Goal: Task Accomplishment & Management: Use online tool/utility

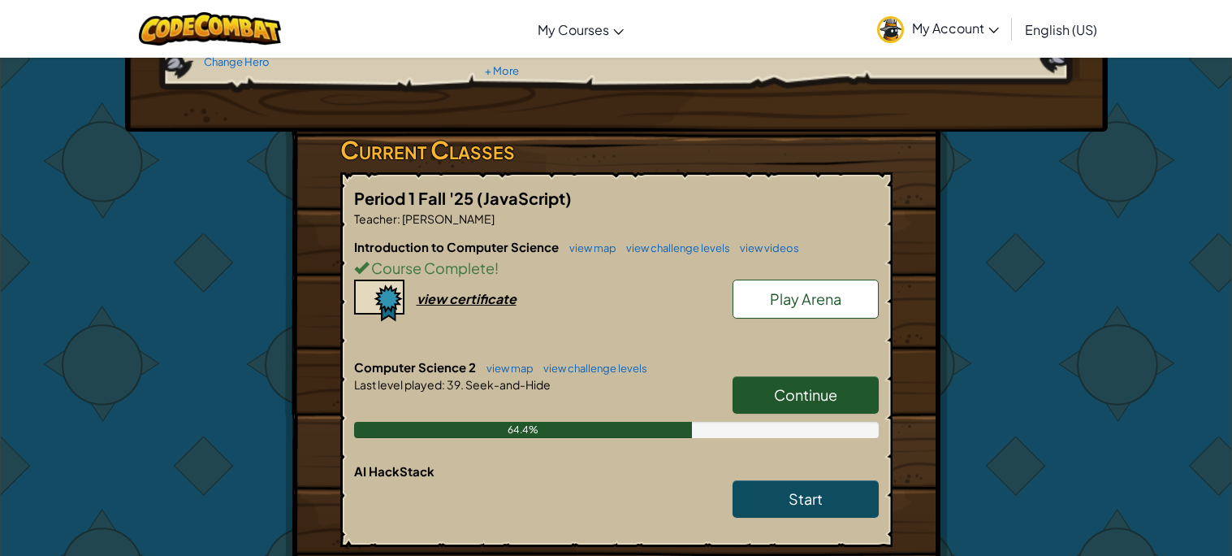
scroll to position [214, 0]
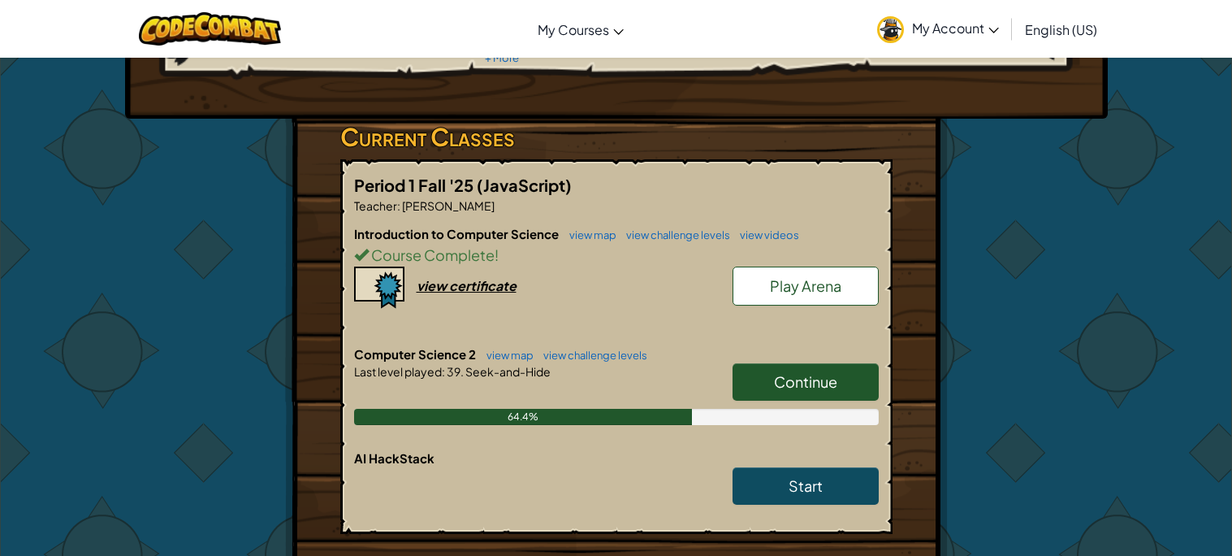
click at [788, 366] on link "Continue" at bounding box center [806, 381] width 146 height 37
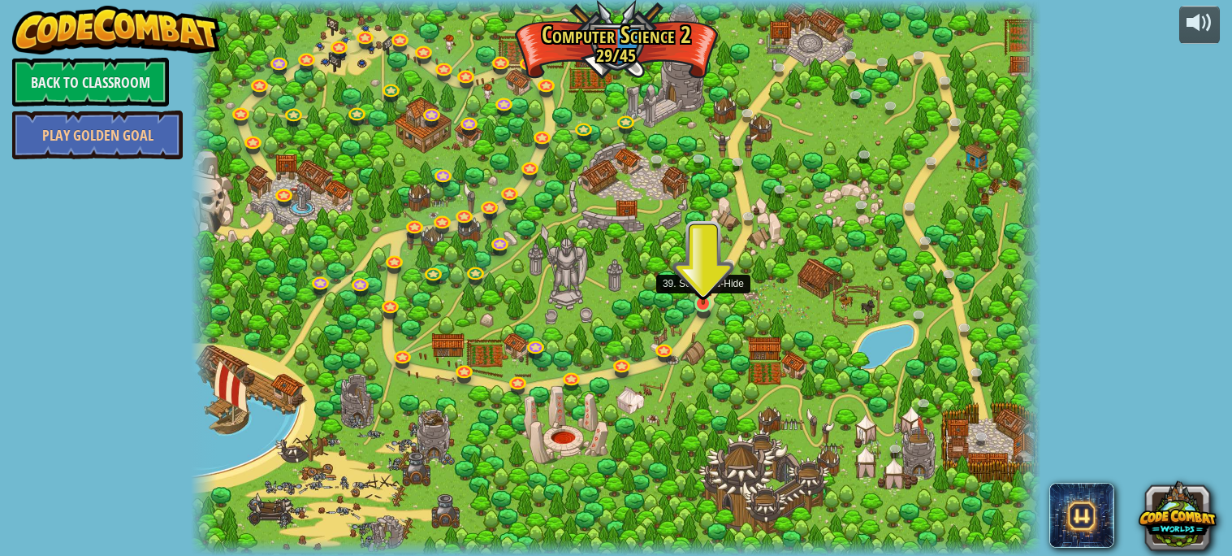
click at [694, 296] on img at bounding box center [703, 280] width 20 height 47
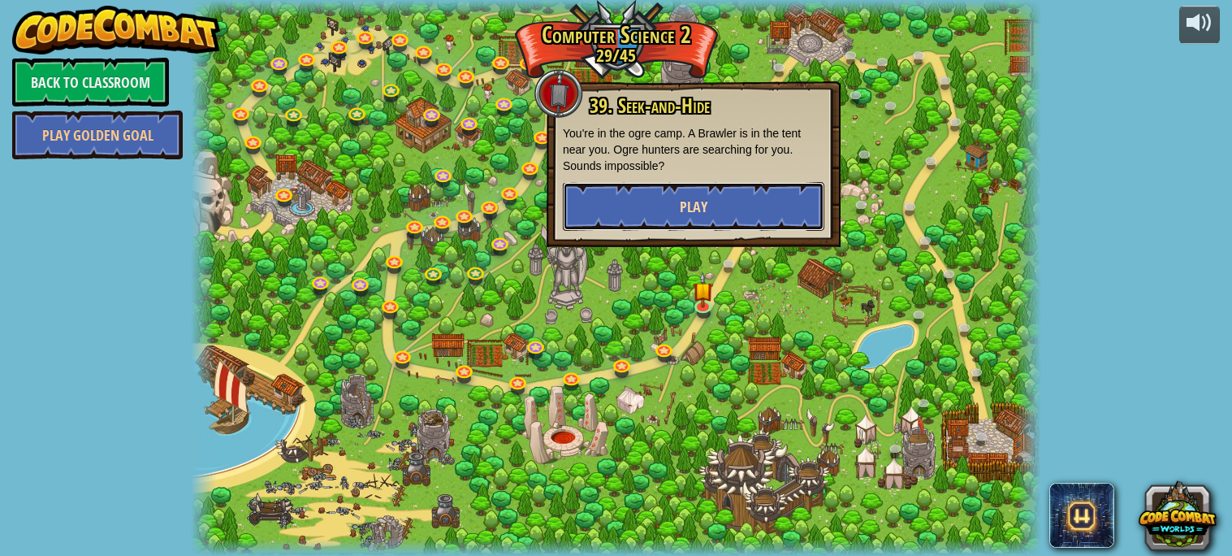
click at [708, 188] on button "Play" at bounding box center [694, 206] width 262 height 49
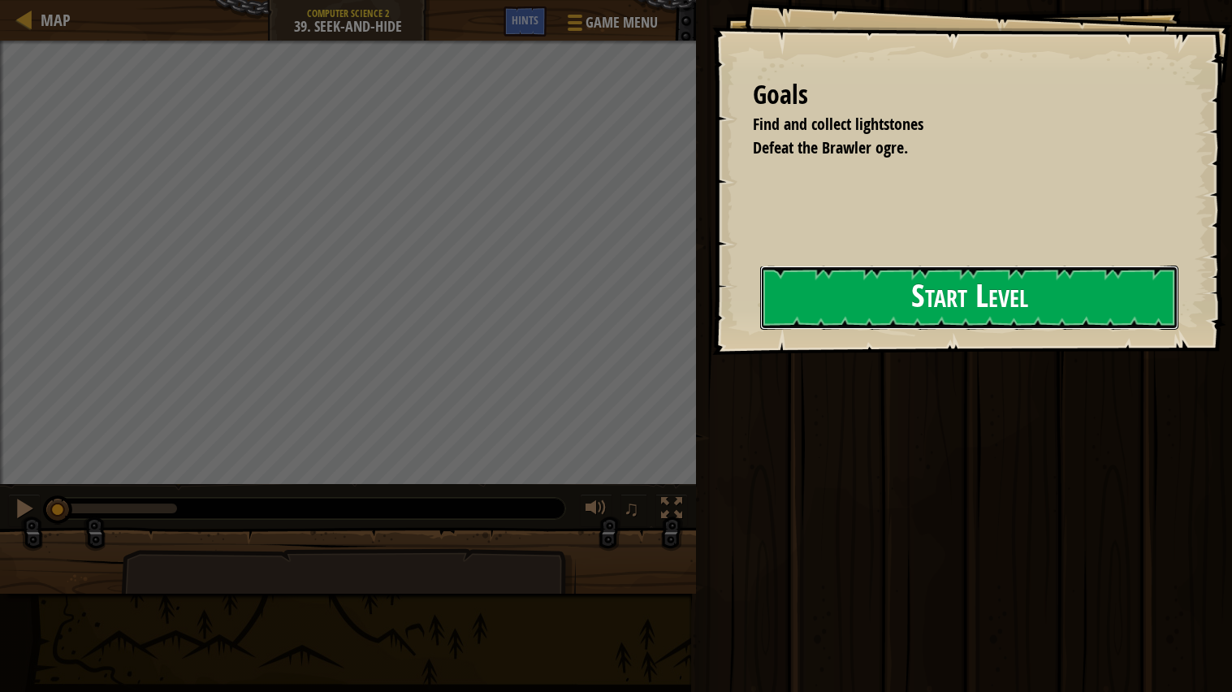
click at [840, 321] on button "Start Level" at bounding box center [969, 298] width 418 height 64
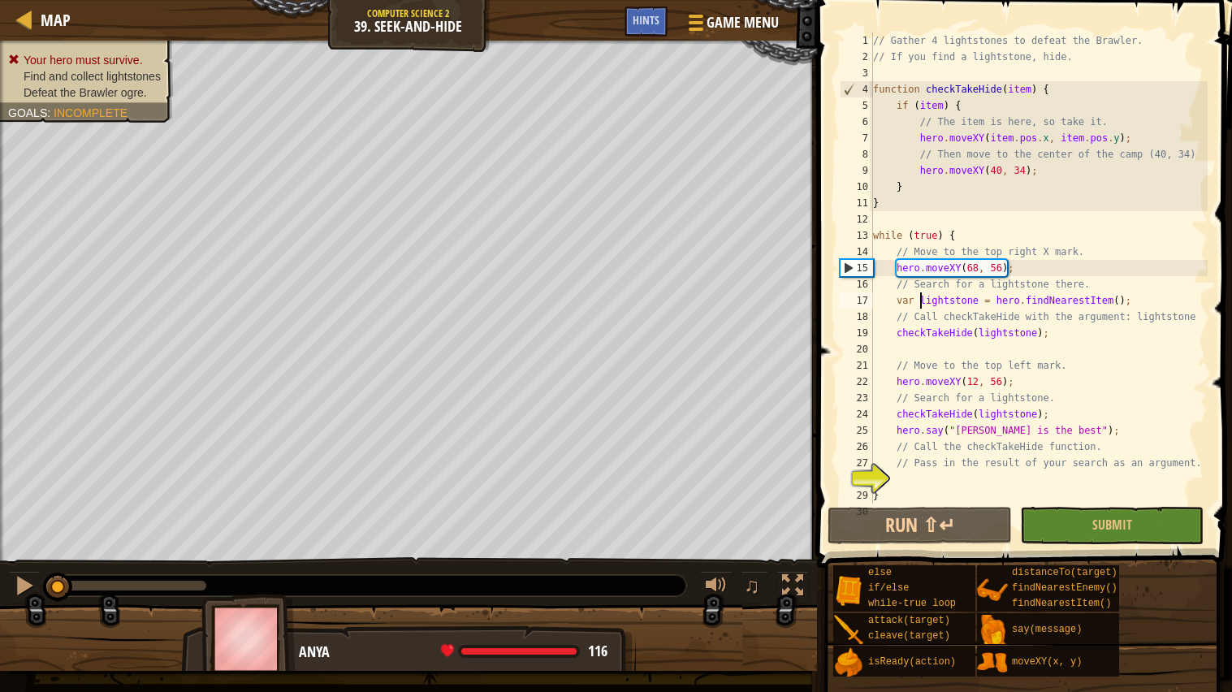
click at [920, 306] on div "// Gather 4 lightstones to defeat the Brawler. // If you find a lightstone, hid…" at bounding box center [1039, 284] width 338 height 504
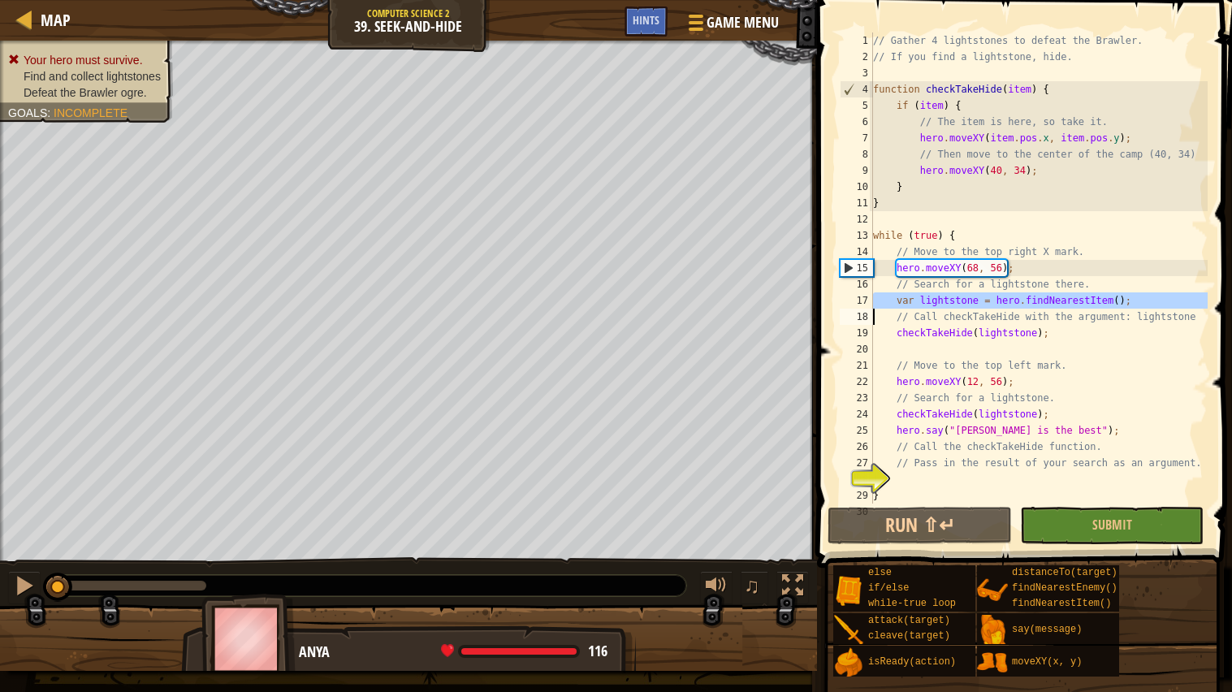
scroll to position [15, 0]
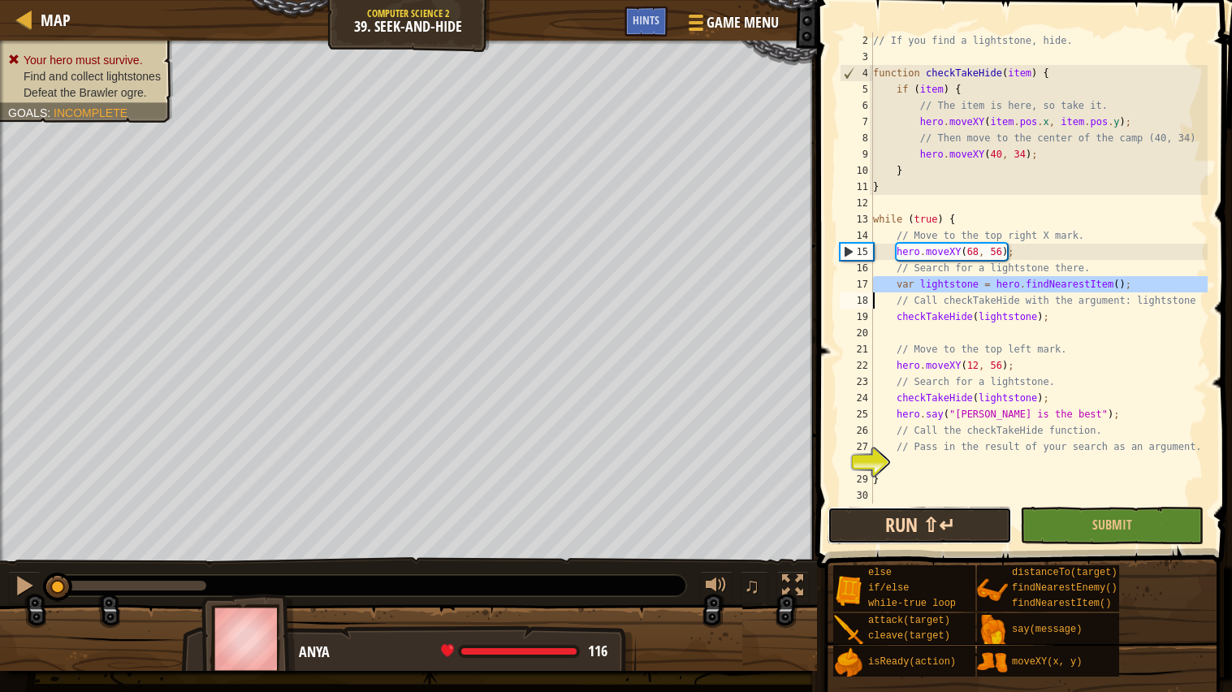
click at [938, 520] on button "Run ⇧↵" at bounding box center [920, 525] width 184 height 37
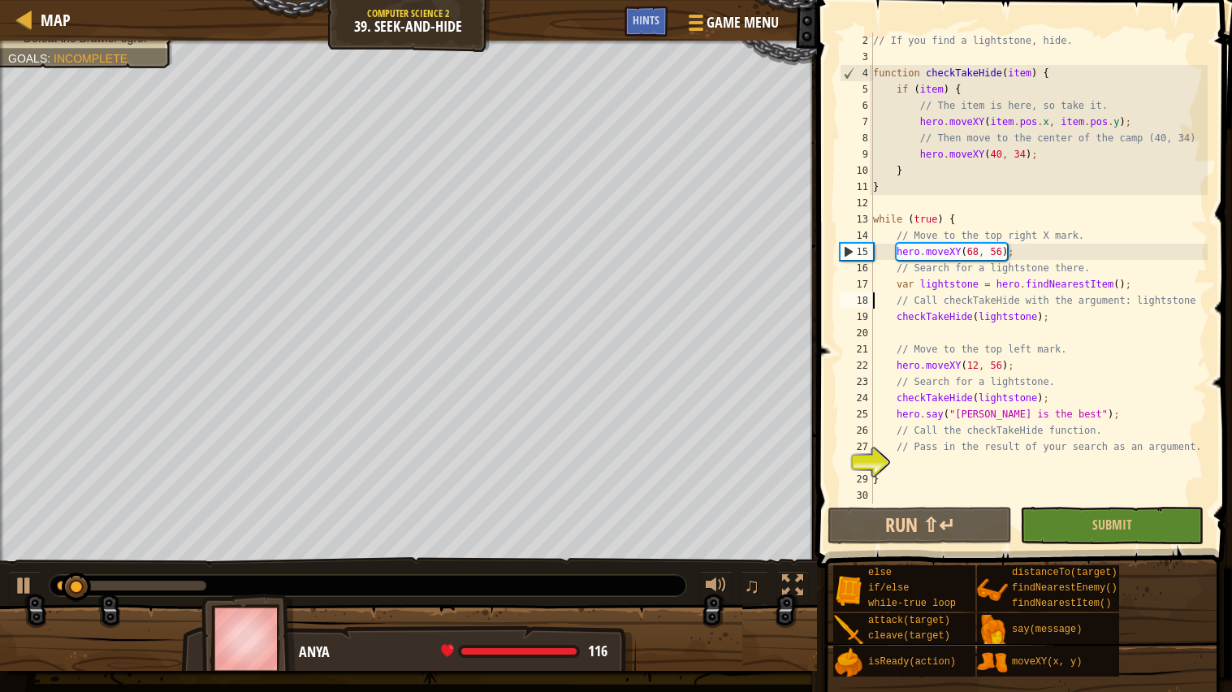
click at [1045, 365] on div "// If you find a lightstone, hide. function checkTakeHide ( item ) { if ( item …" at bounding box center [1039, 284] width 338 height 504
type textarea "hero.moveXY(12, 56);"
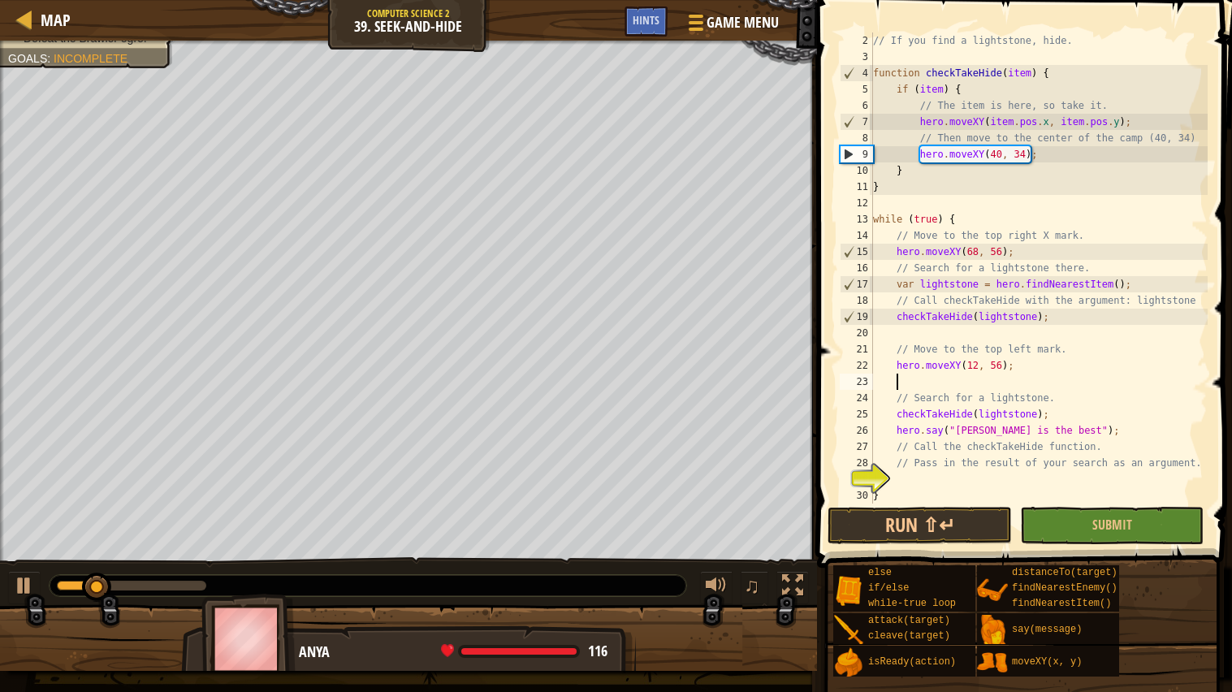
paste textarea
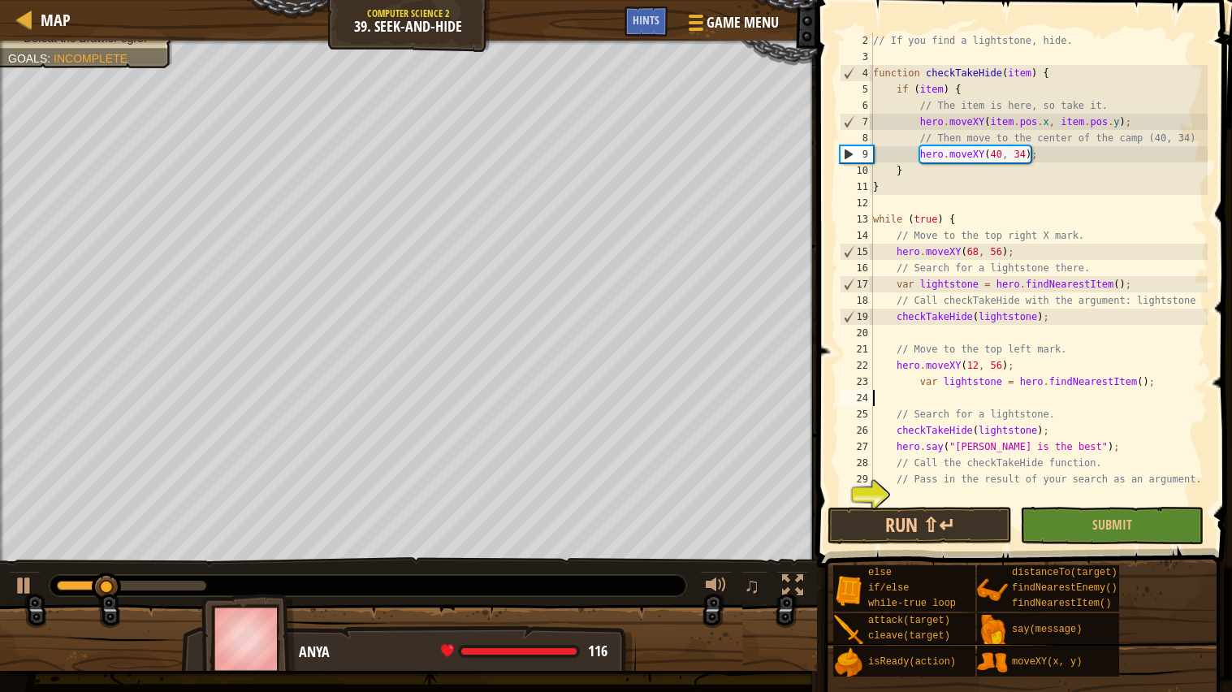
click at [920, 382] on div "// If you find a lightstone, hide. function checkTakeHide ( item ) { if ( item …" at bounding box center [1039, 284] width 338 height 504
type textarea "var lightstone = hero.findNearestItem();"
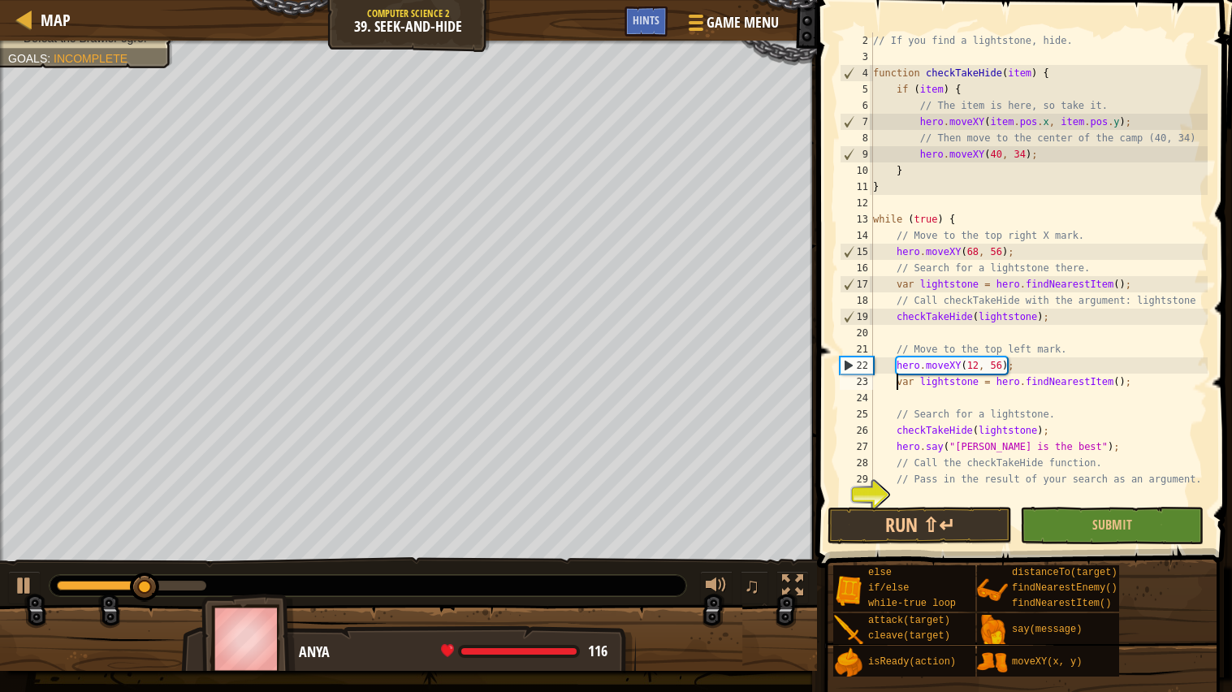
click at [997, 404] on div "// If you find a lightstone, hide. function checkTakeHide ( item ) { if ( item …" at bounding box center [1039, 284] width 338 height 504
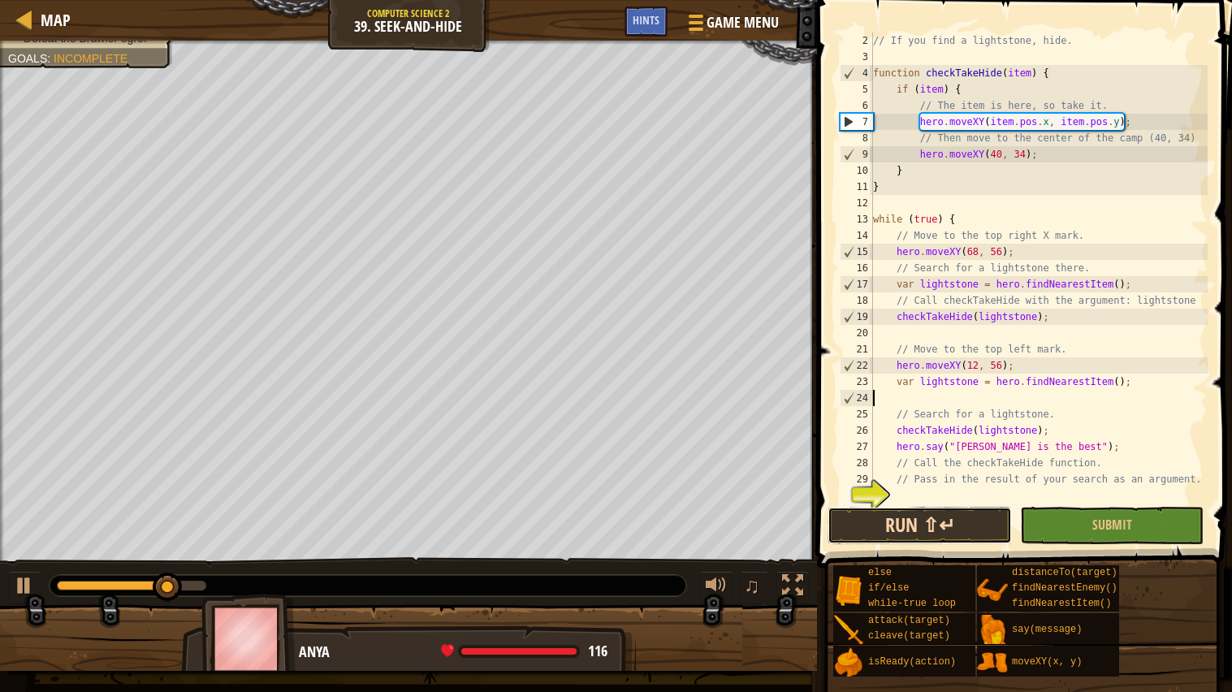
click at [966, 527] on button "Run ⇧↵" at bounding box center [920, 525] width 184 height 37
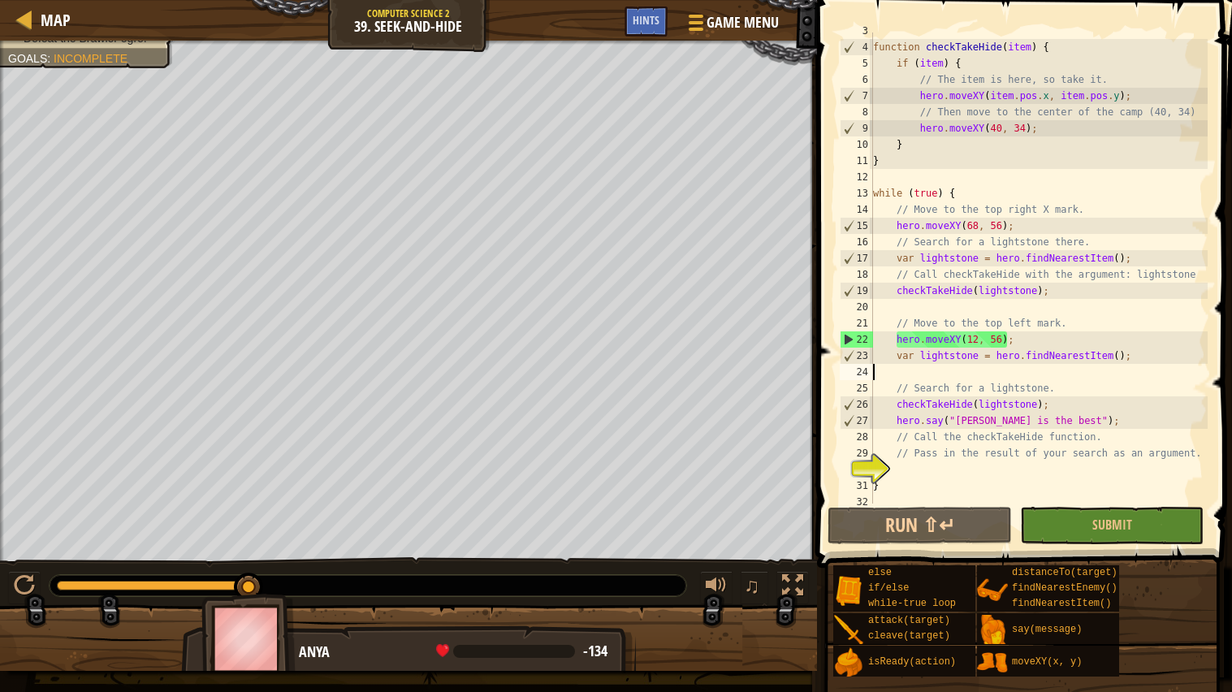
scroll to position [48, 0]
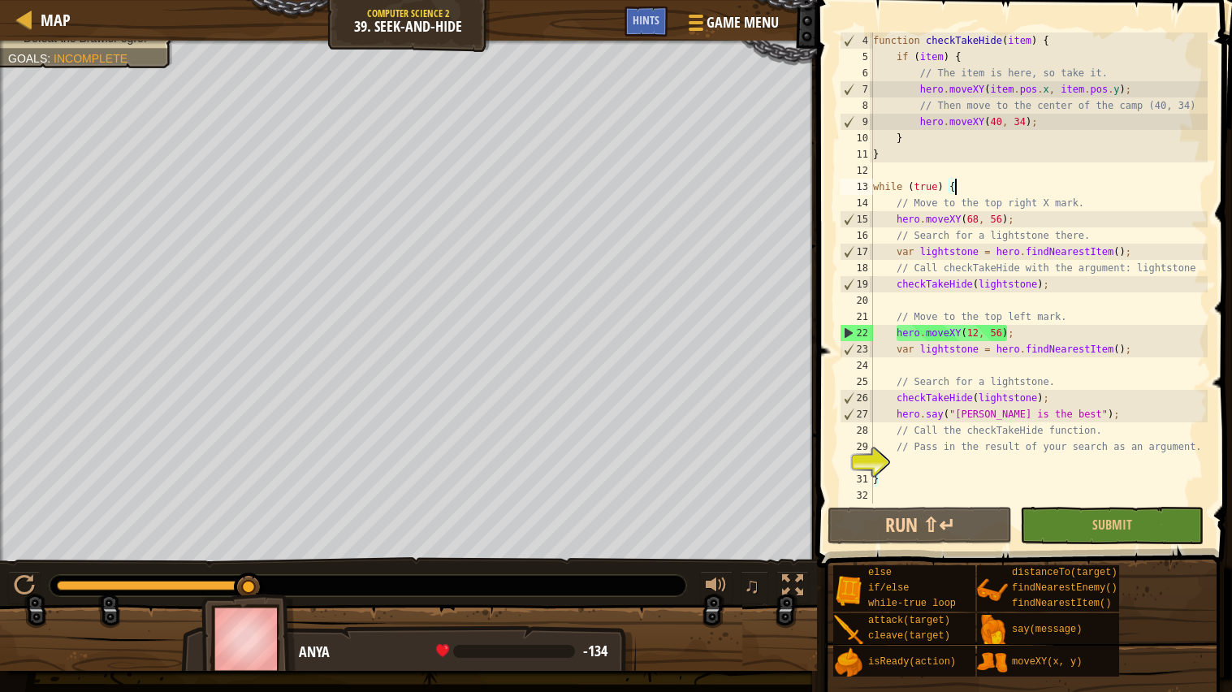
click at [978, 185] on div "function checkTakeHide ( item ) { if ( item ) { // The item is here, so take it…" at bounding box center [1039, 284] width 338 height 504
type textarea "while (true) {"
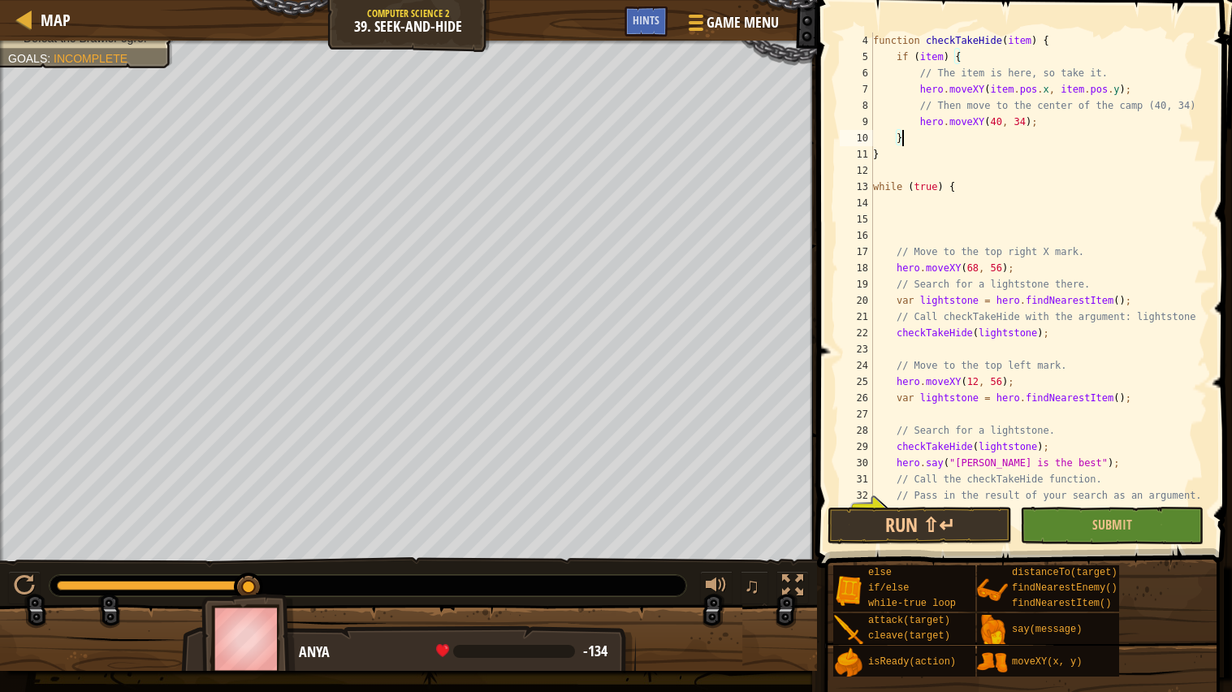
click at [981, 144] on div "function checkTakeHide ( item ) { if ( item ) { // The item is here, so take it…" at bounding box center [1039, 284] width 338 height 504
type textarea "}"
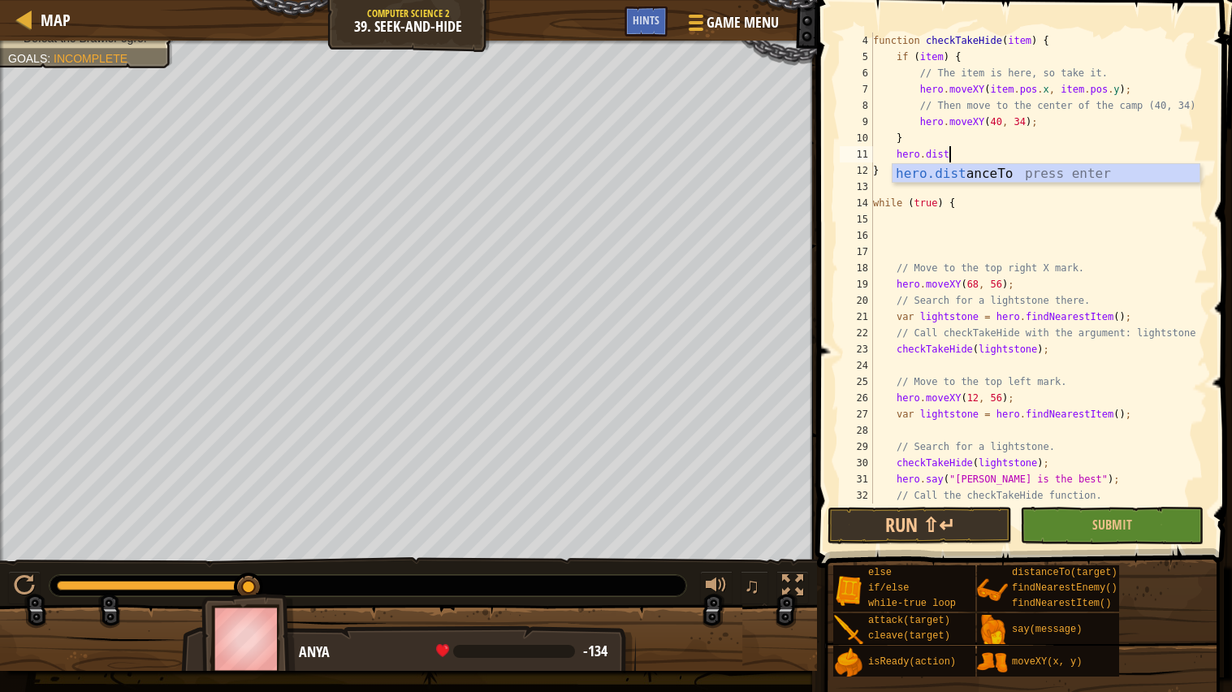
scroll to position [6, 5]
click at [1007, 175] on div "hero.dist anceTo press enter" at bounding box center [1046, 193] width 307 height 58
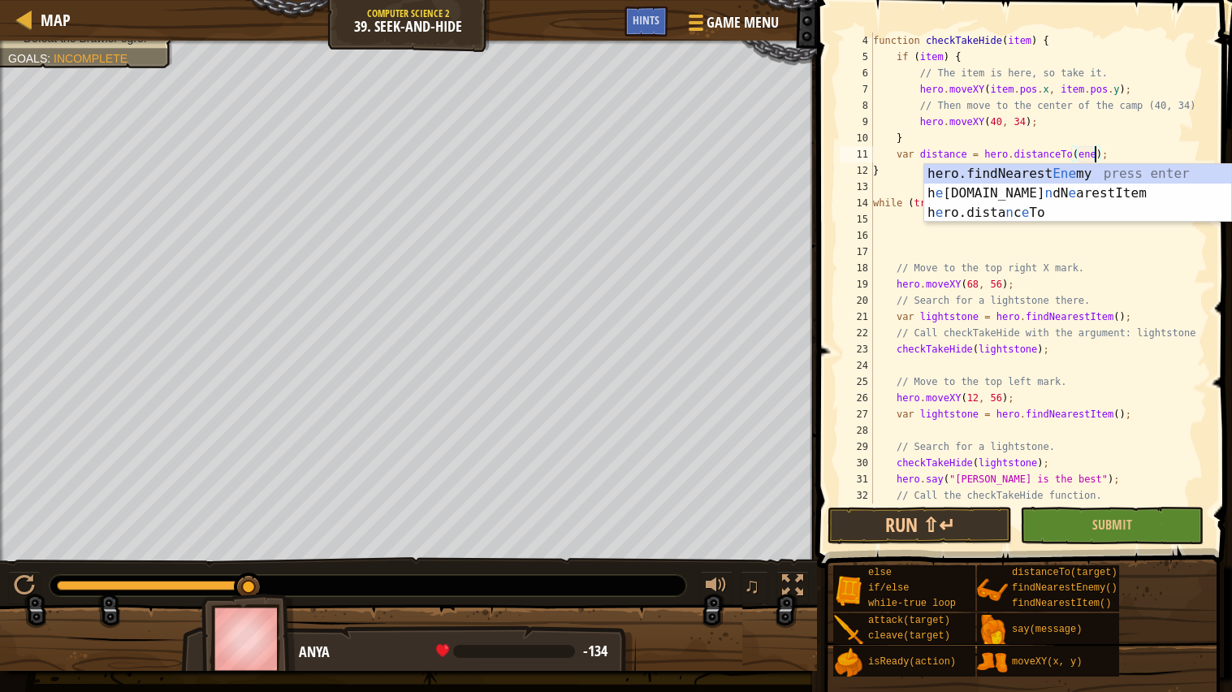
scroll to position [6, 19]
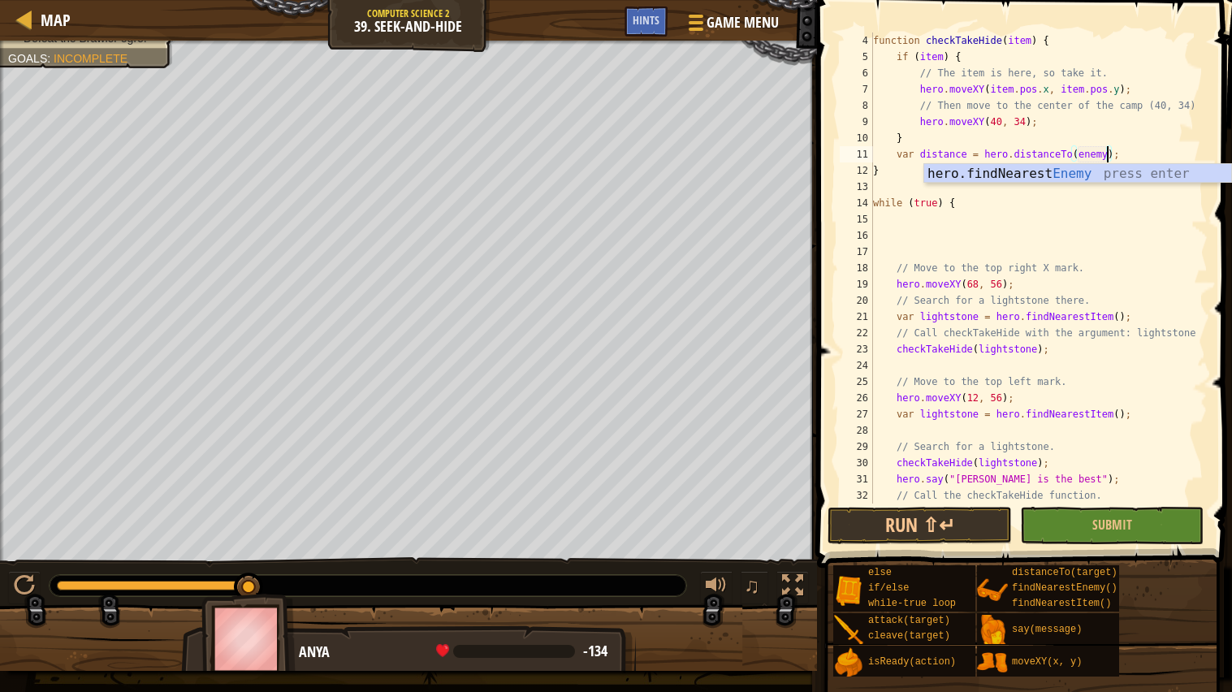
click at [1023, 132] on div "function checkTakeHide ( item ) { if ( item ) { // The item is here, so take it…" at bounding box center [1039, 284] width 338 height 504
type textarea "}"
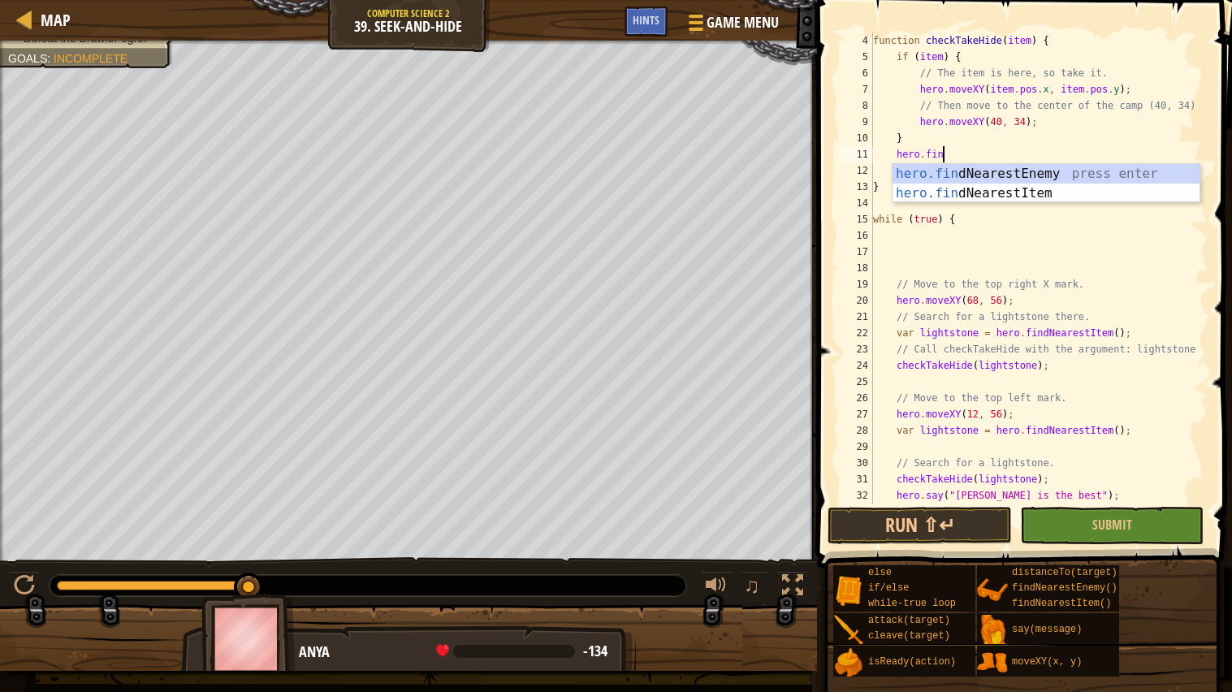
type textarea "hero.find"
click at [1125, 171] on div "hero.find NearestEnemy press enter hero.find NearestItem press enter" at bounding box center [1046, 203] width 307 height 78
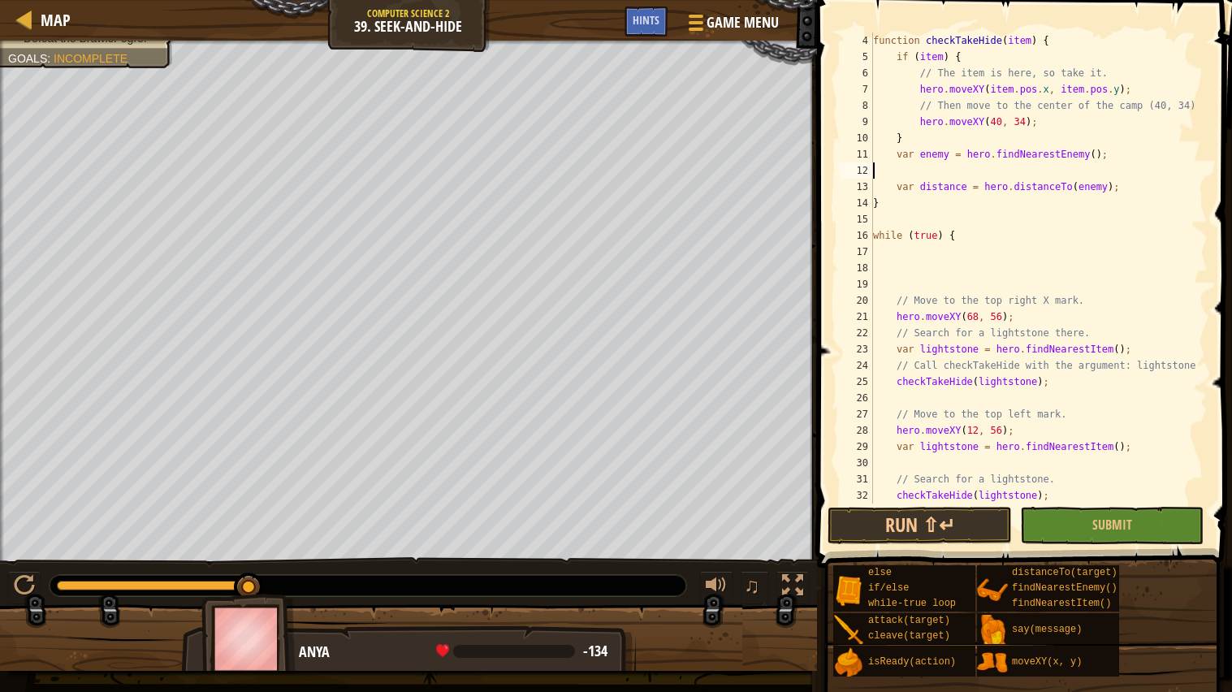
scroll to position [6, 0]
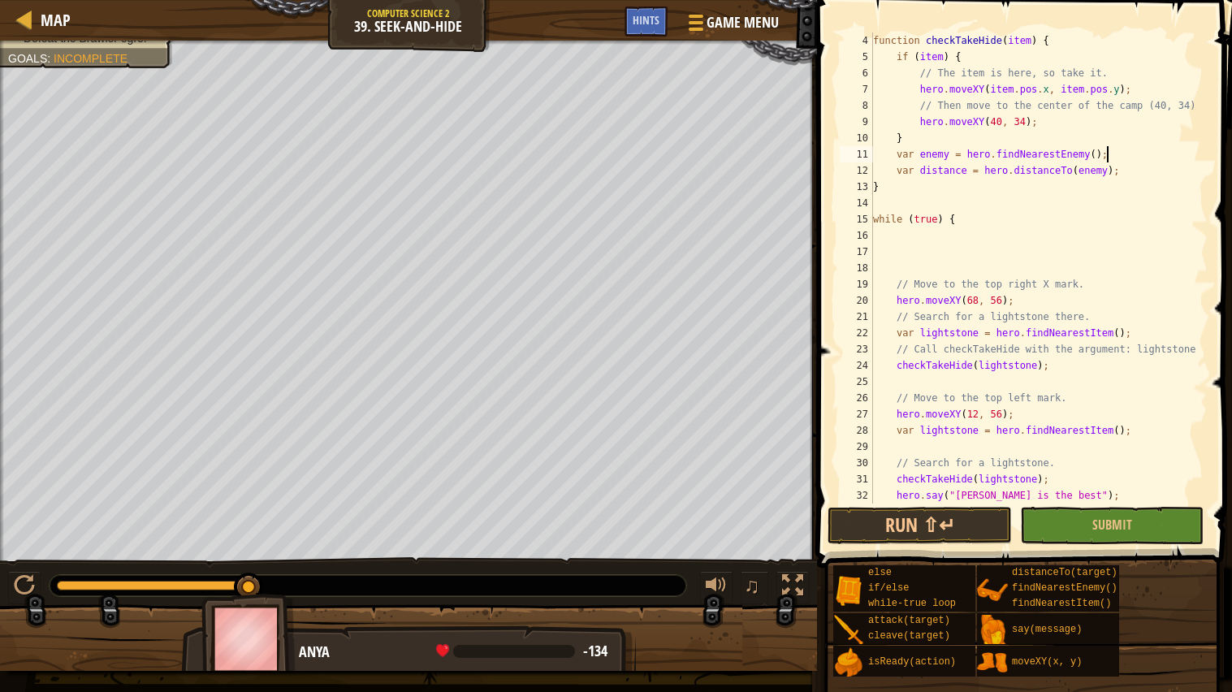
click at [1133, 171] on div "function checkTakeHide ( item ) { if ( item ) { // The item is here, so take it…" at bounding box center [1039, 284] width 338 height 504
type textarea "var distance = hero.distanceTo(enemy);"
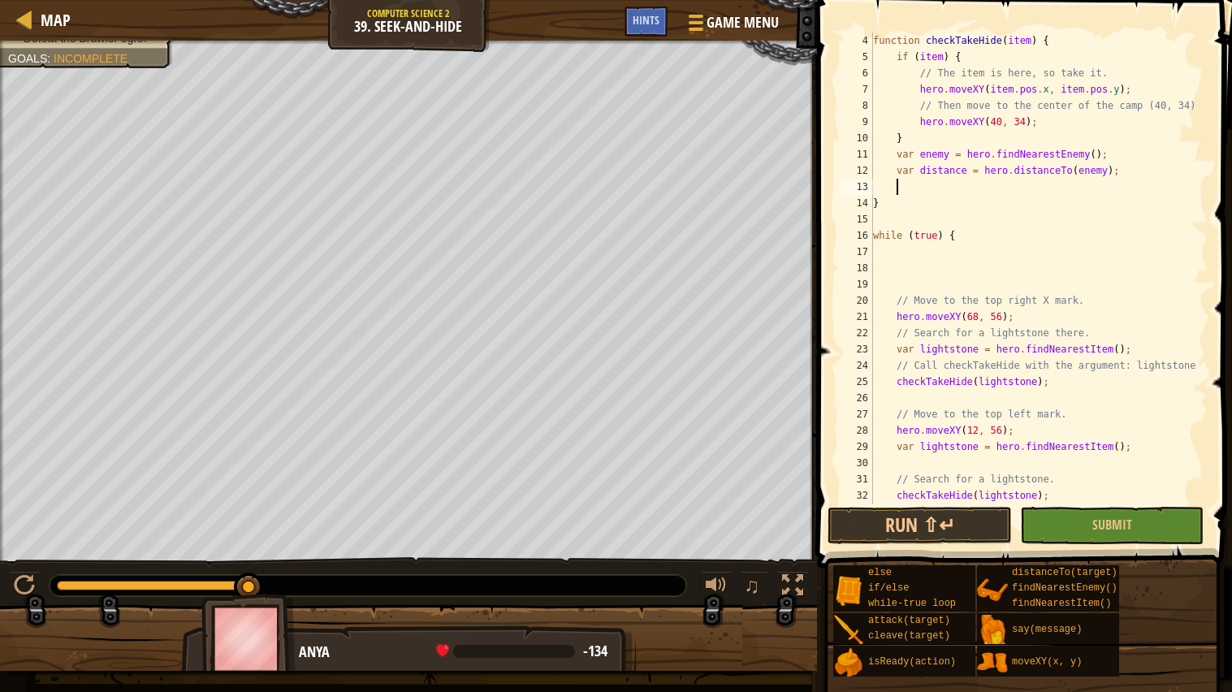
scroll to position [6, 2]
click at [1062, 211] on div "if /else press enter" at bounding box center [1046, 226] width 307 height 58
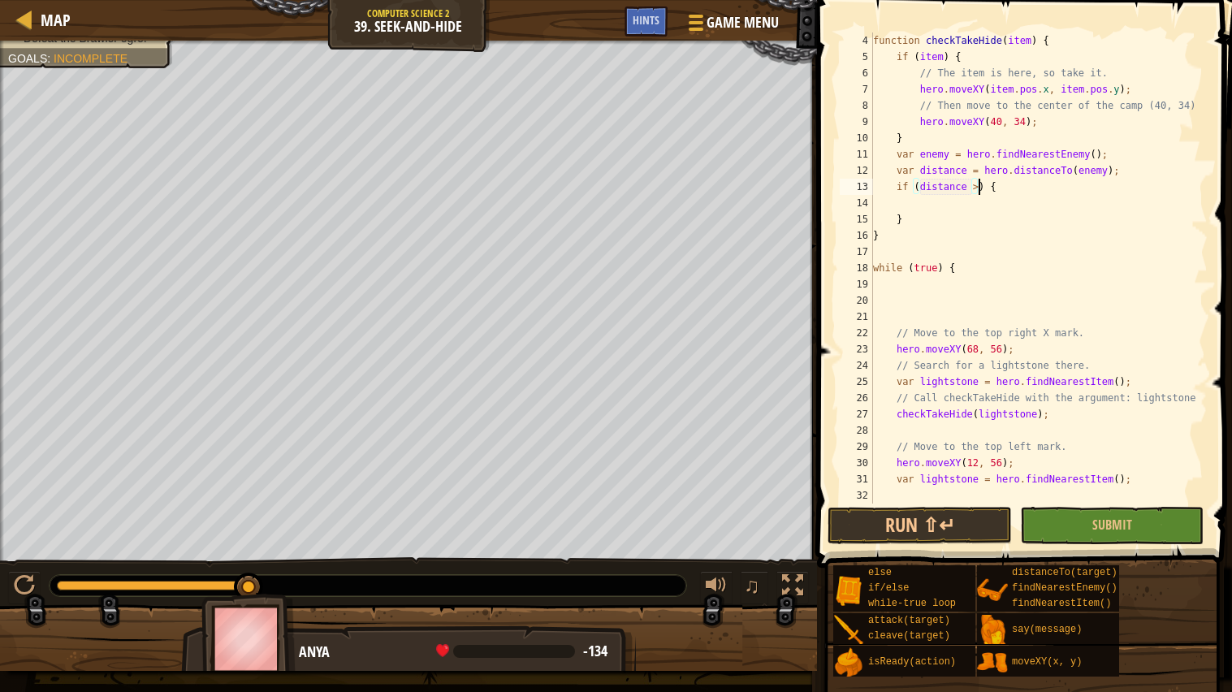
scroll to position [6, 7]
type textarea "if (distance > 10) {"
click at [1023, 200] on div "function checkTakeHide ( item ) { if ( item ) { // The item is here, so take it…" at bounding box center [1039, 284] width 338 height 504
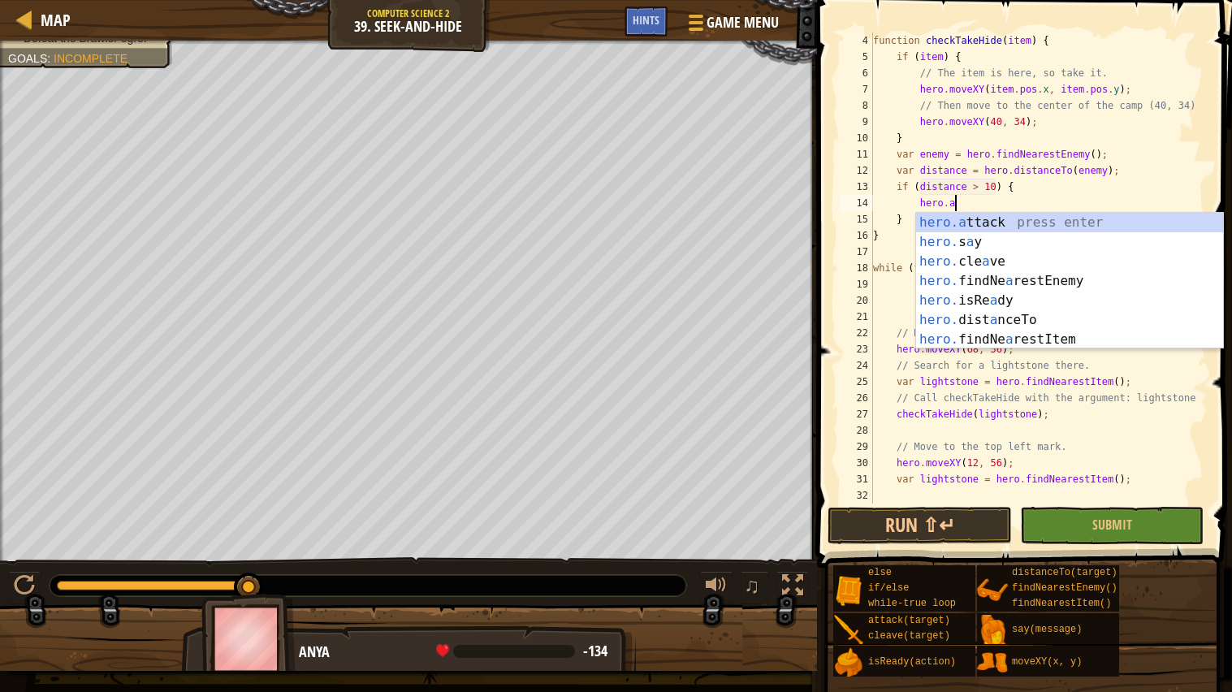
scroll to position [6, 6]
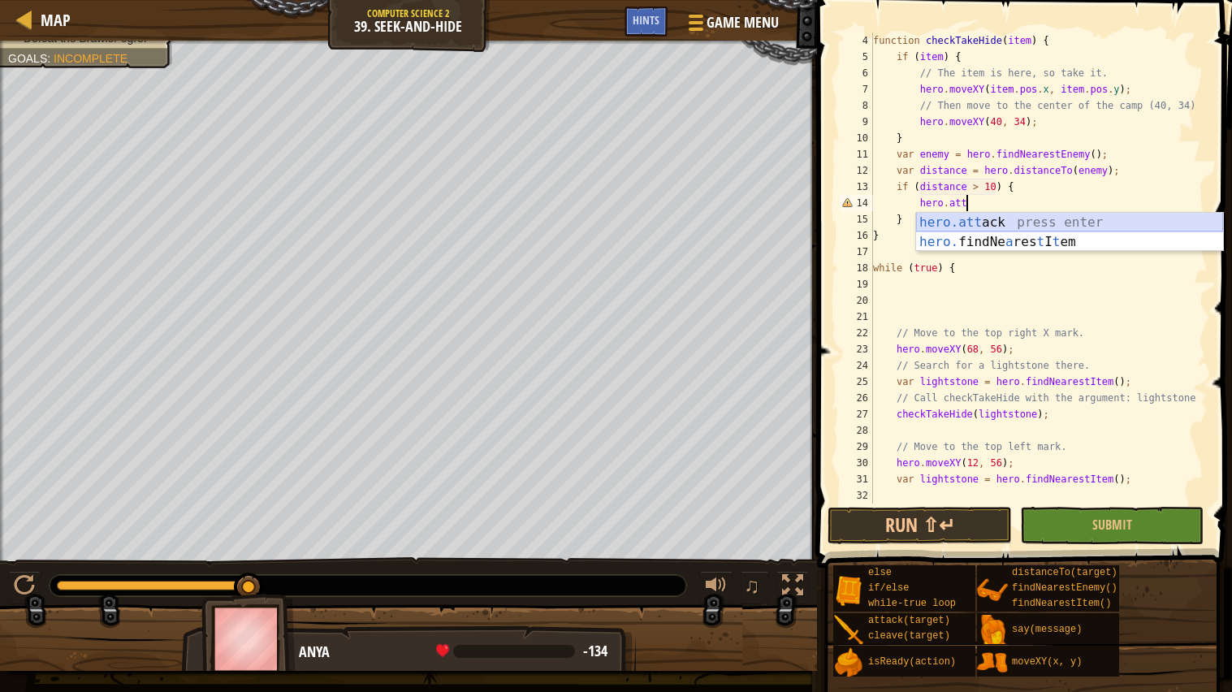
click at [1001, 217] on div "hero.att ack press enter hero. findNe a res t I t em press enter" at bounding box center [1069, 252] width 307 height 78
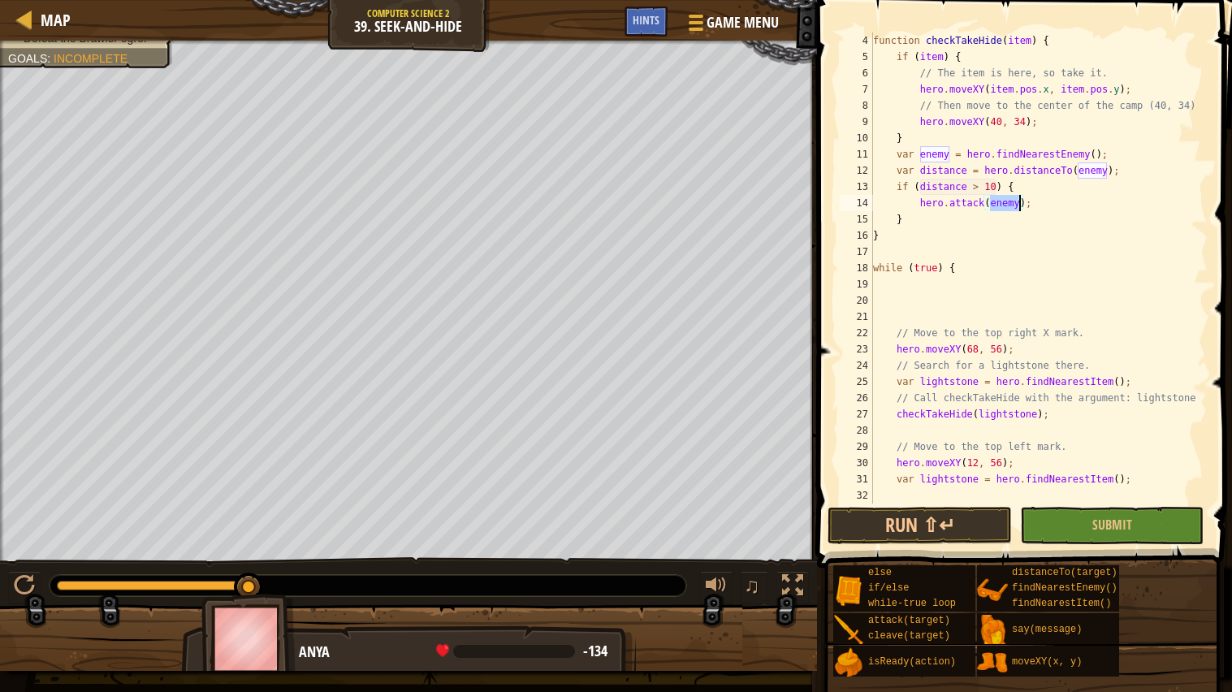
click at [989, 207] on div "function checkTakeHide ( item ) { if ( item ) { // The item is here, so take it…" at bounding box center [1039, 267] width 338 height 471
click at [989, 207] on div "function checkTakeHide ( item ) { if ( item ) { // The item is here, so take it…" at bounding box center [1039, 284] width 338 height 504
click at [1059, 203] on div "function checkTakeHide ( item ) { if ( item ) { // The item is here, so take it…" at bounding box center [1039, 267] width 338 height 471
type textarea "hero.attack(enemy);"
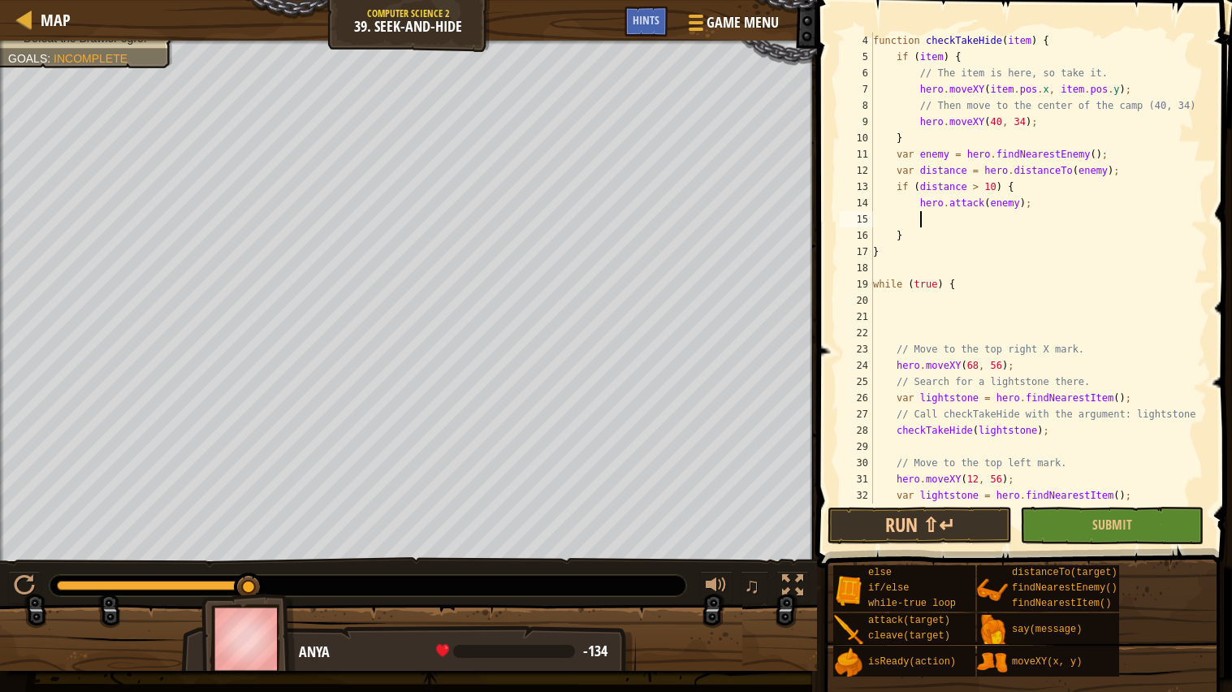
scroll to position [6, 2]
paste textarea
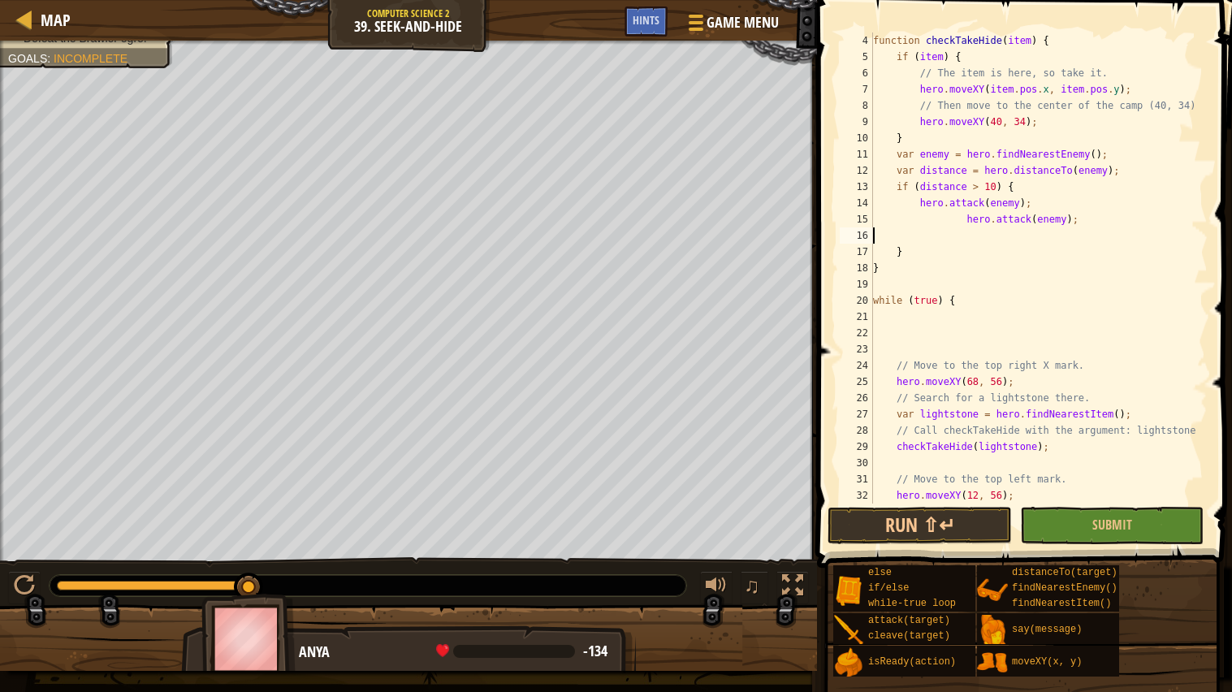
scroll to position [6, 0]
click at [967, 222] on div "function checkTakeHide ( item ) { if ( item ) { // The item is here, so take it…" at bounding box center [1039, 284] width 338 height 504
click at [915, 526] on button "Run ⇧↵" at bounding box center [920, 525] width 184 height 37
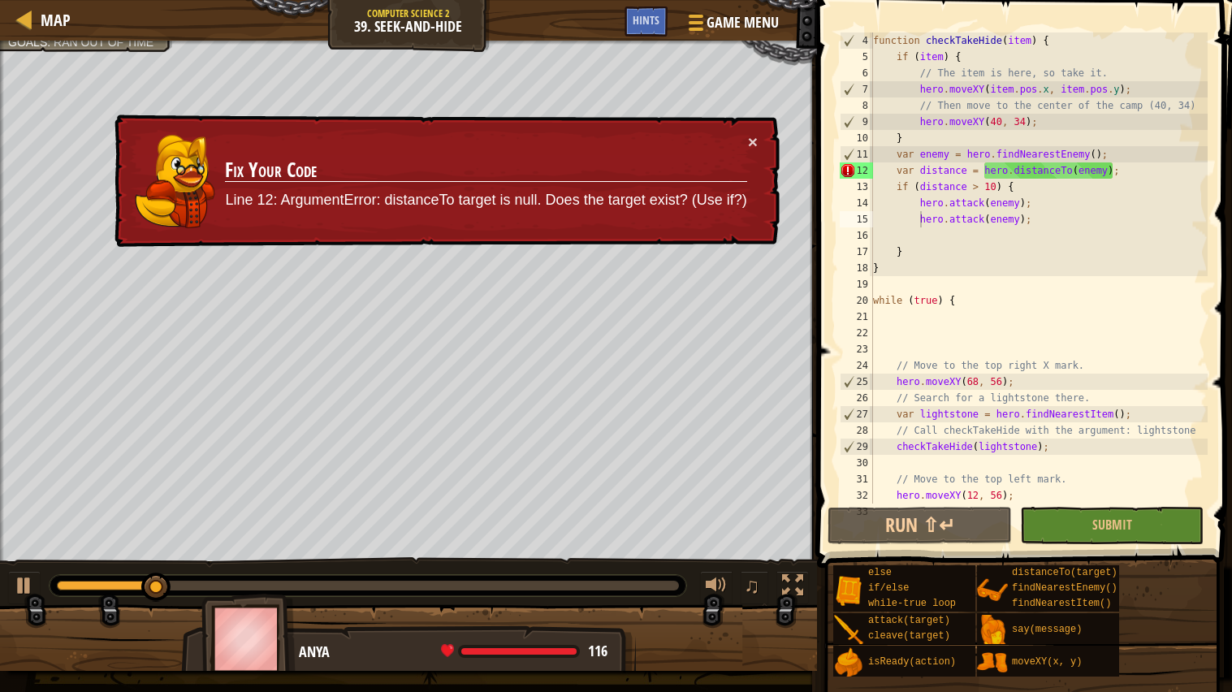
click at [759, 138] on div "× Fix Your Code Line 12: ArgumentError: distanceTo target is null. Does the tar…" at bounding box center [445, 182] width 668 height 134
click at [750, 138] on button "×" at bounding box center [753, 141] width 10 height 17
click at [899, 175] on div "function checkTakeHide ( item ) { if ( item ) { // The item is here, so take it…" at bounding box center [1039, 284] width 338 height 504
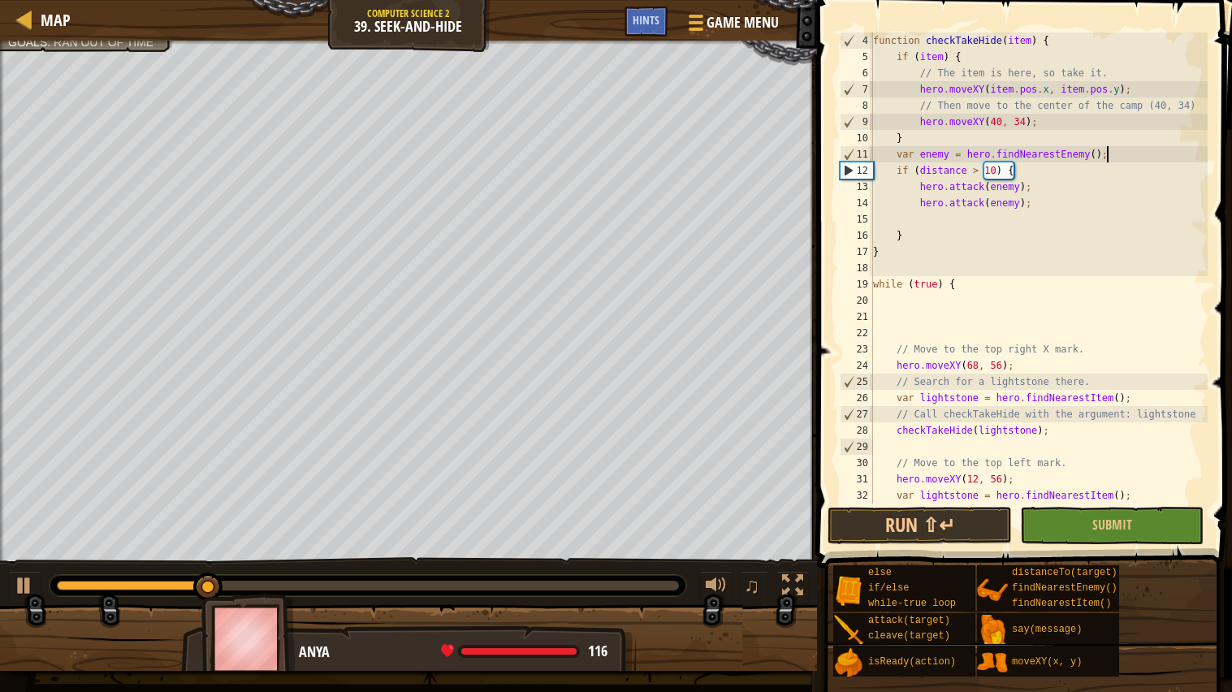
click at [1117, 154] on div "function checkTakeHide ( item ) { if ( item ) { // The item is here, so take it…" at bounding box center [1039, 284] width 338 height 504
type textarea "var enemy = hero.findNearestEnemy();"
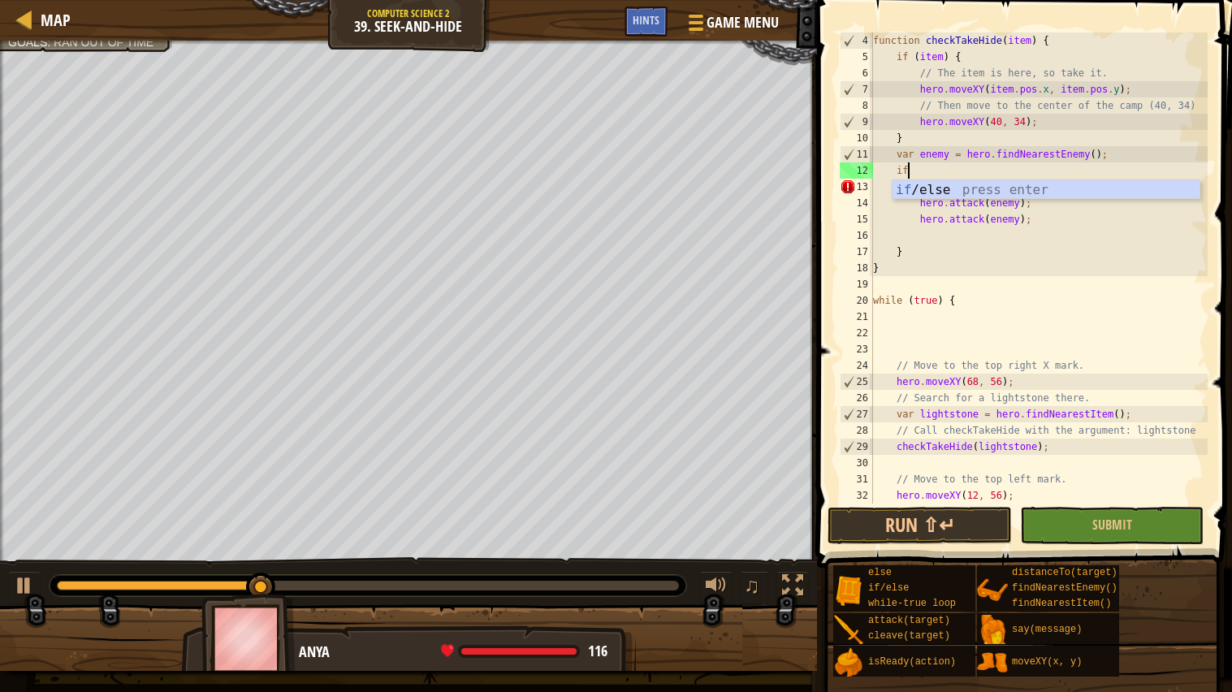
scroll to position [6, 2]
click at [1030, 188] on div "if /else press enter" at bounding box center [1046, 209] width 307 height 58
type textarea "if (enemy) {"
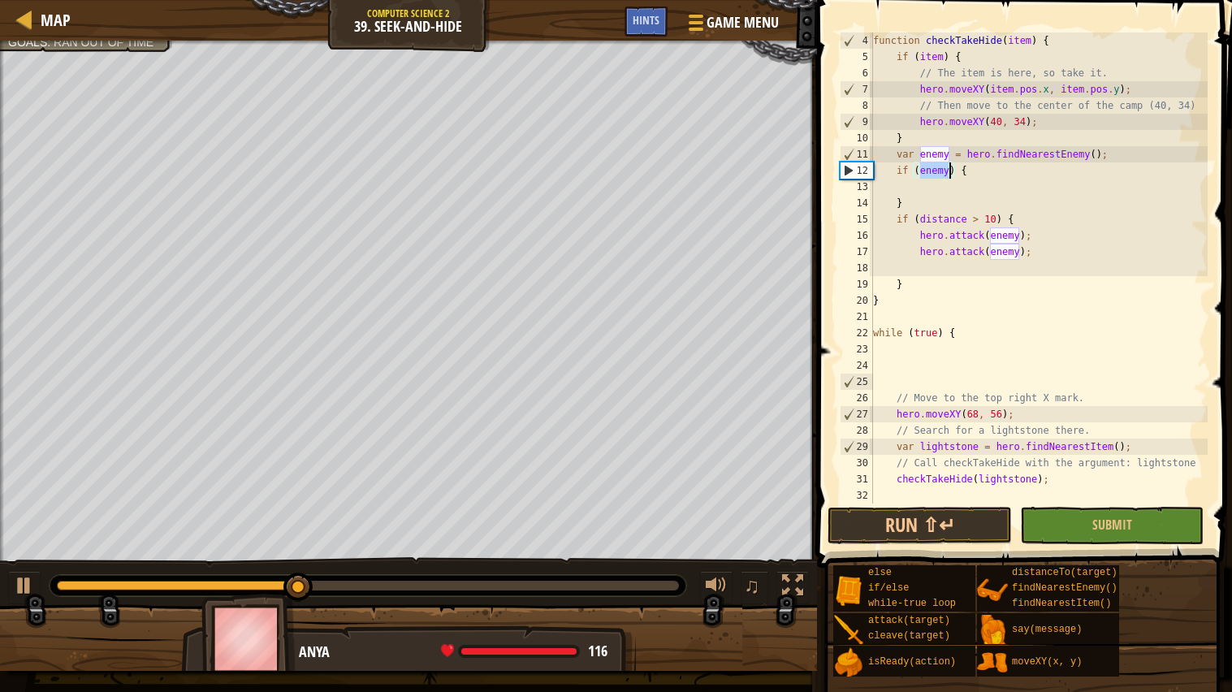
click at [950, 185] on div "function checkTakeHide ( item ) { if ( item ) { // The item is here, so take it…" at bounding box center [1039, 284] width 338 height 504
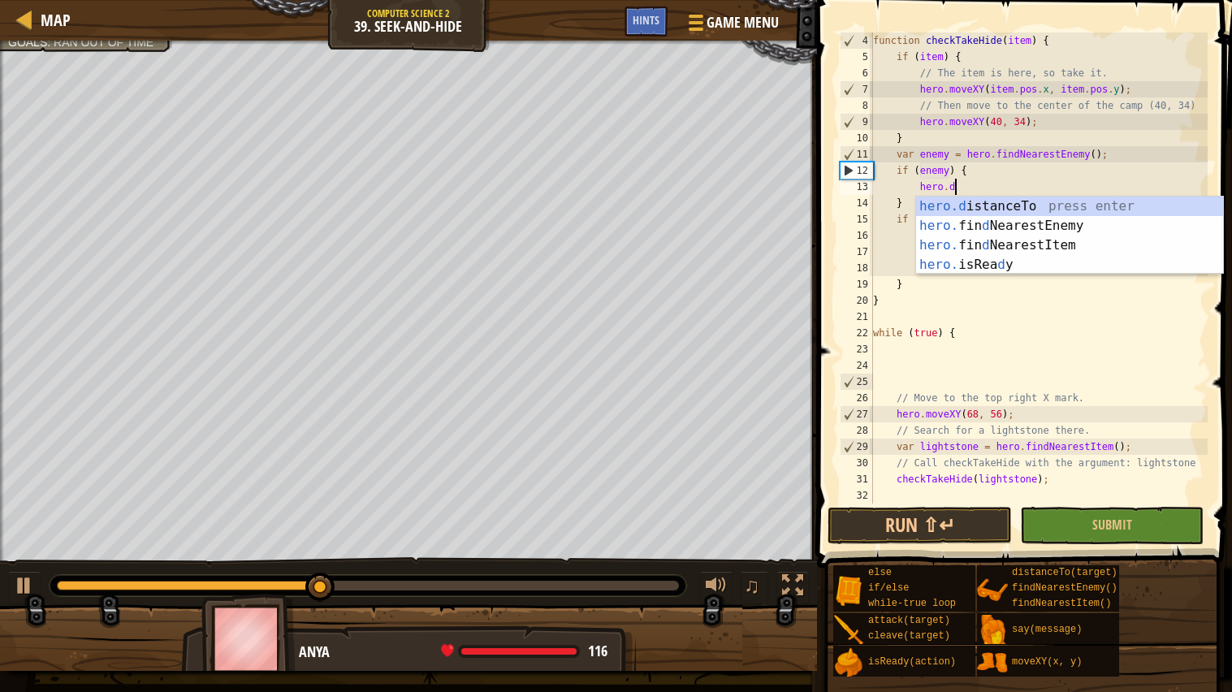
scroll to position [6, 6]
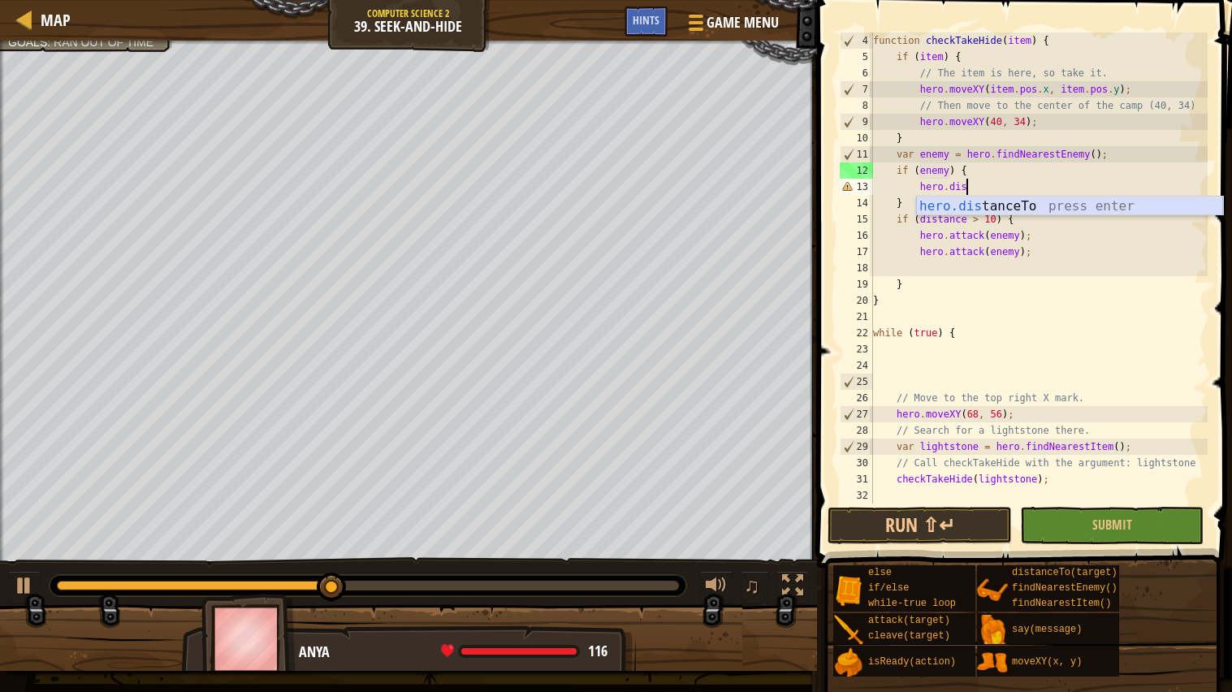
click at [966, 209] on div "hero.dis tanceTo press enter" at bounding box center [1069, 226] width 307 height 58
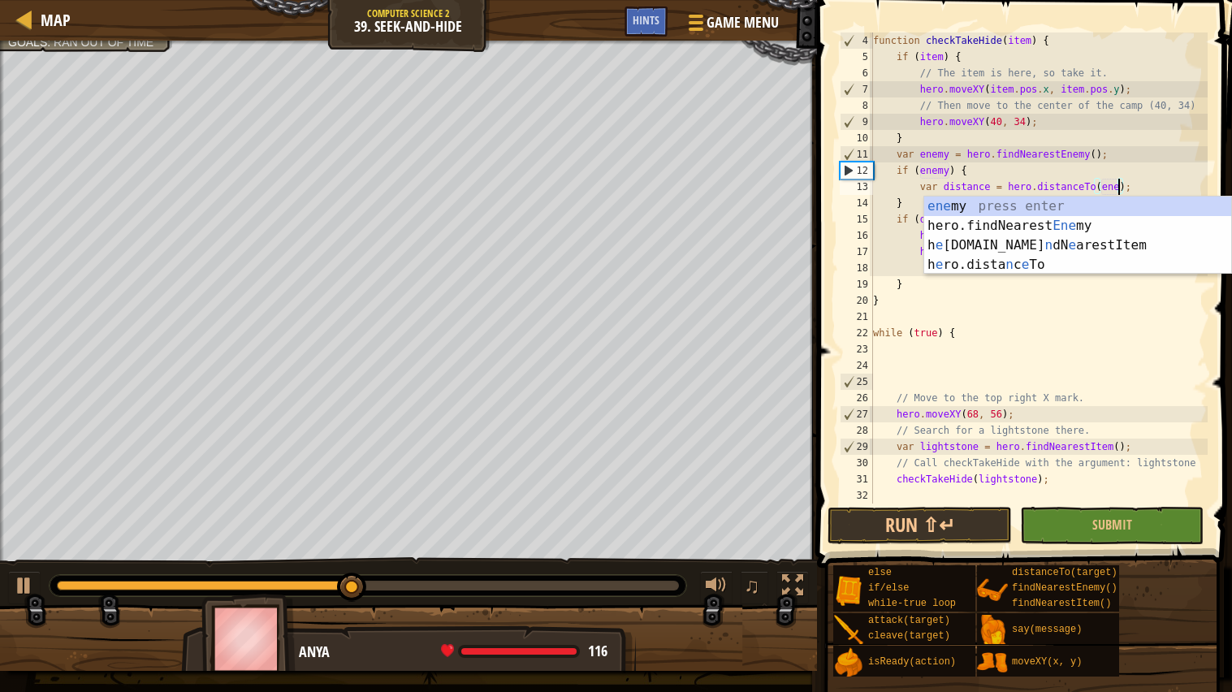
scroll to position [6, 20]
type textarea "var distance = hero.distanceTo(enemy);"
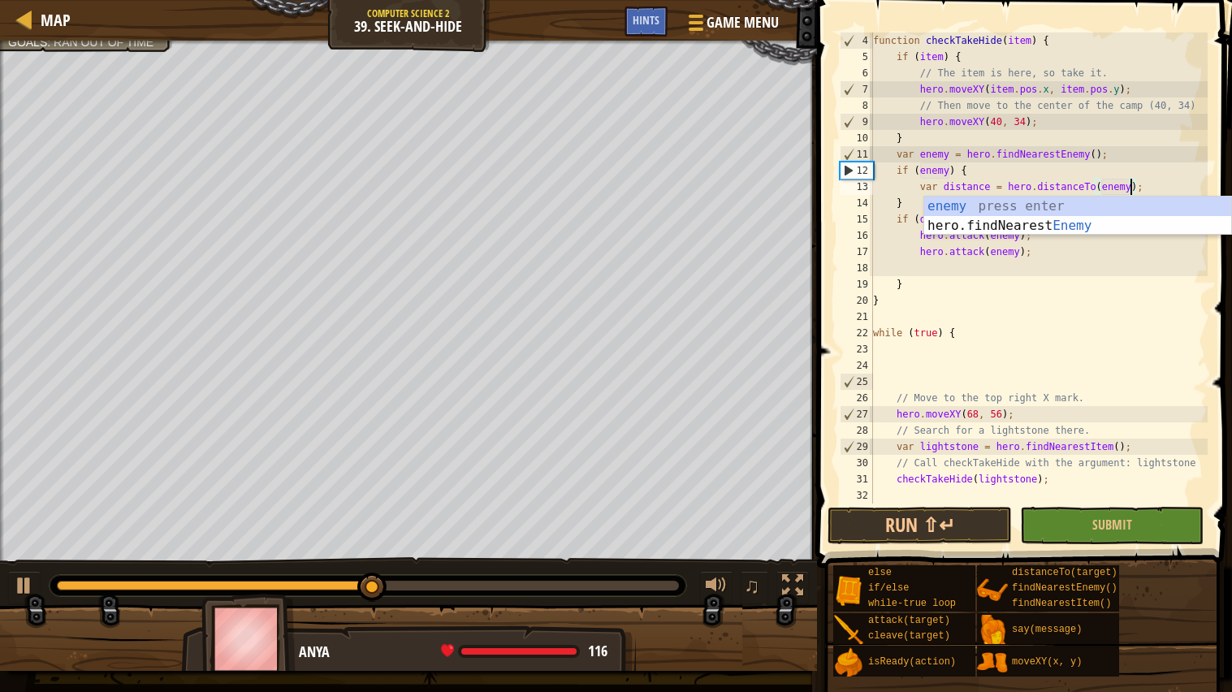
click at [1046, 267] on div "function checkTakeHide ( item ) { if ( item ) { // The item is here, so take it…" at bounding box center [1039, 284] width 338 height 504
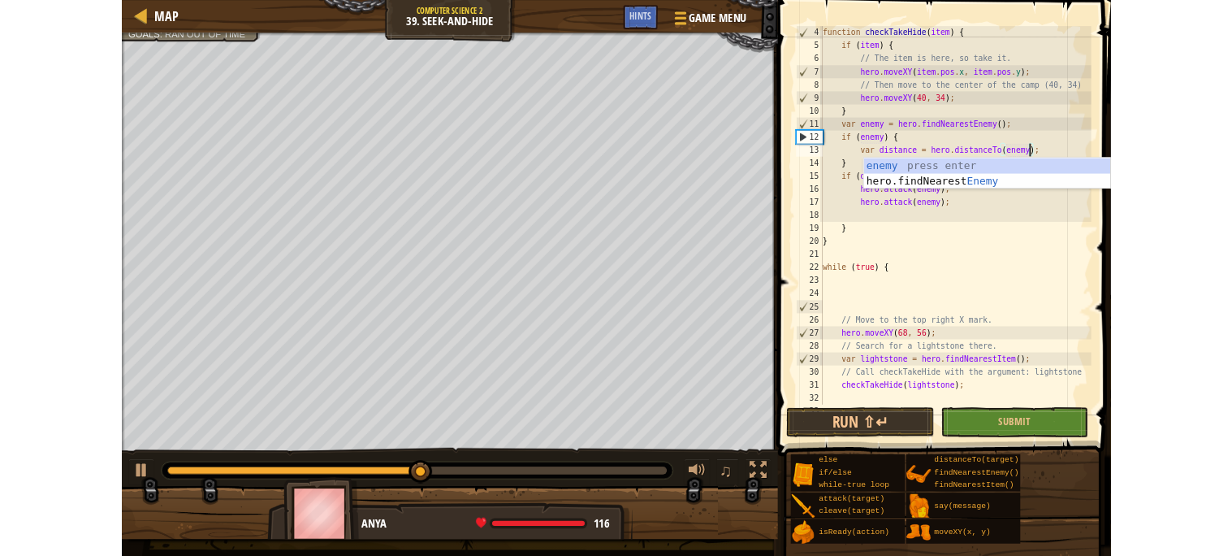
scroll to position [6, 0]
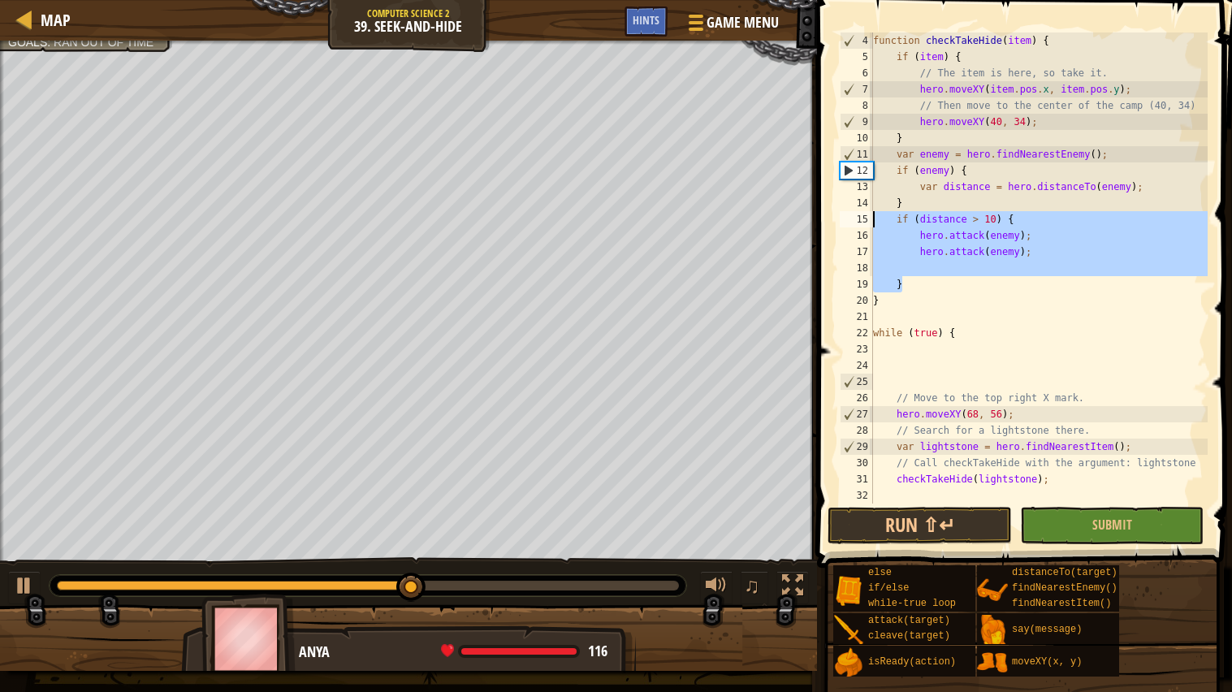
drag, startPoint x: 990, startPoint y: 279, endPoint x: 862, endPoint y: 219, distance: 141.7
click at [862, 219] on div "4 5 6 7 8 9 10 11 12 13 14 15 16 17 18 19 20 21 22 23 24 25 26 27 28 29 30 31 3…" at bounding box center [1022, 267] width 371 height 471
type textarea "if (distance > 10) { hero.attack(enemy);"
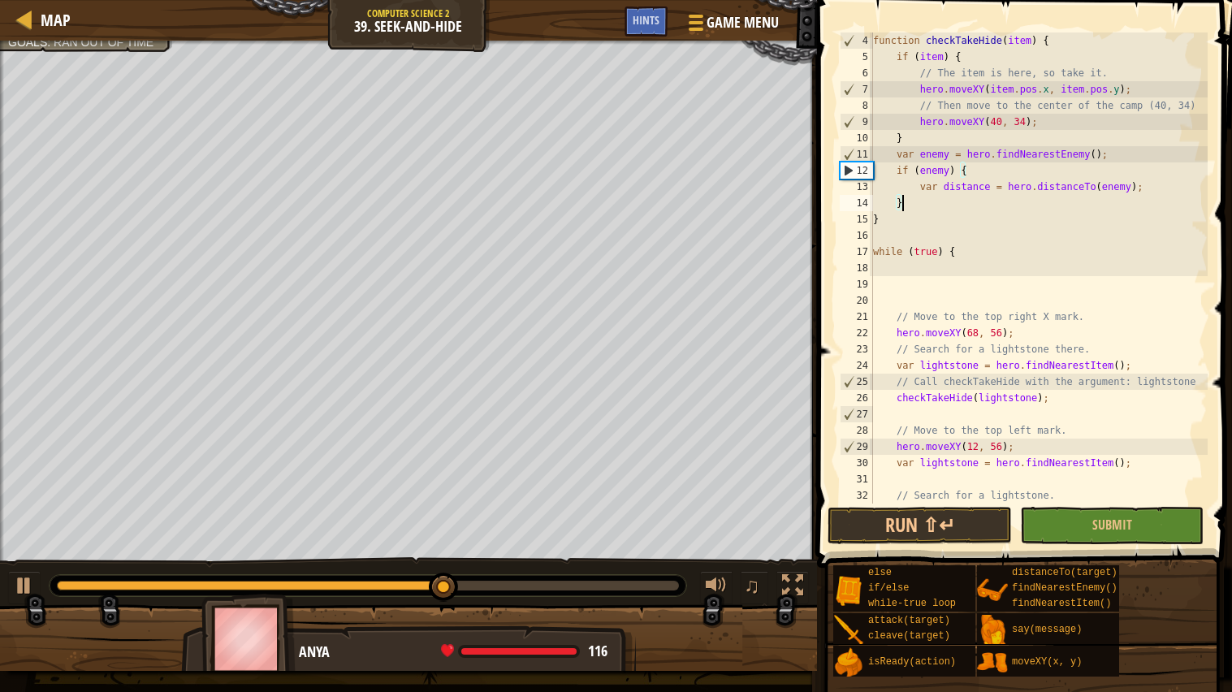
click at [1158, 190] on div "function checkTakeHide ( item ) { if ( item ) { // The item is here, so take it…" at bounding box center [1039, 284] width 338 height 504
type textarea "var distance = hero.distanceTo(enemy);"
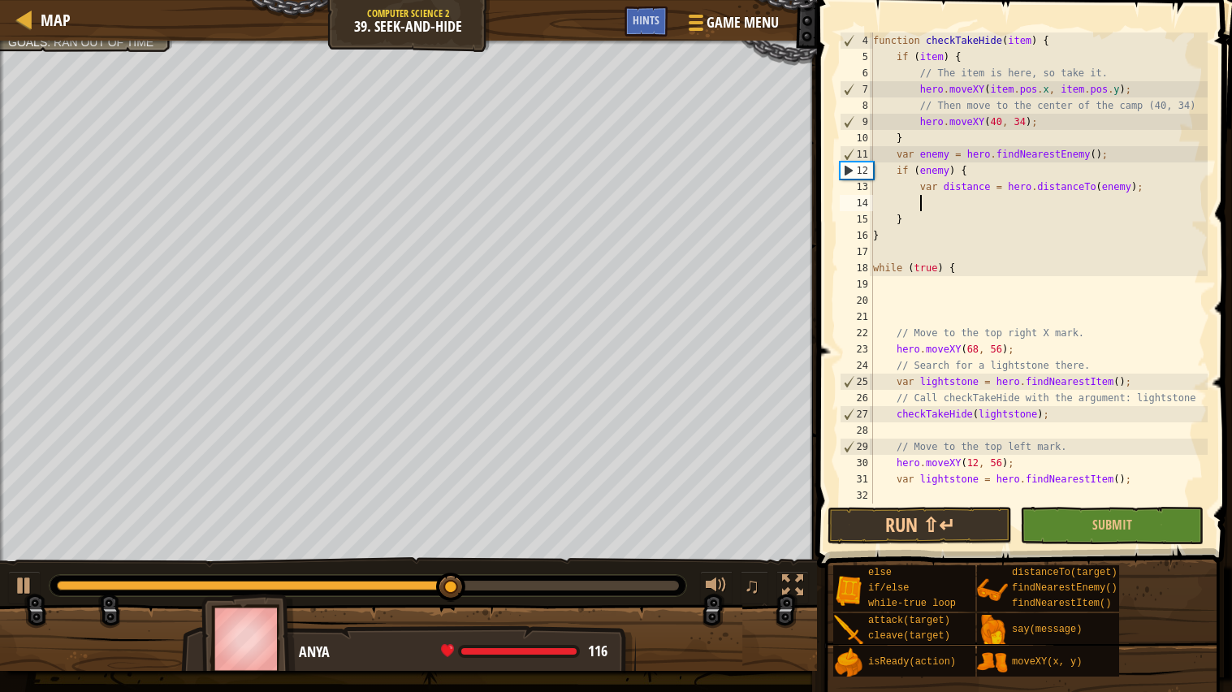
paste textarea "}"
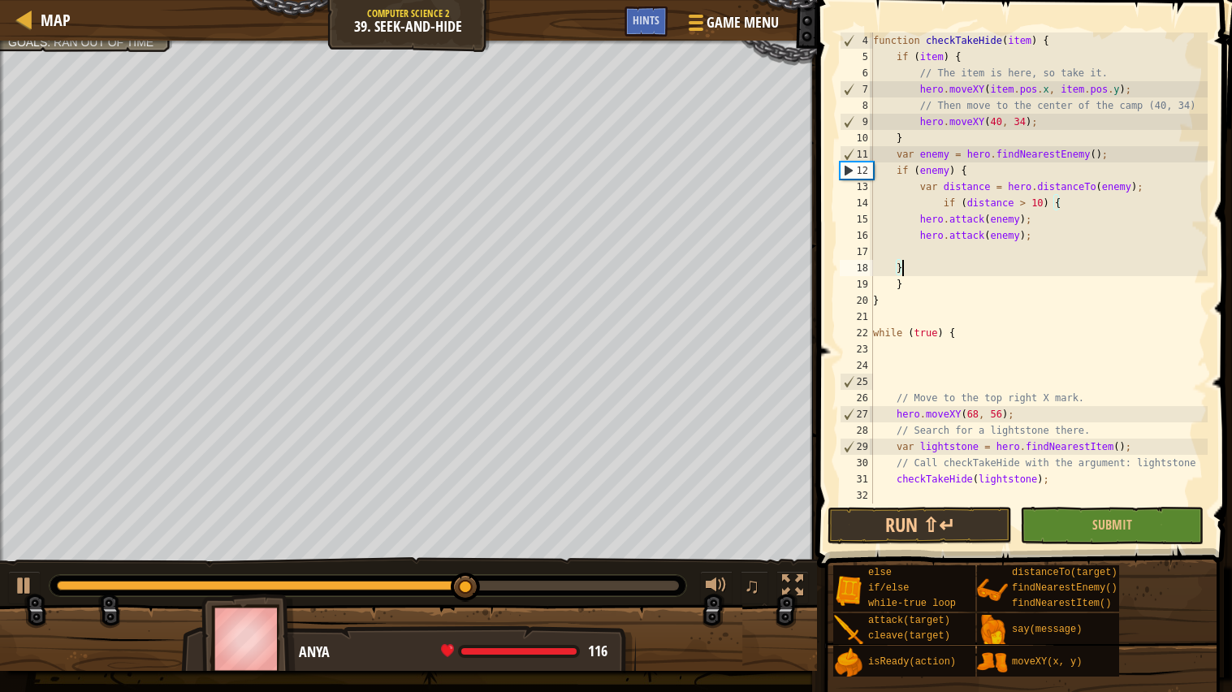
click at [945, 203] on div "function checkTakeHide ( item ) { if ( item ) { // The item is here, so take it…" at bounding box center [1039, 284] width 338 height 504
click at [916, 224] on div "function checkTakeHide ( item ) { if ( item ) { // The item is here, so take it…" at bounding box center [1039, 284] width 338 height 504
click at [927, 221] on div "function checkTakeHide ( item ) { if ( item ) { // The item is here, so take it…" at bounding box center [1039, 284] width 338 height 504
click at [920, 221] on div "function checkTakeHide ( item ) { if ( item ) { // The item is here, so take it…" at bounding box center [1039, 284] width 338 height 504
click at [920, 235] on div "function checkTakeHide ( item ) { if ( item ) { // The item is here, so take it…" at bounding box center [1039, 284] width 338 height 504
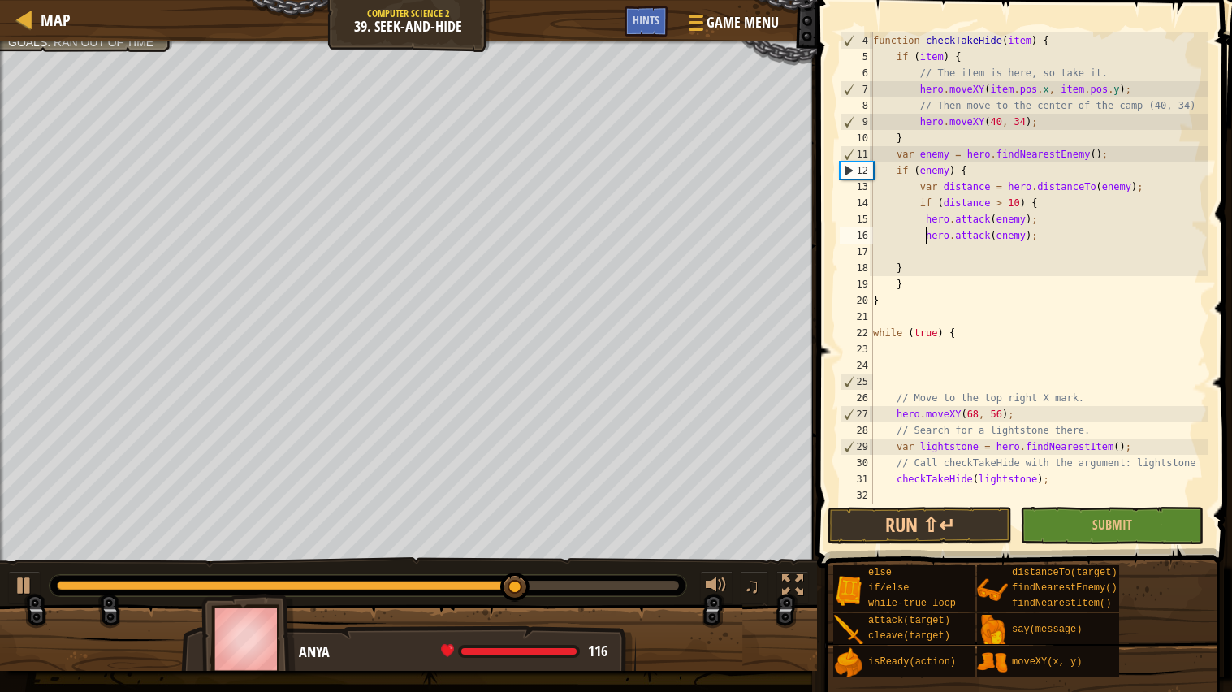
click at [894, 283] on div "function checkTakeHide ( item ) { if ( item ) { // The item is here, so take it…" at bounding box center [1039, 284] width 338 height 504
click at [910, 533] on button "Run ⇧↵" at bounding box center [920, 525] width 184 height 37
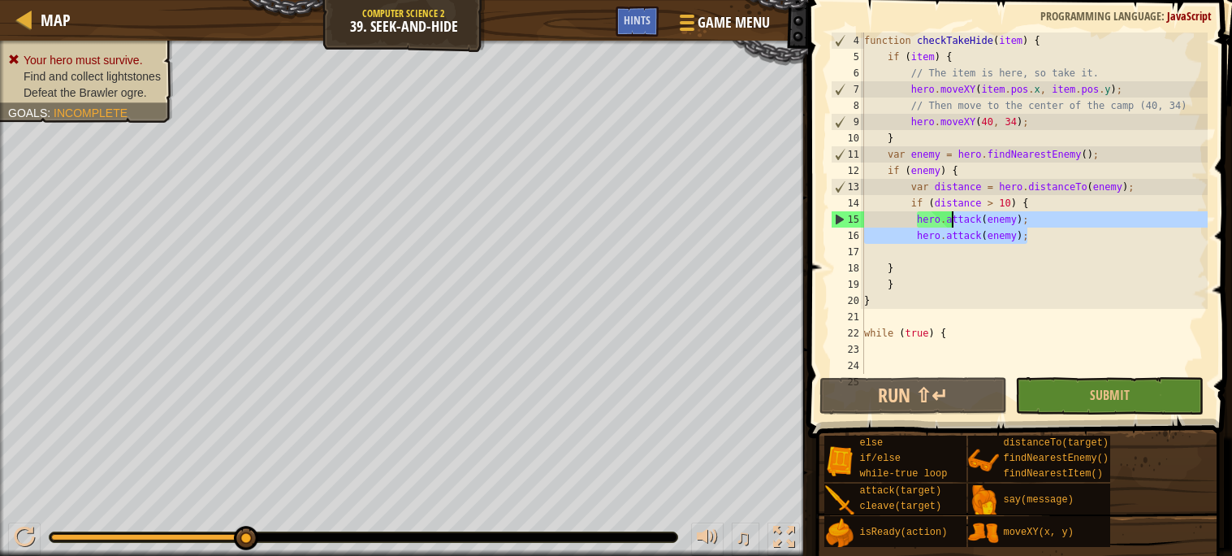
drag, startPoint x: 1031, startPoint y: 237, endPoint x: 949, endPoint y: 223, distance: 82.4
click at [949, 223] on div "function checkTakeHide ( item ) { if ( item ) { // The item is here, so take it…" at bounding box center [1034, 219] width 347 height 374
click at [949, 223] on div "function checkTakeHide ( item ) { if ( item ) { // The item is here, so take it…" at bounding box center [1034, 202] width 347 height 341
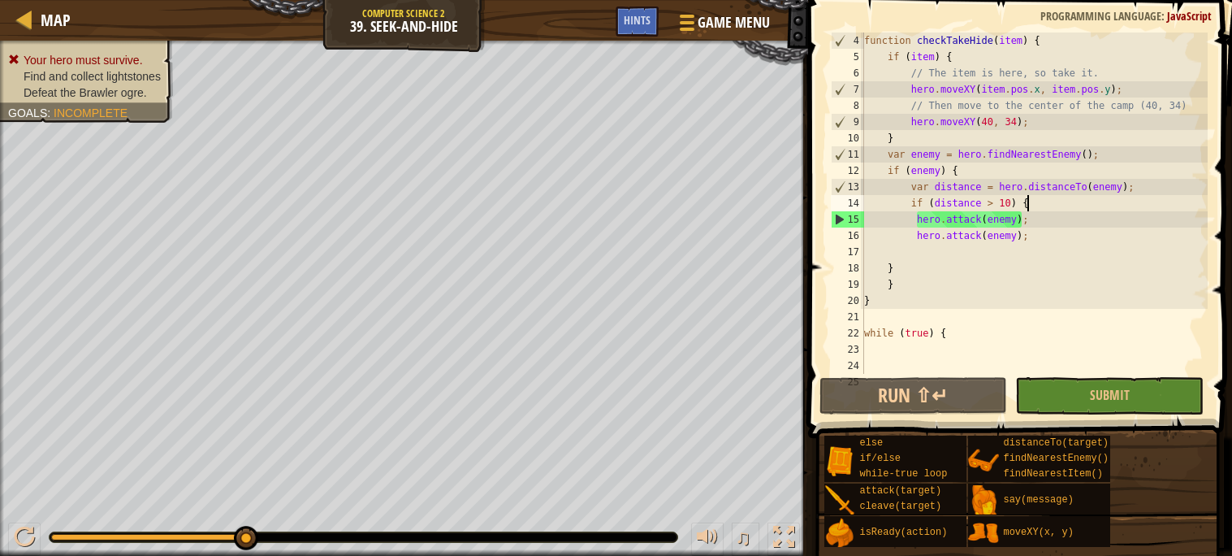
click at [1048, 201] on div "function checkTakeHide ( item ) { if ( item ) { // The item is here, so take it…" at bounding box center [1034, 219] width 347 height 374
type textarea "if (distance > 10) {"
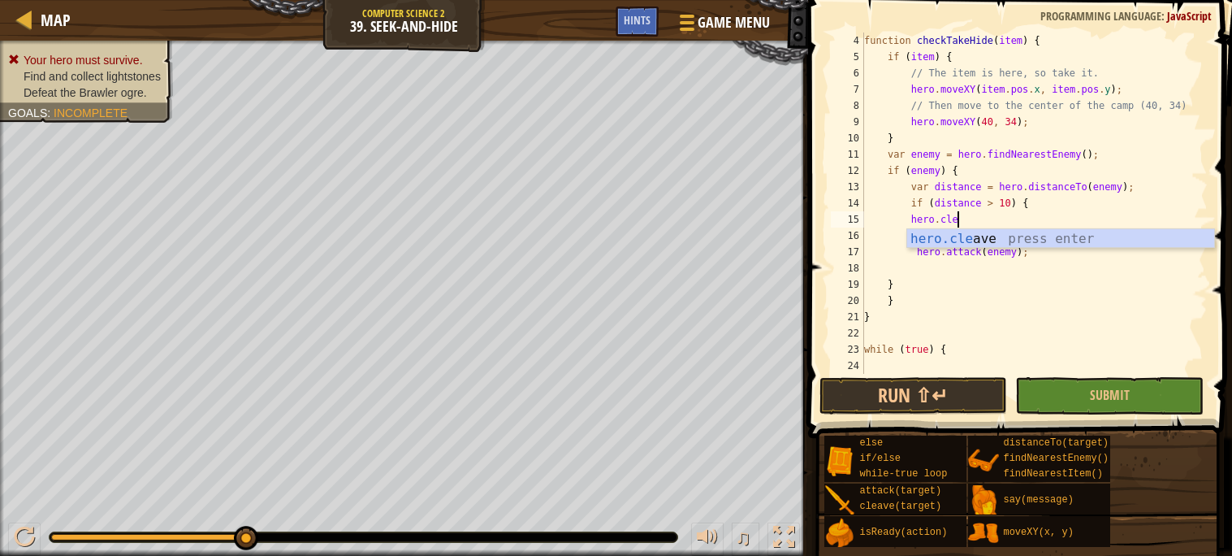
scroll to position [6, 6]
click at [1087, 231] on div "hero.clea ve press enter" at bounding box center [1060, 258] width 307 height 58
type textarea "hero.cleave(enemy);"
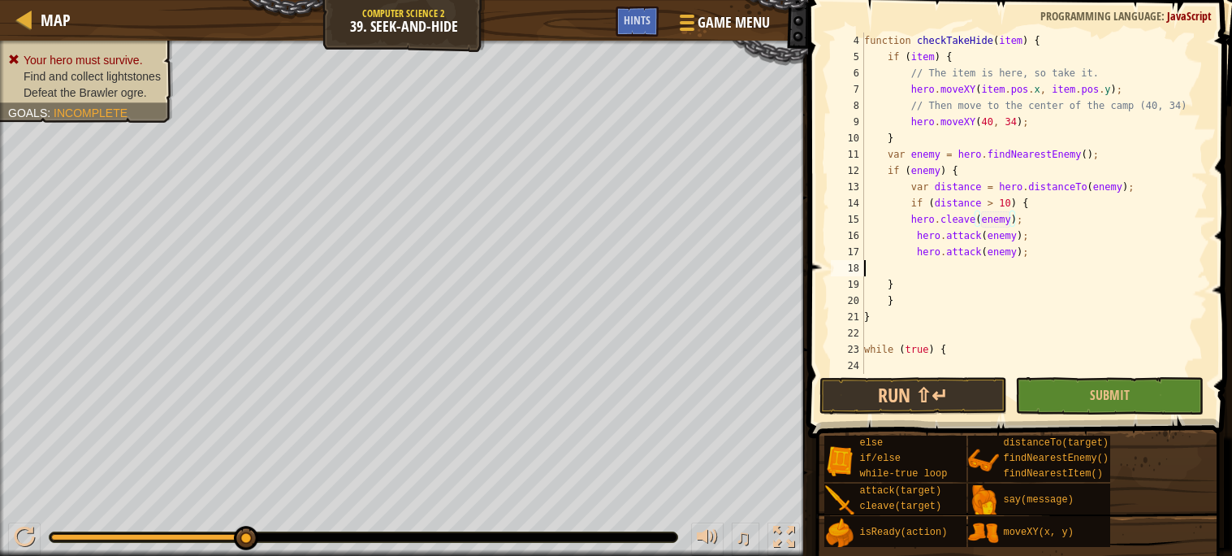
click at [1001, 271] on div "function checkTakeHide ( item ) { if ( item ) { // The item is here, so take it…" at bounding box center [1034, 219] width 347 height 374
click at [911, 222] on div "function checkTakeHide ( item ) { if ( item ) { // The item is here, so take it…" at bounding box center [1034, 219] width 347 height 374
click at [925, 397] on button "Run ⇧↵" at bounding box center [913, 395] width 188 height 37
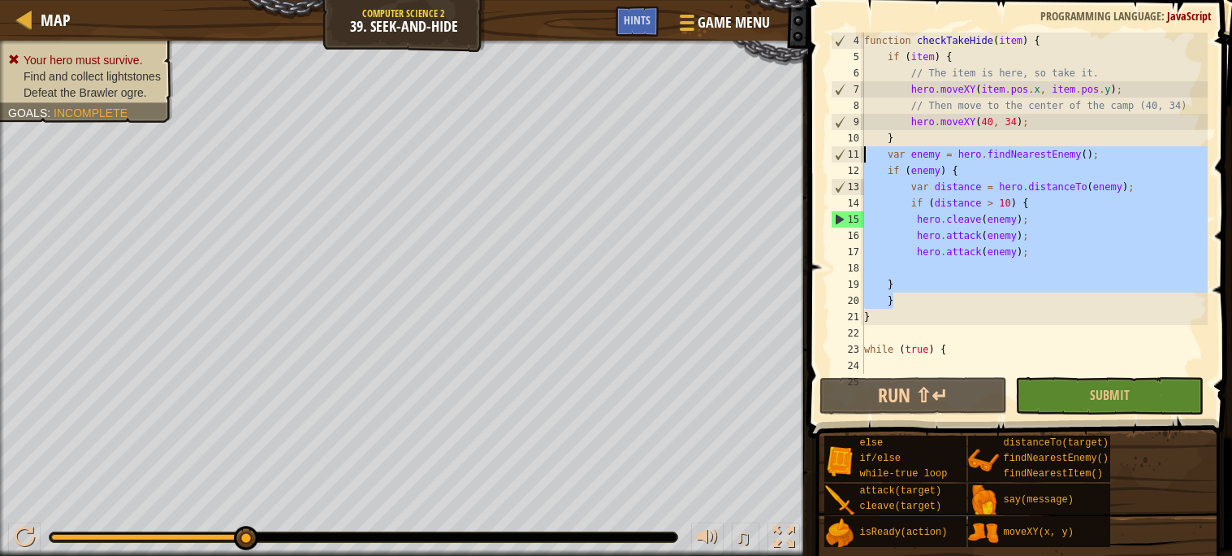
drag, startPoint x: 910, startPoint y: 302, endPoint x: 839, endPoint y: 156, distance: 162.7
click at [839, 156] on div "hero.cleave(enemy); 4 5 6 7 8 9 10 11 12 13 14 15 16 17 18 19 20 21 22 23 24 25…" at bounding box center [1018, 202] width 380 height 341
type textarea "var enemy = hero.findNearestEnemy(); if (enemy) {"
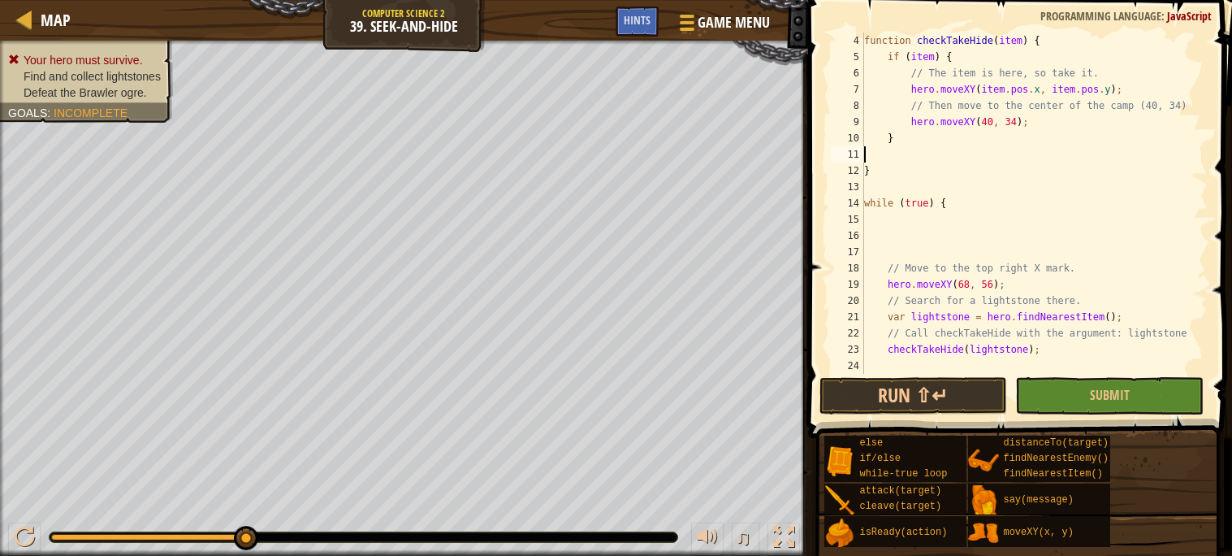
click at [907, 188] on div "function checkTakeHide ( item ) { if ( item ) { // The item is here, so take it…" at bounding box center [1034, 219] width 347 height 374
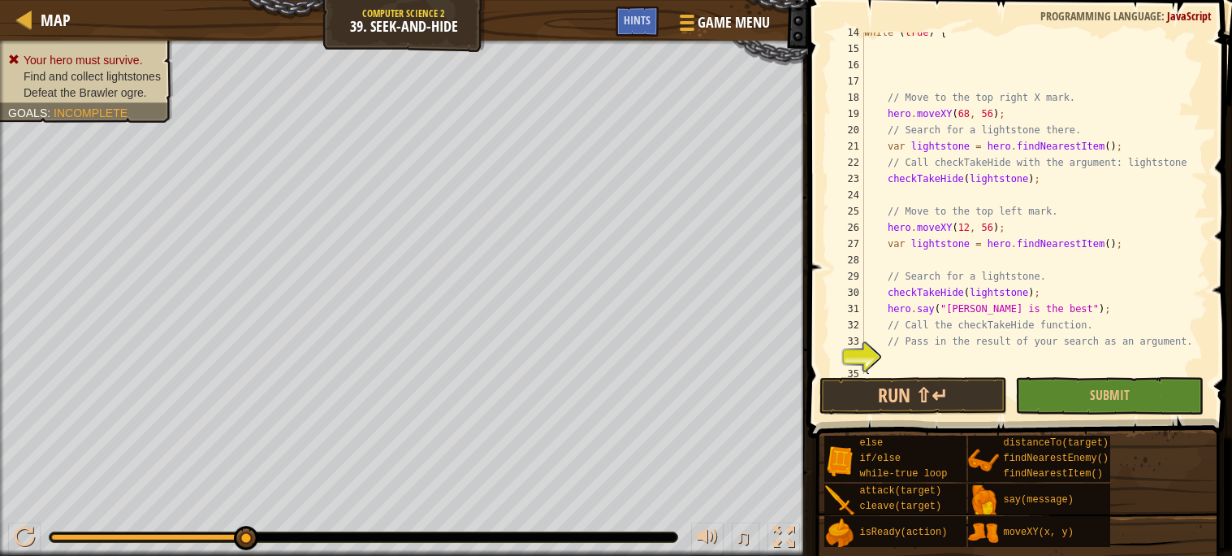
scroll to position [221, 0]
click at [974, 303] on div "while ( true ) { // Move to the top right X mark. hero . moveXY ( 68 , 56 ) ; /…" at bounding box center [1034, 210] width 347 height 374
type textarea "// Call the checkTakeHide function."
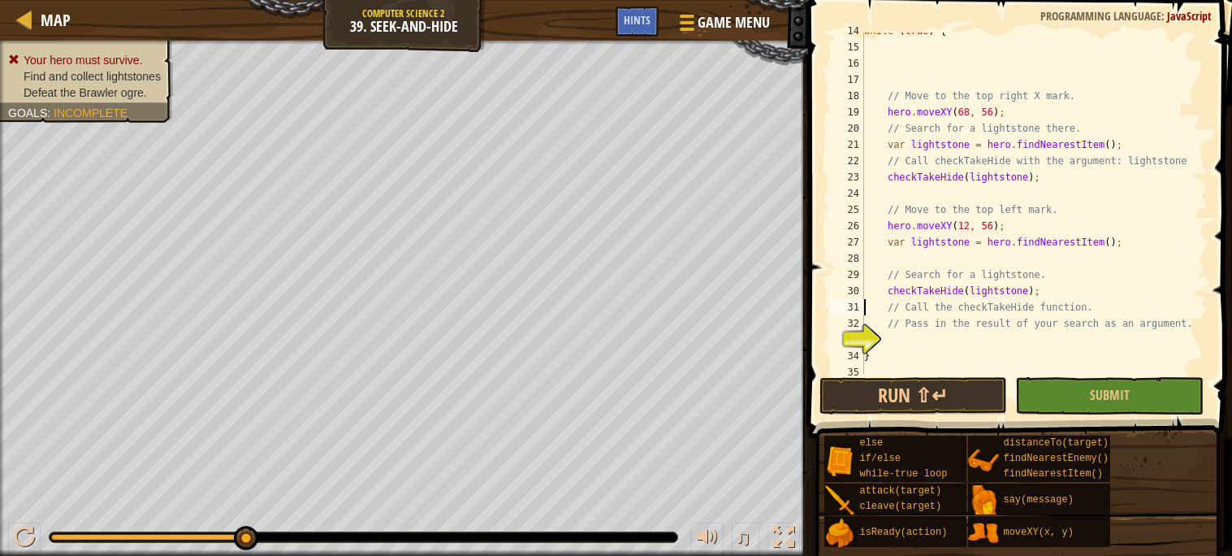
scroll to position [226, 0]
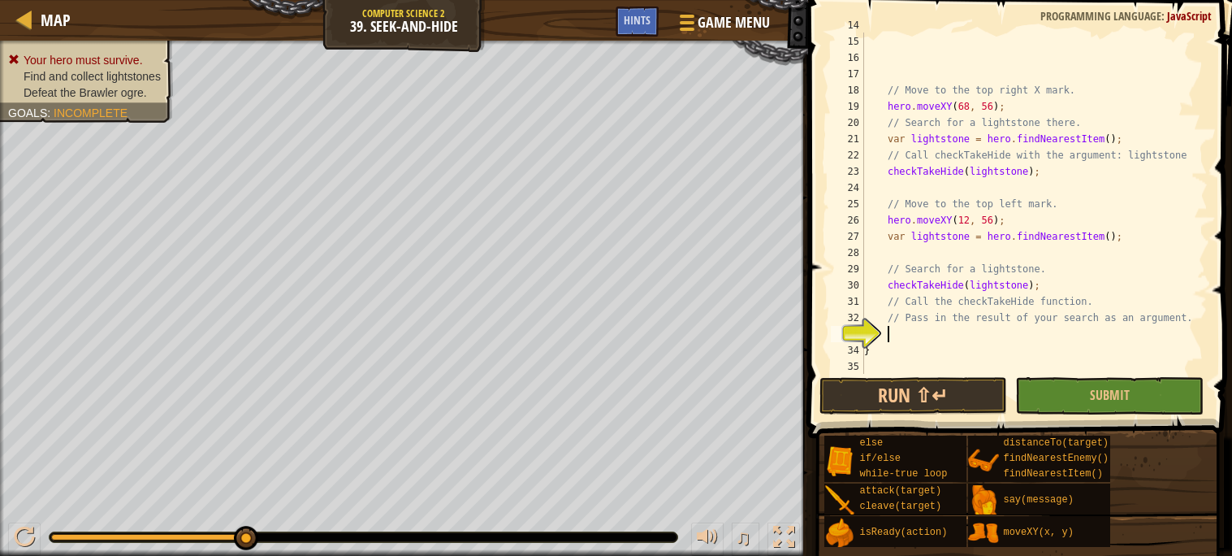
click at [941, 333] on div "while ( true ) { // Move to the top right X mark. hero . moveXY ( 68 , 56 ) ; /…" at bounding box center [1034, 204] width 347 height 374
click at [614, 15] on div "Map Computer Science 2 39. Seek-and-Hide Game Menu Done Hints" at bounding box center [404, 20] width 808 height 41
click at [621, 19] on div "Hints" at bounding box center [637, 21] width 43 height 30
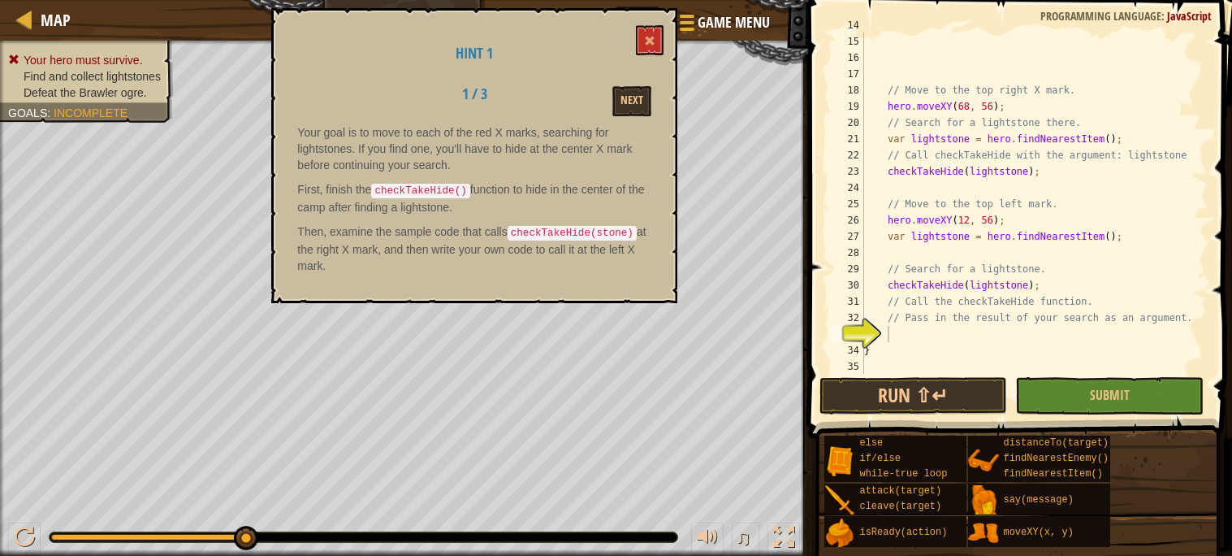
click at [612, 80] on div "Hint 1 1 / 3 Next Your goal is to move to each of the red X marks, searching fo…" at bounding box center [474, 155] width 406 height 295
click at [617, 93] on button "Next" at bounding box center [631, 101] width 39 height 30
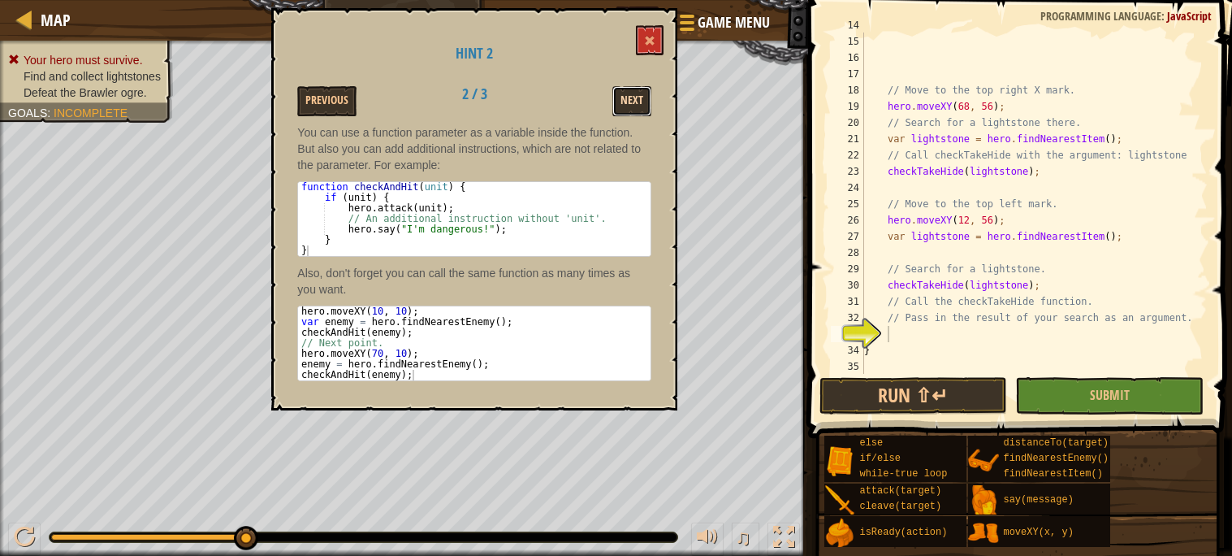
click at [613, 86] on button "Next" at bounding box center [631, 101] width 39 height 30
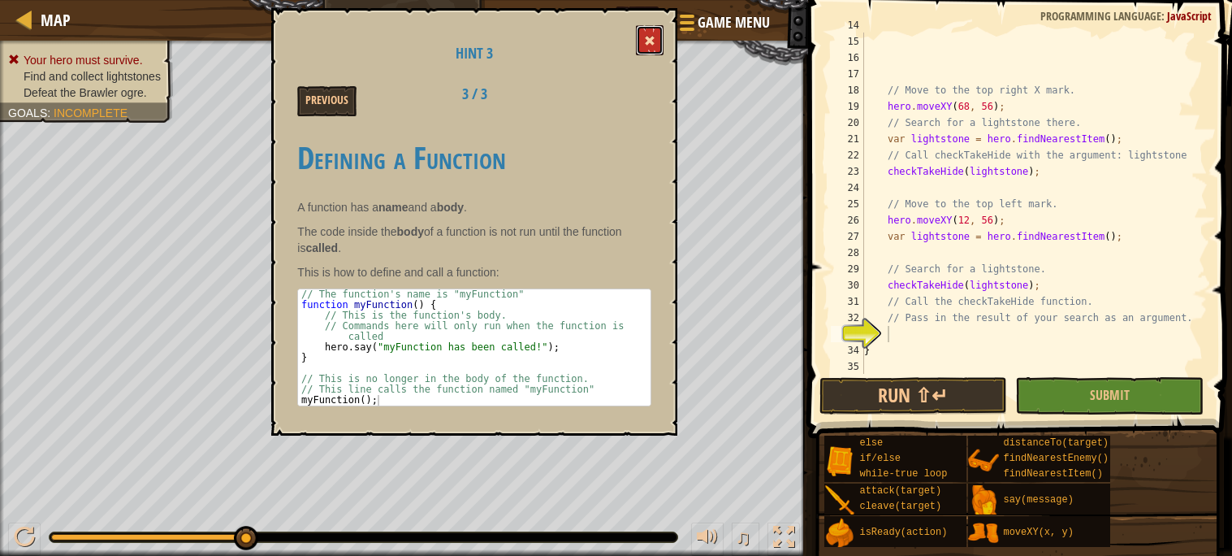
click at [648, 35] on span at bounding box center [649, 40] width 11 height 11
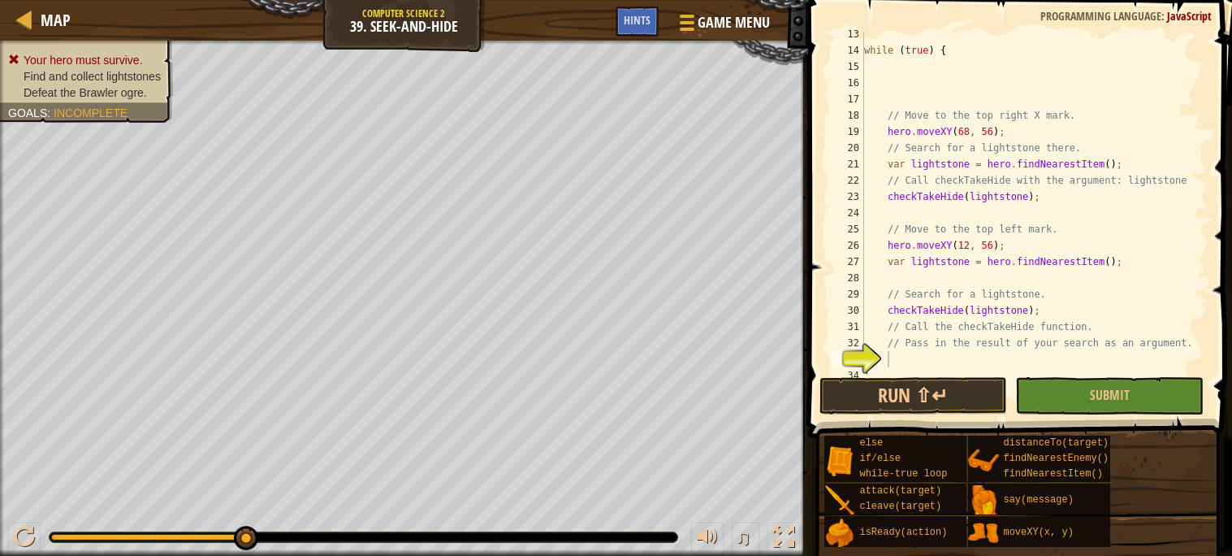
scroll to position [227, 0]
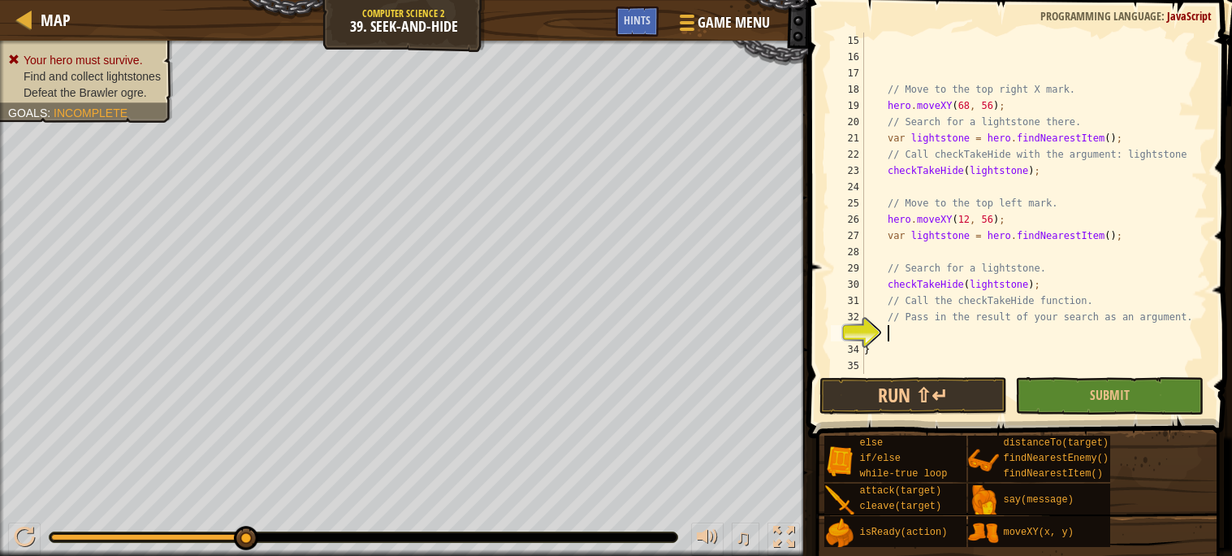
click at [914, 340] on div "// Move to the top right X mark. hero . moveXY ( 68 , 56 ) ; // Search for a li…" at bounding box center [1034, 219] width 347 height 374
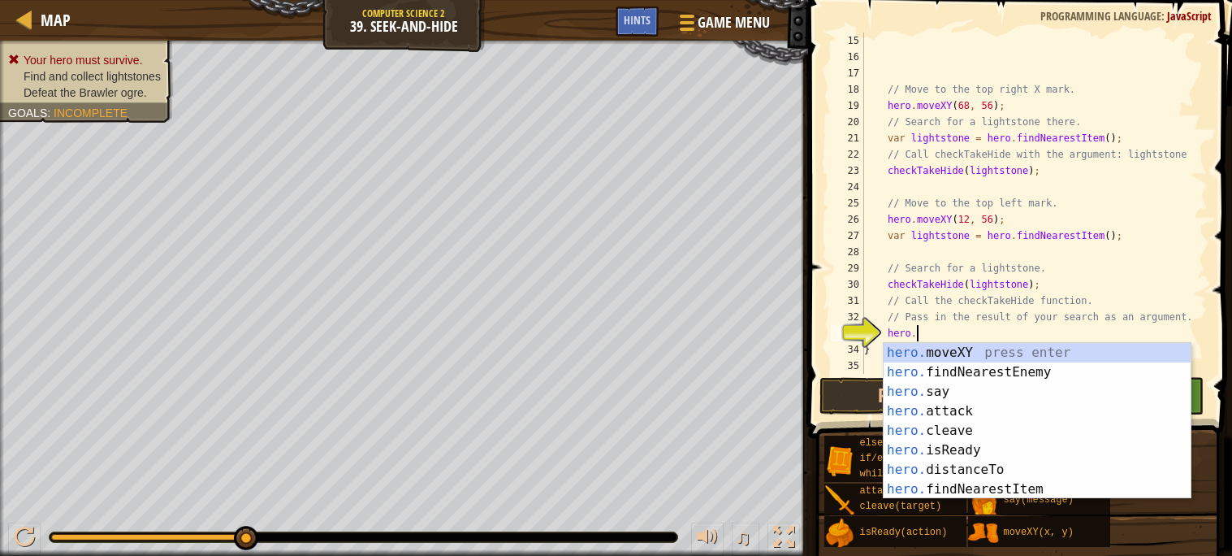
scroll to position [6, 3]
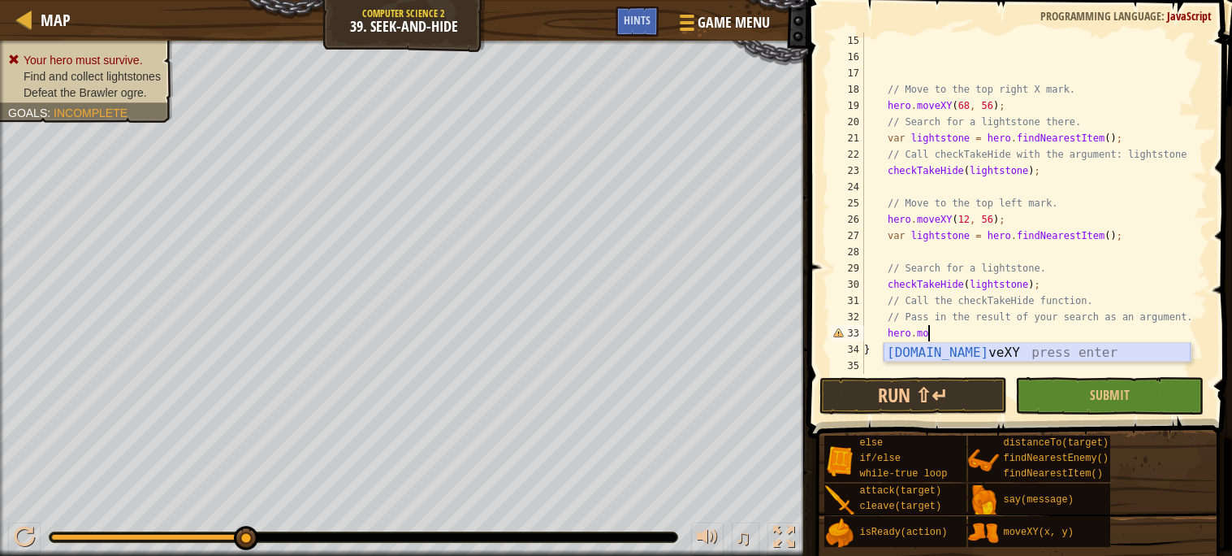
click at [919, 348] on div "[DOMAIN_NAME] veXY press enter" at bounding box center [1037, 372] width 307 height 58
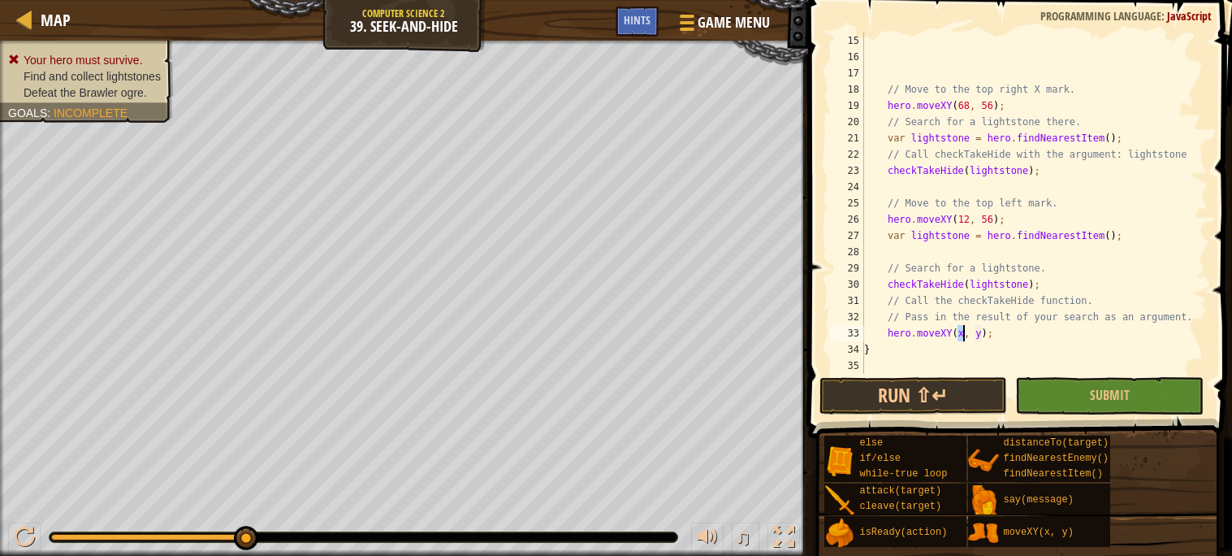
scroll to position [6, 7]
click at [988, 336] on div "// Move to the top right X mark. hero . moveXY ( 68 , 56 ) ; // Search for a li…" at bounding box center [1034, 219] width 347 height 374
click at [972, 380] on button "Run ⇧↵" at bounding box center [913, 395] width 188 height 37
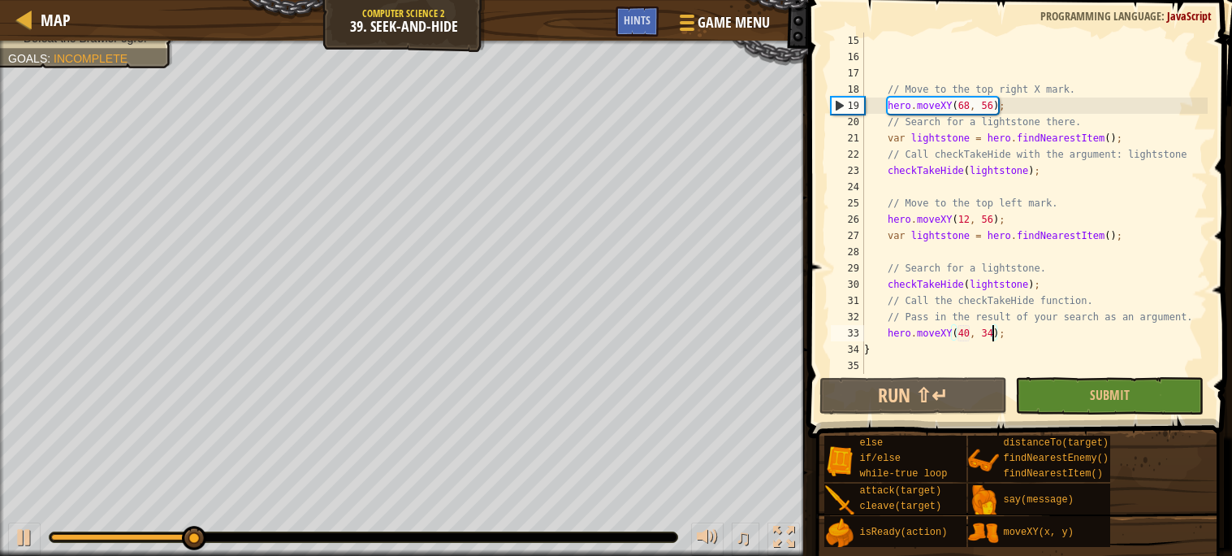
click at [945, 339] on div "// Move to the top right X mark. hero . moveXY ( 68 , 56 ) ; // Search for a li…" at bounding box center [1034, 219] width 347 height 374
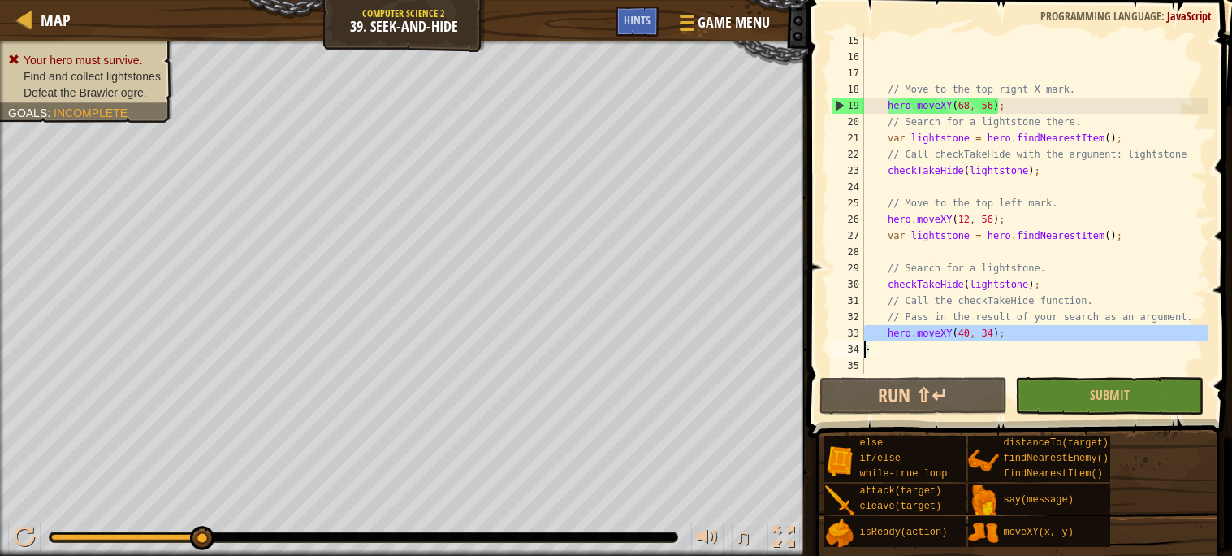
type textarea "}"
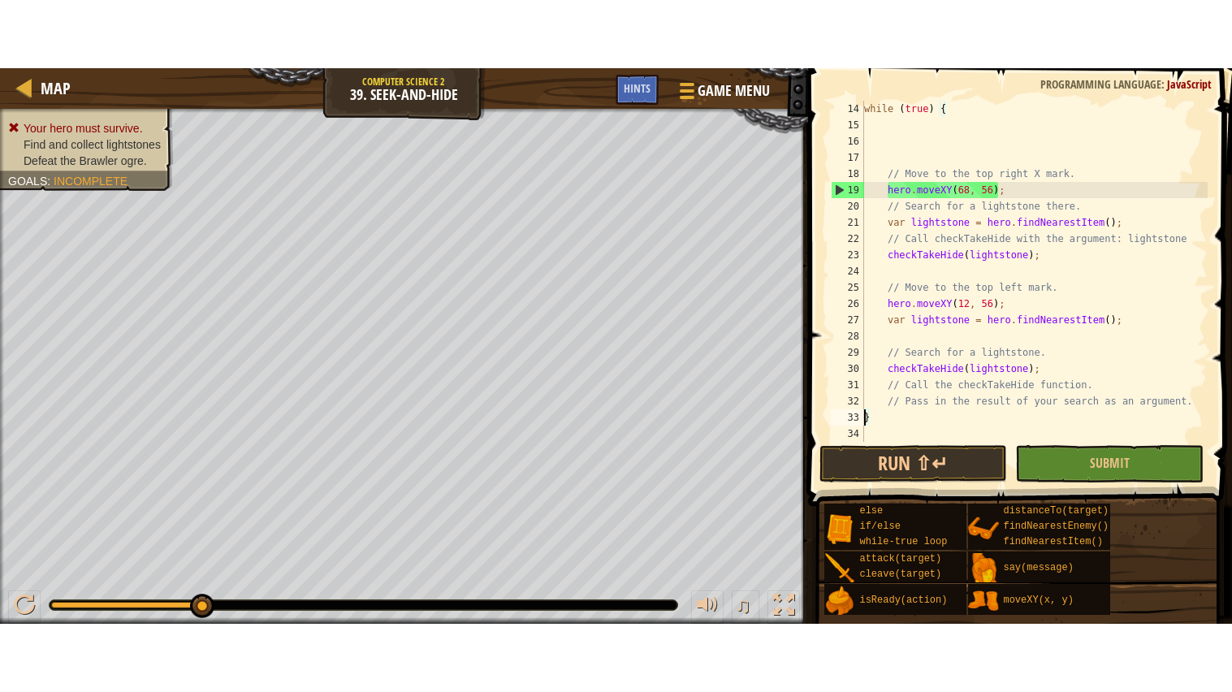
scroll to position [210, 0]
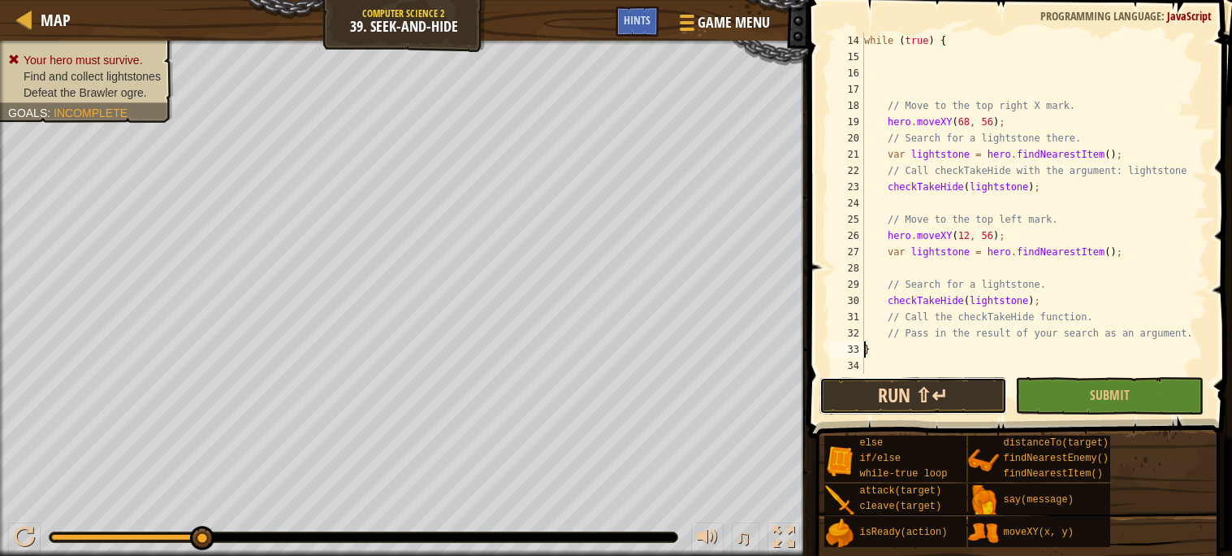
click at [936, 379] on button "Run ⇧↵" at bounding box center [913, 395] width 188 height 37
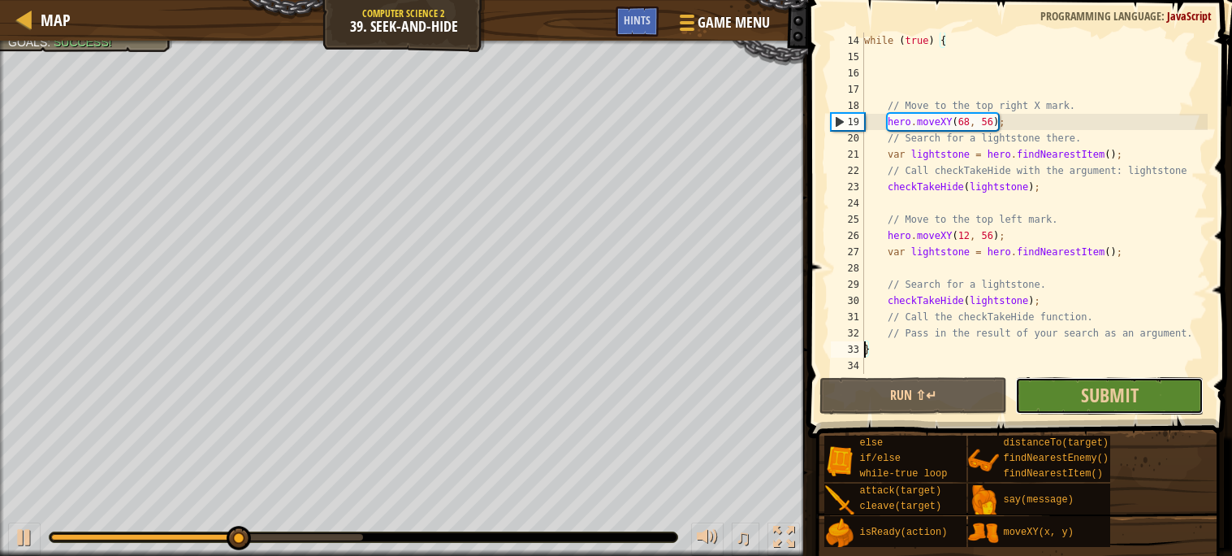
click at [1057, 378] on button "Submit" at bounding box center [1109, 395] width 188 height 37
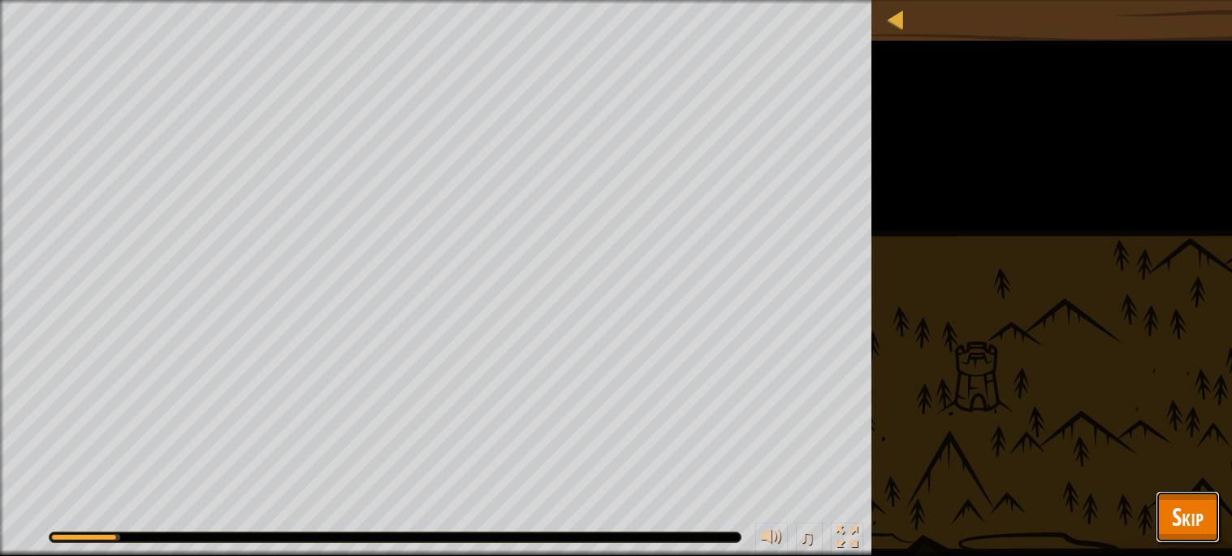
click at [1199, 525] on span "Skip" at bounding box center [1188, 515] width 32 height 33
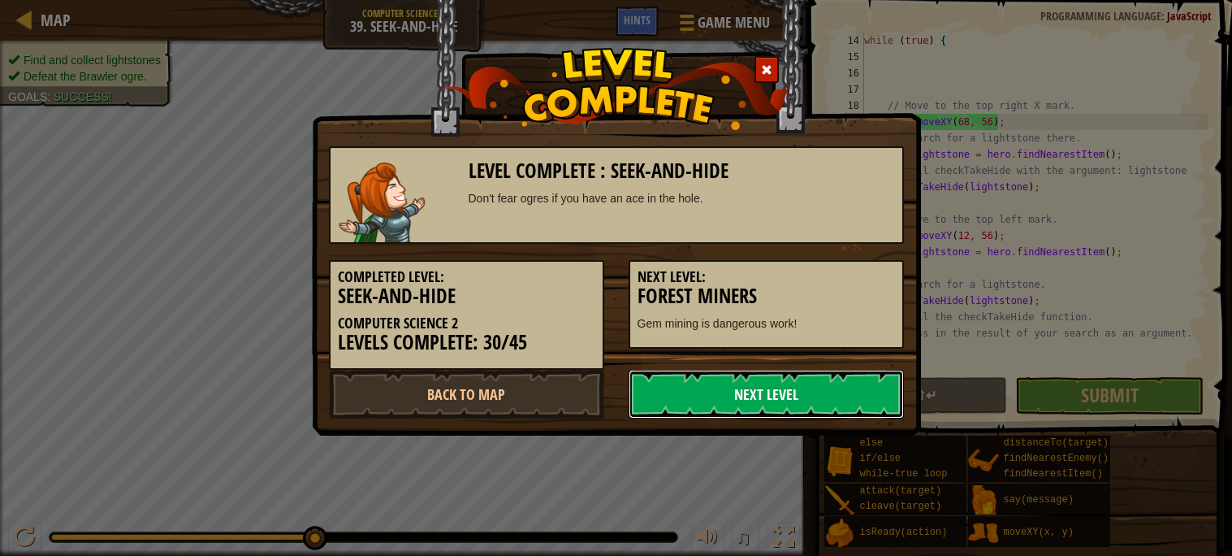
click at [666, 408] on link "Next Level" at bounding box center [766, 394] width 275 height 49
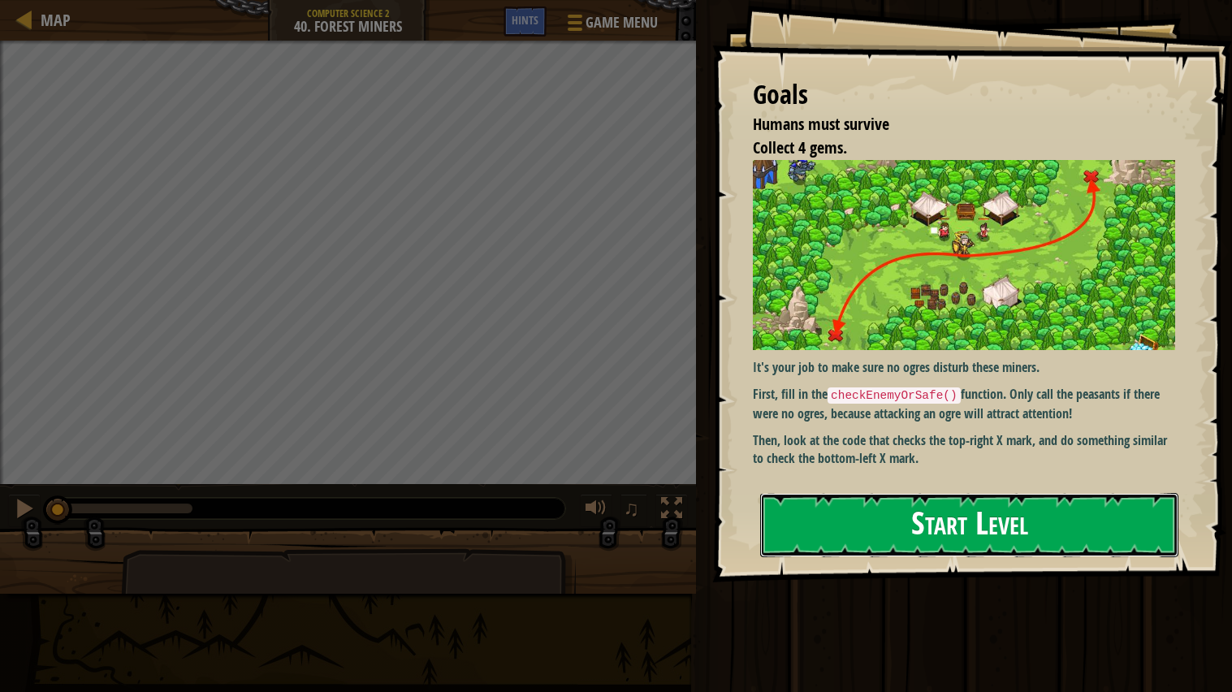
click at [1012, 534] on button "Start Level" at bounding box center [969, 525] width 418 height 64
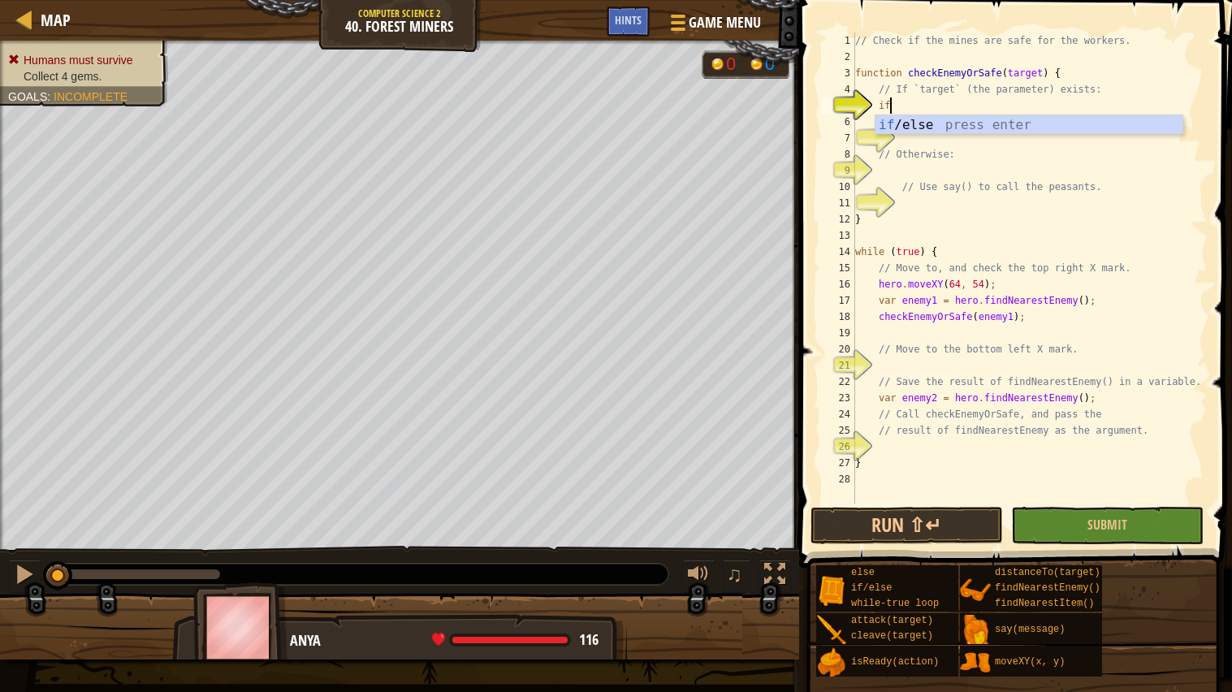
scroll to position [6, 2]
click at [987, 116] on div "if /else press enter" at bounding box center [1029, 144] width 307 height 58
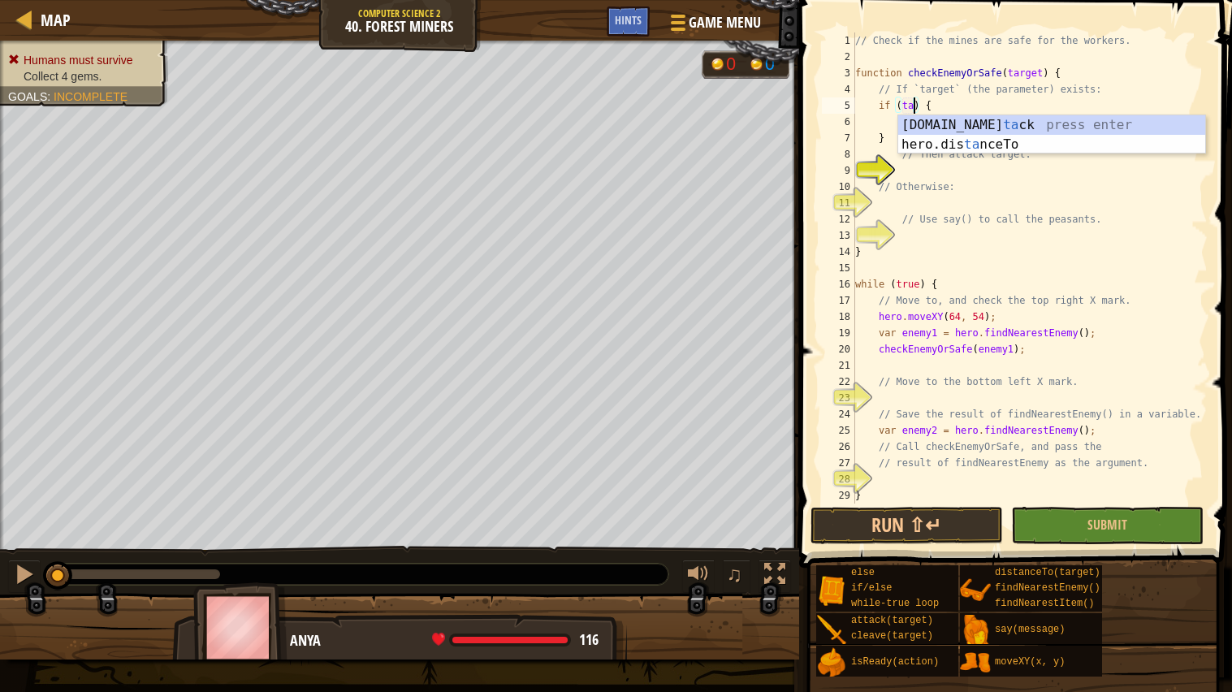
scroll to position [6, 6]
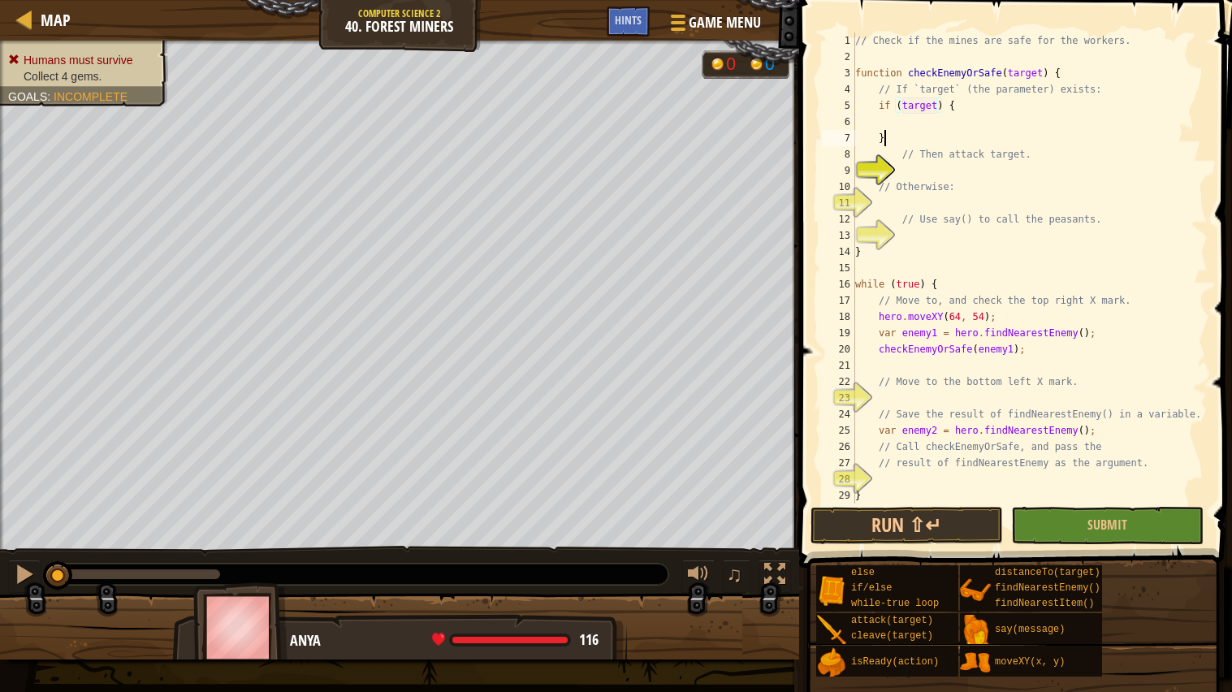
click at [937, 132] on div "// Check if the mines are safe for the workers. function checkEnemyOrSafe ( tar…" at bounding box center [1030, 284] width 356 height 504
type textarea "}"
click at [936, 122] on div "// Check if the mines are safe for the workers. function checkEnemyOrSafe ( tar…" at bounding box center [1030, 284] width 356 height 504
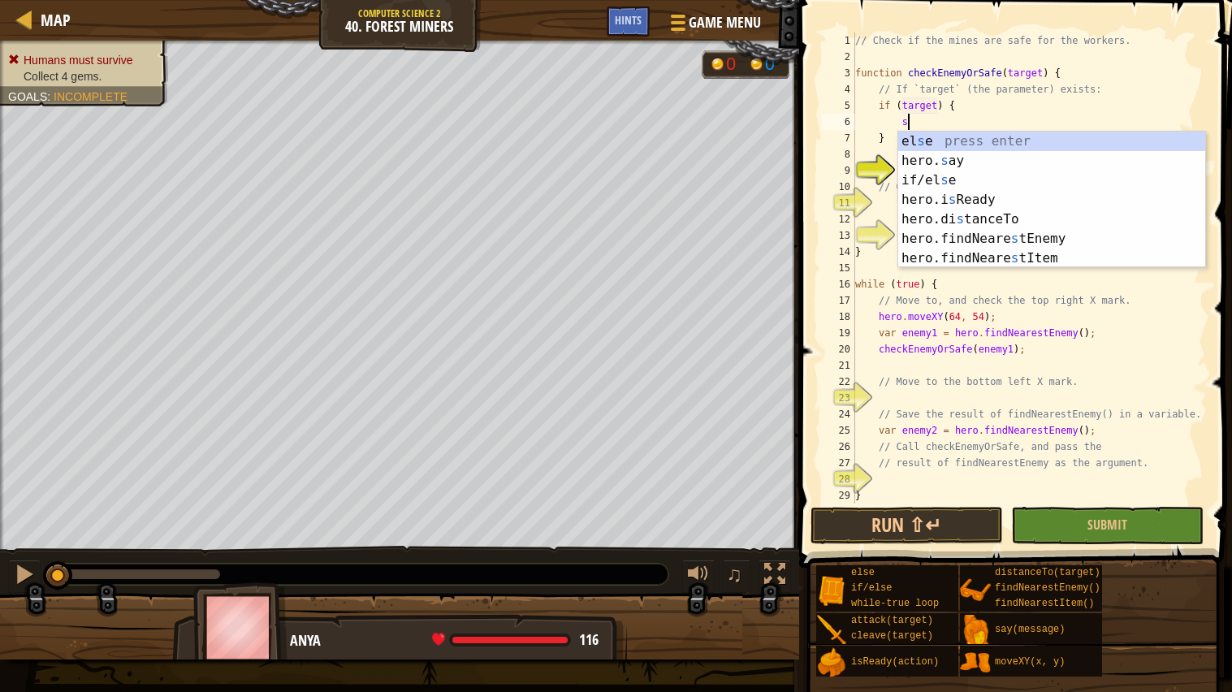
scroll to position [6, 3]
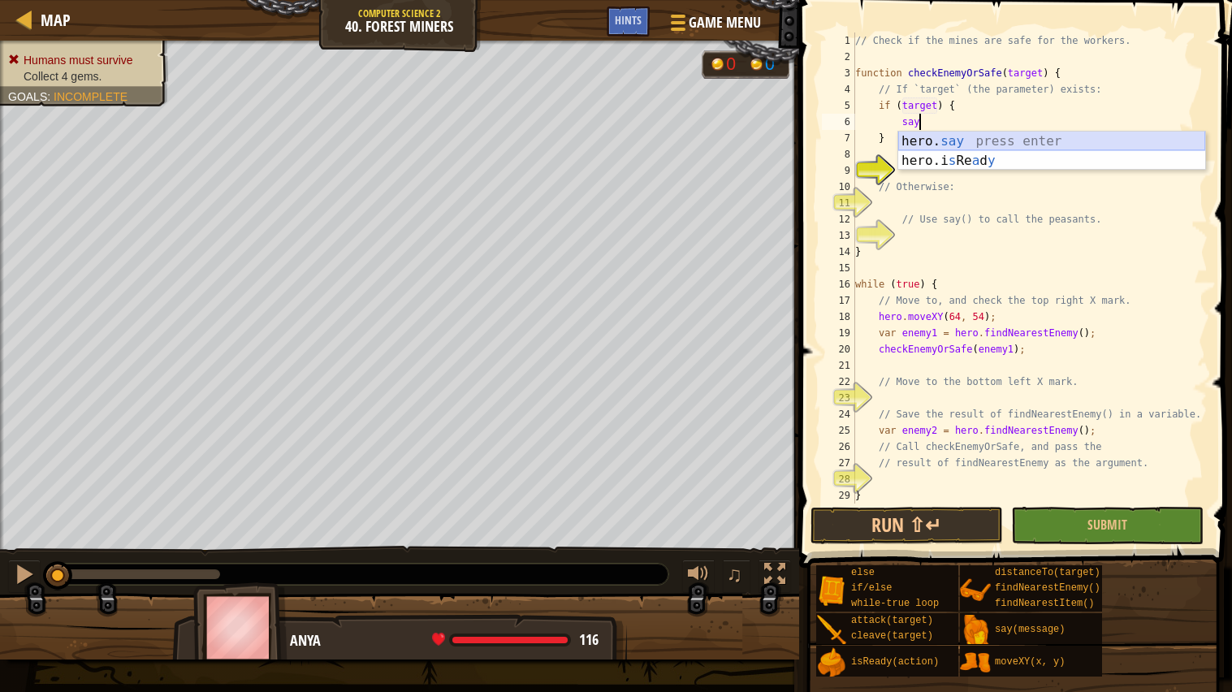
click at [981, 139] on div "hero. say press enter hero.i s Re a d y press enter" at bounding box center [1051, 171] width 307 height 78
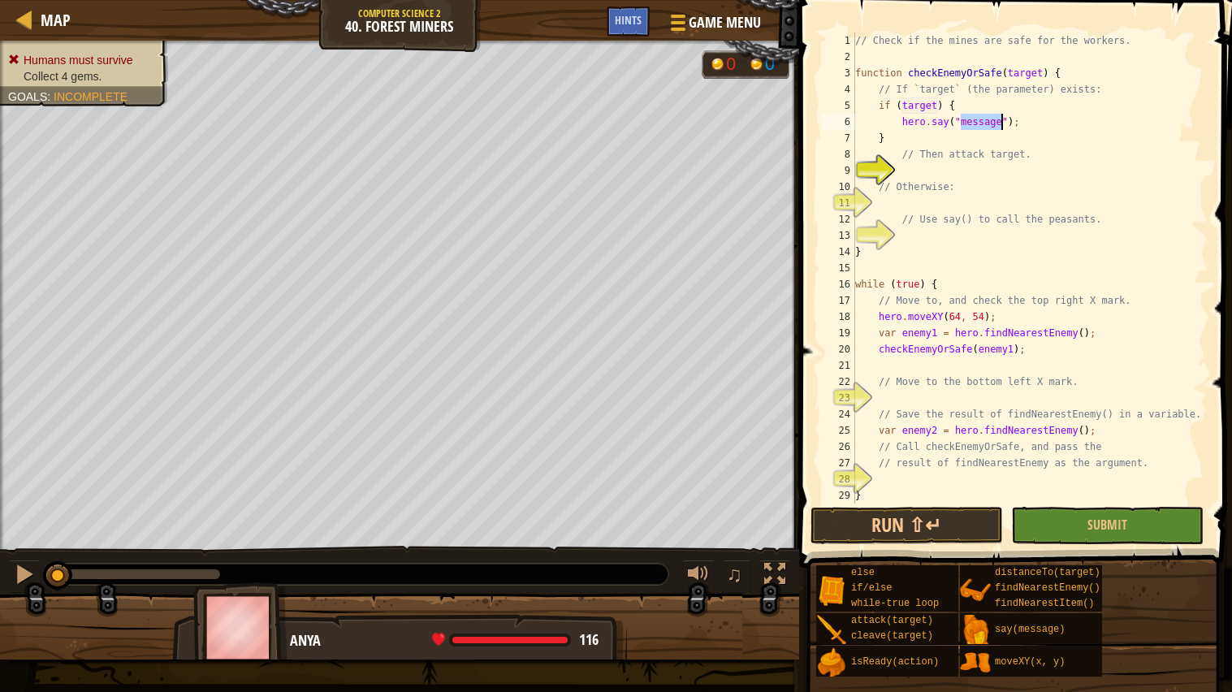
scroll to position [0, 0]
click at [1061, 121] on div "// Check if the mines are safe for the workers. function checkEnemyOrSafe ( tar…" at bounding box center [1030, 284] width 356 height 504
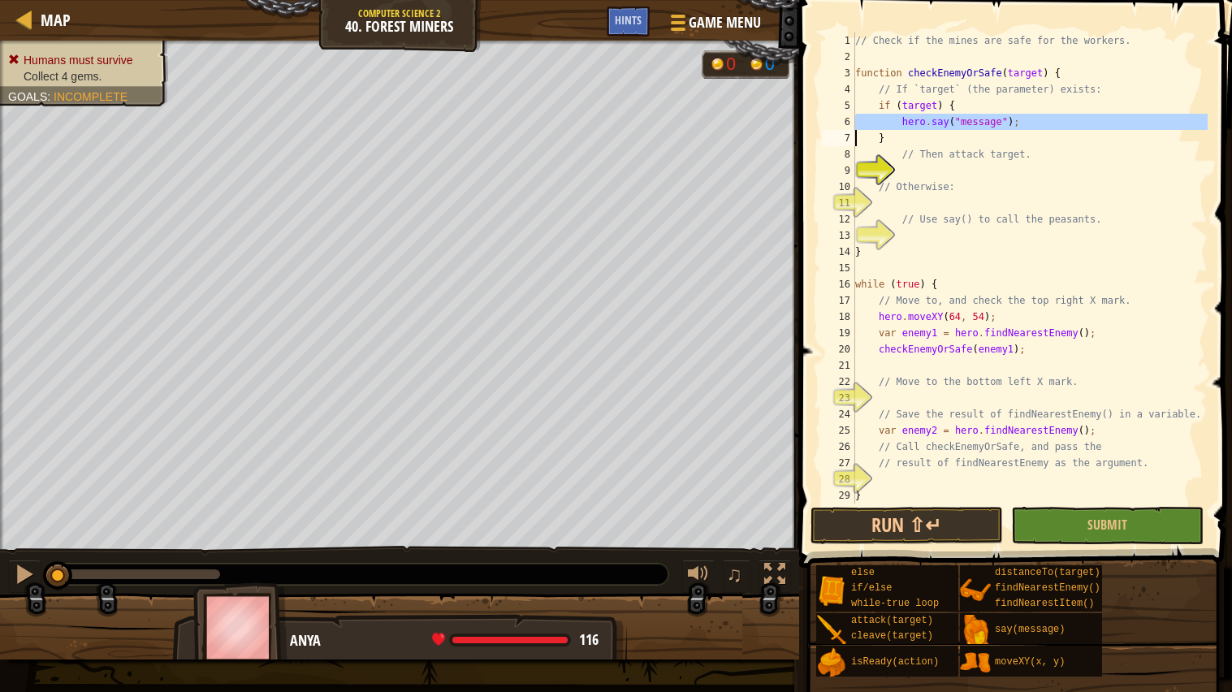
scroll to position [6, 2]
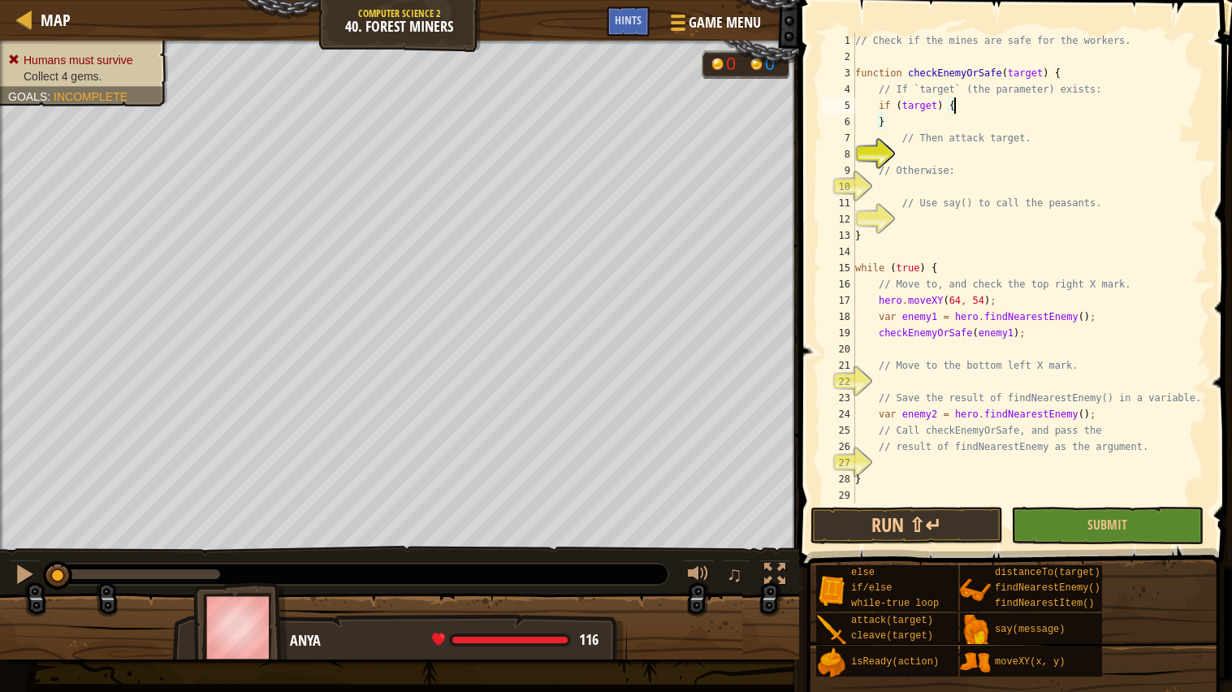
click at [1023, 109] on div "// Check if the mines are safe for the workers. function checkEnemyOrSafe ( tar…" at bounding box center [1030, 284] width 356 height 504
type textarea "if (target) {"
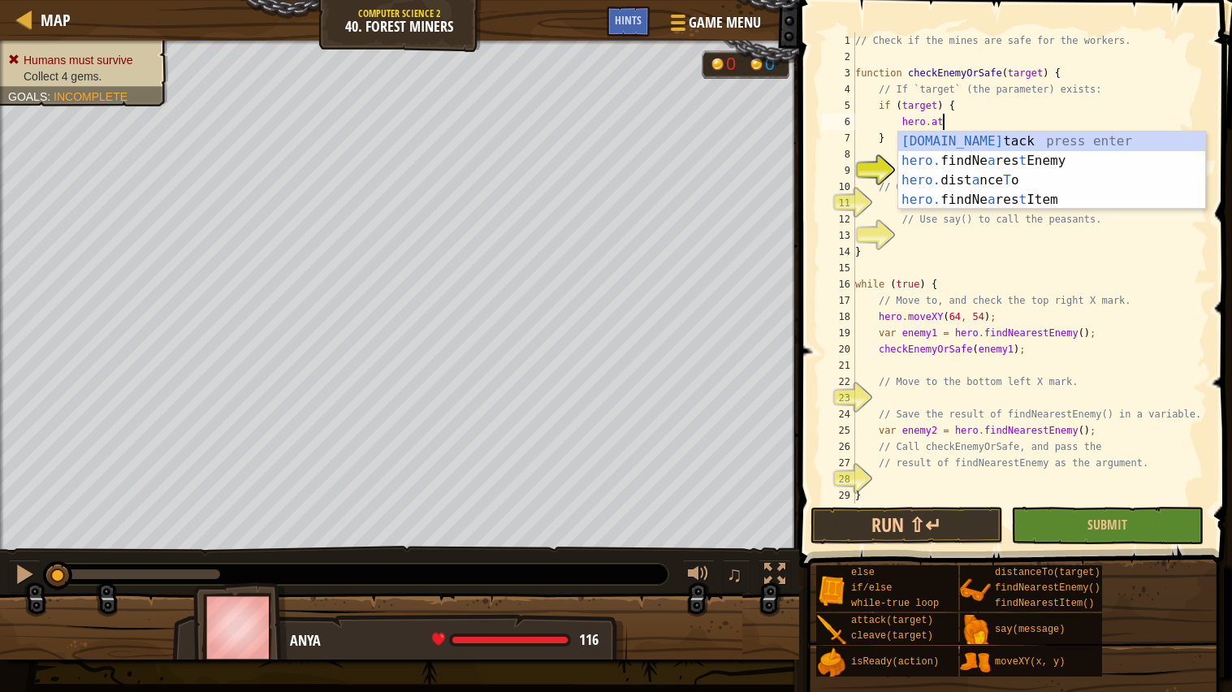
scroll to position [6, 6]
click at [1010, 138] on div "[DOMAIN_NAME] tack press enter hero. findNe a res t Enemy press enter hero. dis…" at bounding box center [1051, 190] width 307 height 117
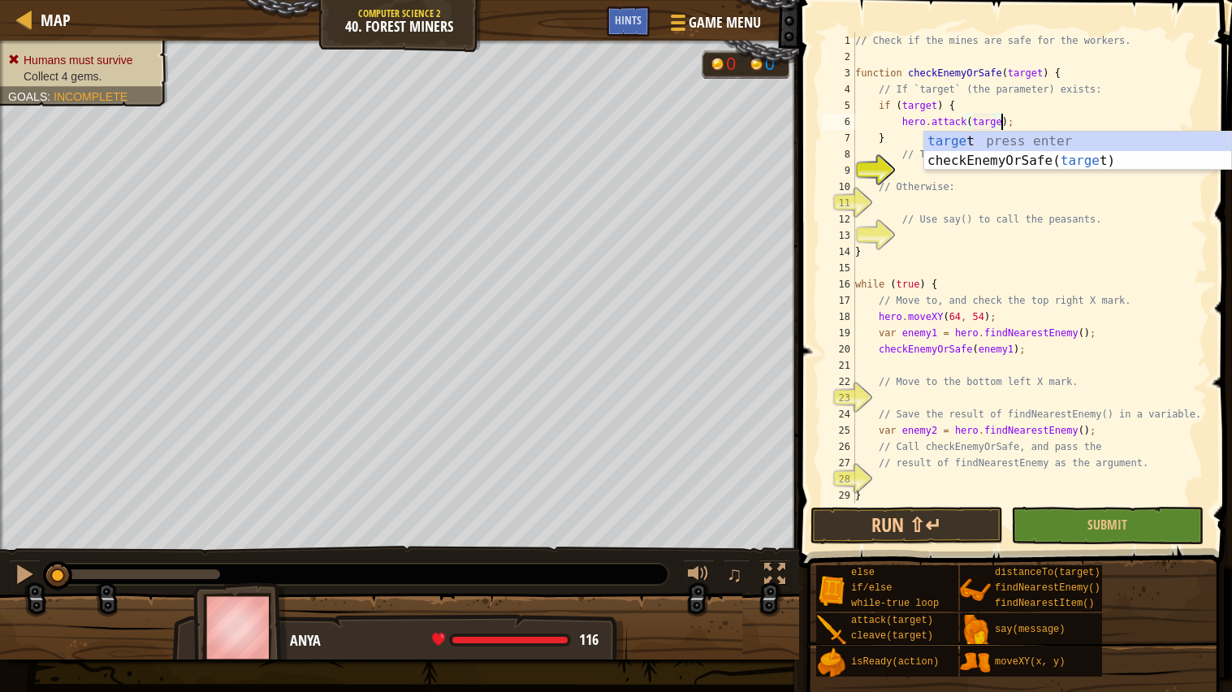
scroll to position [6, 12]
click at [990, 117] on div "// Check if the mines are safe for the workers. function checkEnemyOrSafe ( tar…" at bounding box center [1030, 284] width 356 height 504
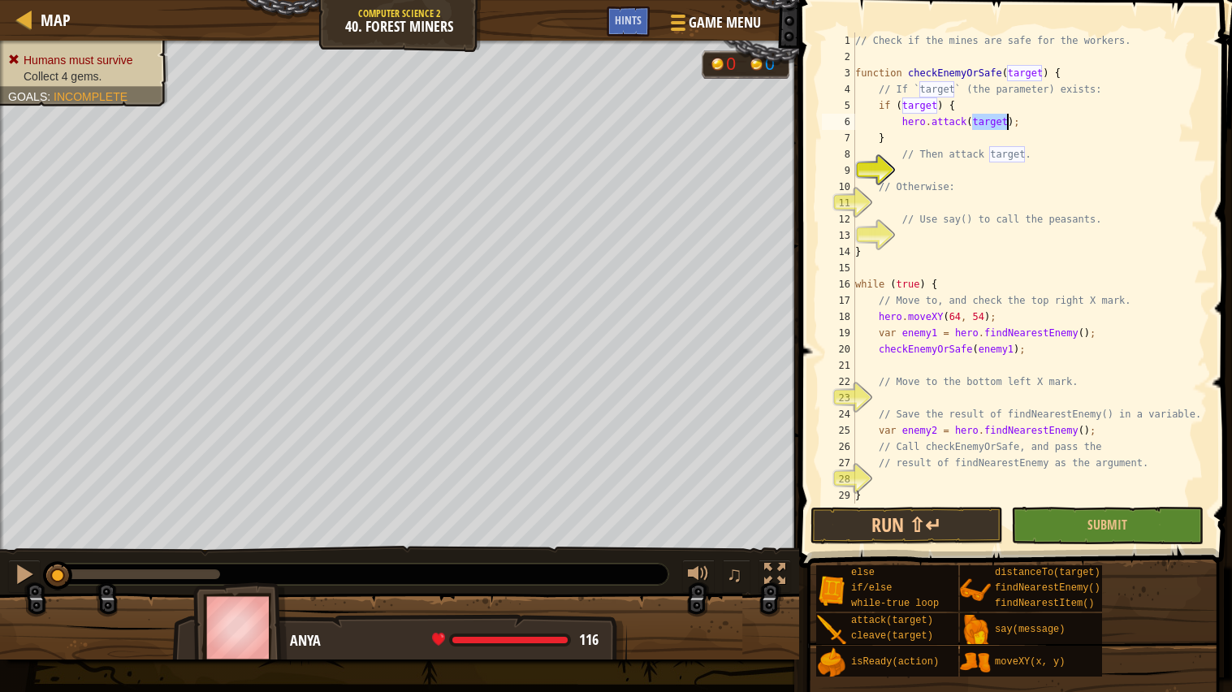
click at [990, 117] on div "// Check if the mines are safe for the workers. function checkEnemyOrSafe ( tar…" at bounding box center [1030, 284] width 356 height 504
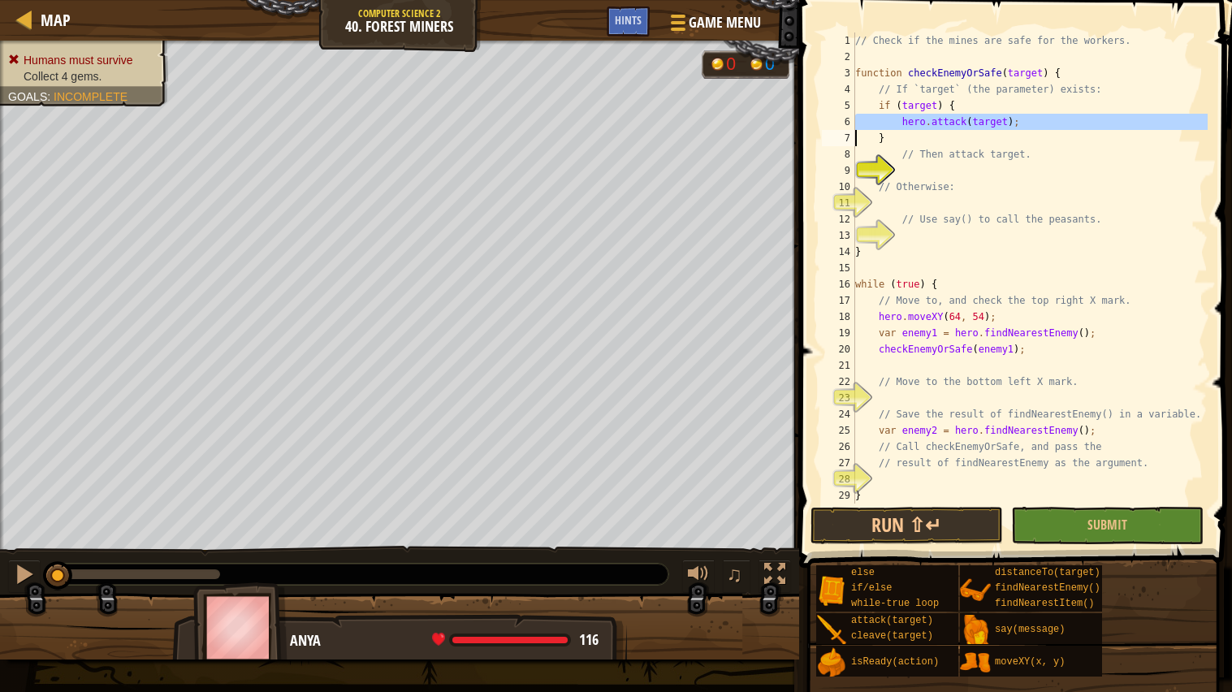
click at [1035, 115] on div "// Check if the mines are safe for the workers. function checkEnemyOrSafe ( tar…" at bounding box center [1030, 267] width 356 height 471
type textarea "hero.attack(target);"
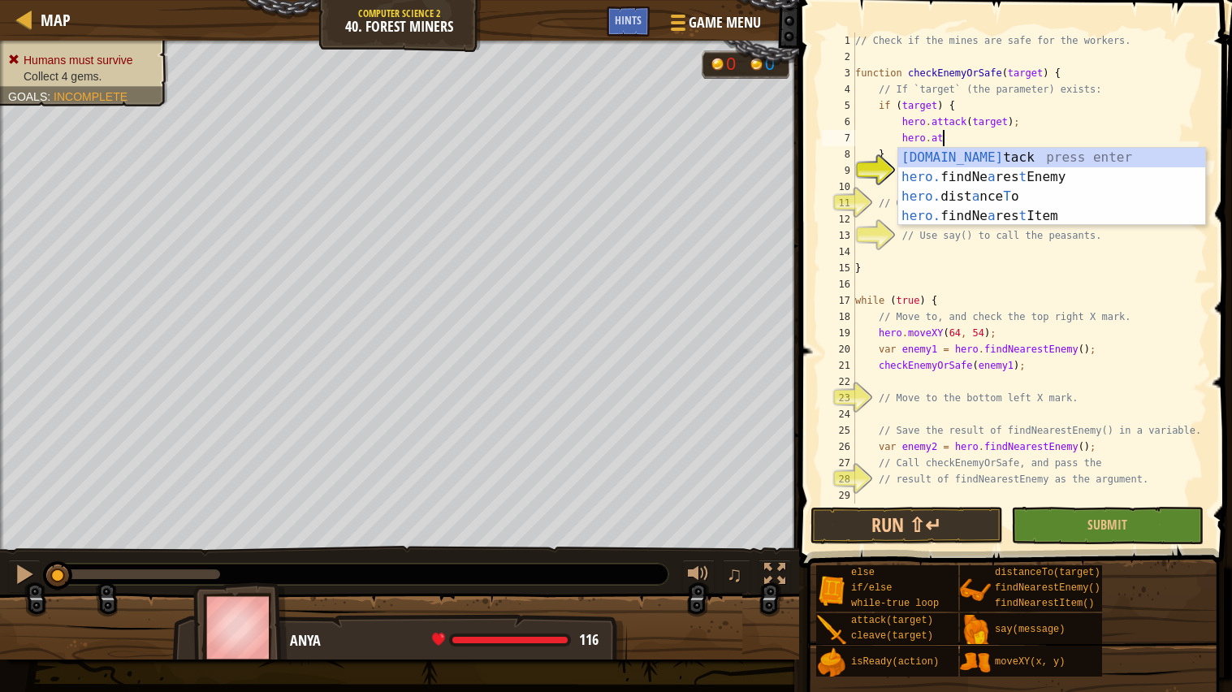
scroll to position [6, 6]
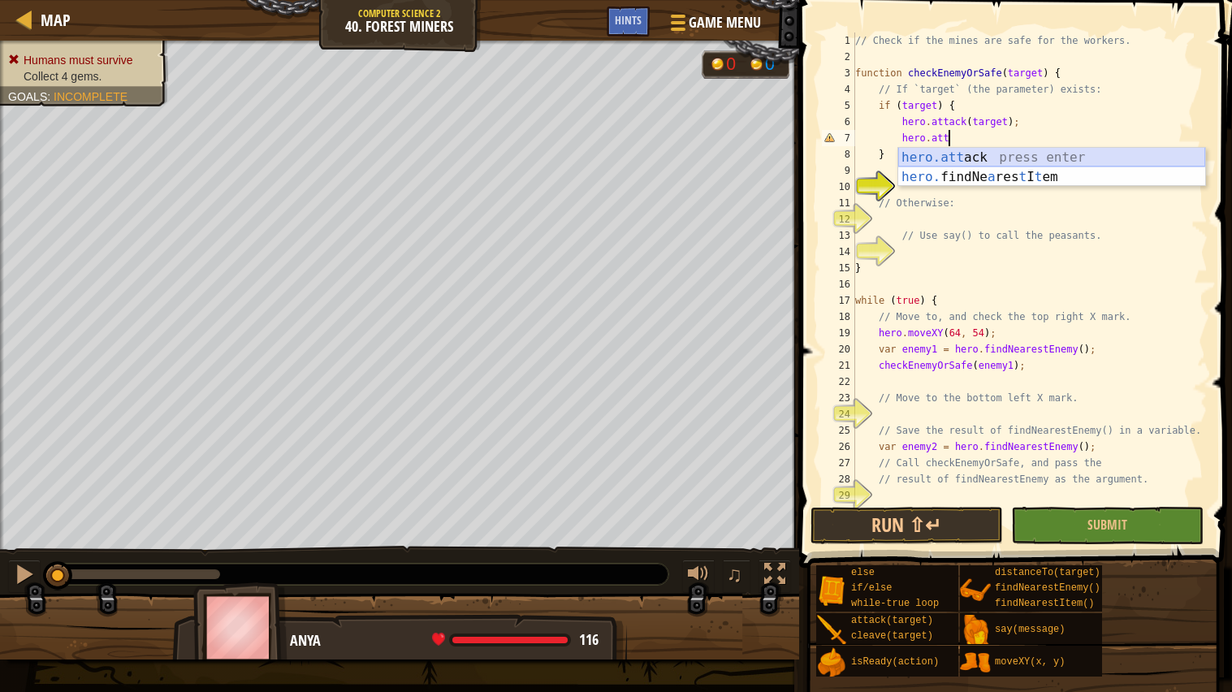
click at [1002, 158] on div "hero.att ack press enter hero. findNe a res t I t em press enter" at bounding box center [1051, 187] width 307 height 78
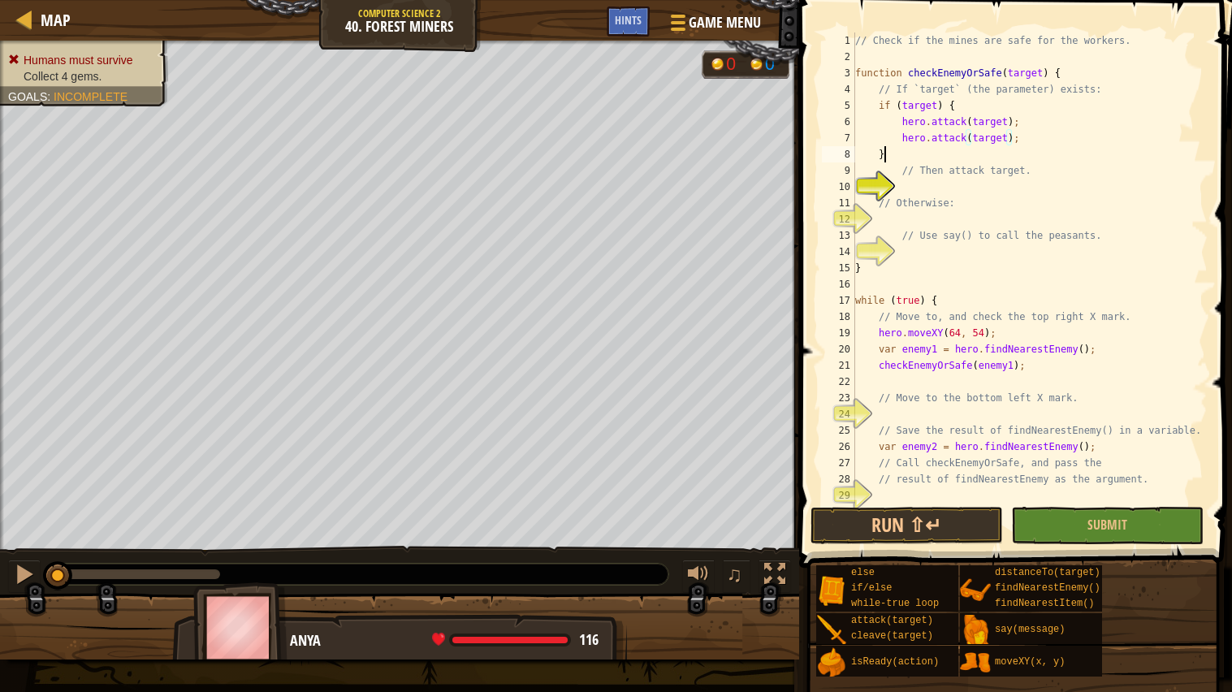
click at [914, 154] on div "// Check if the mines are safe for the workers. function checkEnemyOrSafe ( tar…" at bounding box center [1030, 284] width 356 height 504
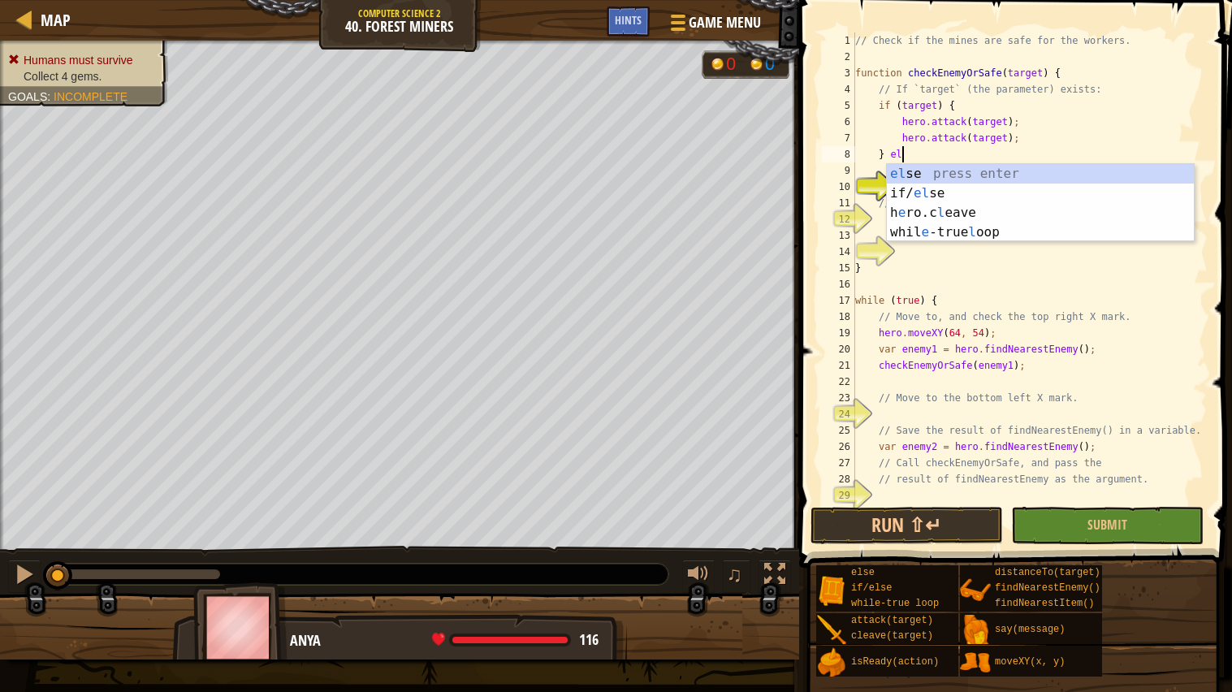
scroll to position [6, 3]
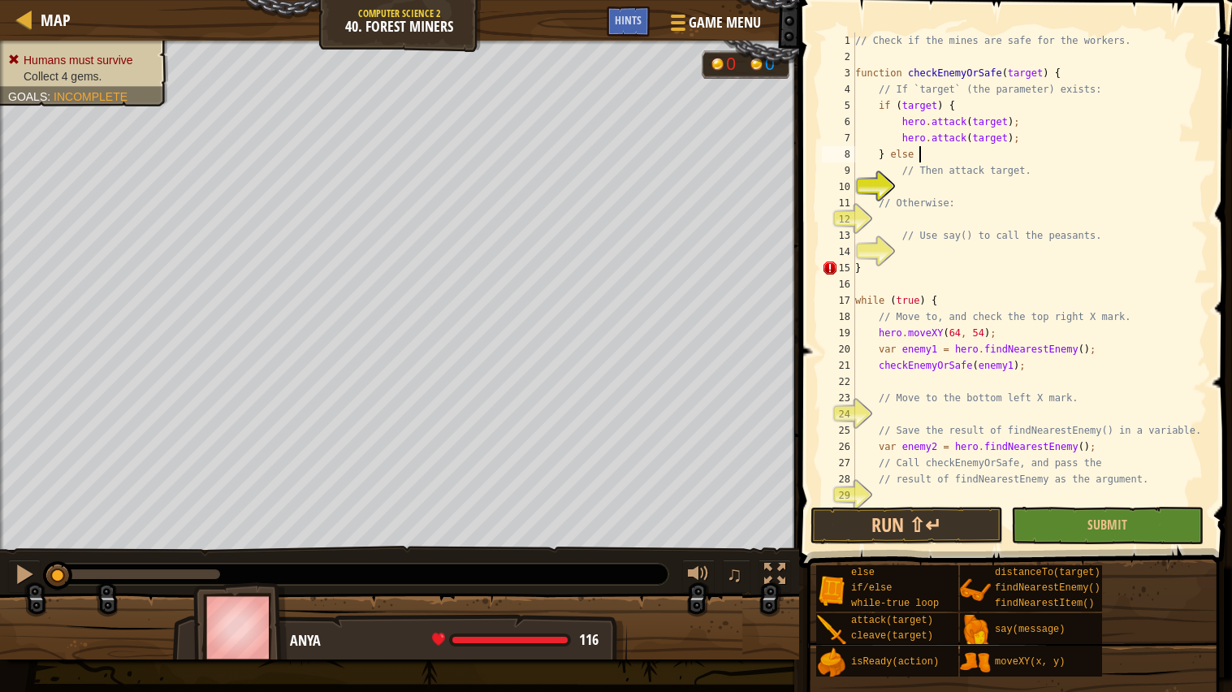
type textarea "} else {"
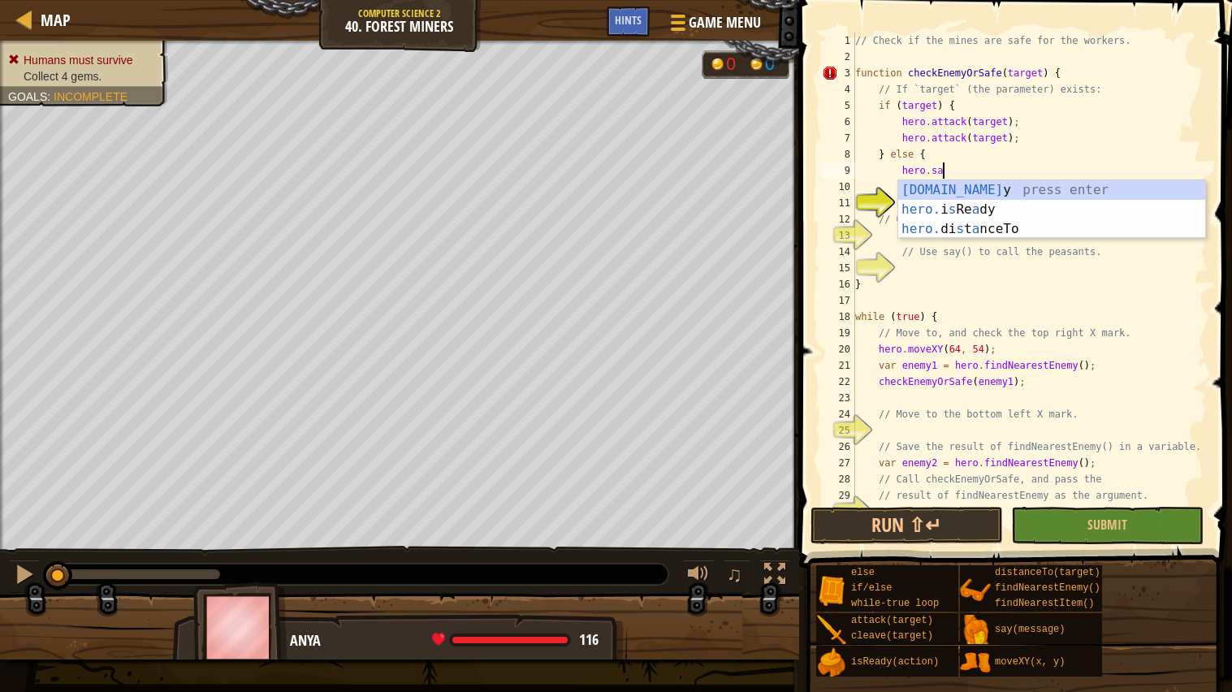
scroll to position [6, 6]
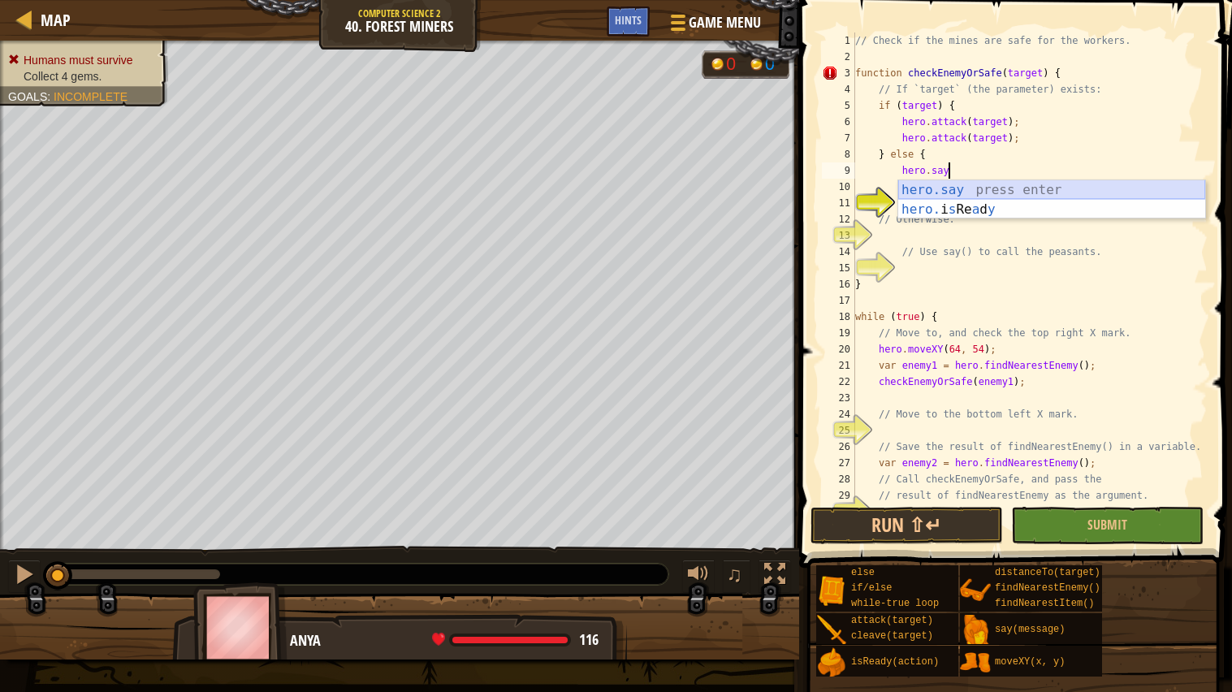
click at [937, 188] on div "hero.say press enter hero. i s Re a d y press enter" at bounding box center [1051, 219] width 307 height 78
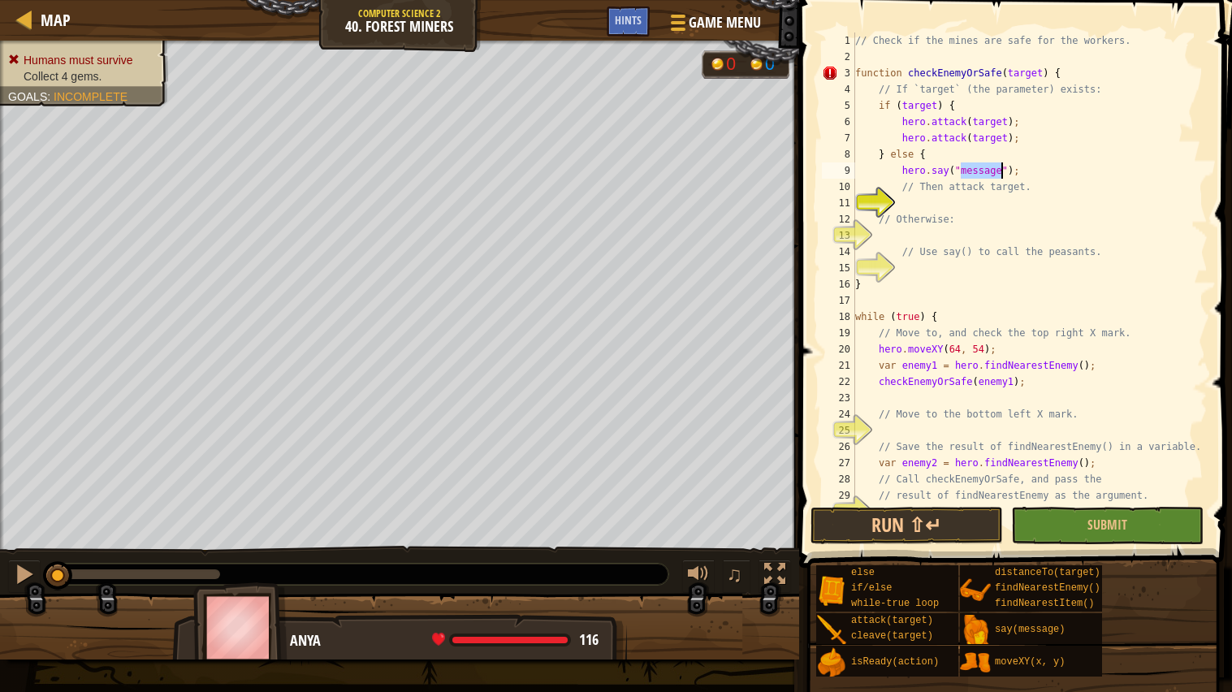
click at [1086, 162] on div "// Check if the mines are safe for the workers. function checkEnemyOrSafe ( tar…" at bounding box center [1030, 284] width 356 height 504
click at [1063, 172] on div "// Check if the mines are safe for the workers. function checkEnemyOrSafe ( tar…" at bounding box center [1030, 284] width 356 height 504
type textarea "hero.say("message");"
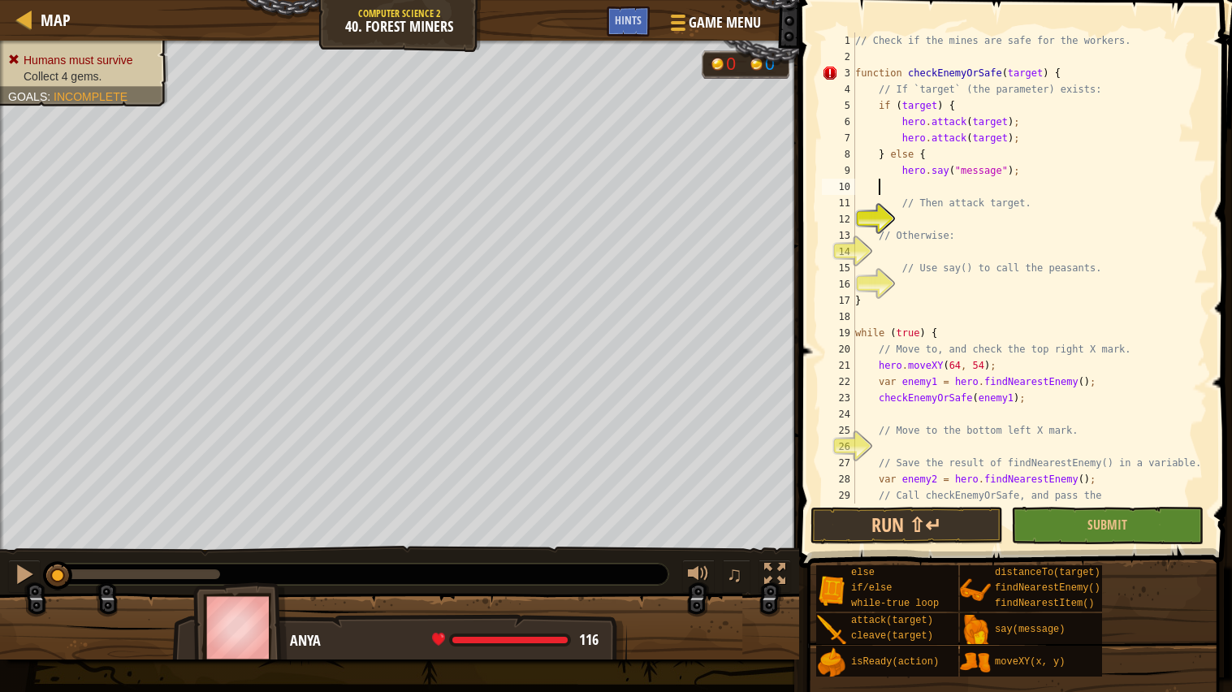
type textarea "}"
click at [1125, 223] on div "// Check if the mines are safe for the workers. function checkEnemyOrSafe ( tar…" at bounding box center [1030, 284] width 356 height 504
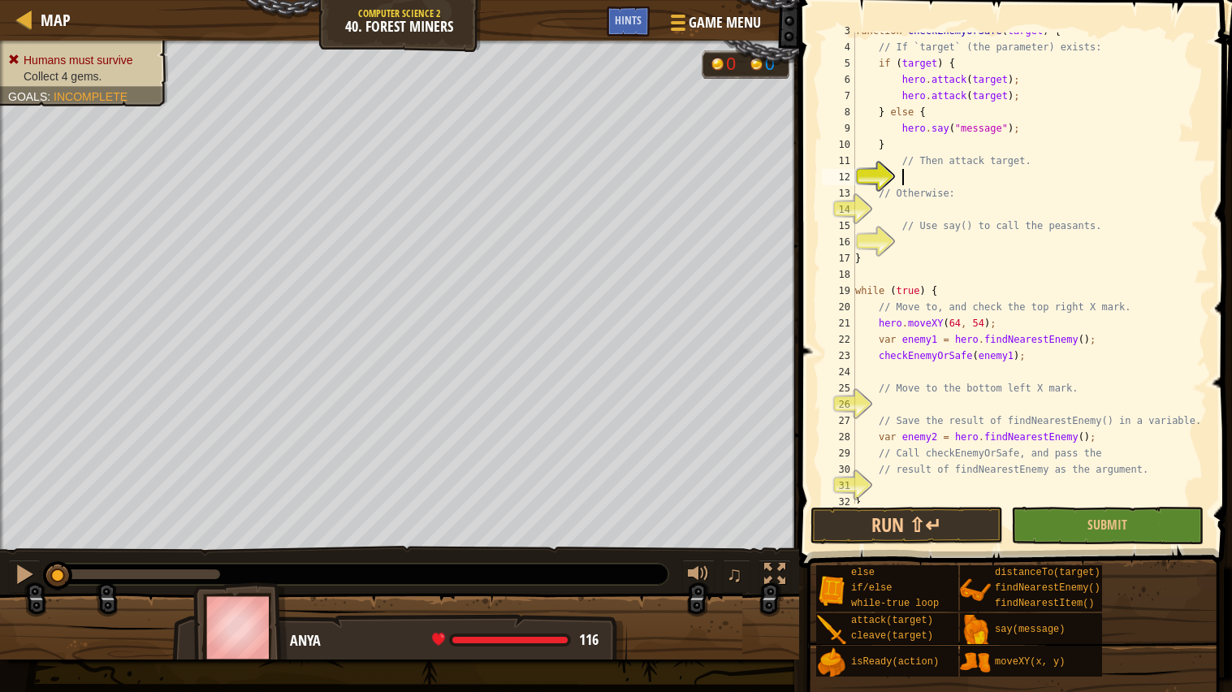
scroll to position [64, 0]
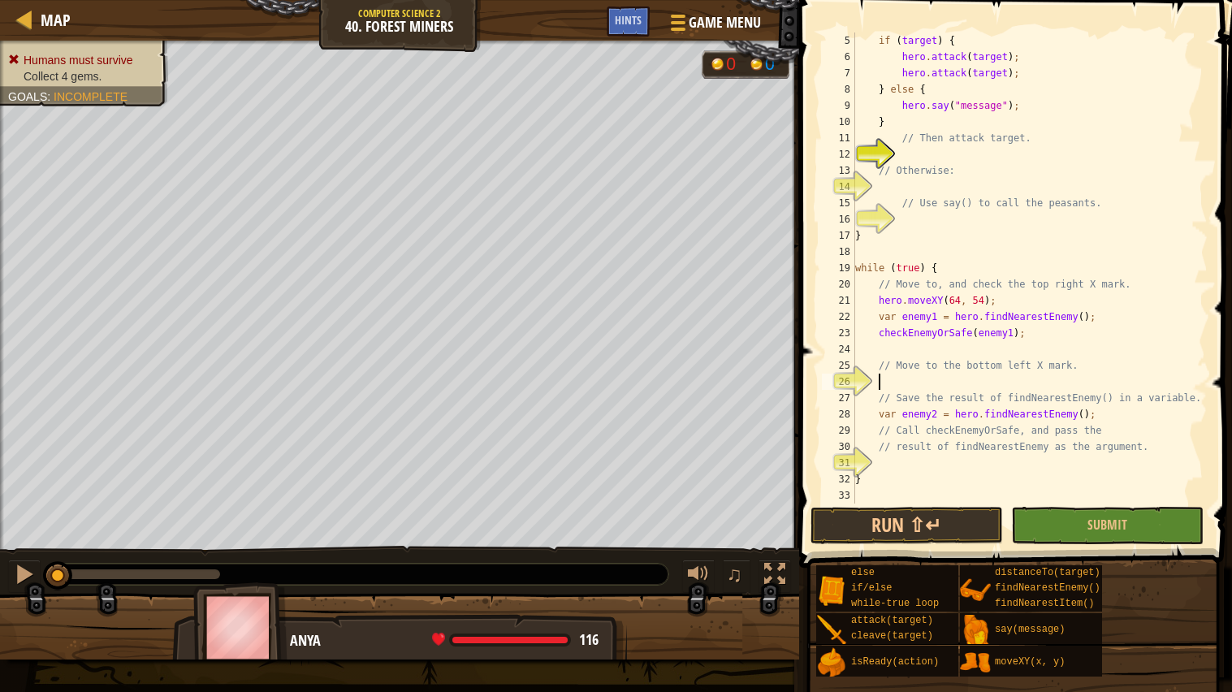
click at [1092, 377] on div "if ( target ) { hero . attack ( target ) ; hero . attack ( target ) ; } else { …" at bounding box center [1030, 284] width 356 height 504
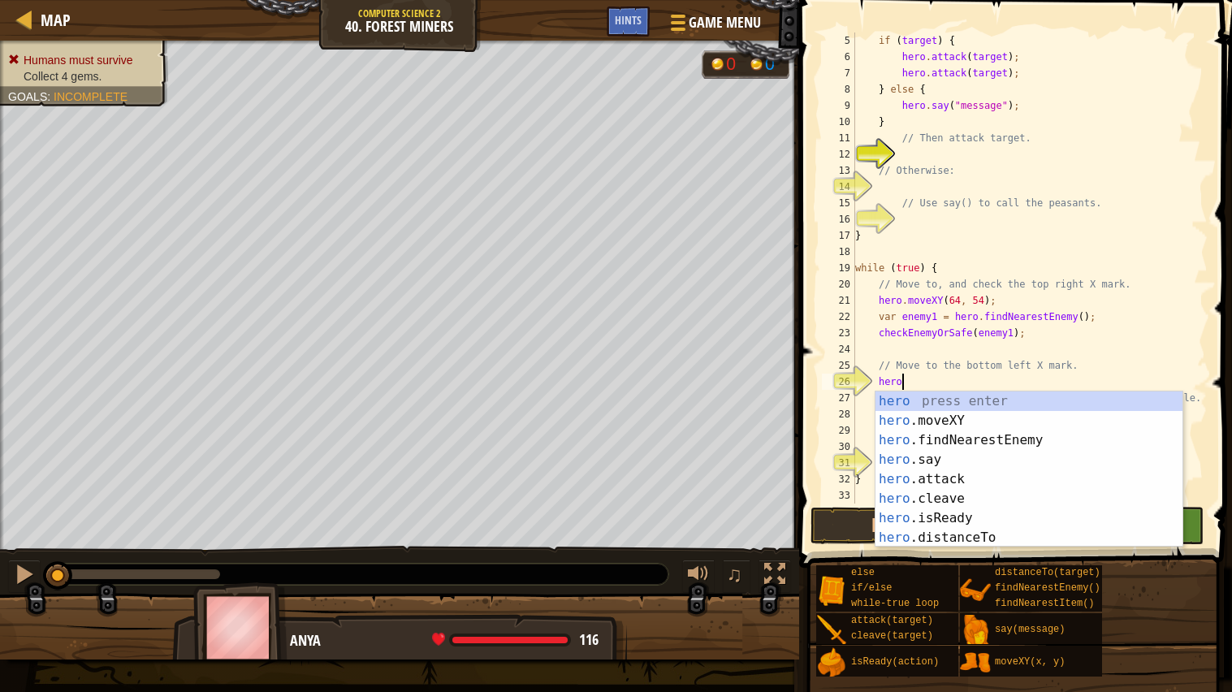
scroll to position [6, 3]
click at [1040, 396] on div "hero. moveXY press enter hero. findNearestEnemy press enter hero. say press ent…" at bounding box center [1029, 488] width 307 height 195
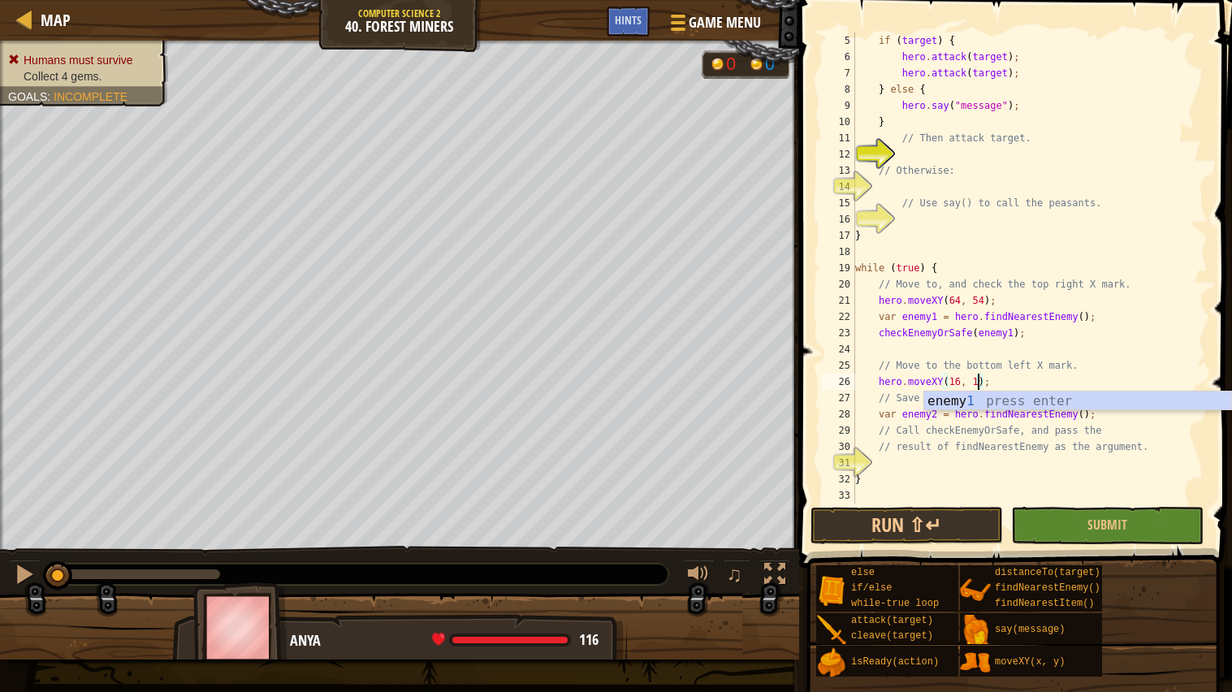
scroll to position [6, 11]
click at [1115, 413] on div "if ( target ) { hero . attack ( target ) ; hero . attack ( target ) ; } else { …" at bounding box center [1030, 284] width 356 height 504
type textarea "var enemy2 = hero.findNearestEnemy();"
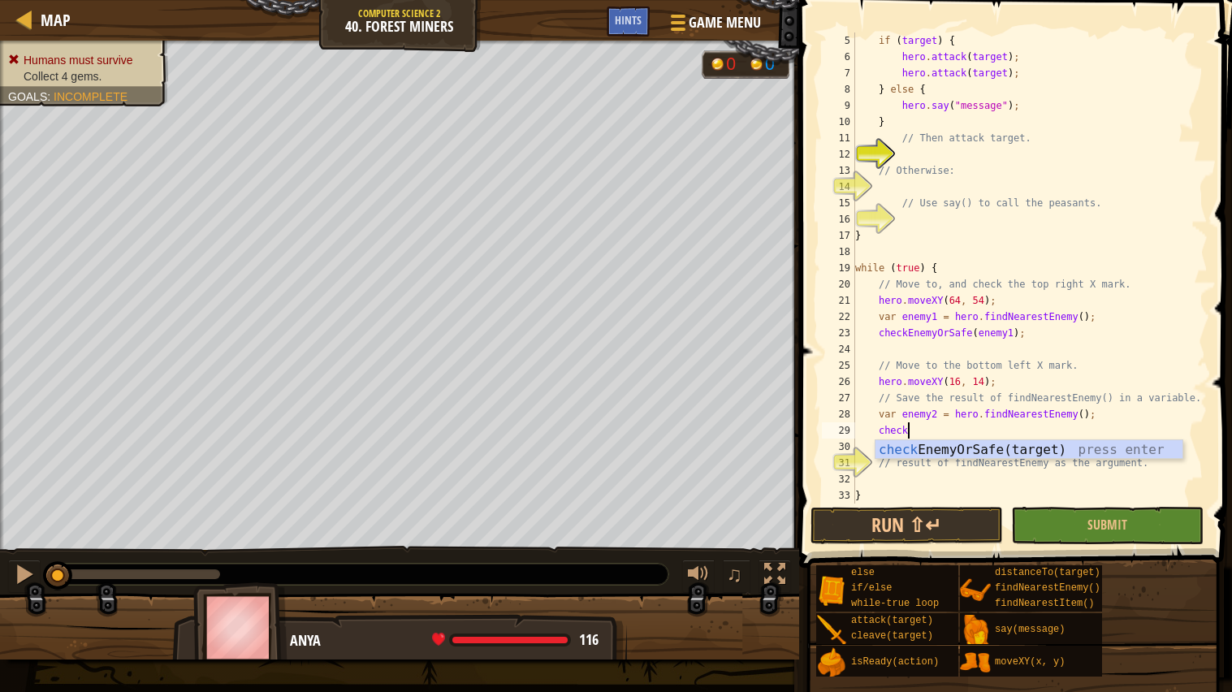
scroll to position [6, 3]
click at [1076, 447] on div "check EnemyOrSafe(target) press enter" at bounding box center [1029, 469] width 307 height 58
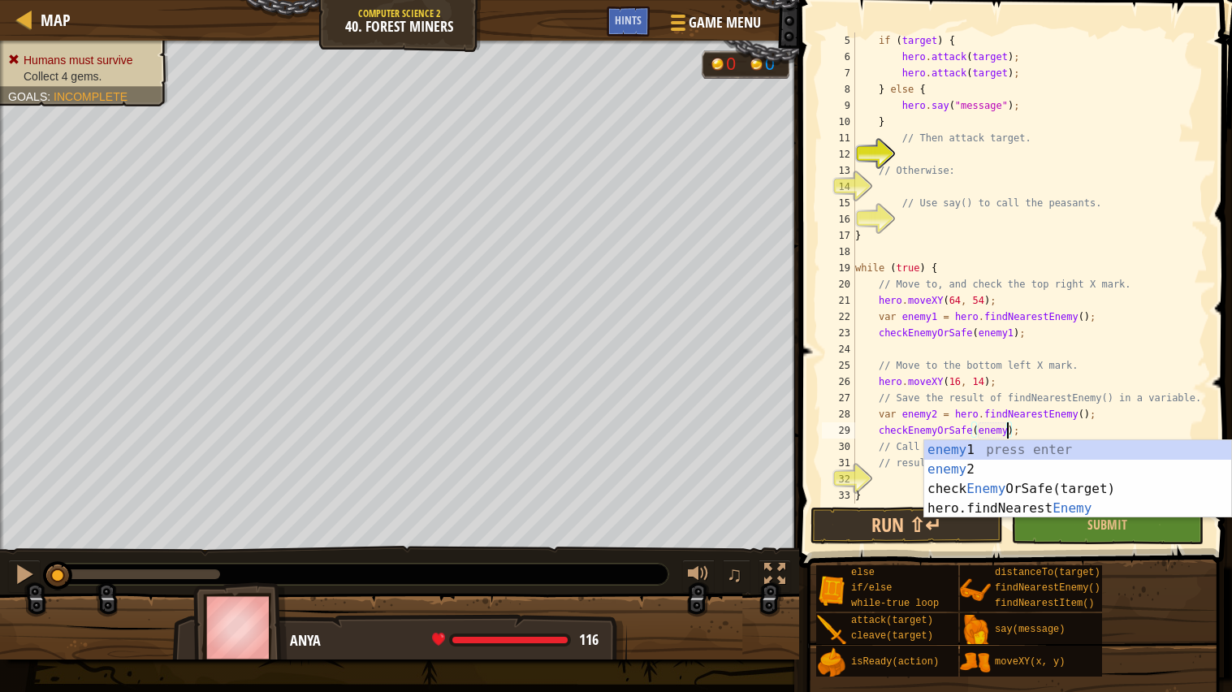
scroll to position [6, 12]
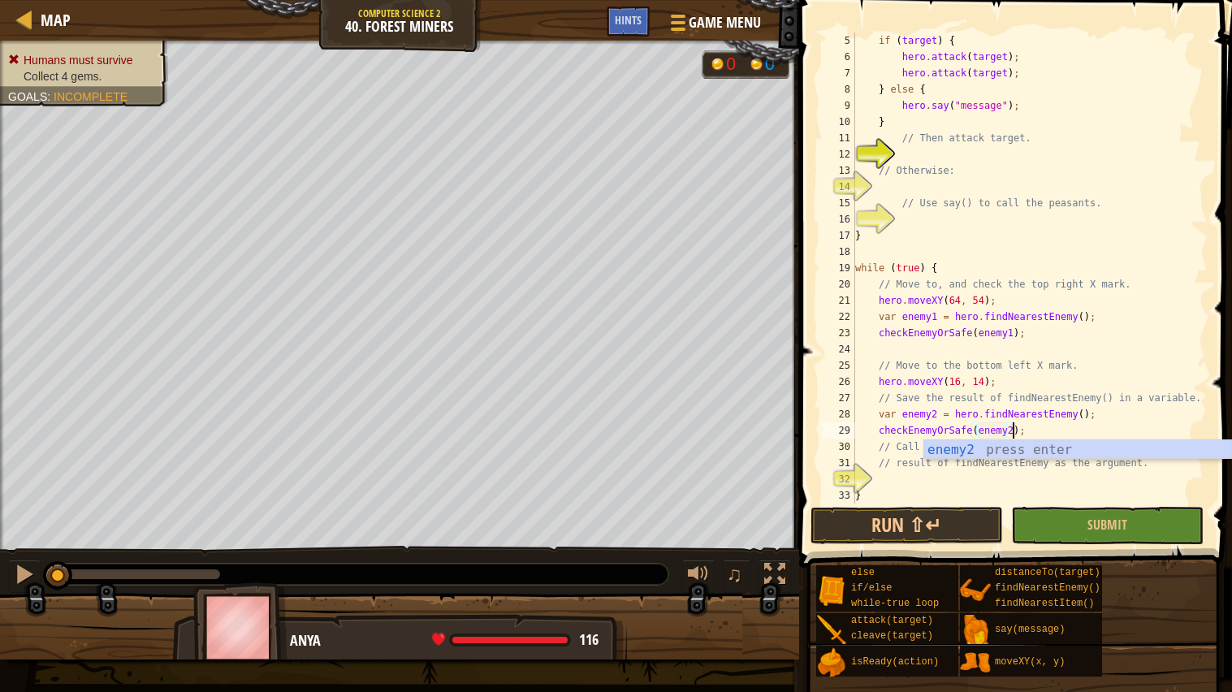
type textarea "checkEnemyOrSafe(enemy2);"
click at [1120, 428] on div "if ( target ) { hero . attack ( target ) ; hero . attack ( target ) ; } else { …" at bounding box center [1030, 284] width 356 height 504
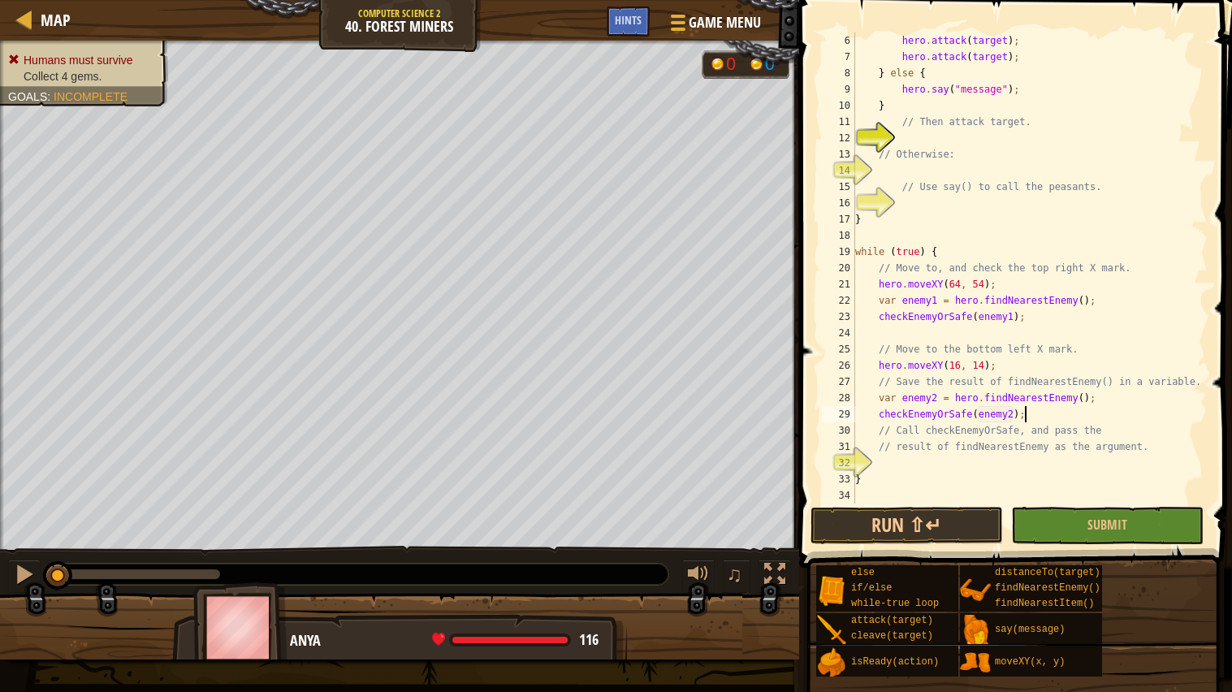
scroll to position [80, 0]
click at [912, 464] on div "hero . attack ( target ) ; hero . attack ( target ) ; } else { hero . say ( "me…" at bounding box center [1030, 284] width 356 height 504
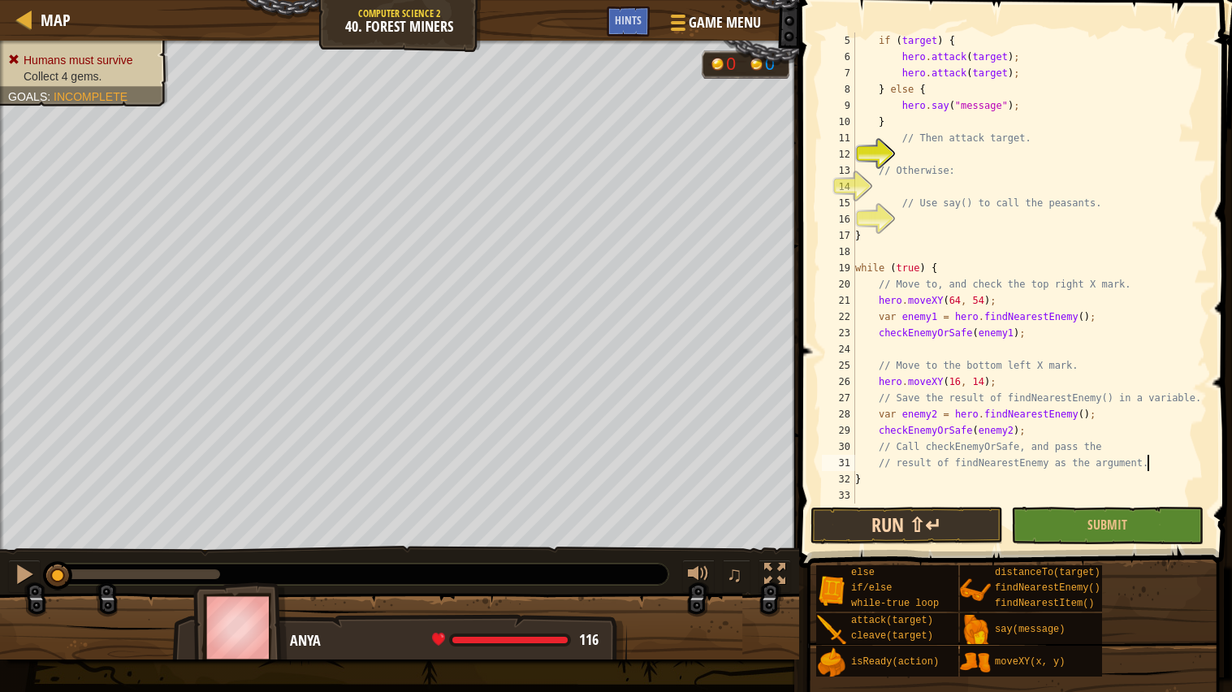
type textarea "// result of findNearestEnemy as the argument."
click at [906, 530] on button "Run ⇧↵" at bounding box center [907, 525] width 192 height 37
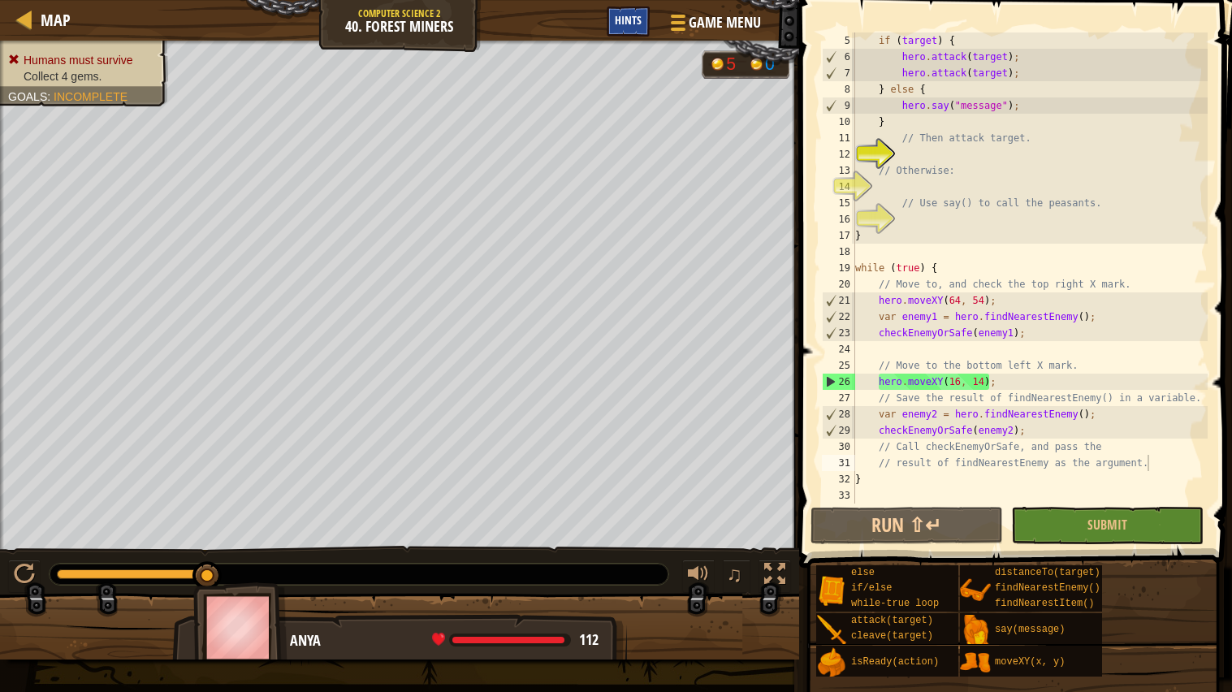
click at [615, 23] on span "Hints" at bounding box center [628, 19] width 27 height 15
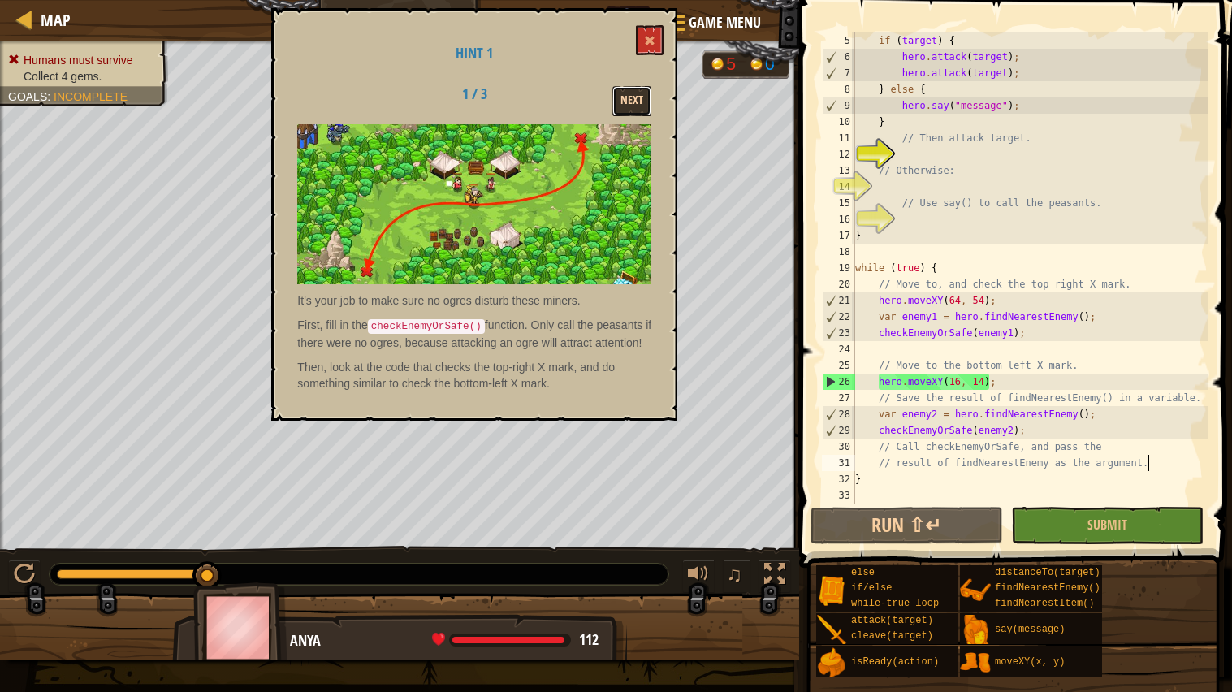
click at [638, 92] on button "Next" at bounding box center [631, 101] width 39 height 30
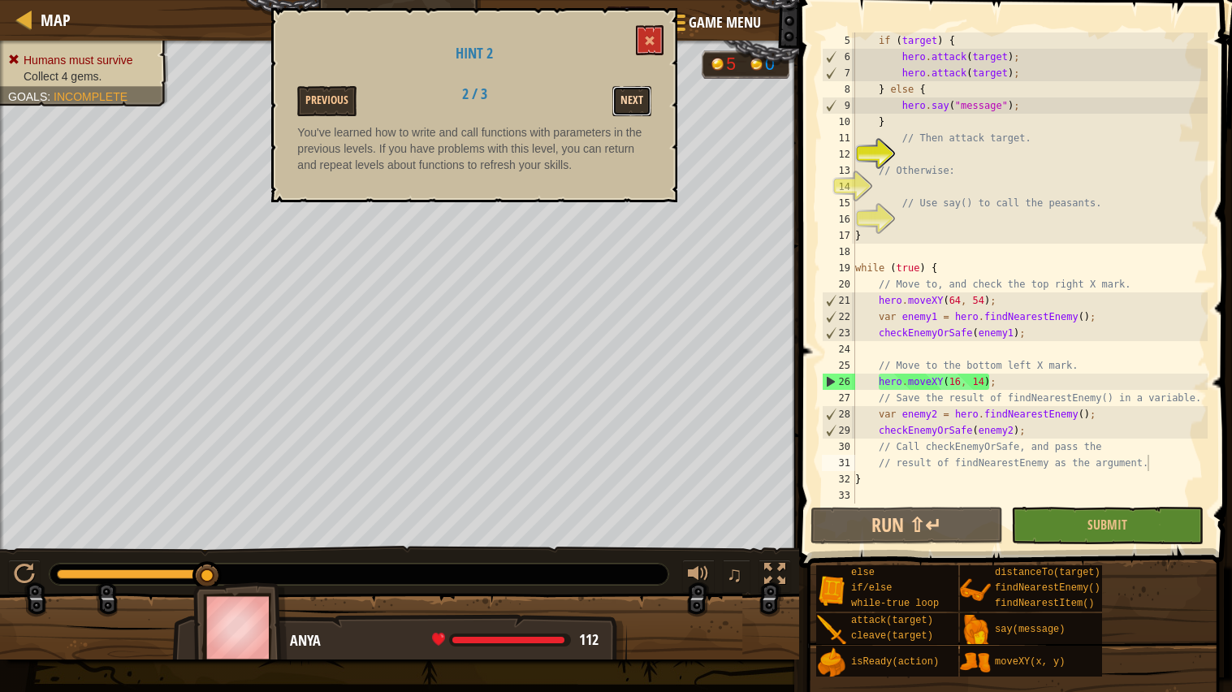
click at [638, 89] on button "Next" at bounding box center [631, 101] width 39 height 30
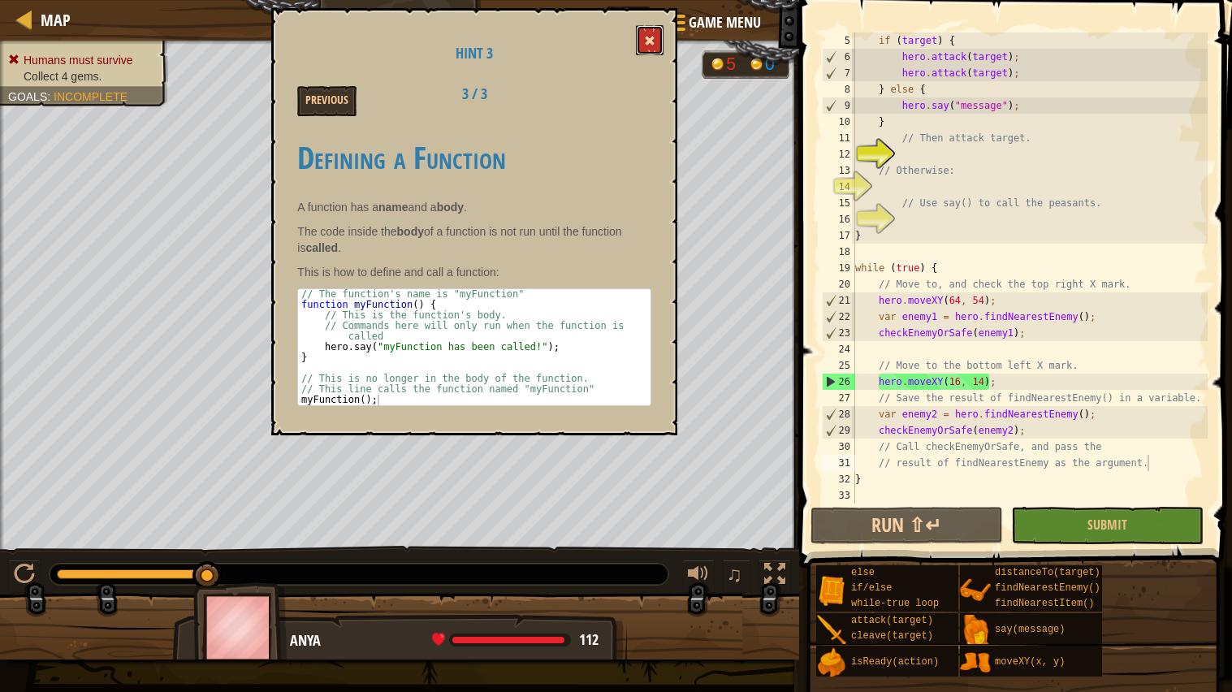
click at [654, 32] on button at bounding box center [650, 40] width 28 height 30
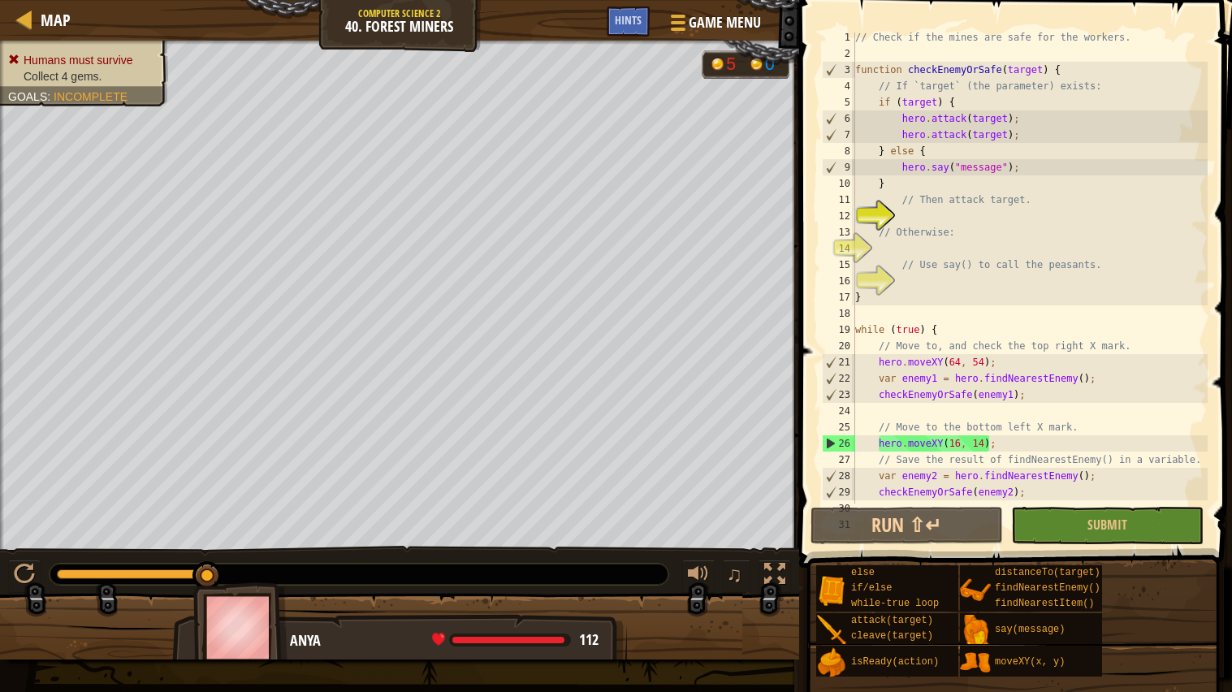
scroll to position [0, 0]
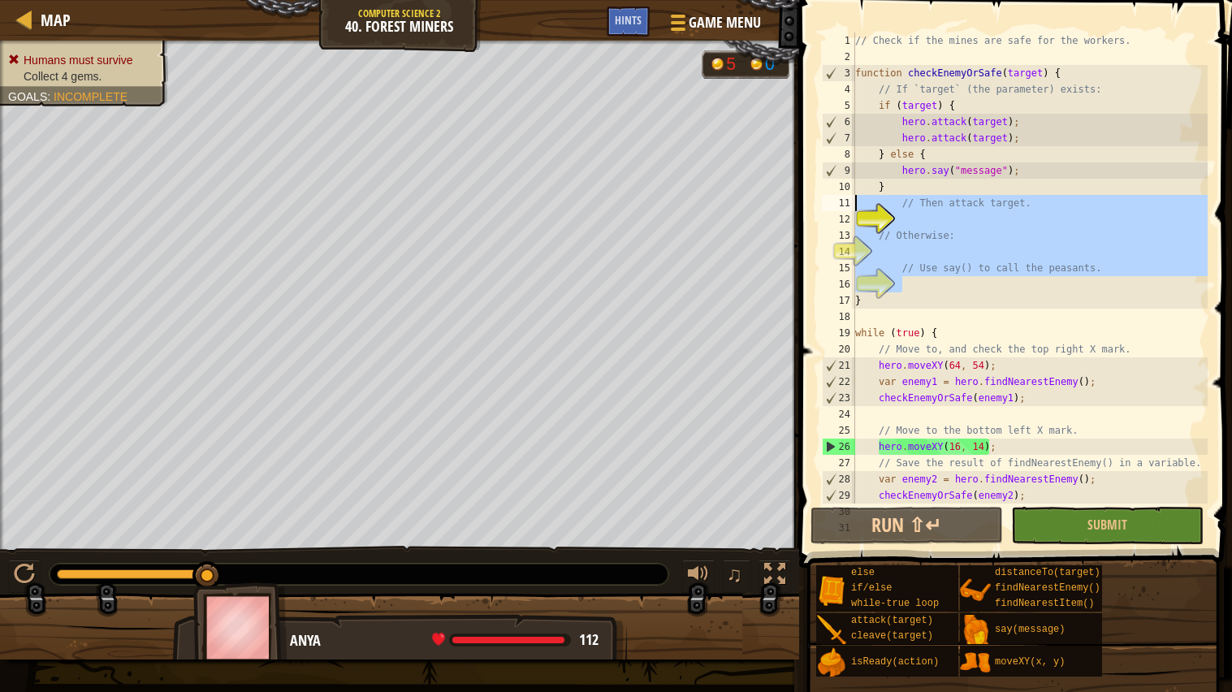
drag, startPoint x: 911, startPoint y: 288, endPoint x: 826, endPoint y: 202, distance: 120.6
click at [826, 202] on div "1 2 3 4 5 6 7 8 9 10 11 12 13 14 15 16 17 18 19 20 21 22 23 24 25 26 27 28 29 3…" at bounding box center [1013, 267] width 389 height 471
type textarea "// Then attack target."
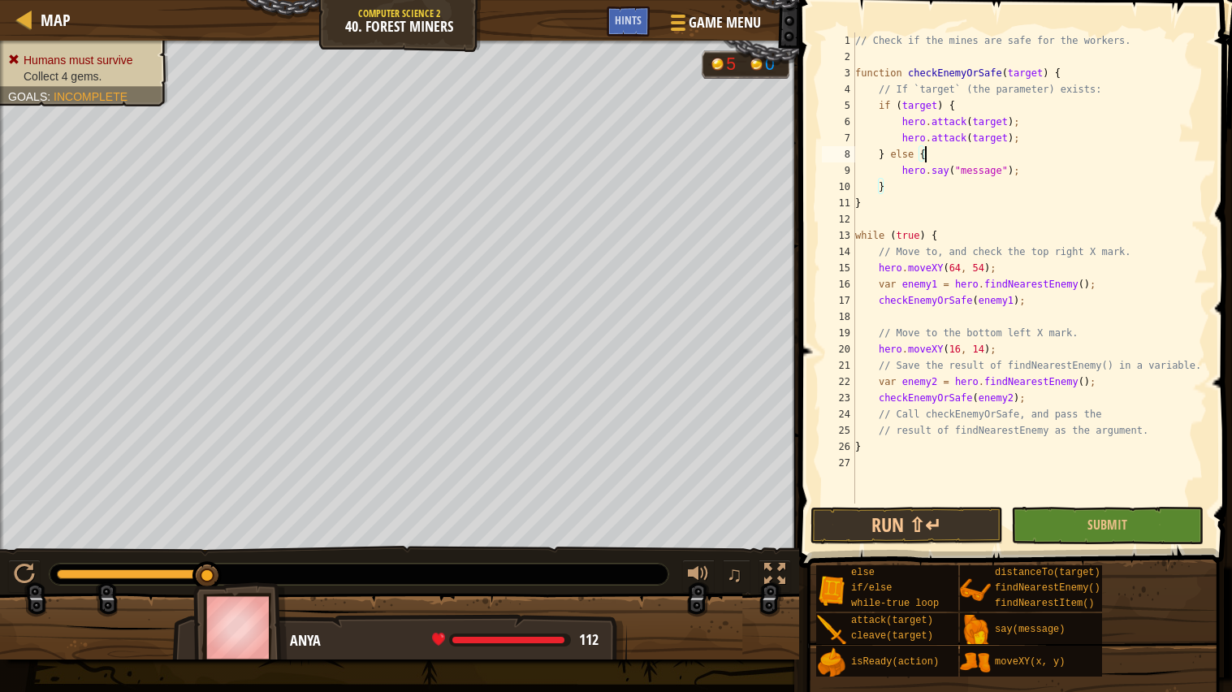
click at [959, 161] on div "// Check if the mines are safe for the workers. function checkEnemyOrSafe ( tar…" at bounding box center [1030, 284] width 356 height 504
type textarea "} else {"
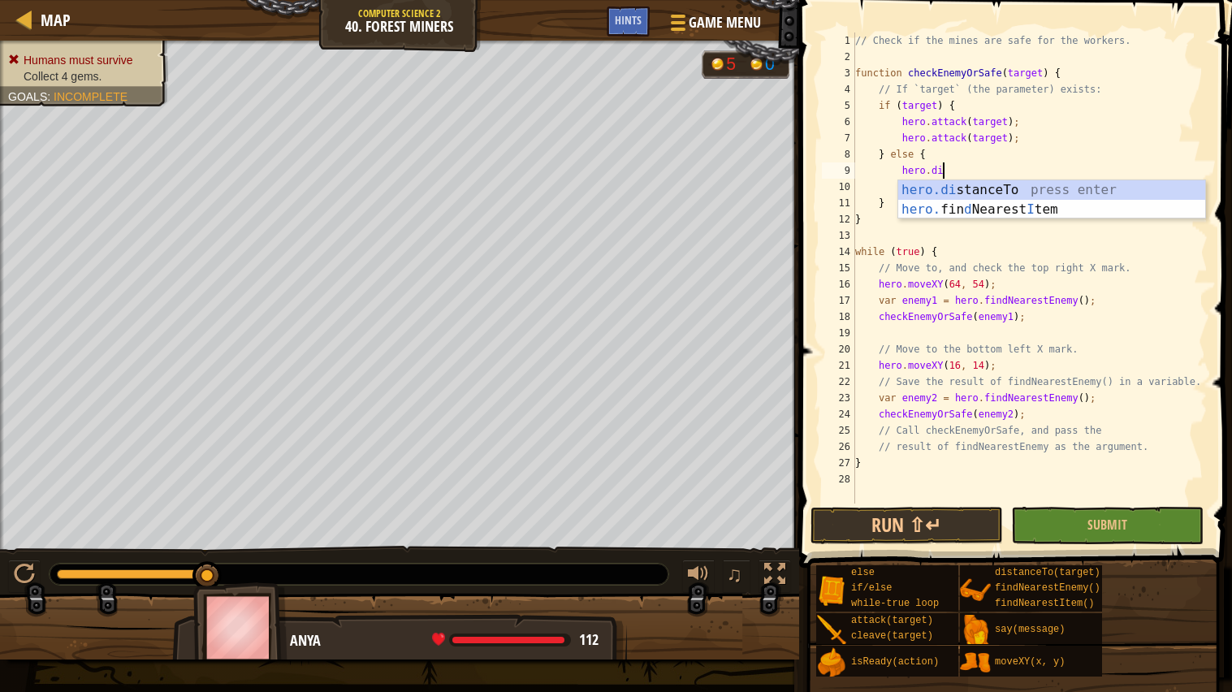
scroll to position [6, 6]
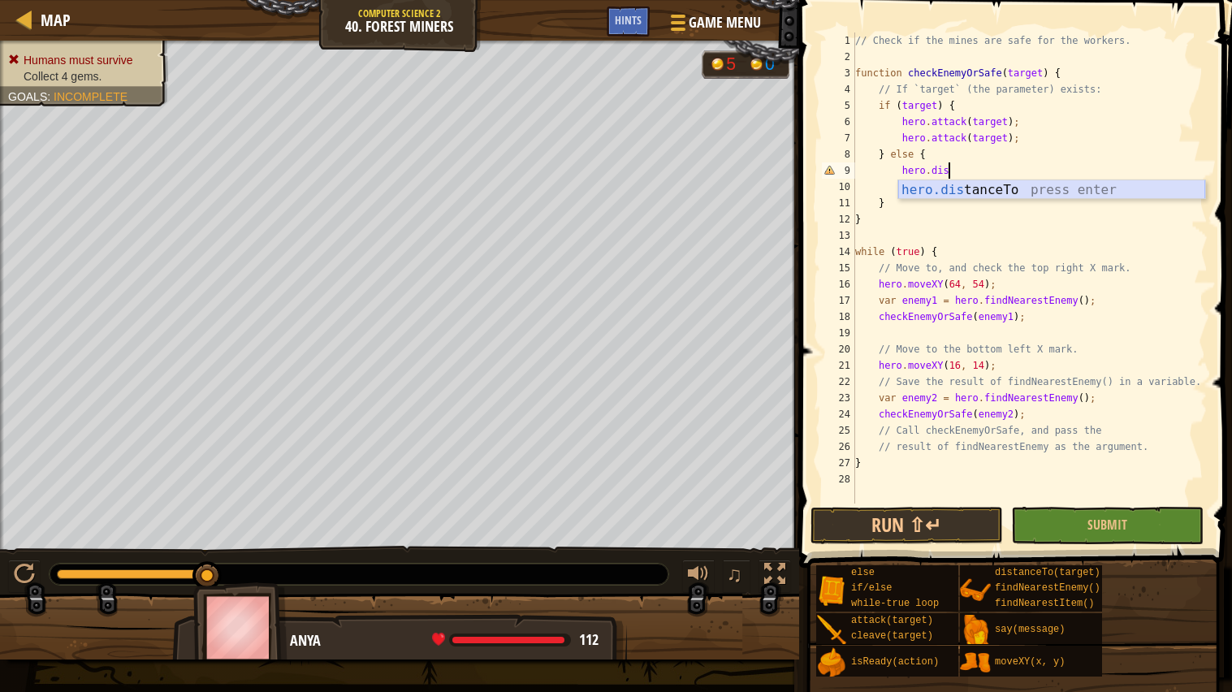
click at [974, 190] on div "hero.dis tanceTo press enter" at bounding box center [1051, 209] width 307 height 58
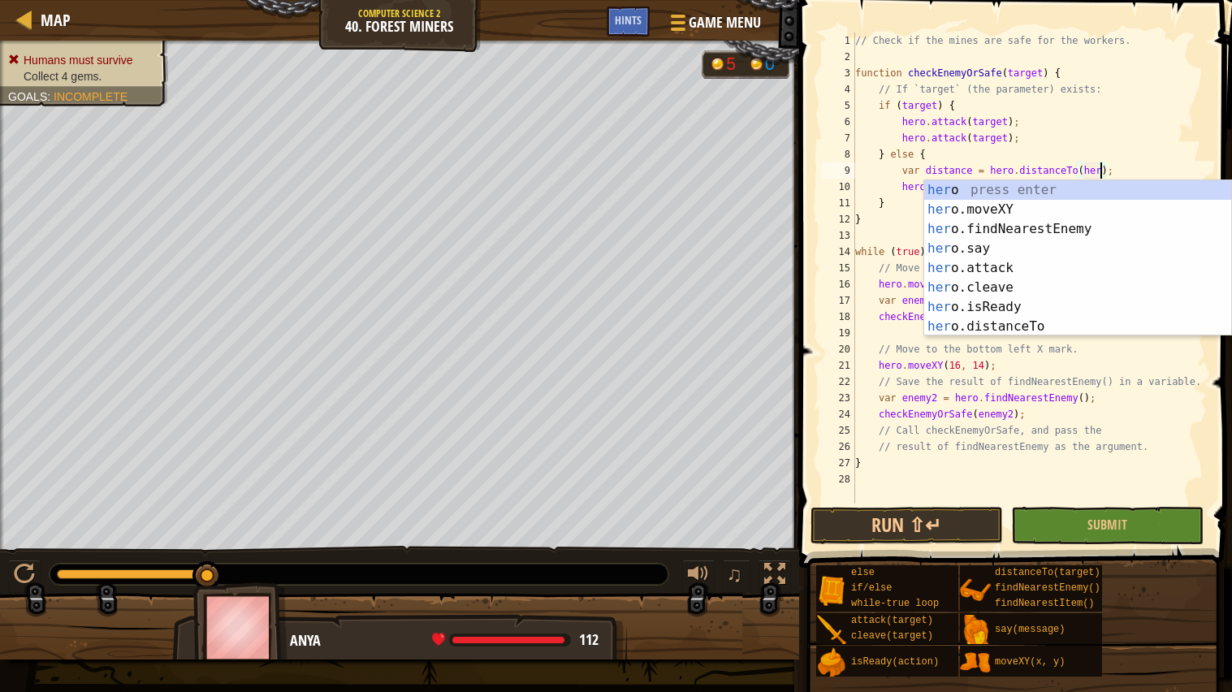
scroll to position [6, 20]
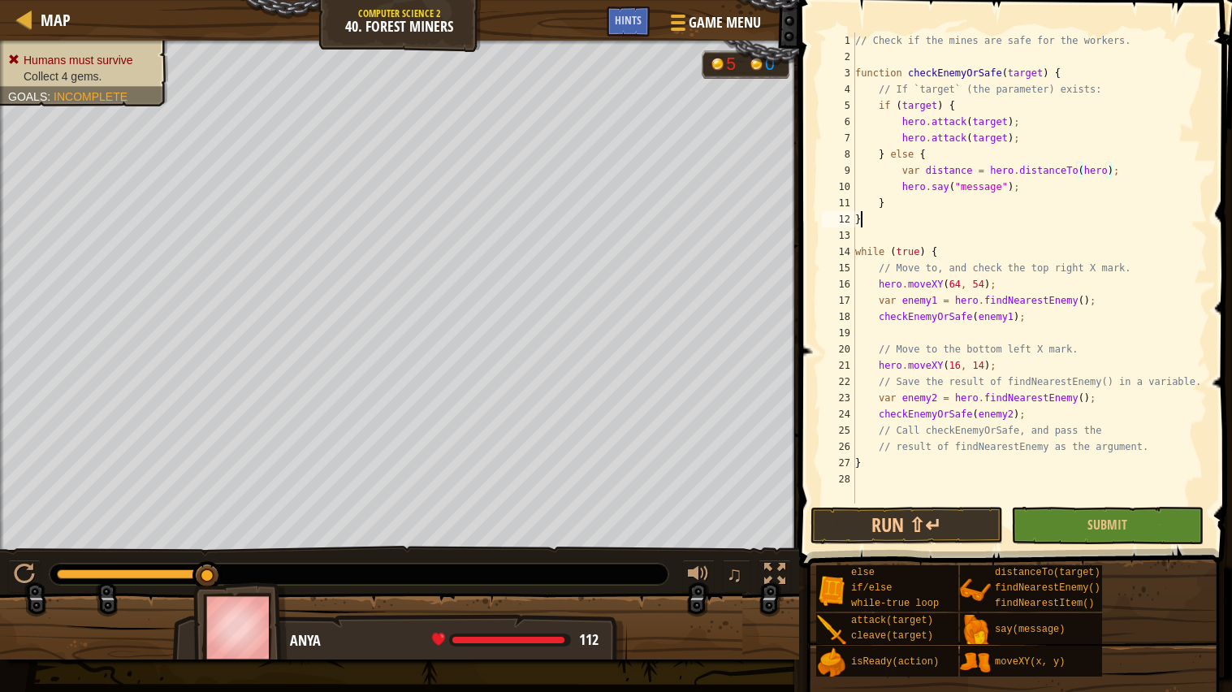
click at [862, 218] on div "// Check if the mines are safe for the workers. function checkEnemyOrSafe ( tar…" at bounding box center [1030, 284] width 356 height 504
click at [1027, 171] on div "// Check if the mines are safe for the workers. function checkEnemyOrSafe ( tar…" at bounding box center [1030, 284] width 356 height 504
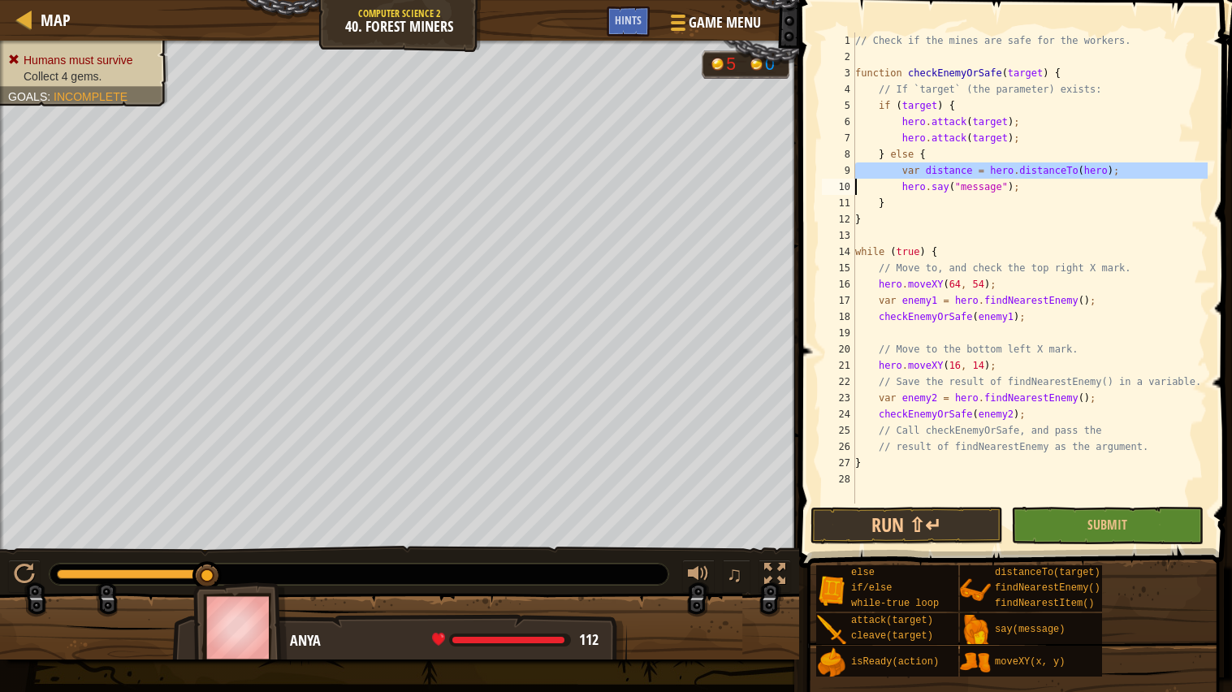
click at [970, 189] on div "// Check if the mines are safe for the workers. function checkEnemyOrSafe ( tar…" at bounding box center [1030, 284] width 356 height 504
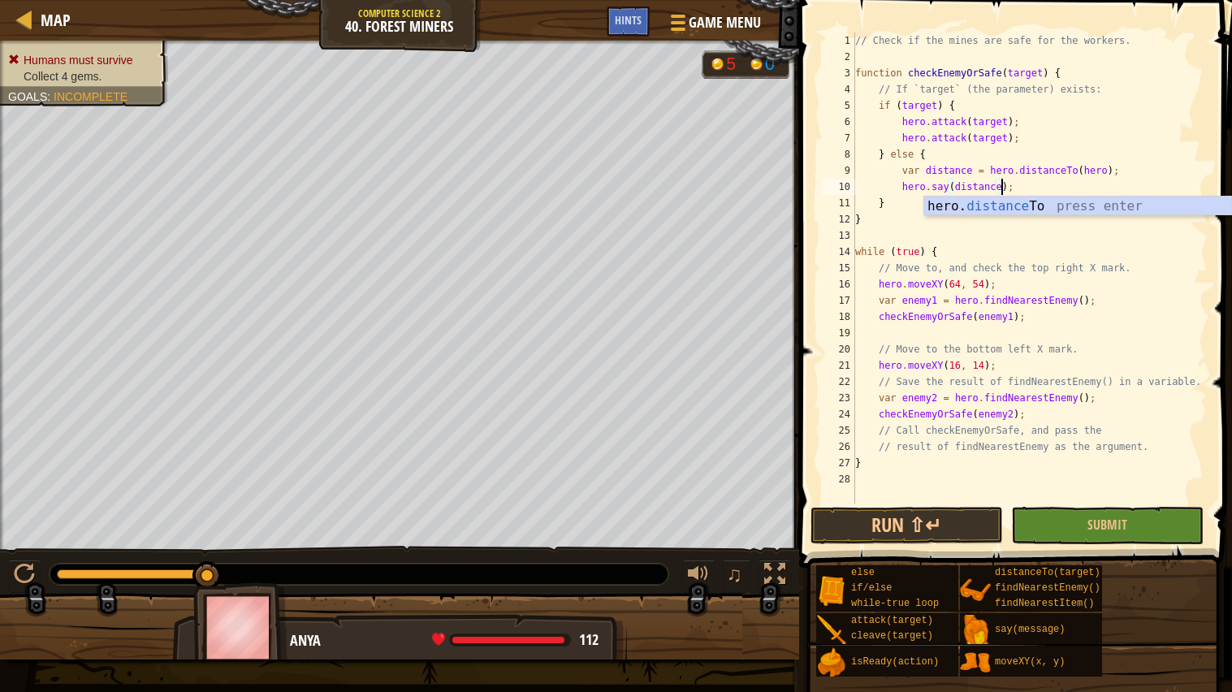
scroll to position [6, 11]
click at [945, 517] on button "Run ⇧↵" at bounding box center [907, 525] width 192 height 37
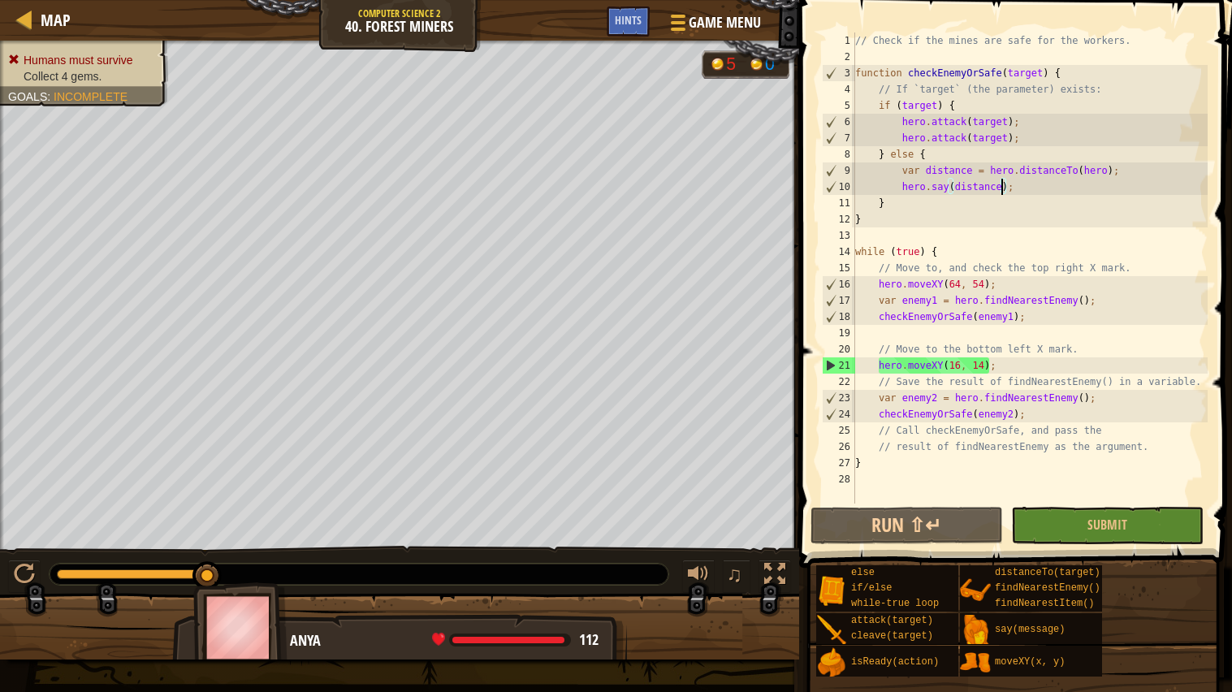
click at [1004, 109] on div "// Check if the mines are safe for the workers. function checkEnemyOrSafe ( tar…" at bounding box center [1030, 284] width 356 height 504
type textarea "if (target) {"
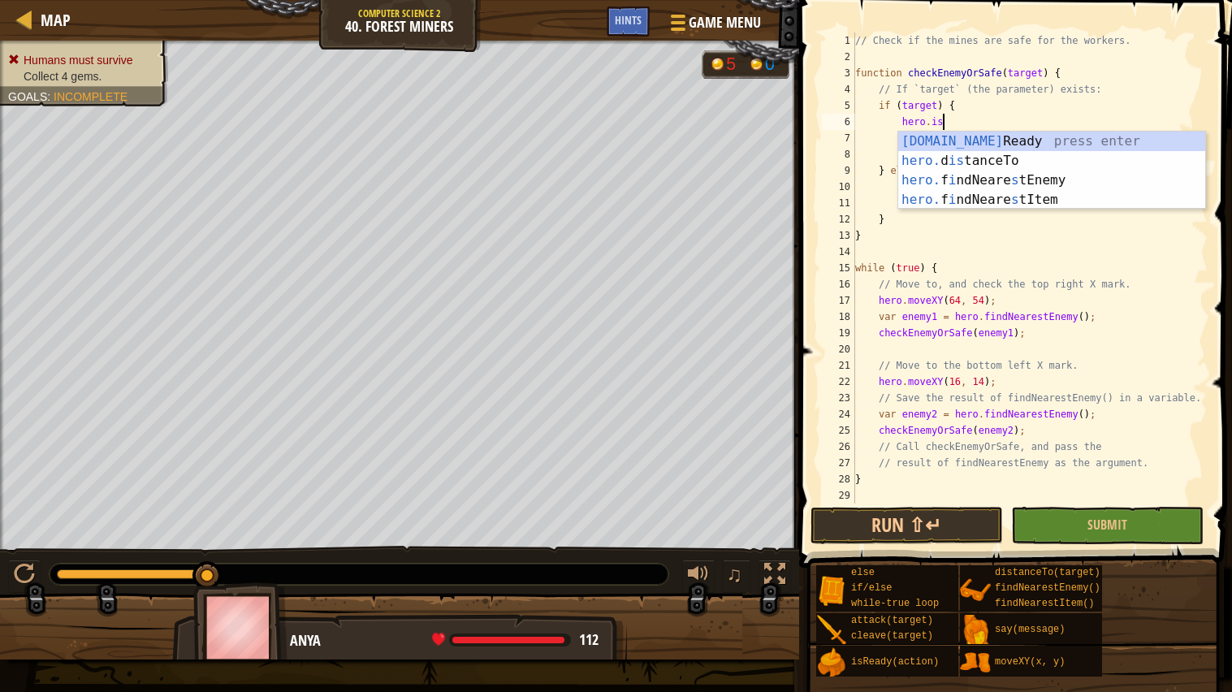
scroll to position [6, 6]
click at [975, 140] on div "[DOMAIN_NAME] Ready press enter hero. d is tanceTo press enter hero. f i ndNear…" at bounding box center [1051, 190] width 307 height 117
type textarea "var ready = hero.isReady("cleave");"
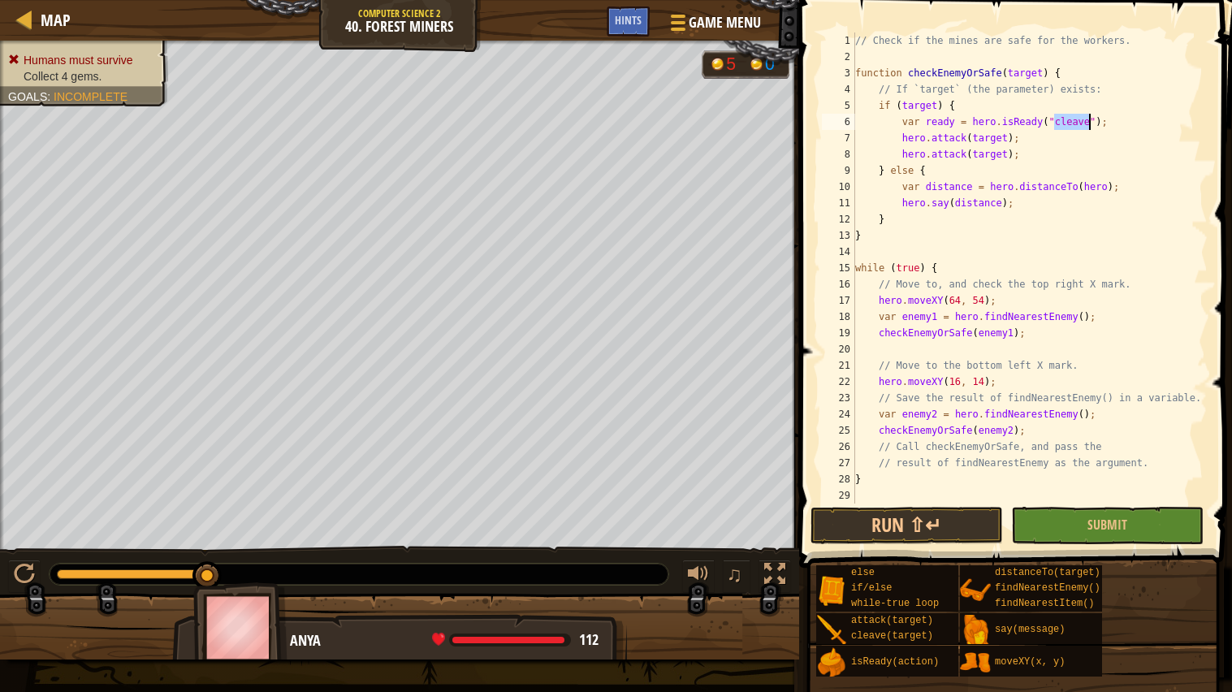
click at [1121, 127] on div "// Check if the mines are safe for the workers. function checkEnemyOrSafe ( tar…" at bounding box center [1030, 284] width 356 height 504
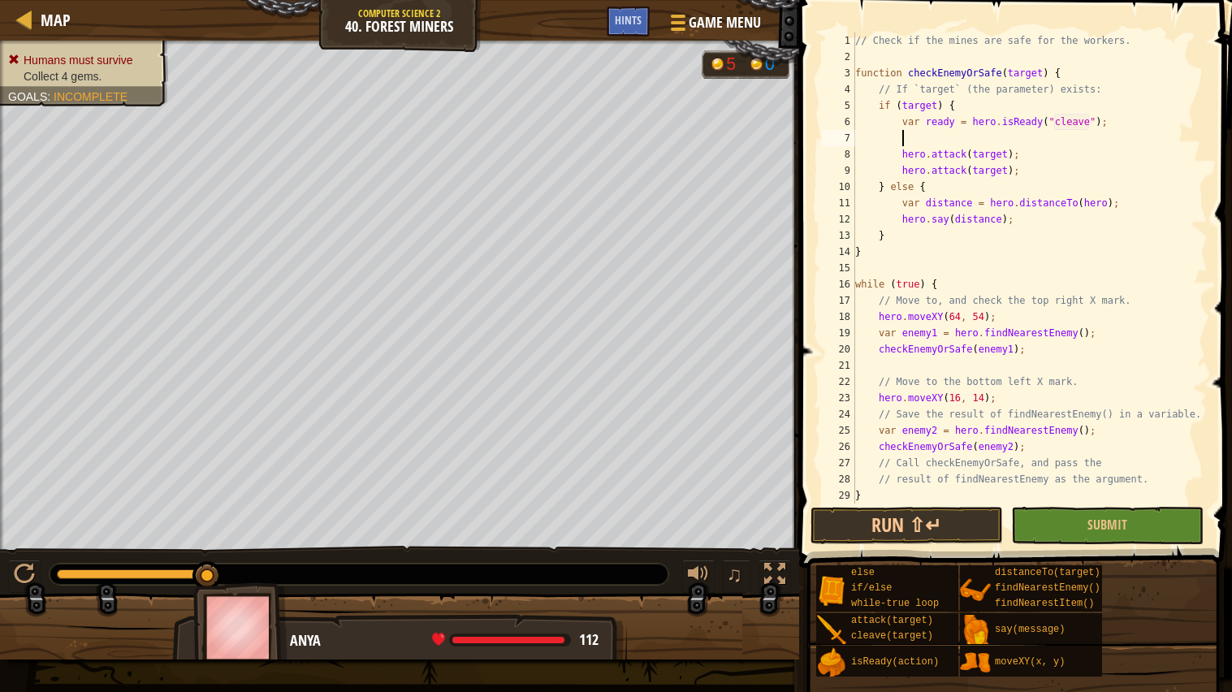
scroll to position [6, 3]
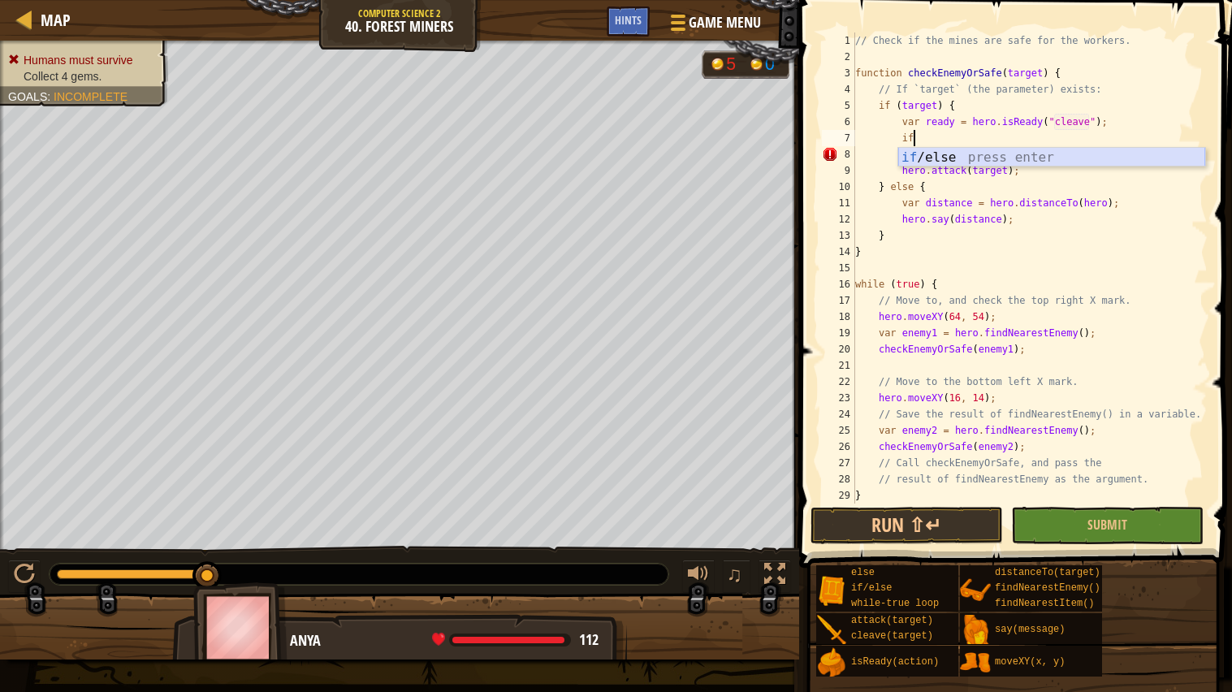
click at [1054, 159] on div "if /else press enter" at bounding box center [1051, 177] width 307 height 58
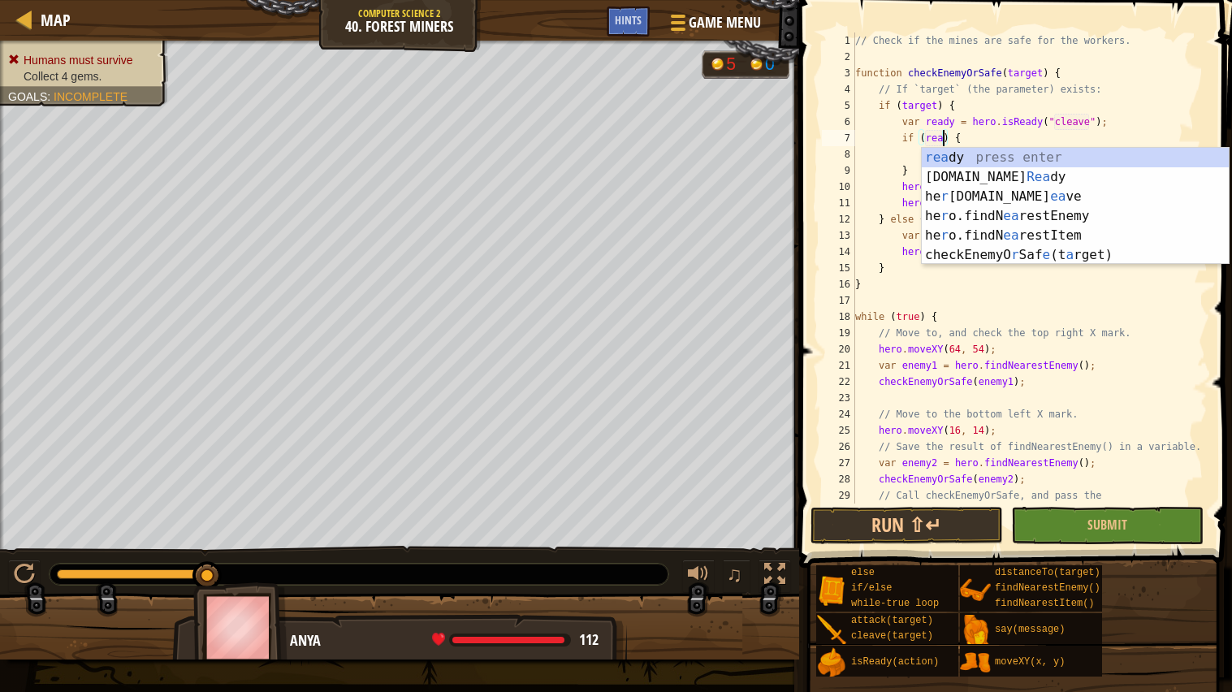
scroll to position [6, 7]
type textarea "if (ready) {"
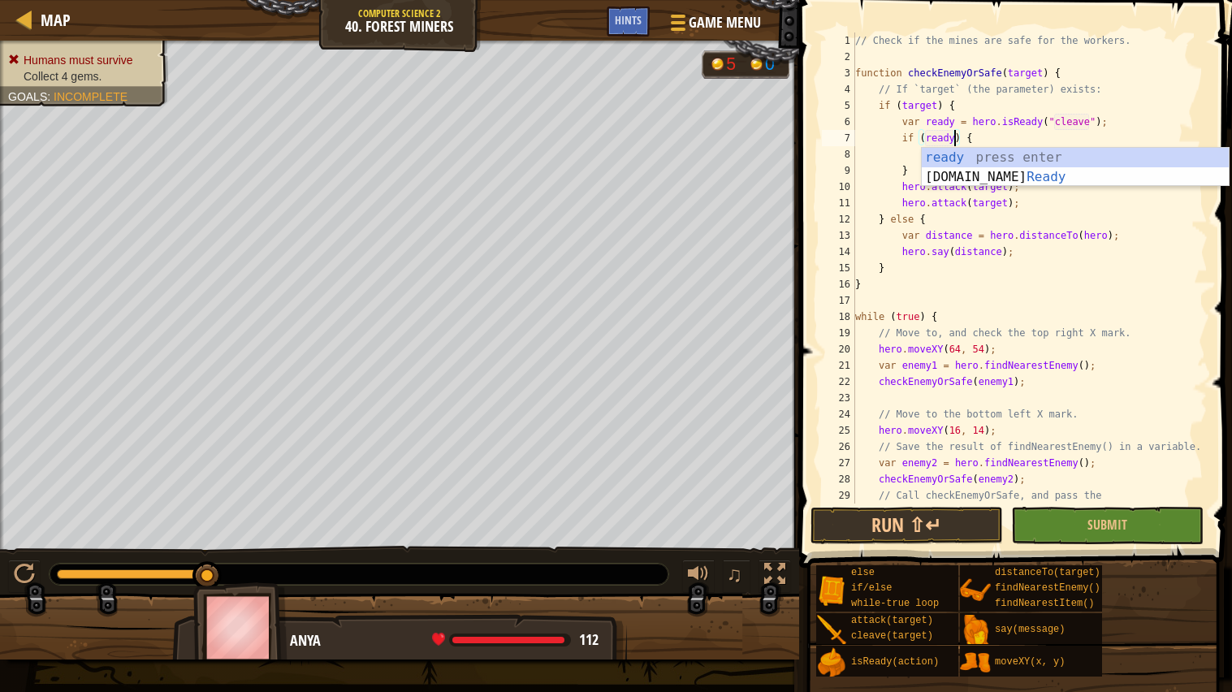
click at [877, 151] on div "// Check if the mines are safe for the workers. function checkEnemyOrSafe ( tar…" at bounding box center [1030, 284] width 356 height 504
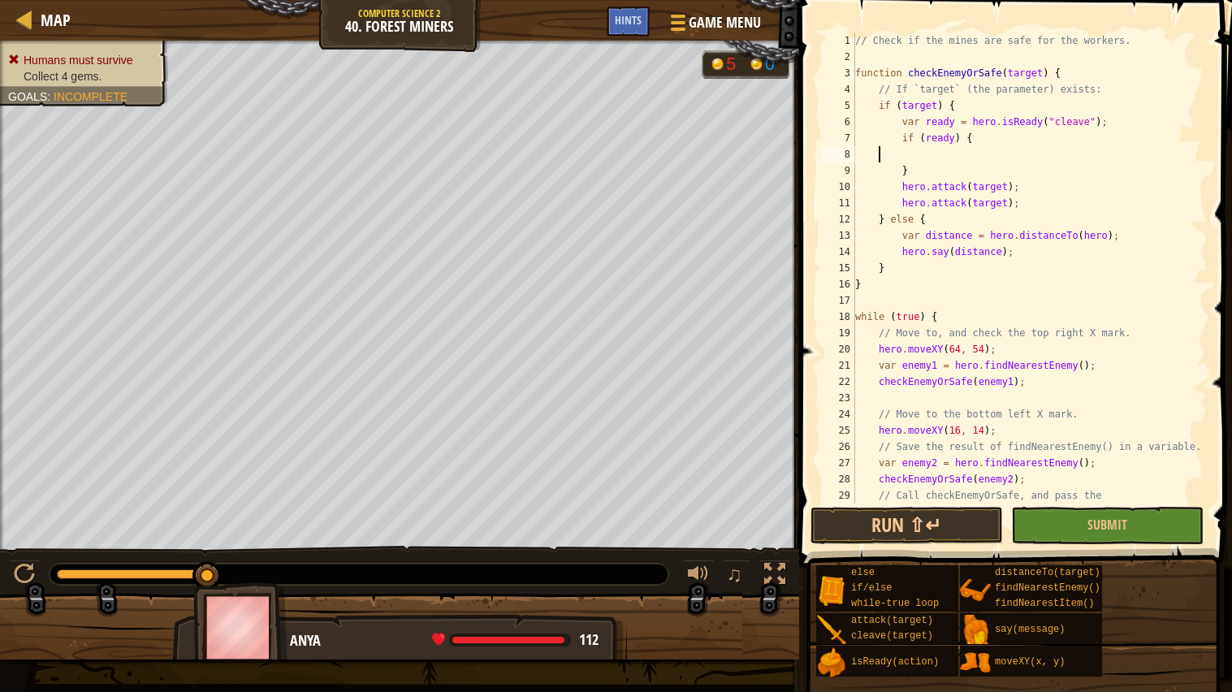
scroll to position [6, 4]
click at [947, 154] on div "// Check if the mines are safe for the workers. function checkEnemyOrSafe ( tar…" at bounding box center [1030, 284] width 356 height 504
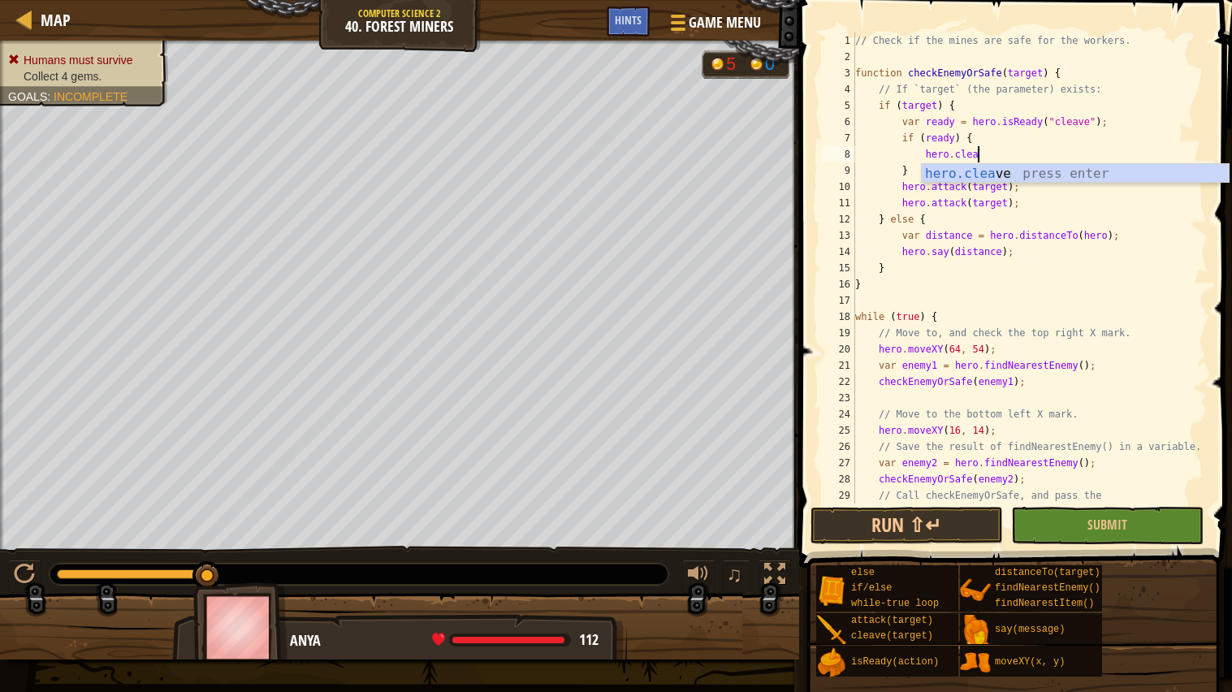
scroll to position [6, 9]
click at [955, 175] on div "hero.clea ve press enter" at bounding box center [1075, 193] width 307 height 58
type textarea "hero.cleave(target);"
click at [940, 296] on div "// Check if the mines are safe for the workers. function checkEnemyOrSafe ( tar…" at bounding box center [1030, 284] width 356 height 504
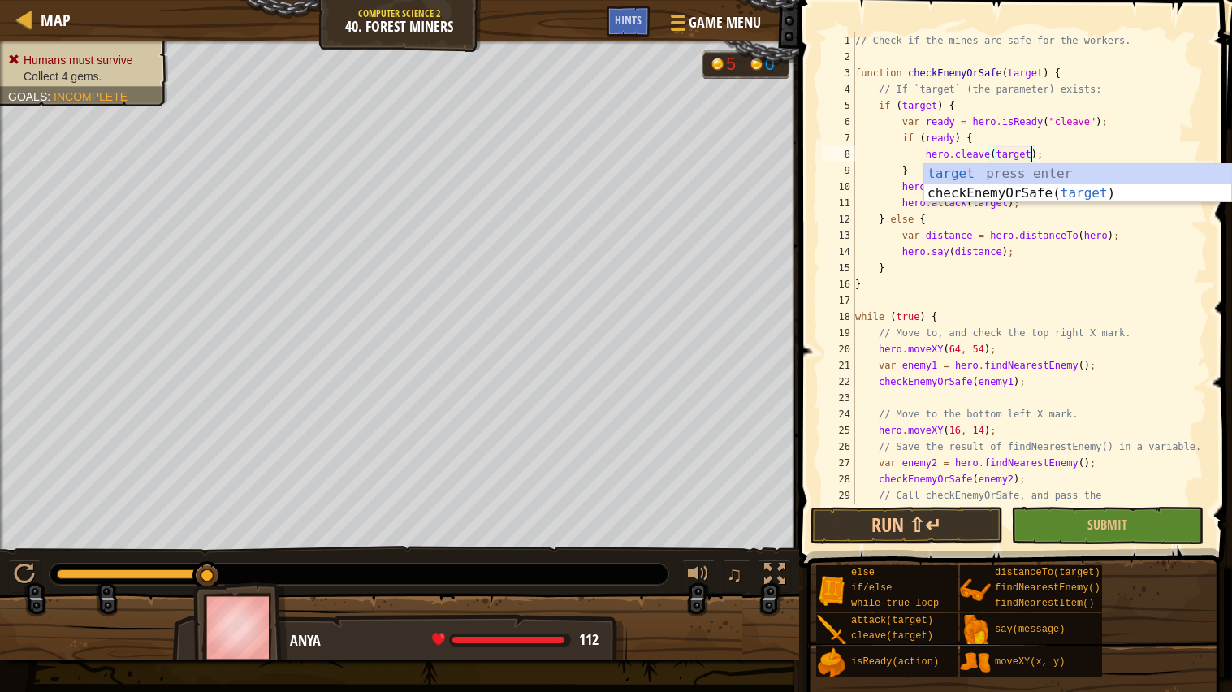
scroll to position [6, 0]
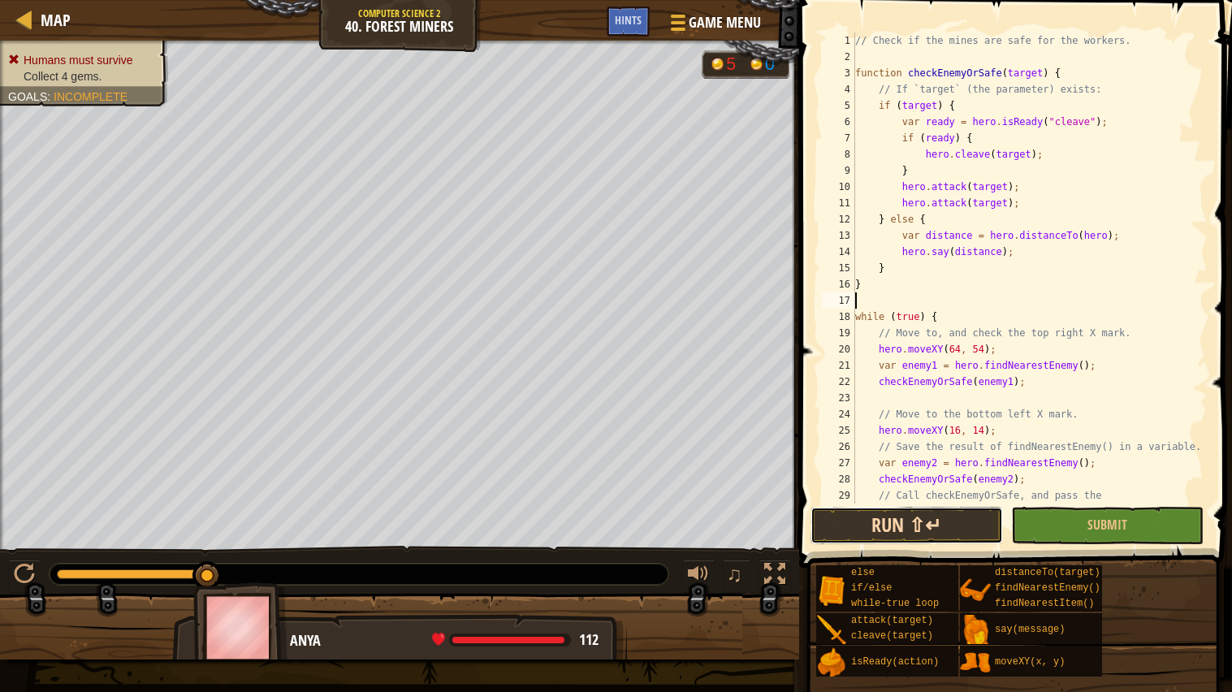
click at [919, 531] on button "Run ⇧↵" at bounding box center [907, 525] width 192 height 37
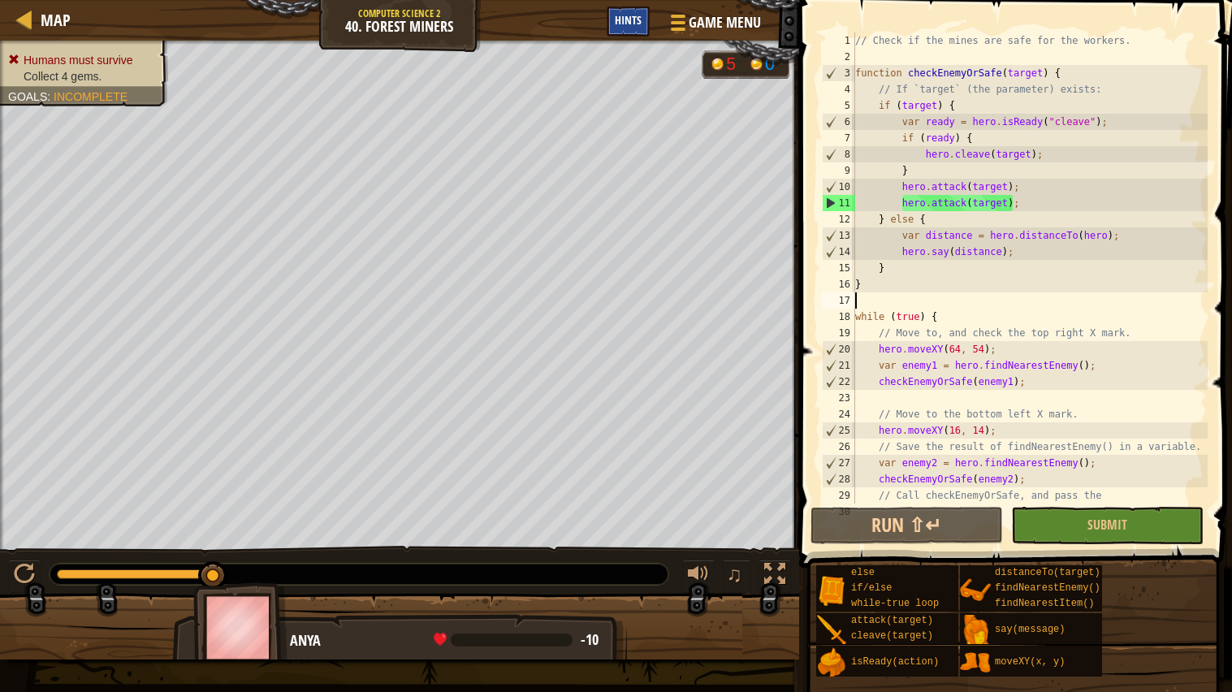
click at [621, 30] on div "Hints" at bounding box center [628, 21] width 43 height 30
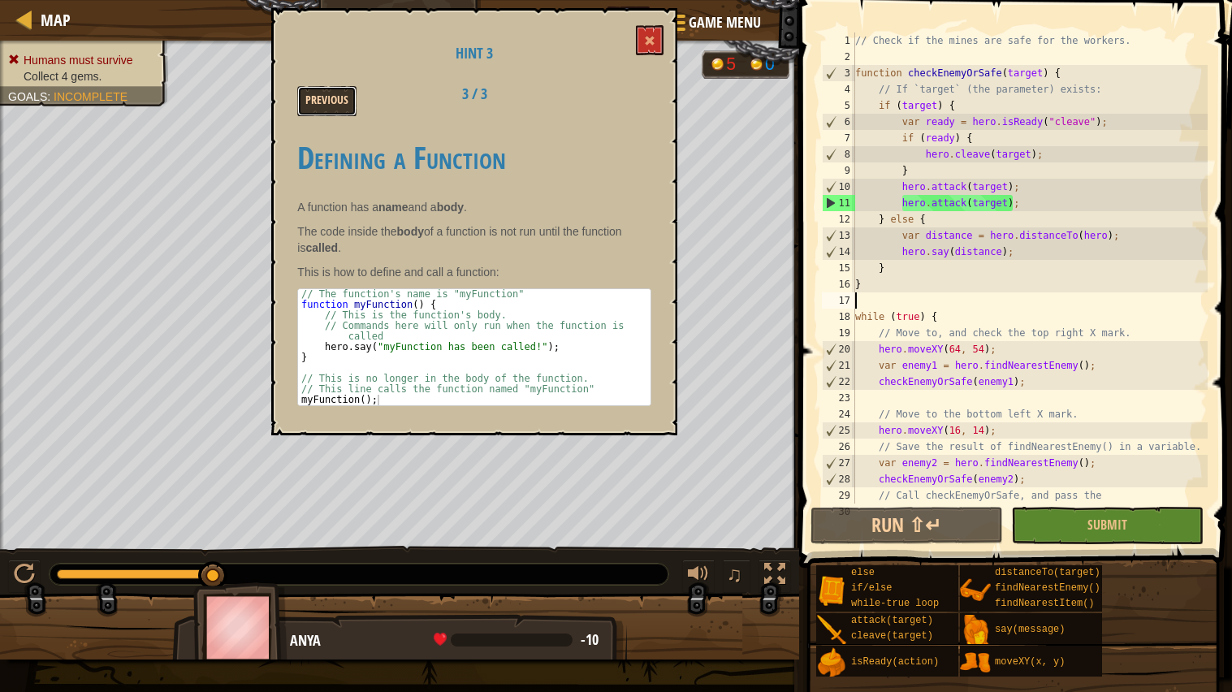
click at [330, 108] on button "Previous" at bounding box center [326, 101] width 59 height 30
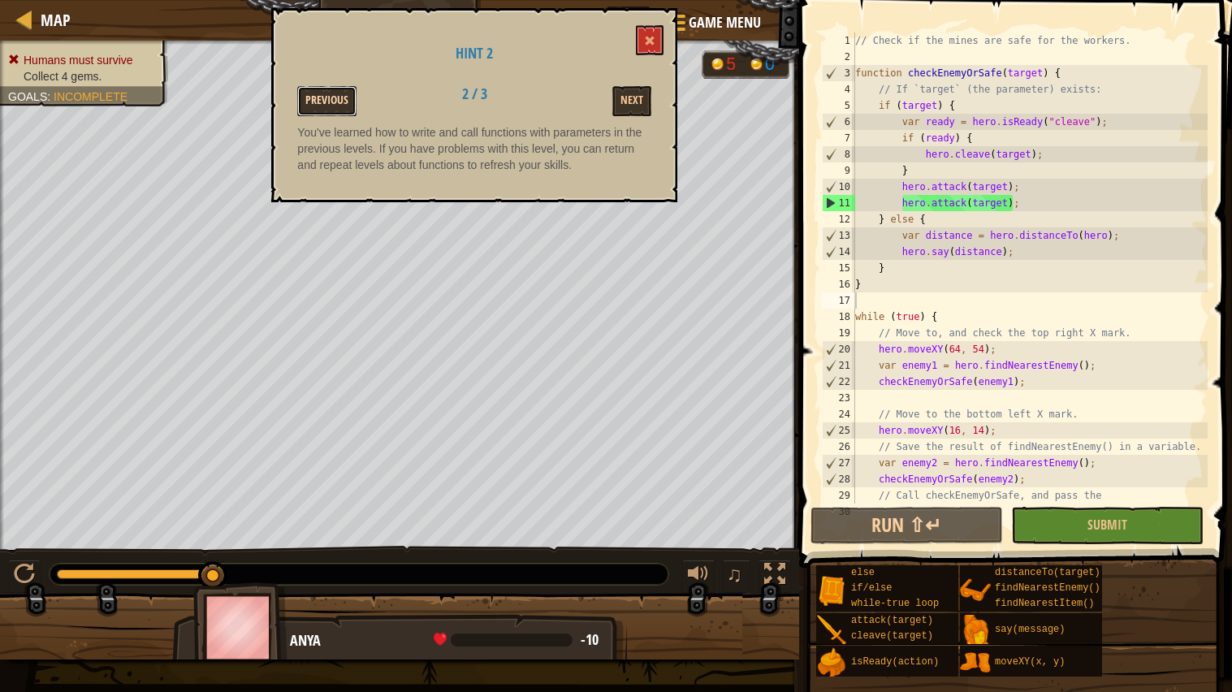
click at [330, 96] on button "Previous" at bounding box center [326, 101] width 59 height 30
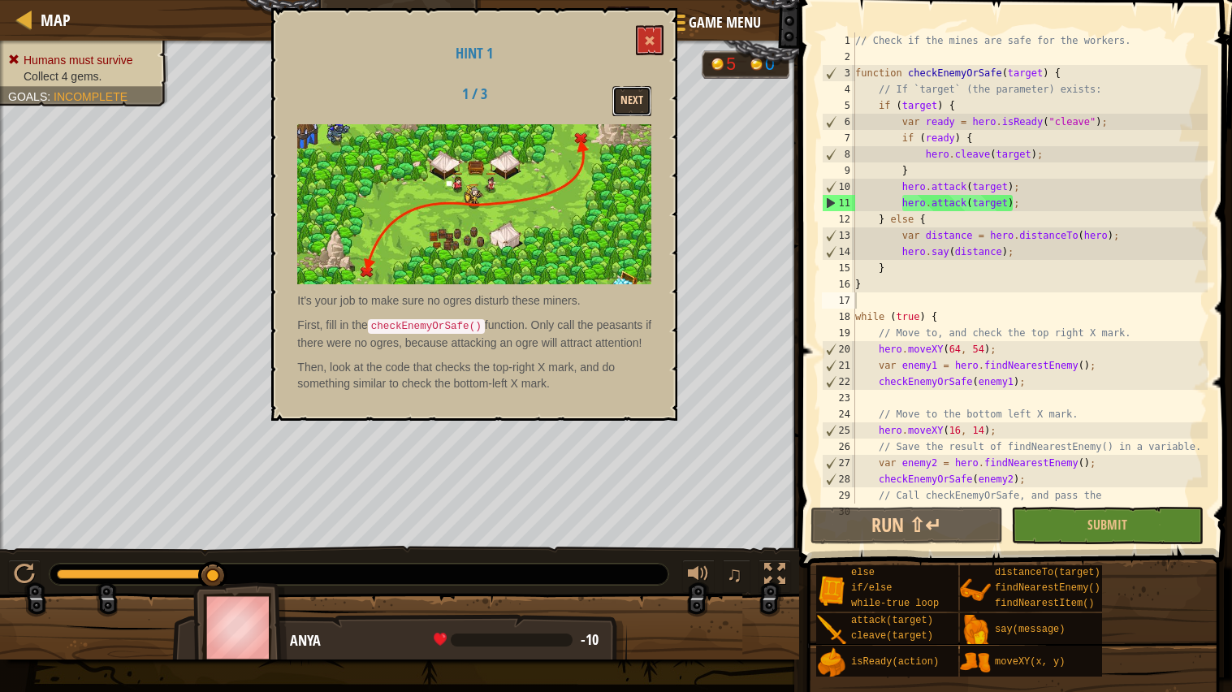
click at [648, 105] on button "Next" at bounding box center [631, 101] width 39 height 30
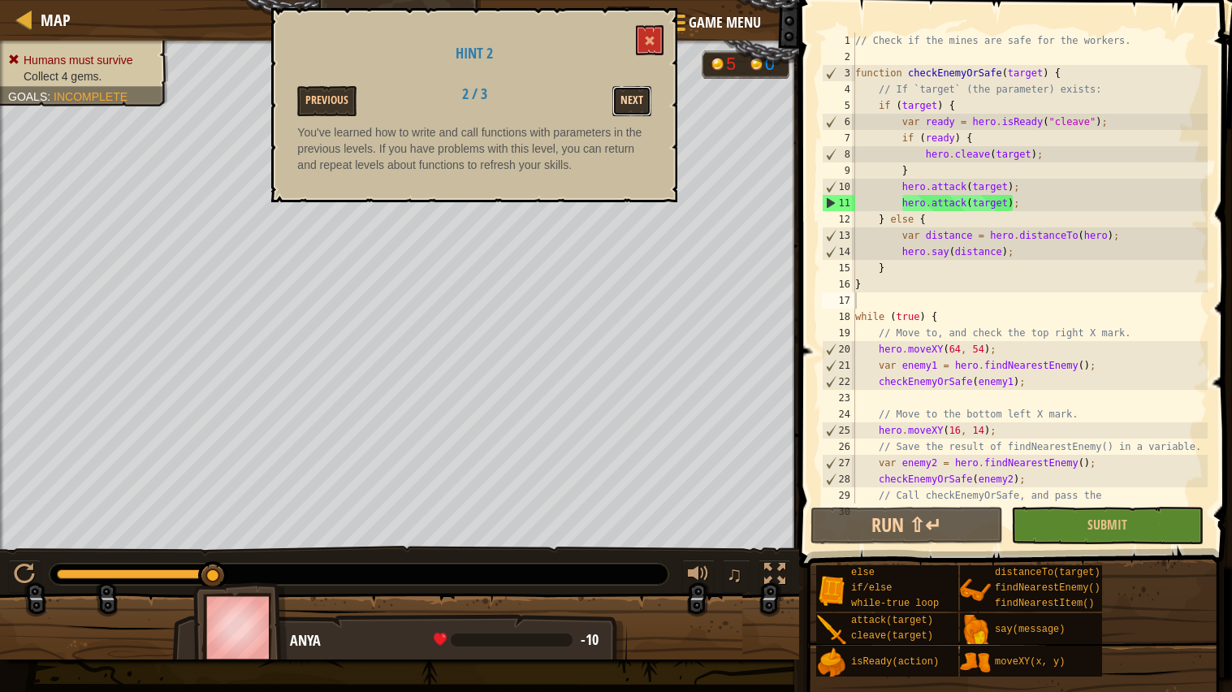
click at [631, 103] on button "Next" at bounding box center [631, 101] width 39 height 30
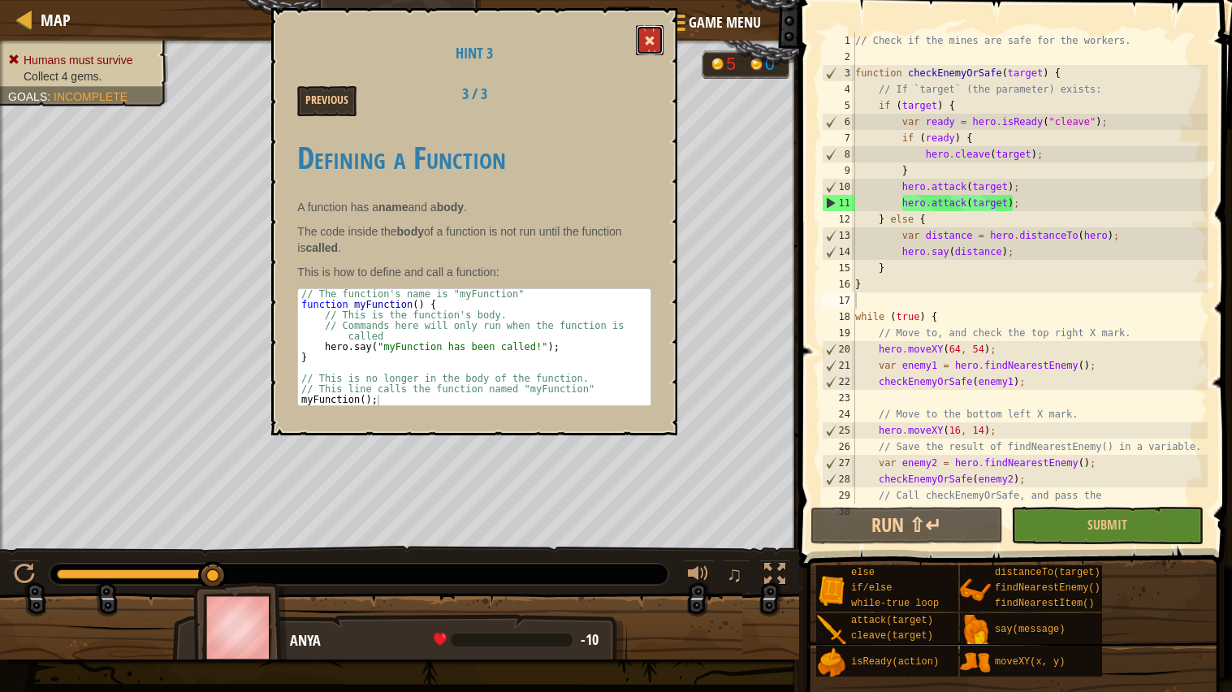
click at [639, 45] on button at bounding box center [650, 40] width 28 height 30
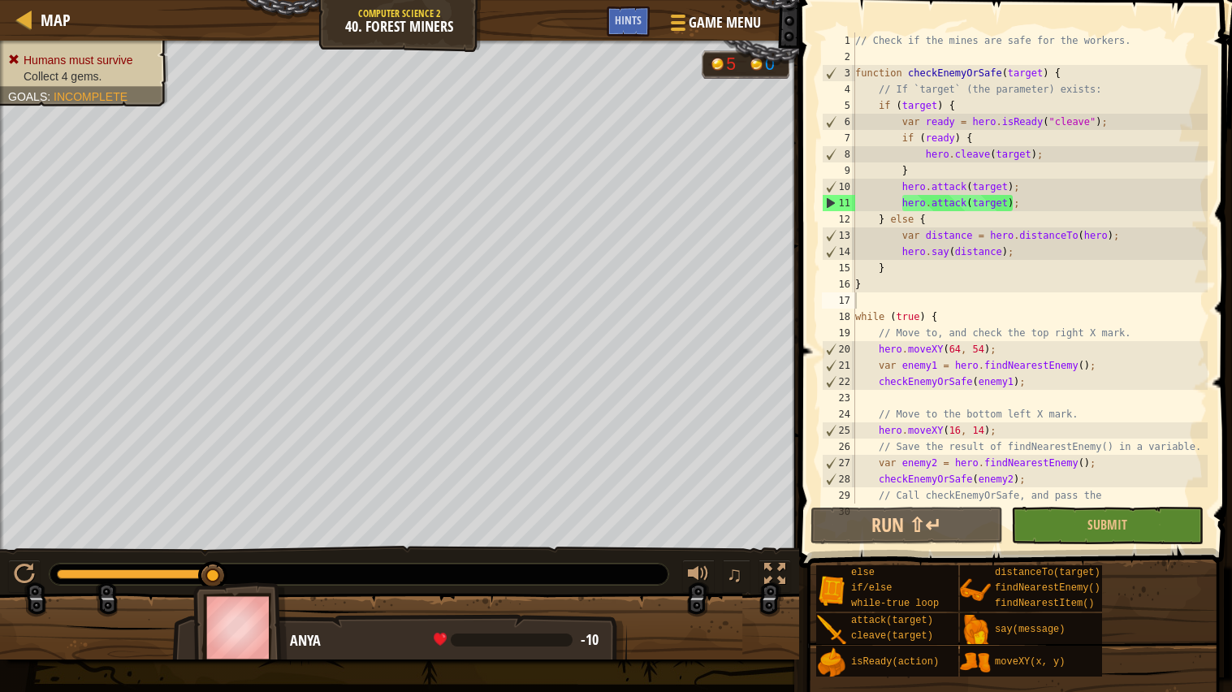
scroll to position [0, 0]
click at [921, 239] on div "// Check if the mines are safe for the workers. function checkEnemyOrSafe ( tar…" at bounding box center [1030, 284] width 356 height 504
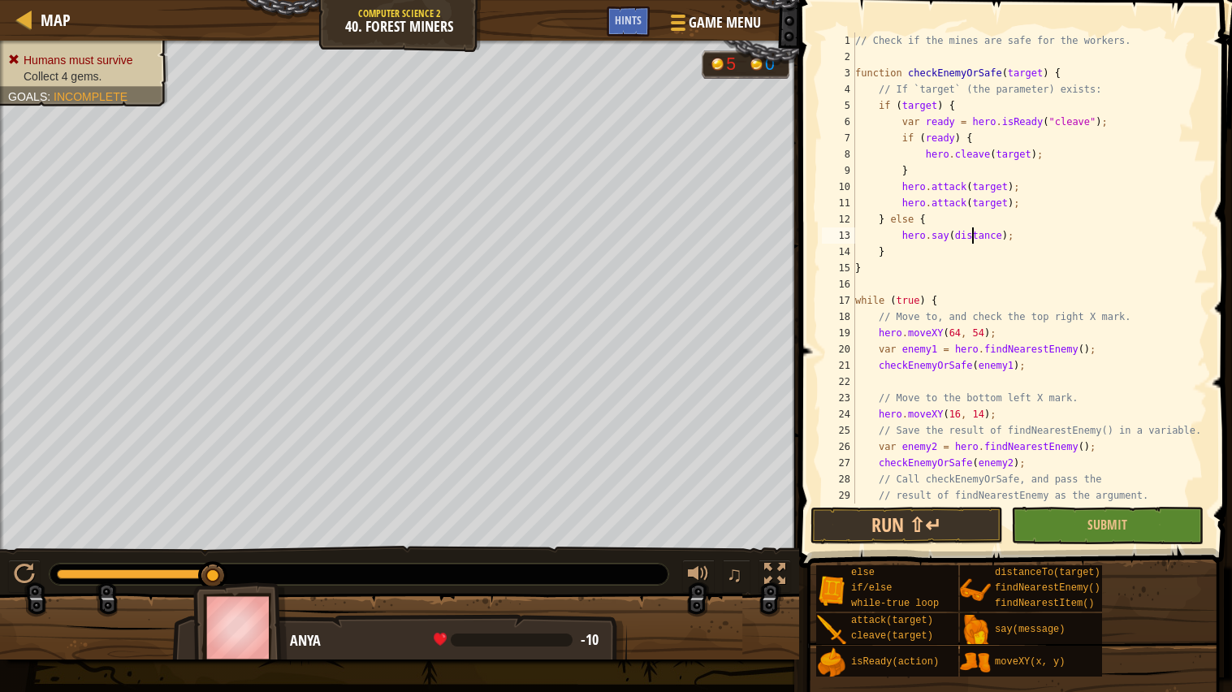
click at [971, 242] on div "// Check if the mines are safe for the workers. function checkEnemyOrSafe ( tar…" at bounding box center [1030, 284] width 356 height 504
click at [1009, 270] on div "// Check if the mines are safe for the workers. function checkEnemyOrSafe ( tar…" at bounding box center [1030, 284] width 356 height 504
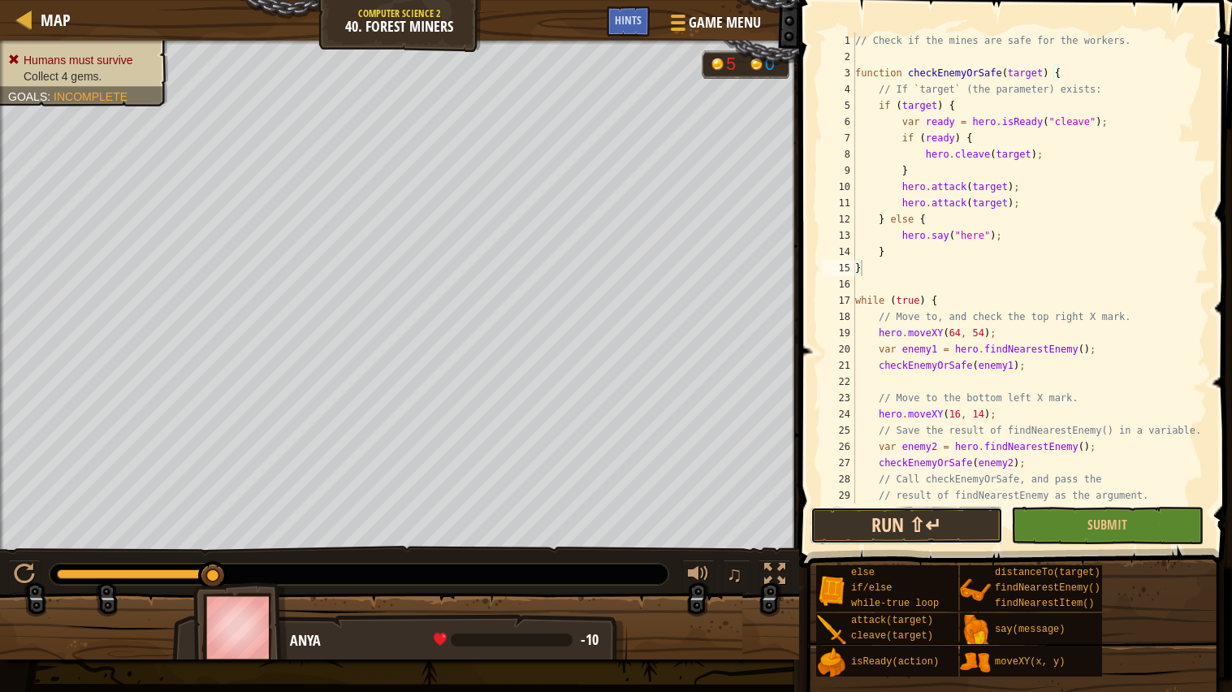
click at [914, 520] on button "Run ⇧↵" at bounding box center [907, 525] width 192 height 37
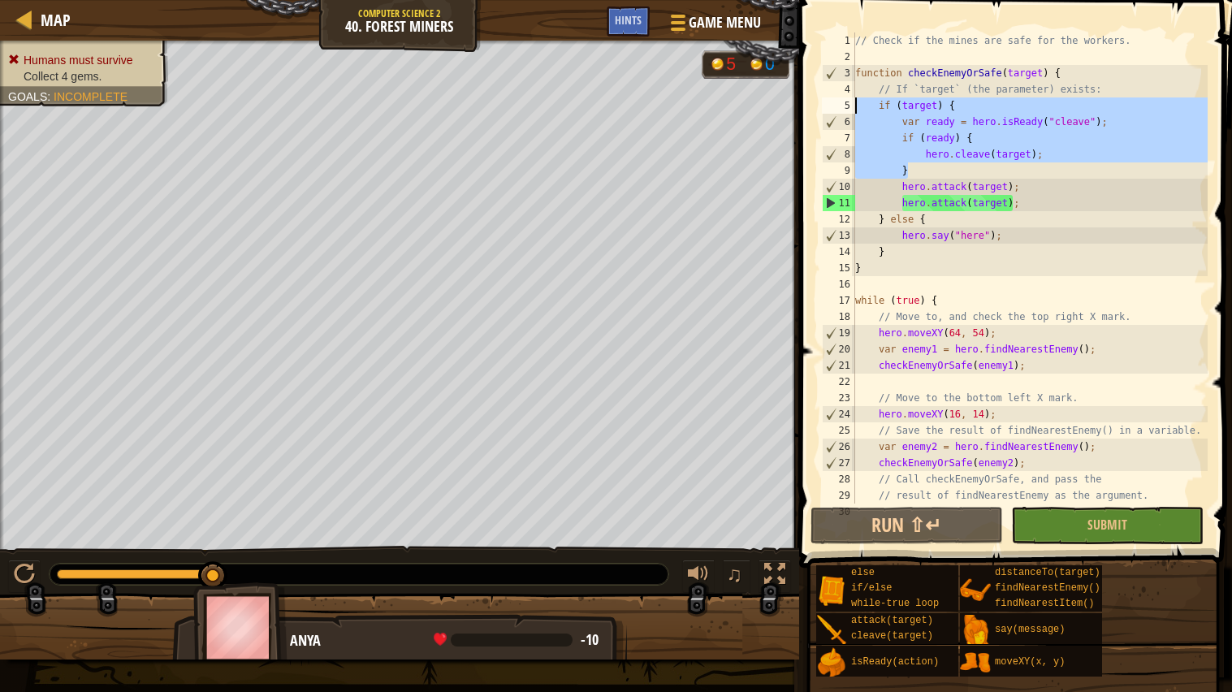
drag, startPoint x: 968, startPoint y: 163, endPoint x: 792, endPoint y: 106, distance: 185.2
click at [794, 106] on div "Hints } 1 2 3 4 5 6 7 8 9 10 11 12 13 14 15 16 17 18 19 20 21 22 23 24 25 26 27…" at bounding box center [1013, 346] width 438 height 692
type textarea "if (target) { var ready = hero.isReady("cleave");"
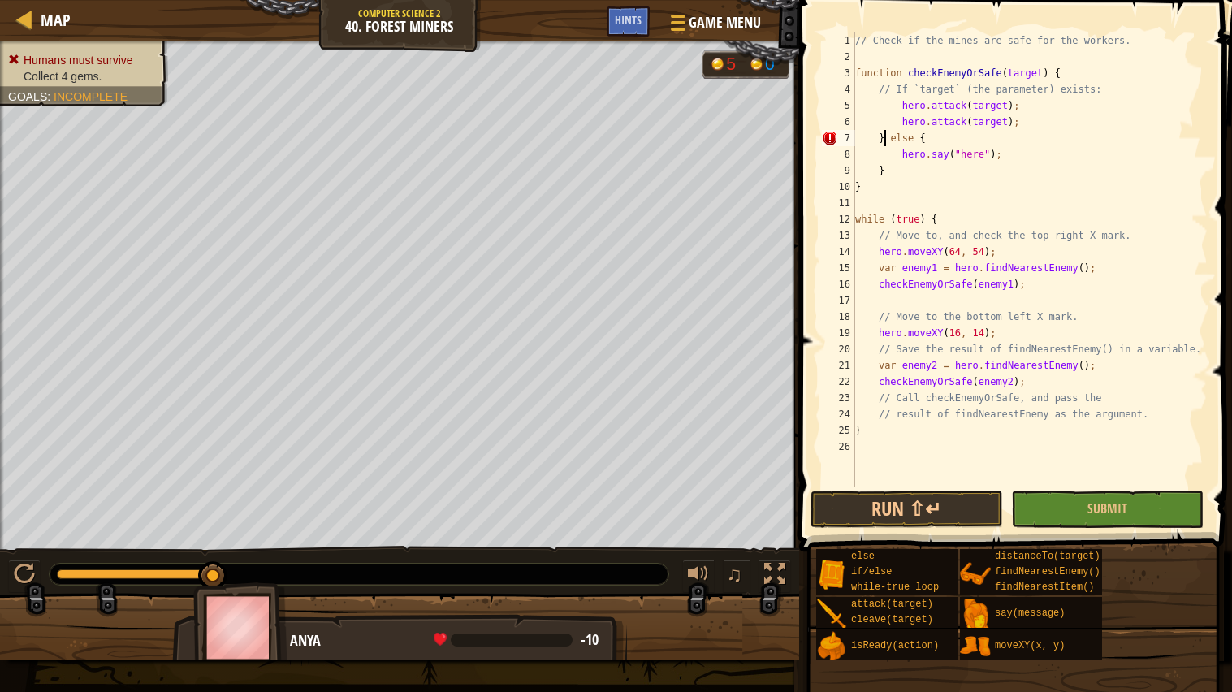
click at [885, 137] on div "// Check if the mines are safe for the workers. function checkEnemyOrSafe ( tar…" at bounding box center [1030, 275] width 356 height 487
click at [1109, 88] on div "// Check if the mines are safe for the workers. function checkEnemyOrSafe ( tar…" at bounding box center [1030, 275] width 356 height 487
type textarea "// If `target` (the parameter) exists:"
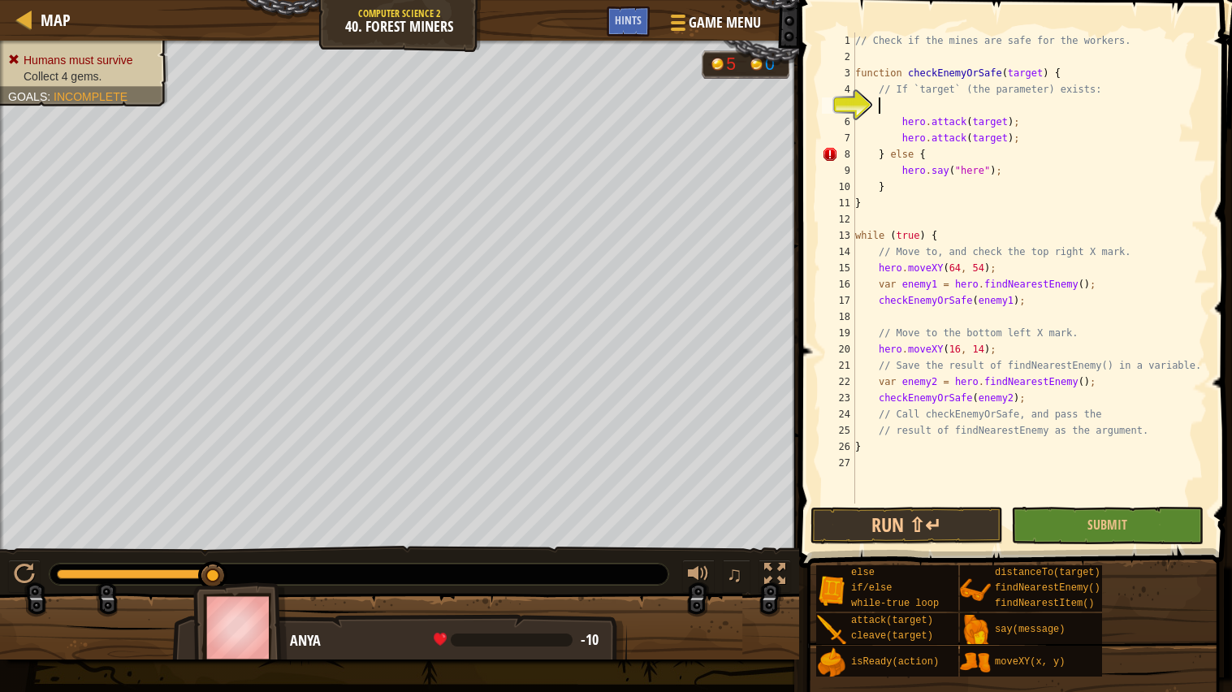
scroll to position [6, 2]
click at [1009, 116] on div "if /else press enter" at bounding box center [1029, 144] width 307 height 58
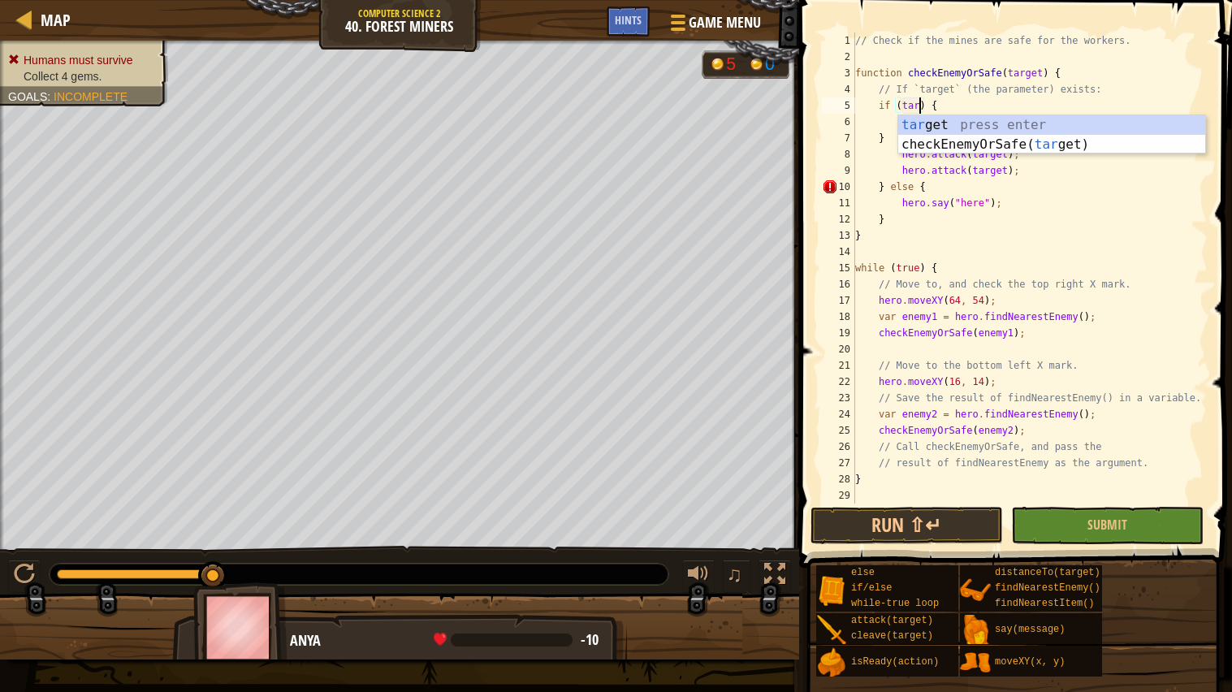
scroll to position [6, 6]
click at [891, 179] on div "// Check if the mines are safe for the workers. function checkEnemyOrSafe ( tar…" at bounding box center [1030, 284] width 356 height 504
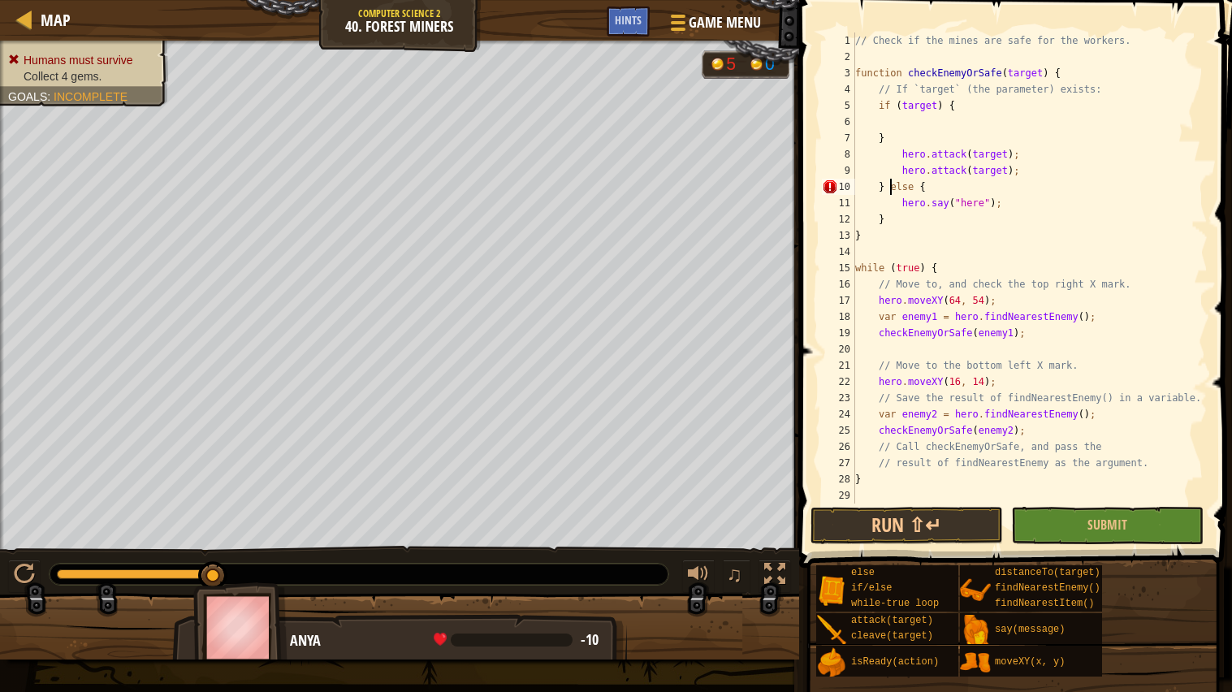
click at [890, 131] on div "// Check if the mines are safe for the workers. function checkEnemyOrSafe ( tar…" at bounding box center [1030, 284] width 356 height 504
type textarea "}"
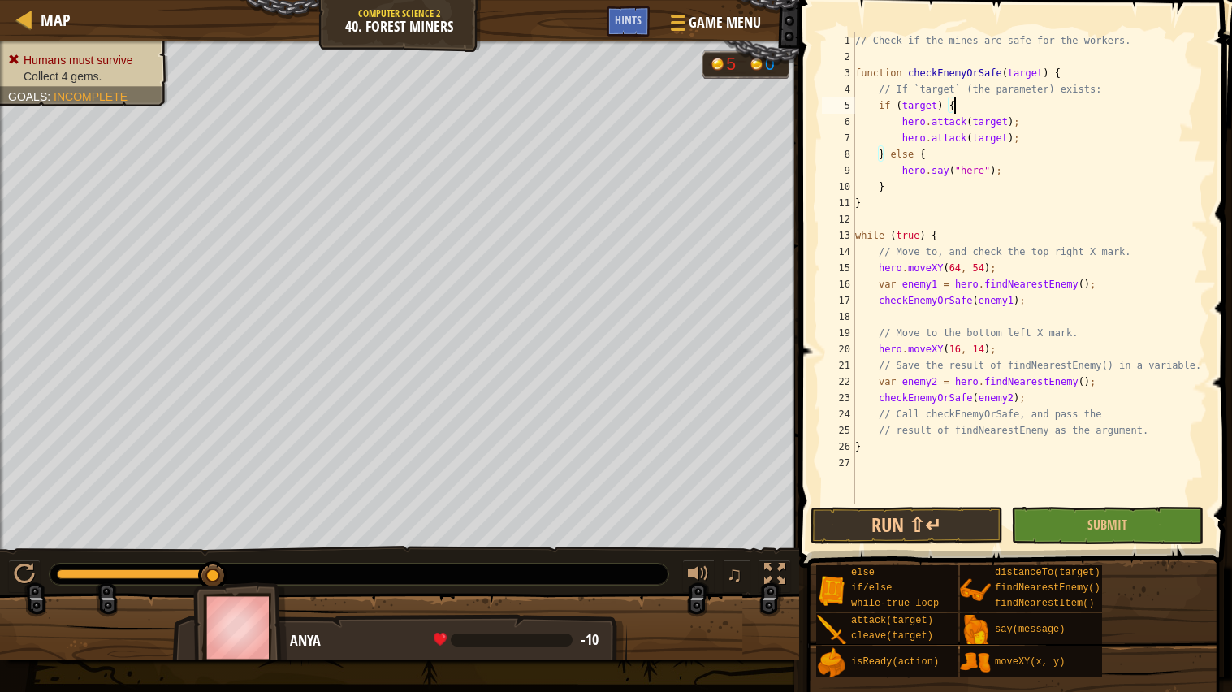
click at [908, 192] on div "// Check if the mines are safe for the workers. function checkEnemyOrSafe ( tar…" at bounding box center [1030, 284] width 356 height 504
click at [1019, 350] on div "// Check if the mines are safe for the workers. function checkEnemyOrSafe ( tar…" at bounding box center [1030, 284] width 356 height 504
type textarea "hero.moveXY(16, 14);"
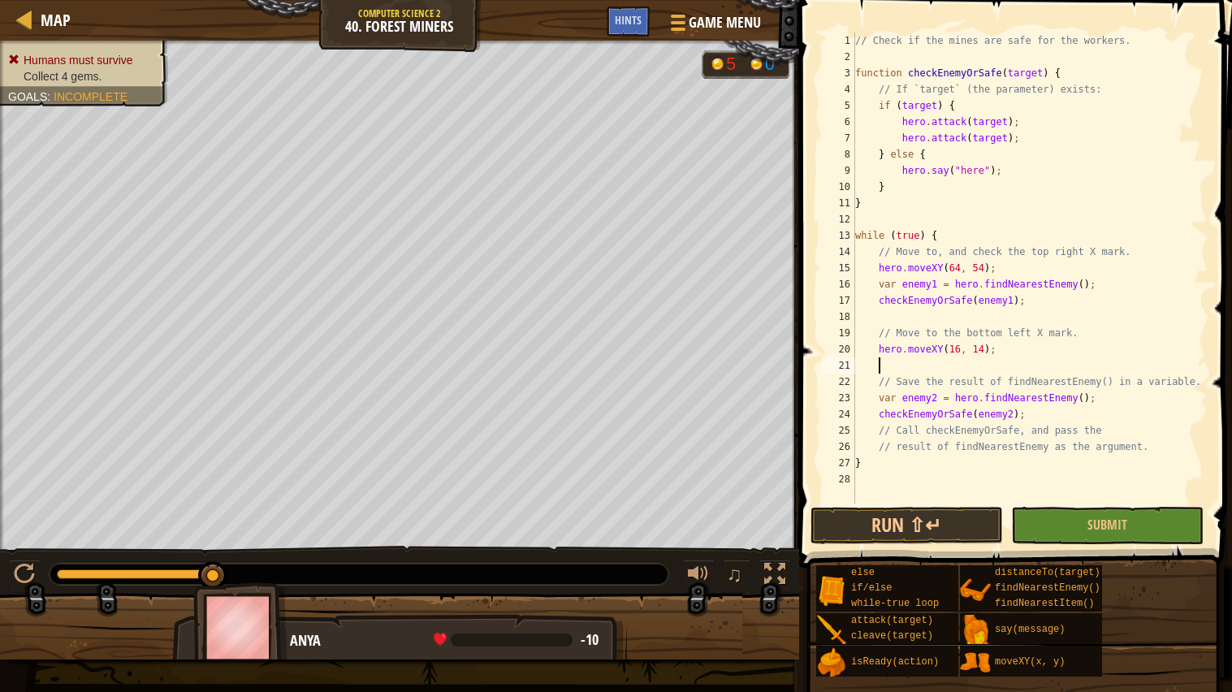
paste textarea "}"
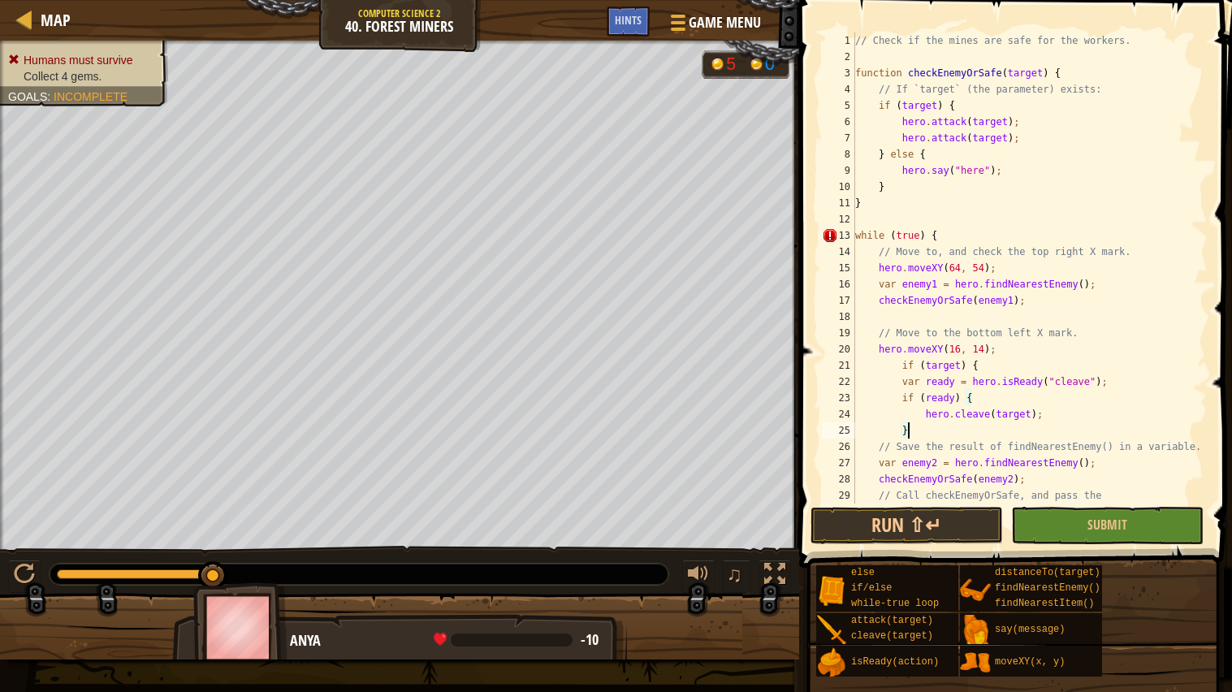
click at [944, 361] on div "// Check if the mines are safe for the workers. function checkEnemyOrSafe ( tar…" at bounding box center [1030, 284] width 356 height 504
type textarea "if (target) { var ready = hero.isReady("cleave");"
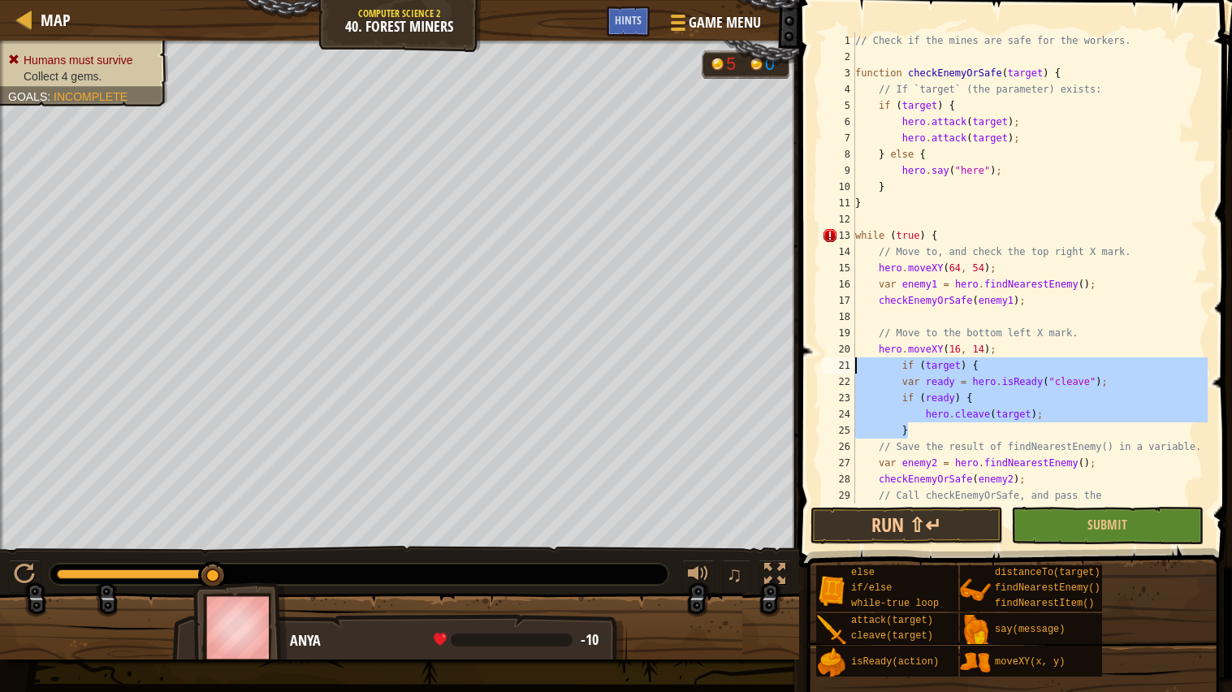
drag, startPoint x: 935, startPoint y: 435, endPoint x: 806, endPoint y: 361, distance: 148.8
click at [806, 361] on div "if (target) { var ready = hero.isReady("cleave"); 1 2 3 4 5 6 7 8 9 10 11 12 13…" at bounding box center [1013, 316] width 438 height 616
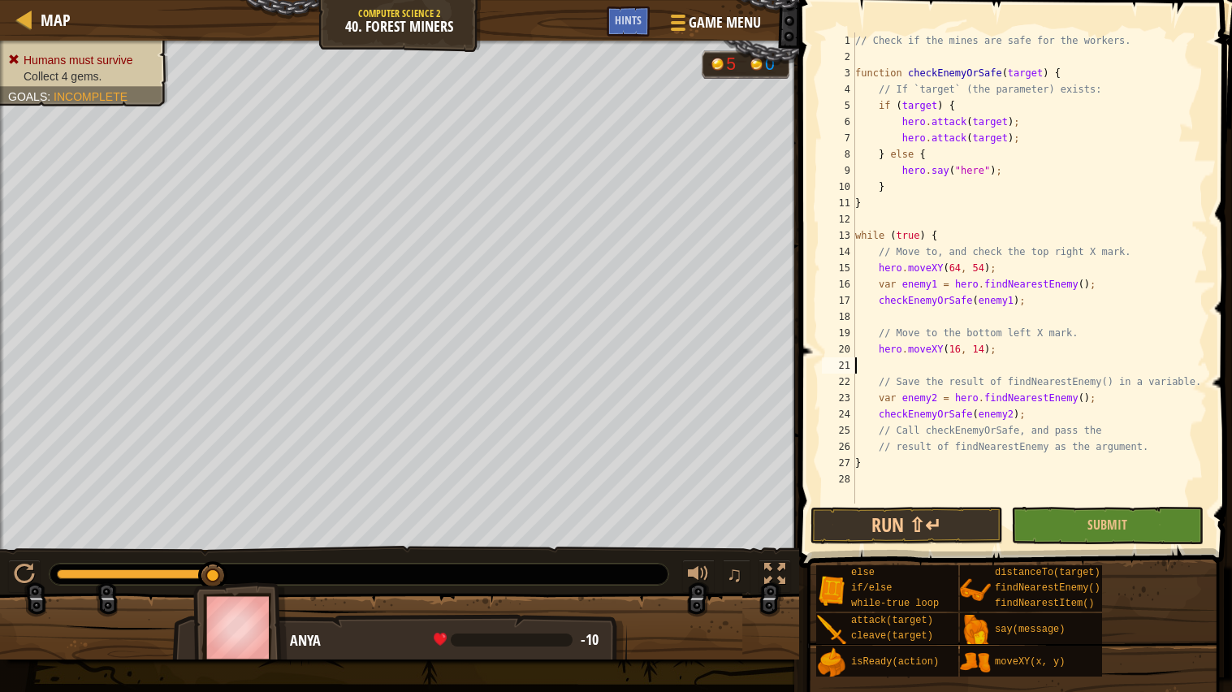
click at [1105, 396] on div "// Check if the mines are safe for the workers. function checkEnemyOrSafe ( tar…" at bounding box center [1030, 284] width 356 height 504
type textarea "var enemy2 = hero.findNearestEnemy();"
paste textarea "}"
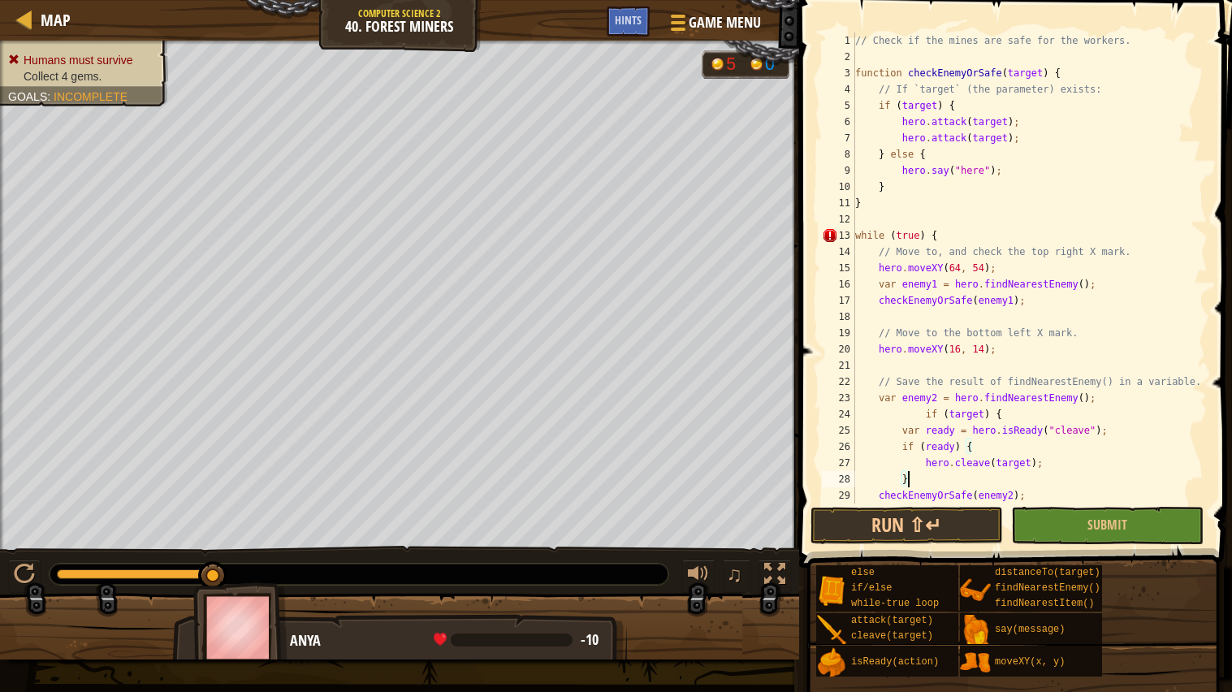
click at [923, 413] on div "// Check if the mines are safe for the workers. function checkEnemyOrSafe ( tar…" at bounding box center [1030, 284] width 356 height 504
click at [901, 431] on div "// Check if the mines are safe for the workers. function checkEnemyOrSafe ( tar…" at bounding box center [1030, 284] width 356 height 504
click at [902, 442] on div "// Check if the mines are safe for the workers. function checkEnemyOrSafe ( tar…" at bounding box center [1030, 284] width 356 height 504
click at [909, 457] on div "// Check if the mines are safe for the workers. function checkEnemyOrSafe ( tar…" at bounding box center [1030, 284] width 356 height 504
click at [878, 436] on div "// Check if the mines are safe for the workers. function checkEnemyOrSafe ( tar…" at bounding box center [1030, 284] width 356 height 504
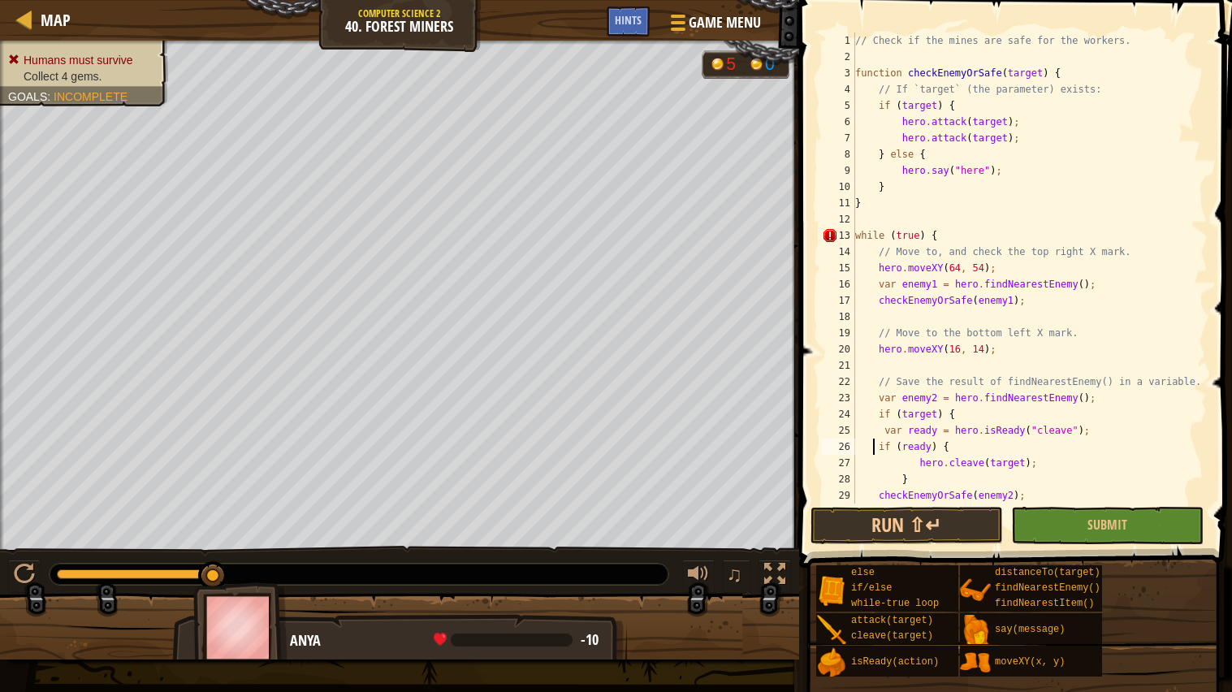
click at [874, 447] on div "// Check if the mines are safe for the workers. function checkEnemyOrSafe ( tar…" at bounding box center [1030, 284] width 356 height 504
click at [922, 480] on div "// Check if the mines are safe for the workers. function checkEnemyOrSafe ( tar…" at bounding box center [1030, 284] width 356 height 504
type textarea "}"
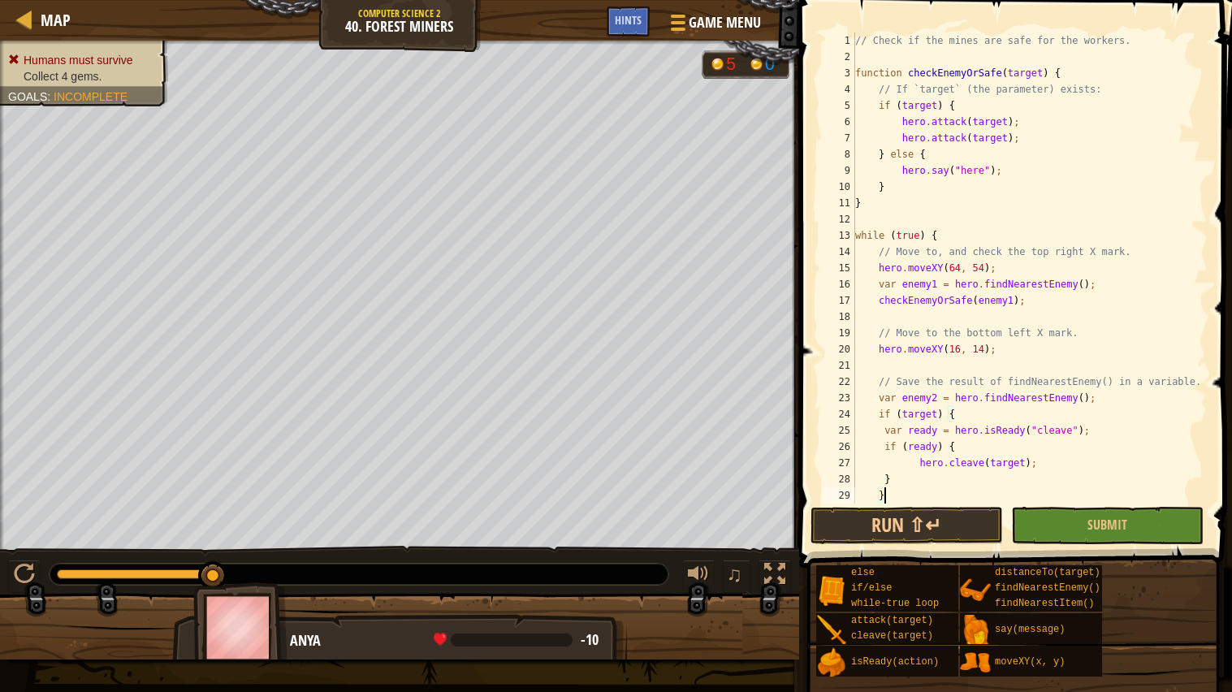
click at [1036, 374] on div "// Check if the mines are safe for the workers. function checkEnemyOrSafe ( tar…" at bounding box center [1030, 284] width 356 height 504
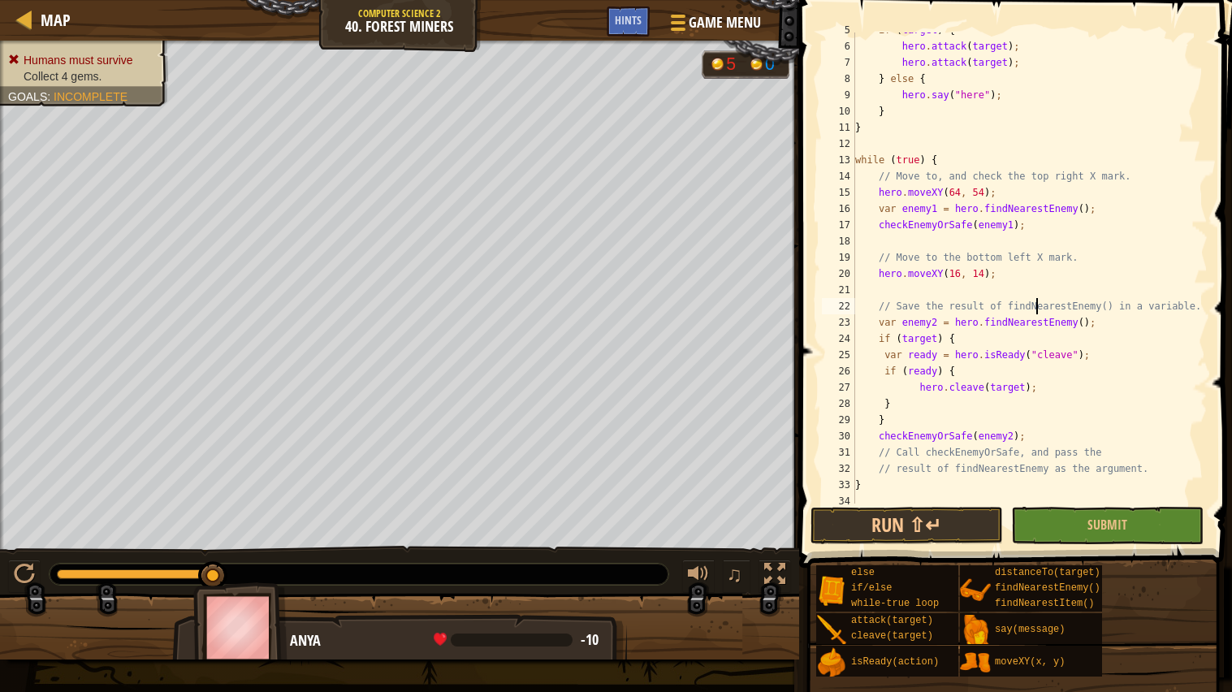
scroll to position [80, 0]
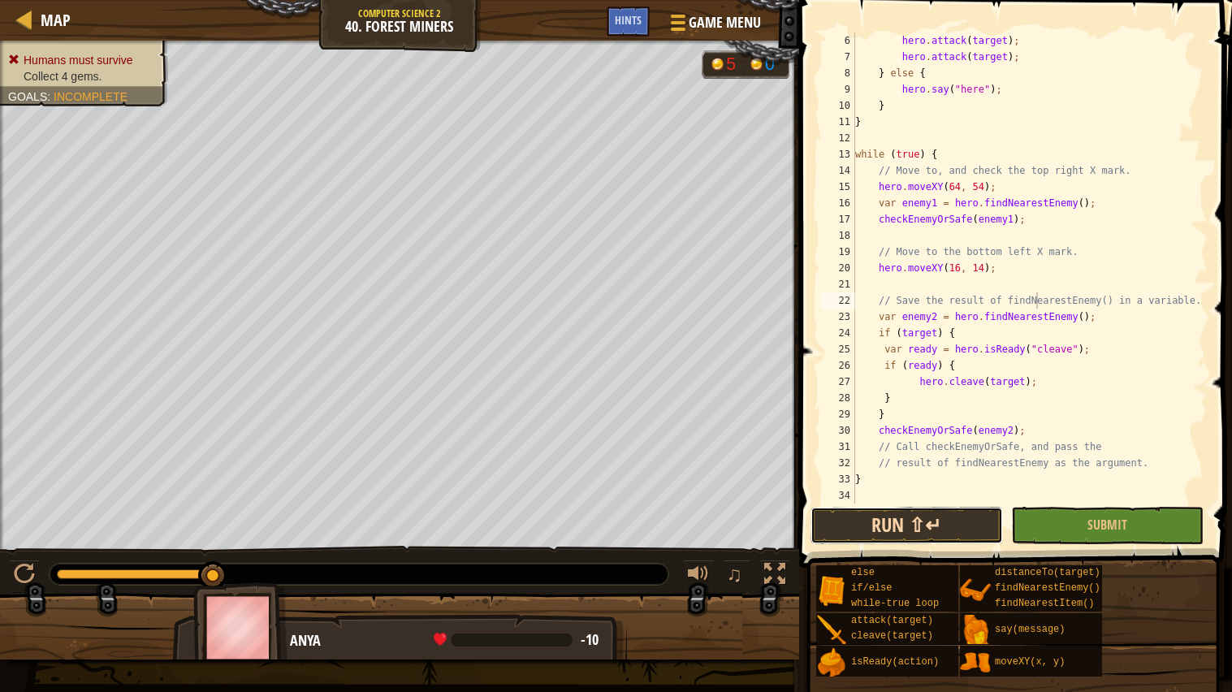
click at [855, 523] on button "Run ⇧↵" at bounding box center [907, 525] width 192 height 37
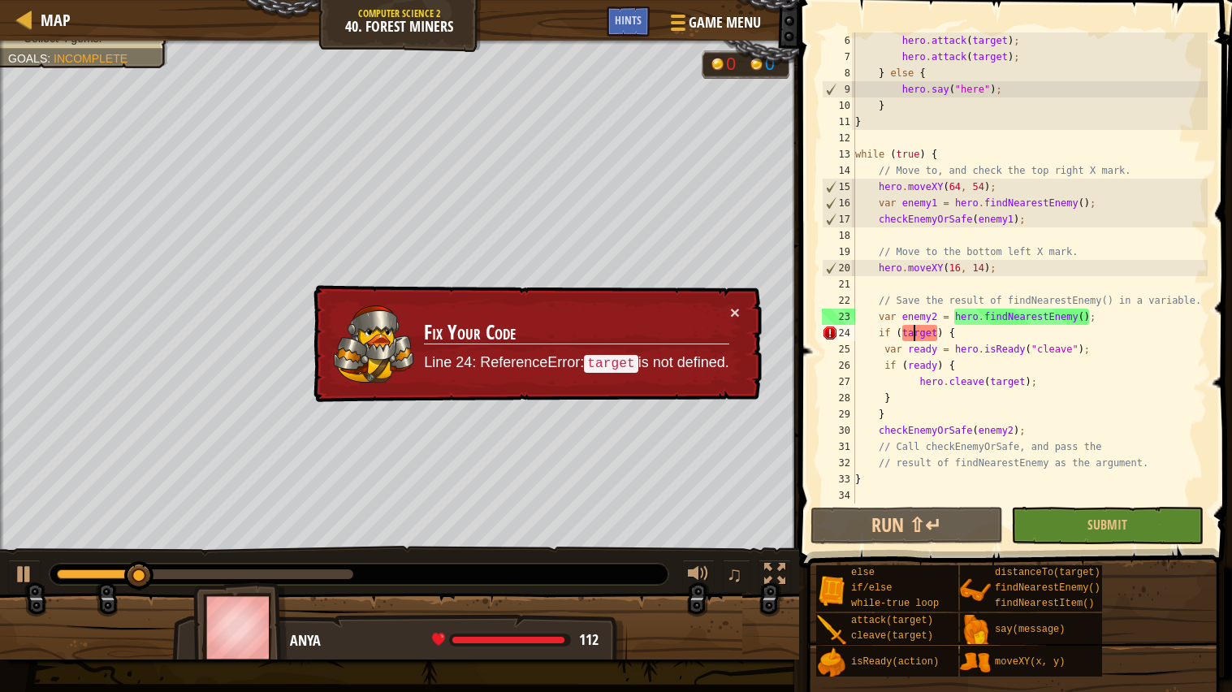
click at [912, 339] on div "hero . attack ( target ) ; hero . attack ( target ) ; } else { hero . say ( "he…" at bounding box center [1030, 284] width 356 height 504
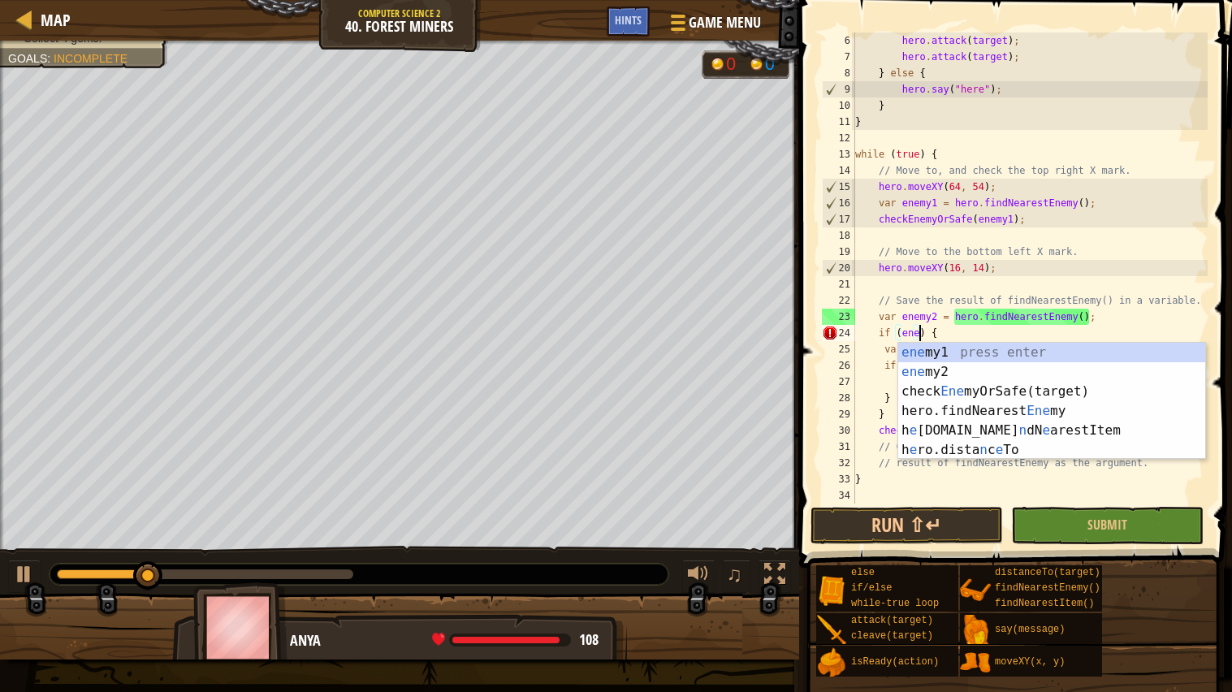
scroll to position [6, 6]
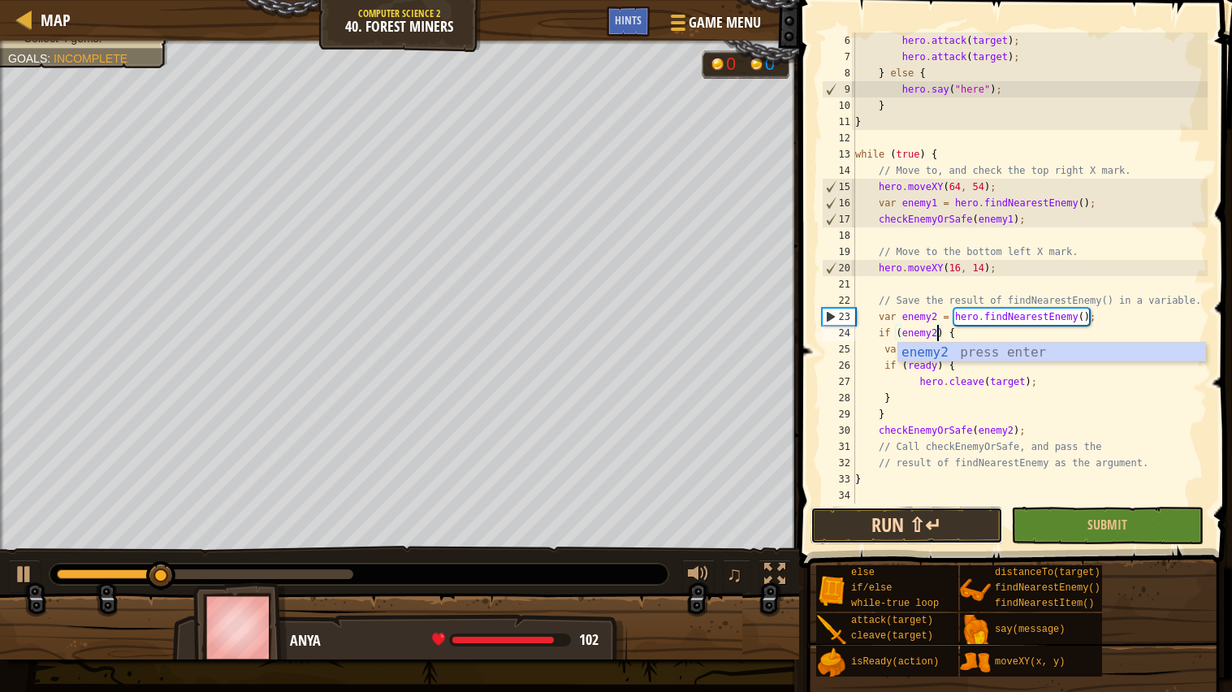
click at [914, 525] on button "Run ⇧↵" at bounding box center [907, 525] width 192 height 37
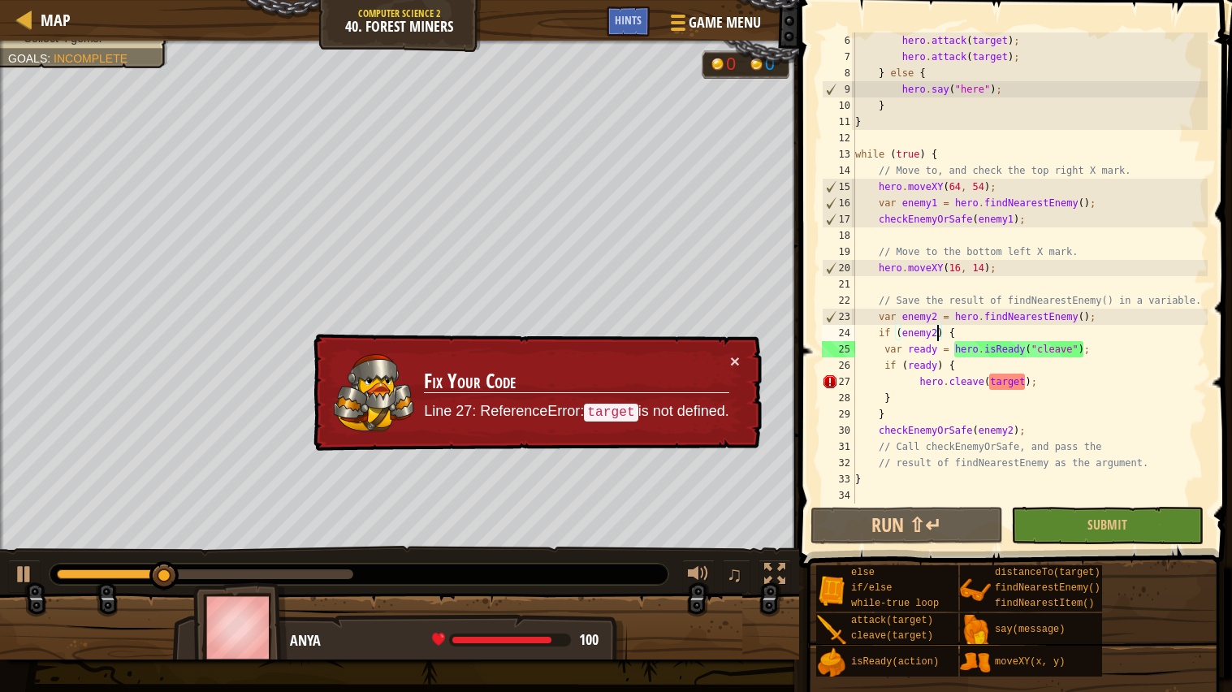
click at [1009, 384] on div "hero . attack ( target ) ; hero . attack ( target ) ; } else { hero . say ( "he…" at bounding box center [1030, 284] width 356 height 504
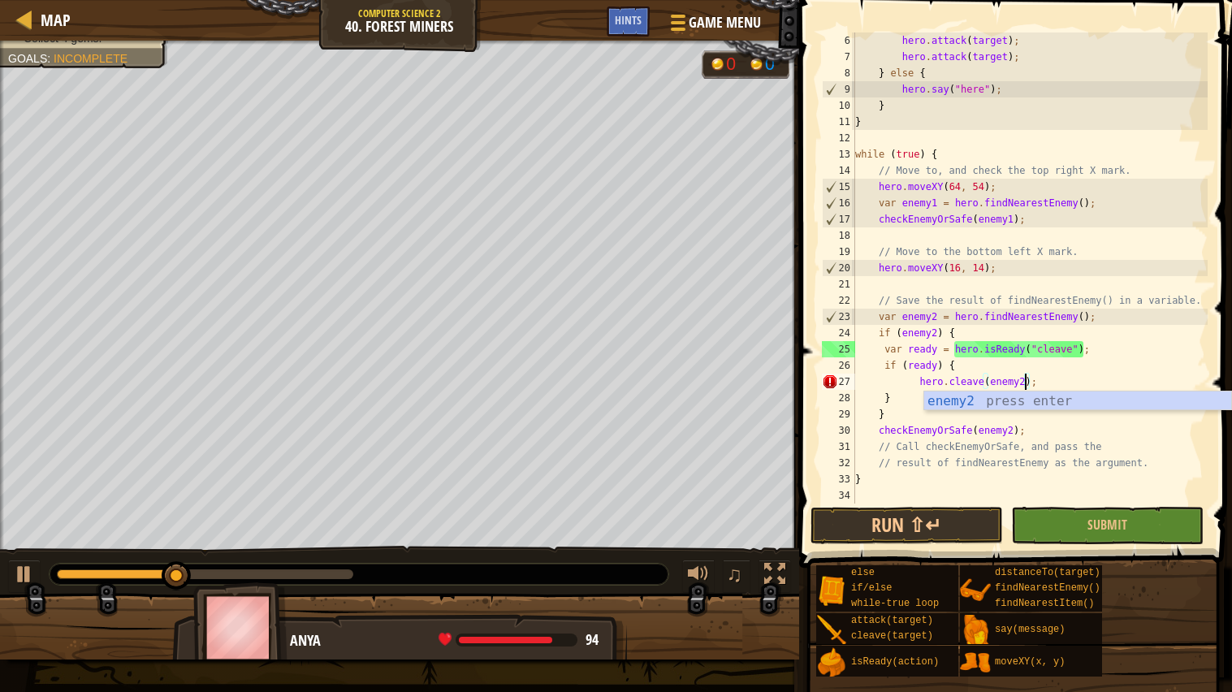
scroll to position [6, 14]
click at [927, 521] on button "Run ⇧↵" at bounding box center [907, 525] width 192 height 37
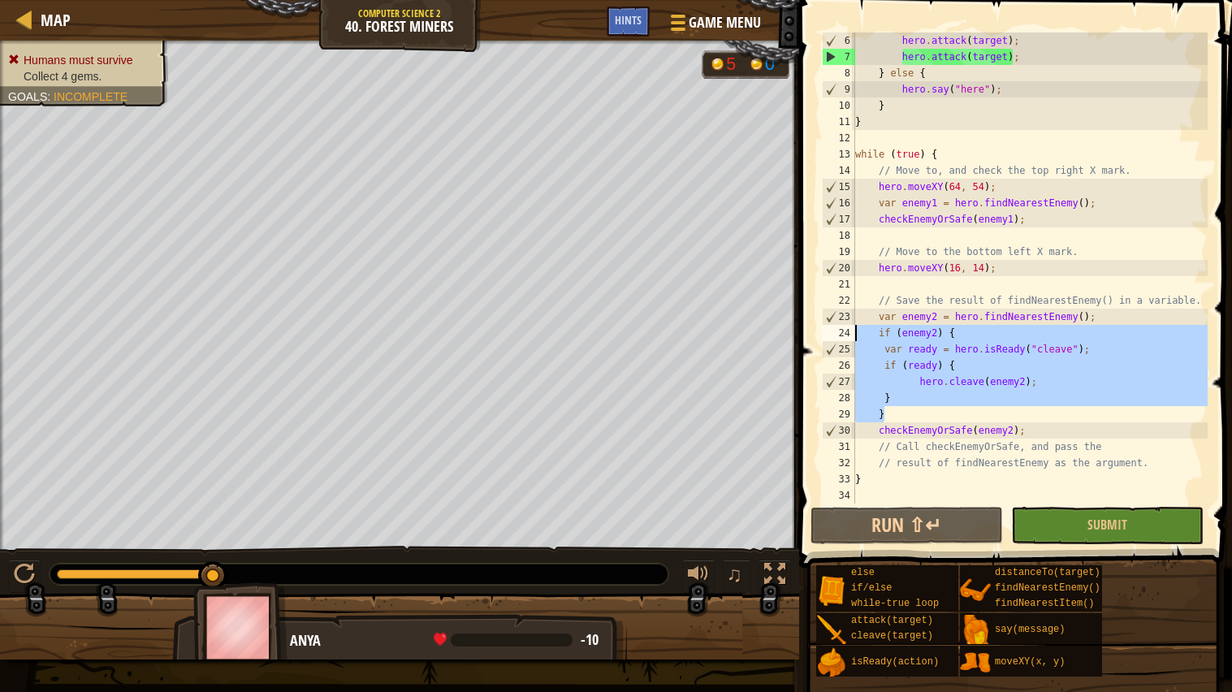
drag, startPoint x: 895, startPoint y: 417, endPoint x: 855, endPoint y: 335, distance: 91.9
click at [855, 335] on div "hero . attack ( target ) ; hero . attack ( target ) ; } else { hero . say ( "he…" at bounding box center [1030, 284] width 356 height 504
type textarea "if (enemy2) { var ready = hero.isReady("cleave");"
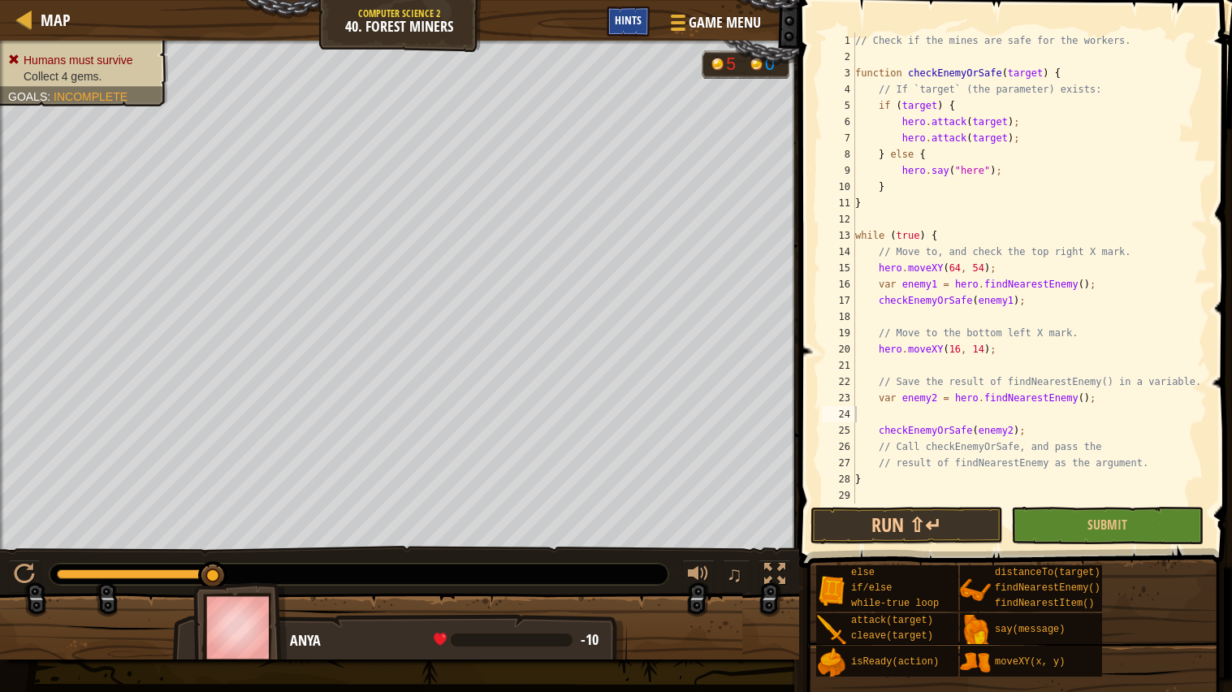
click at [634, 21] on span "Hints" at bounding box center [628, 19] width 27 height 15
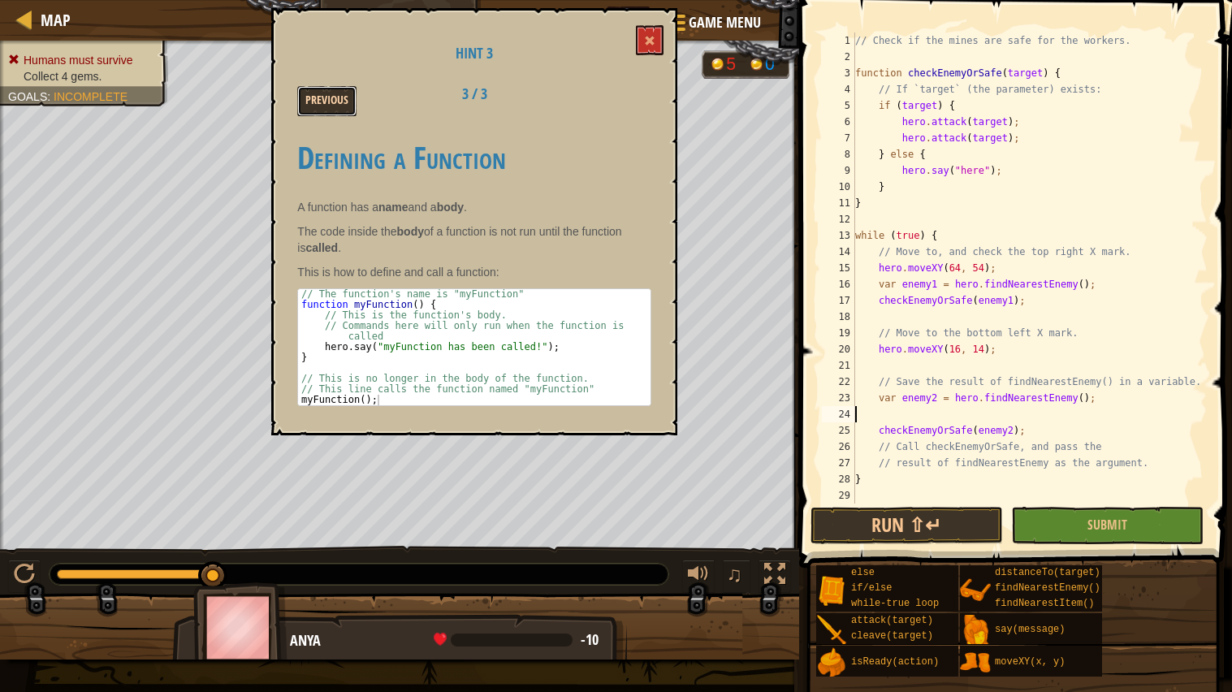
click at [321, 97] on button "Previous" at bounding box center [326, 101] width 59 height 30
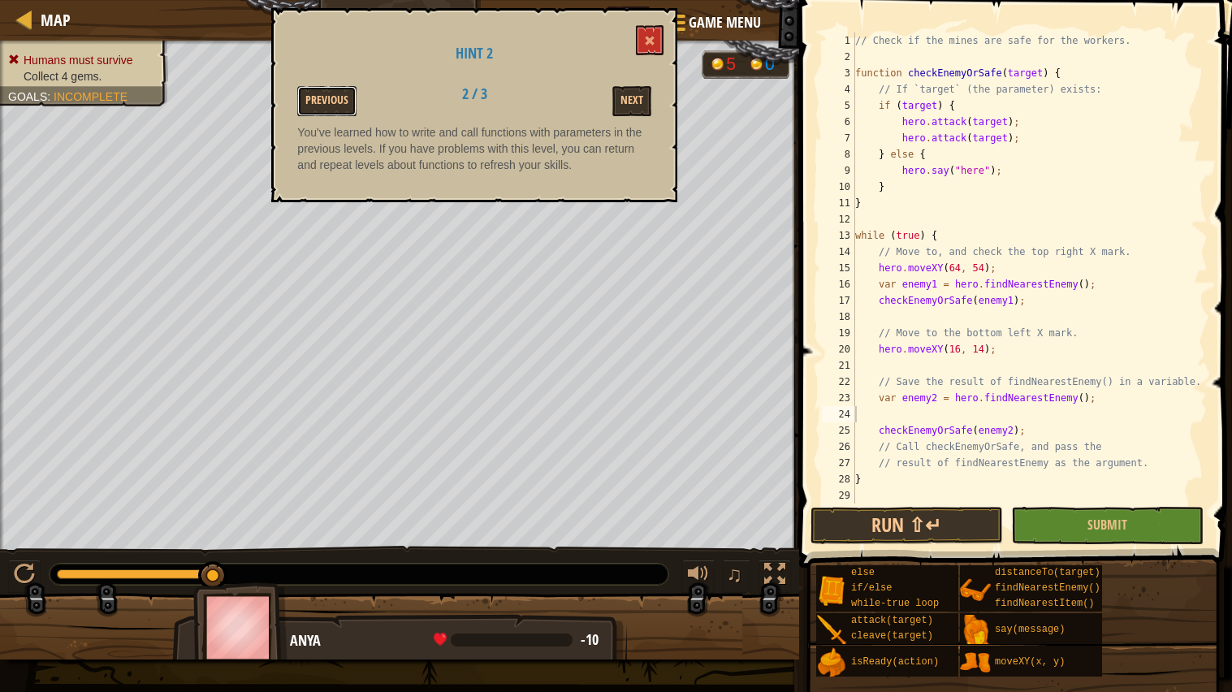
click at [321, 97] on button "Previous" at bounding box center [326, 101] width 59 height 30
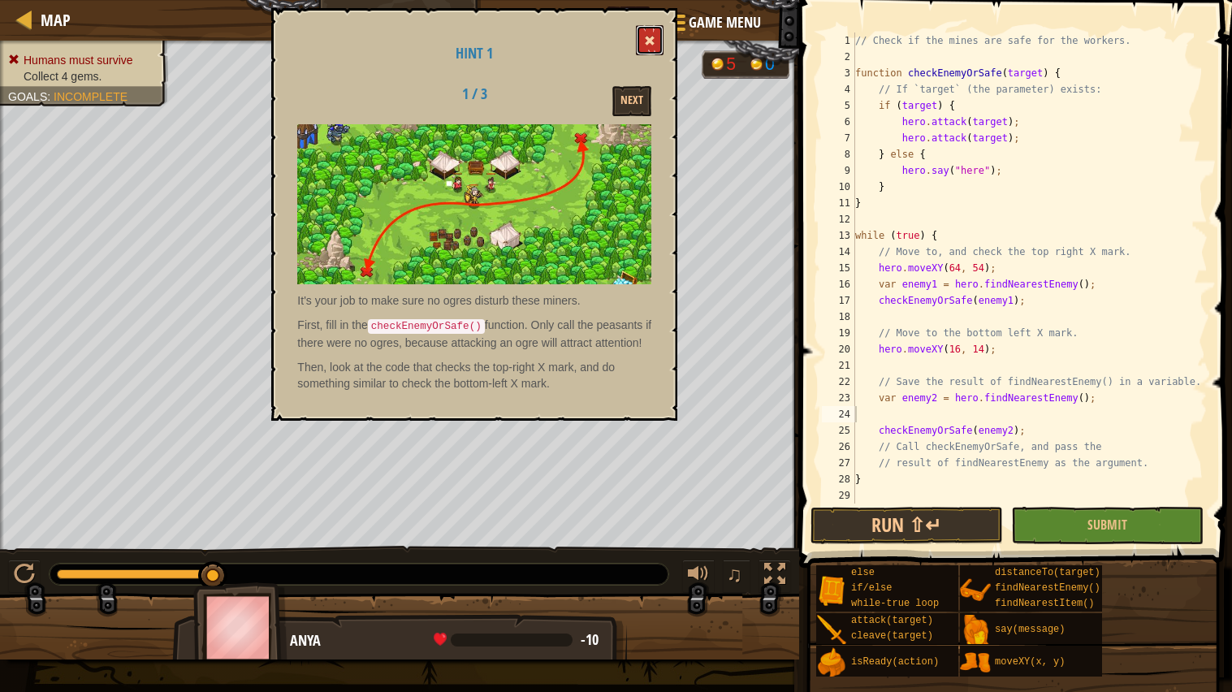
click at [647, 40] on span at bounding box center [649, 40] width 11 height 11
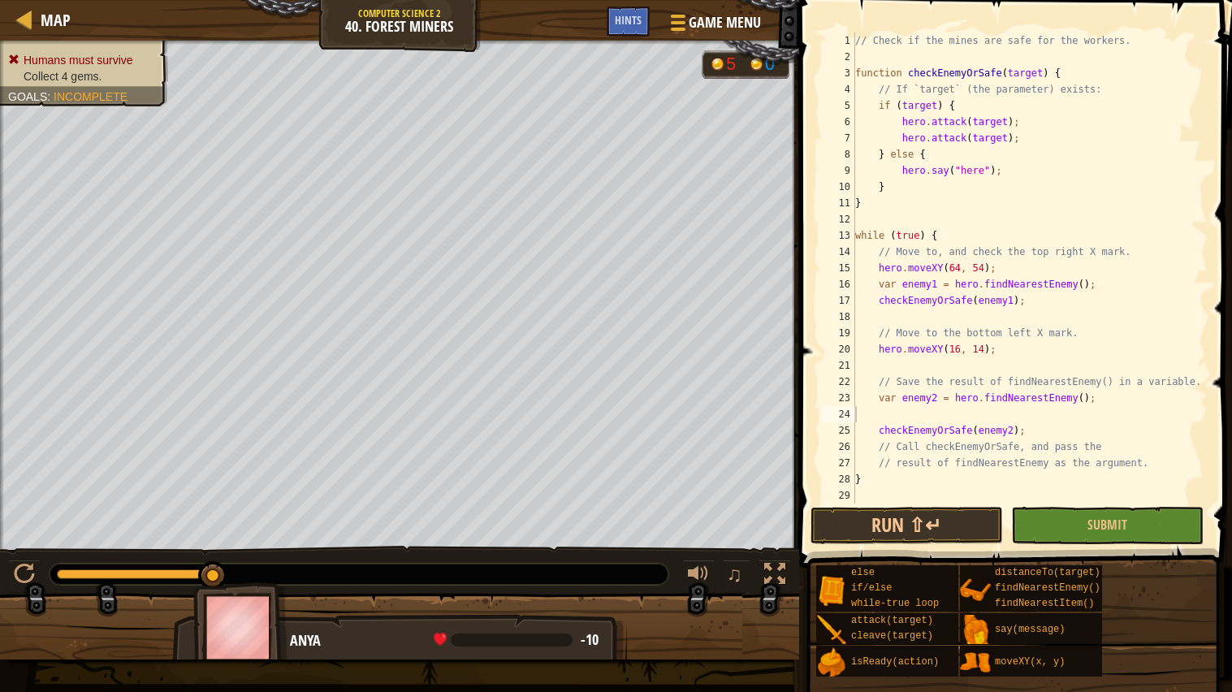
click at [240, 555] on img at bounding box center [240, 627] width 94 height 90
click at [914, 149] on div "// Check if the mines are safe for the workers. function checkEnemyOrSafe ( tar…" at bounding box center [1030, 284] width 356 height 504
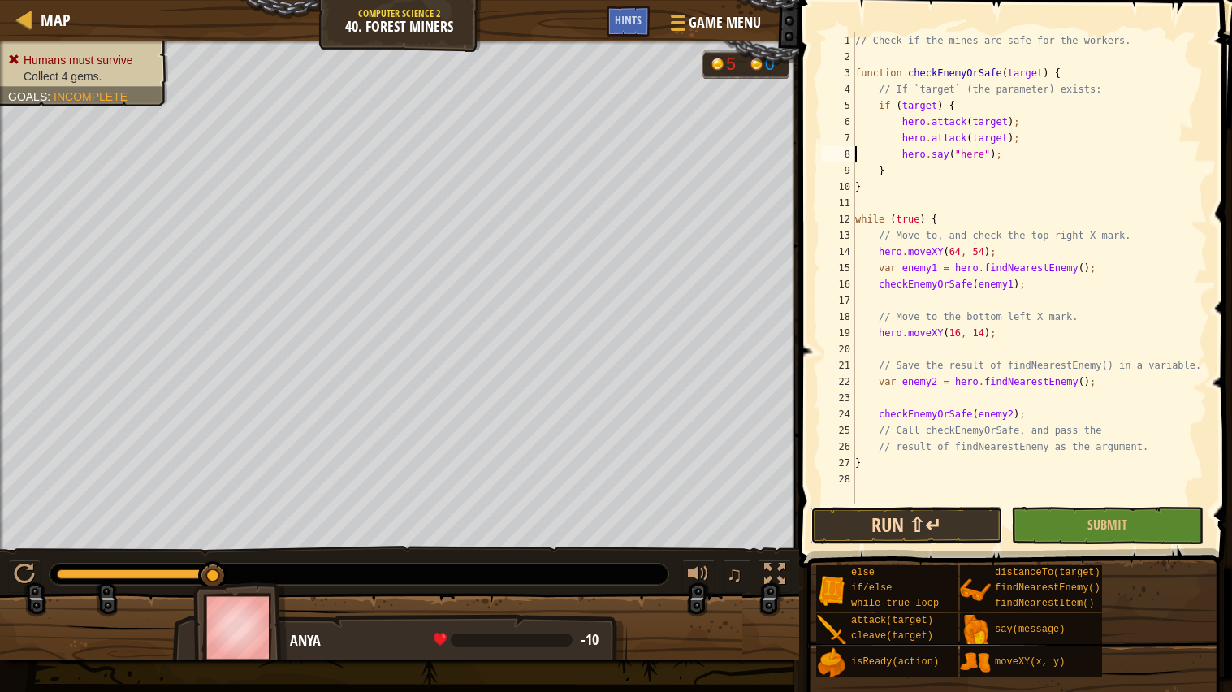
click at [930, 537] on button "Run ⇧↵" at bounding box center [907, 525] width 192 height 37
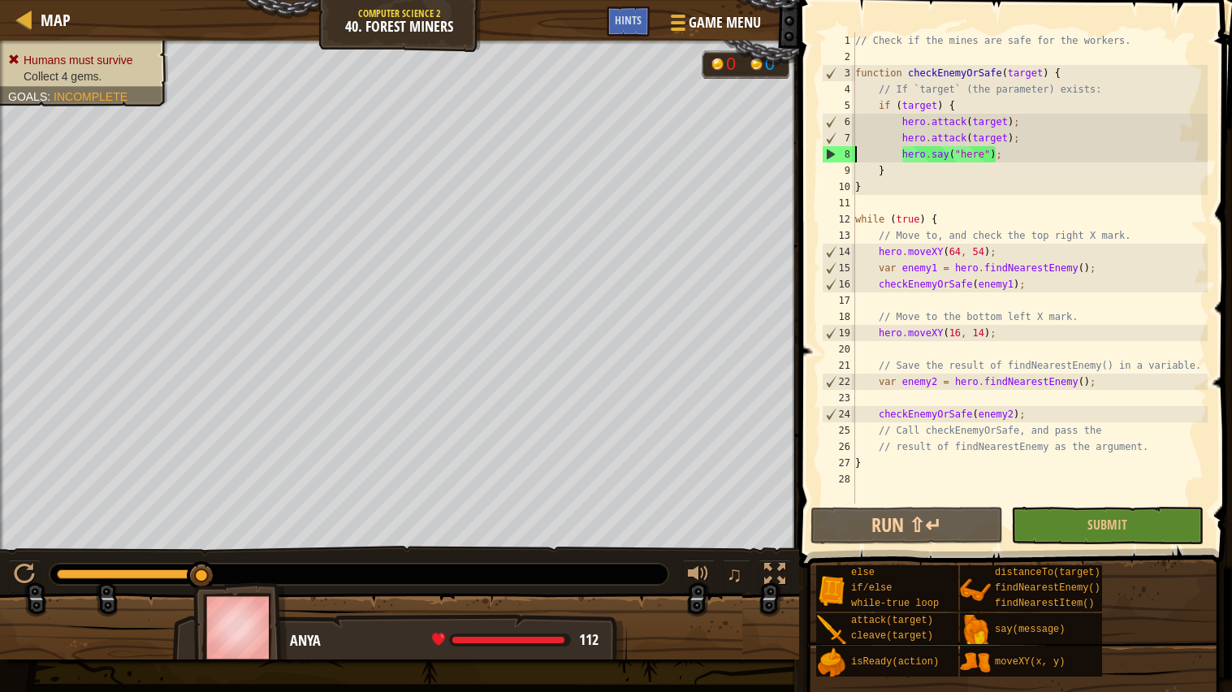
click at [924, 158] on div "// Check if the mines are safe for the workers. function checkEnemyOrSafe ( tar…" at bounding box center [1030, 284] width 356 height 504
click at [1010, 246] on div "// Check if the mines are safe for the workers. function checkEnemyOrSafe ( tar…" at bounding box center [1030, 284] width 356 height 504
type textarea "hero.moveXY(64, 54);"
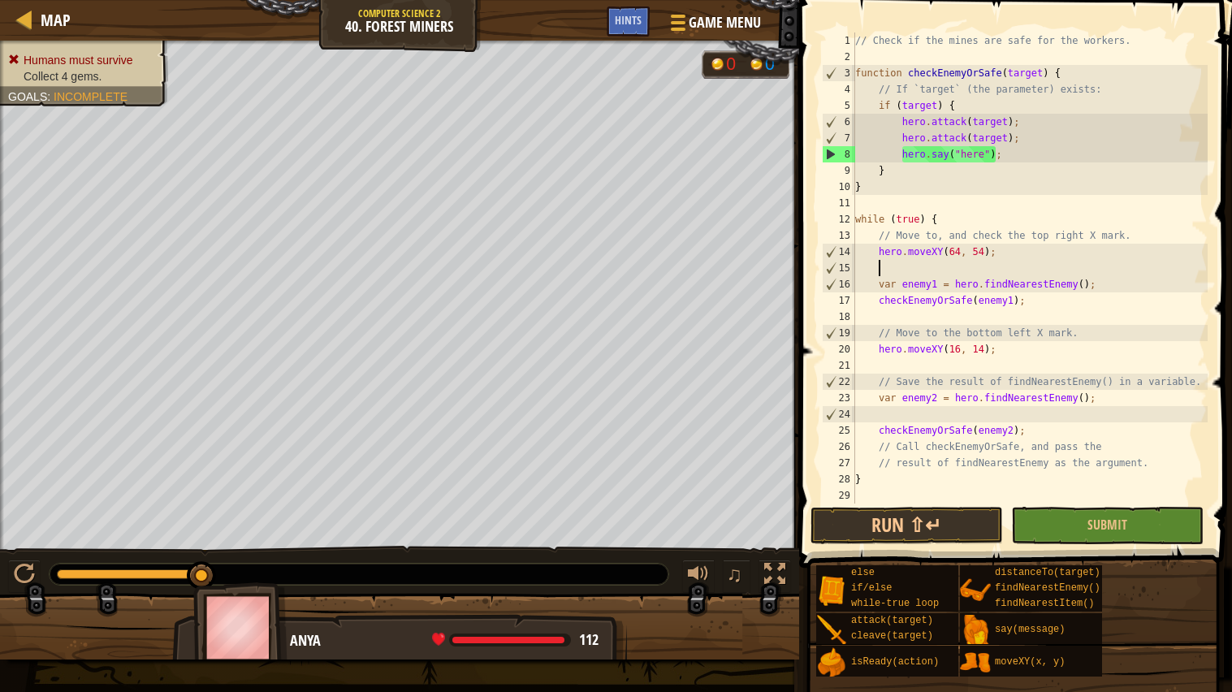
paste textarea
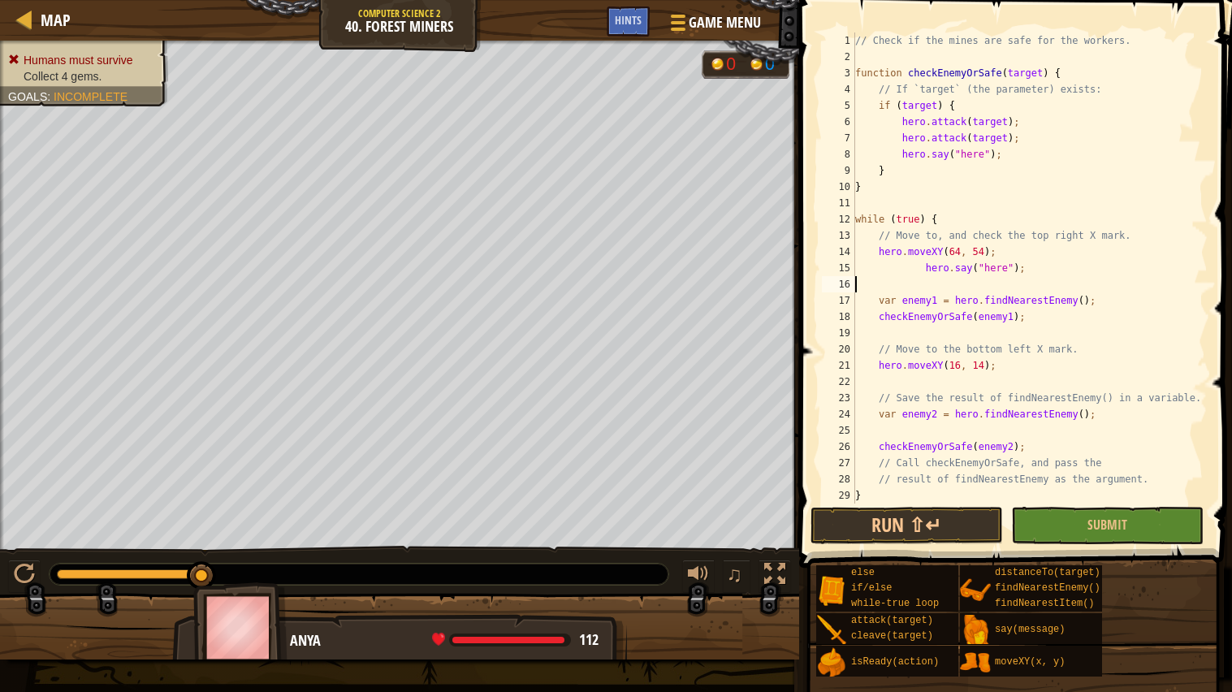
click at [927, 264] on div "// Check if the mines are safe for the workers. function checkEnemyOrSafe ( tar…" at bounding box center [1030, 284] width 356 height 504
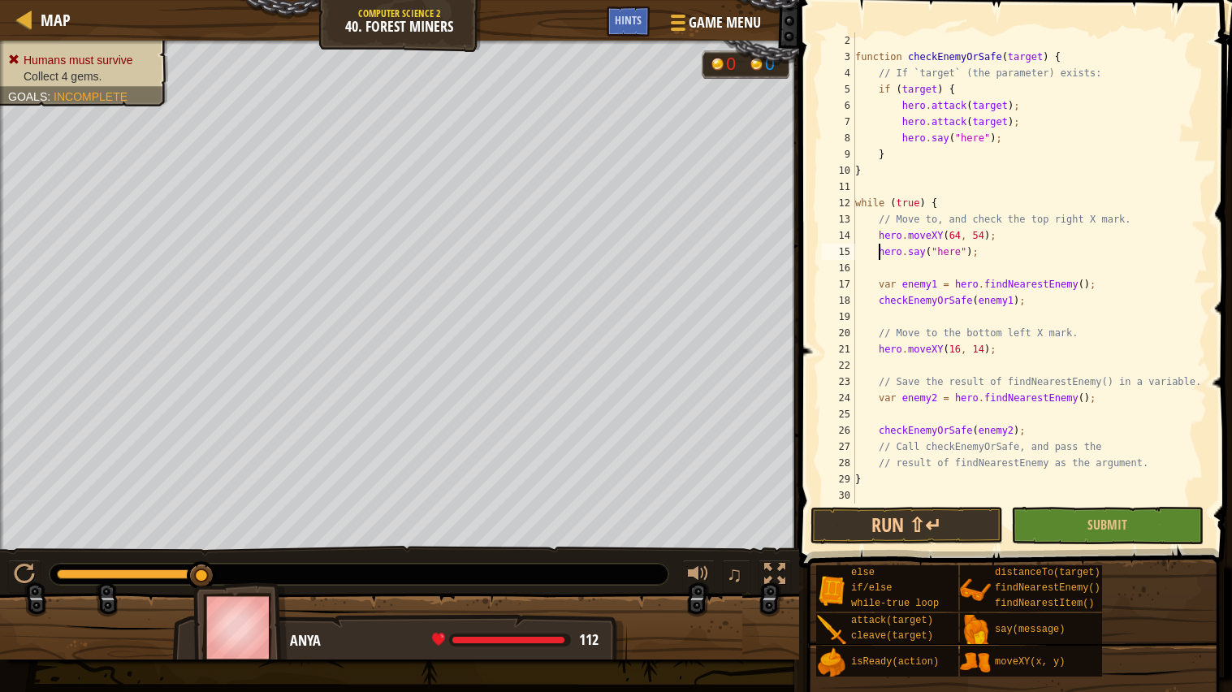
scroll to position [15, 0]
click at [1029, 351] on div "function checkEnemyOrSafe ( target ) { // If `target` (the parameter) exists: i…" at bounding box center [1030, 284] width 356 height 504
type textarea "hero.moveXY(16, 14);"
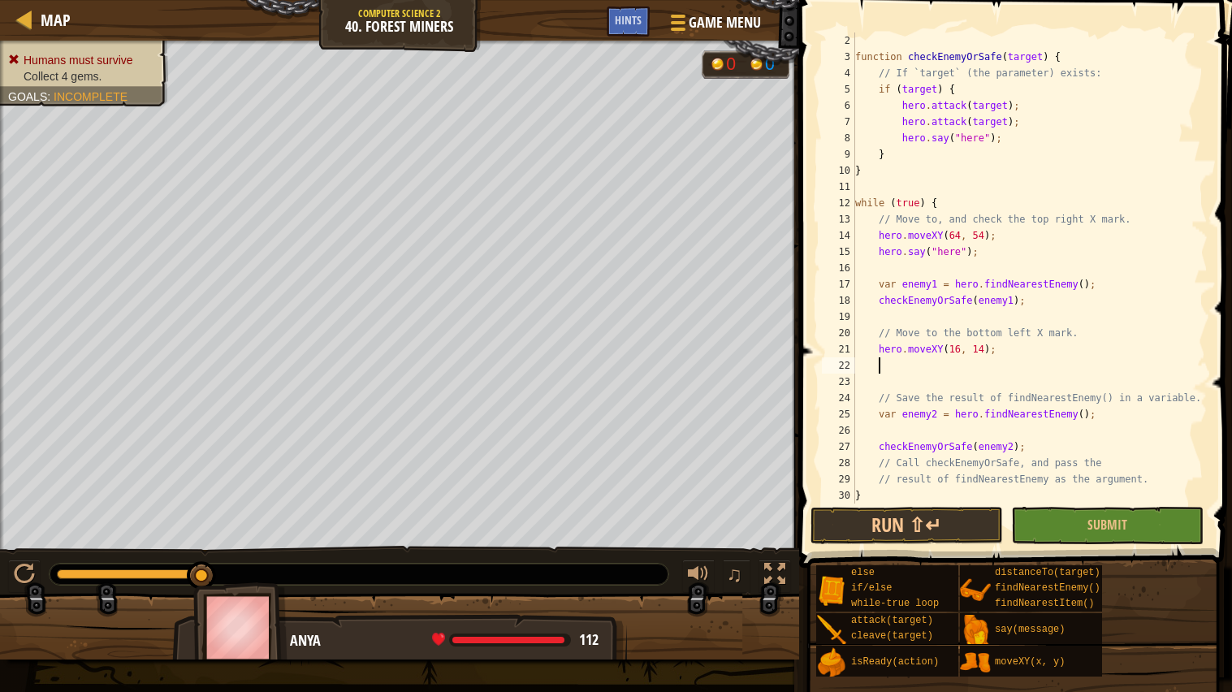
paste textarea
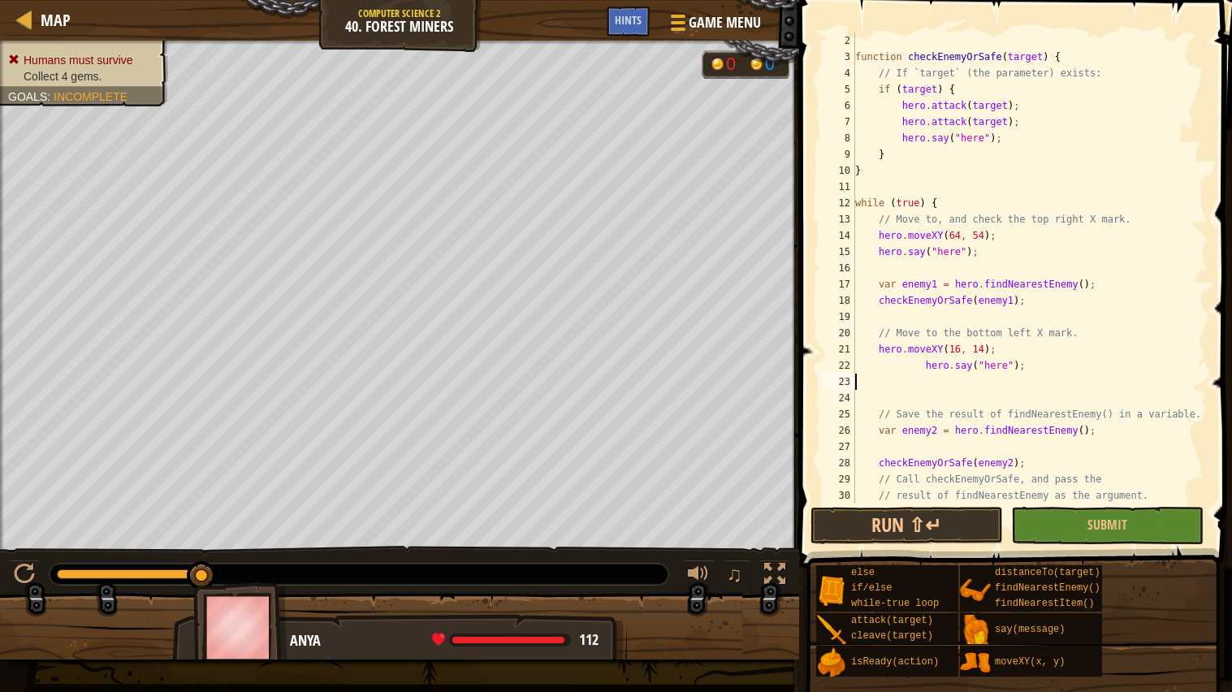
click at [923, 366] on div "function checkEnemyOrSafe ( target ) { // If `target` (the parameter) exists: i…" at bounding box center [1030, 284] width 356 height 504
click at [922, 519] on button "Run ⇧↵" at bounding box center [907, 525] width 192 height 37
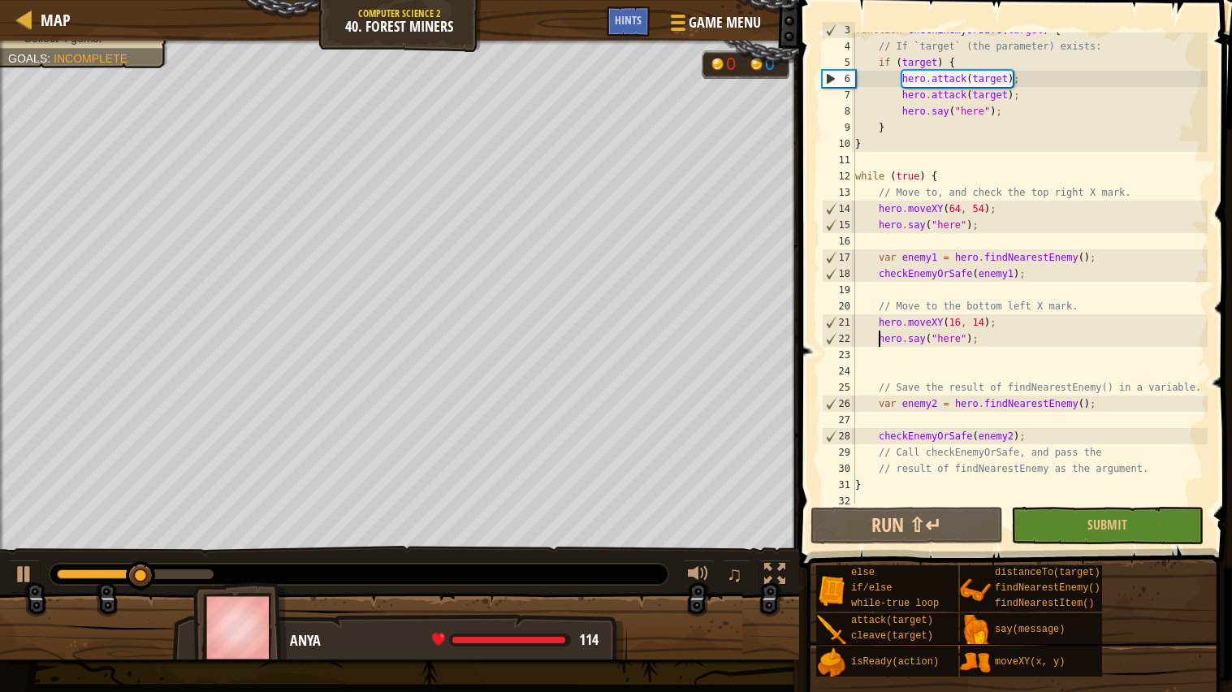
scroll to position [42, 0]
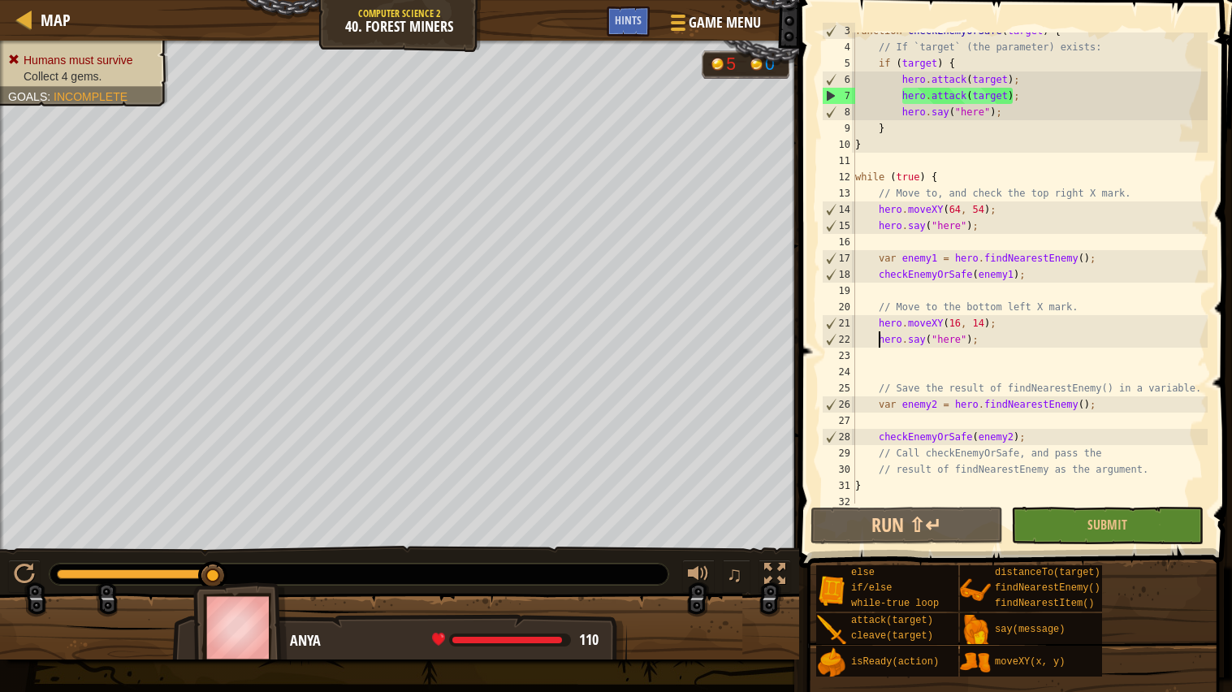
click at [929, 223] on div "function checkEnemyOrSafe ( target ) { // If `target` (the parameter) exists: i…" at bounding box center [1030, 275] width 356 height 504
type textarea "hero.say("here");"
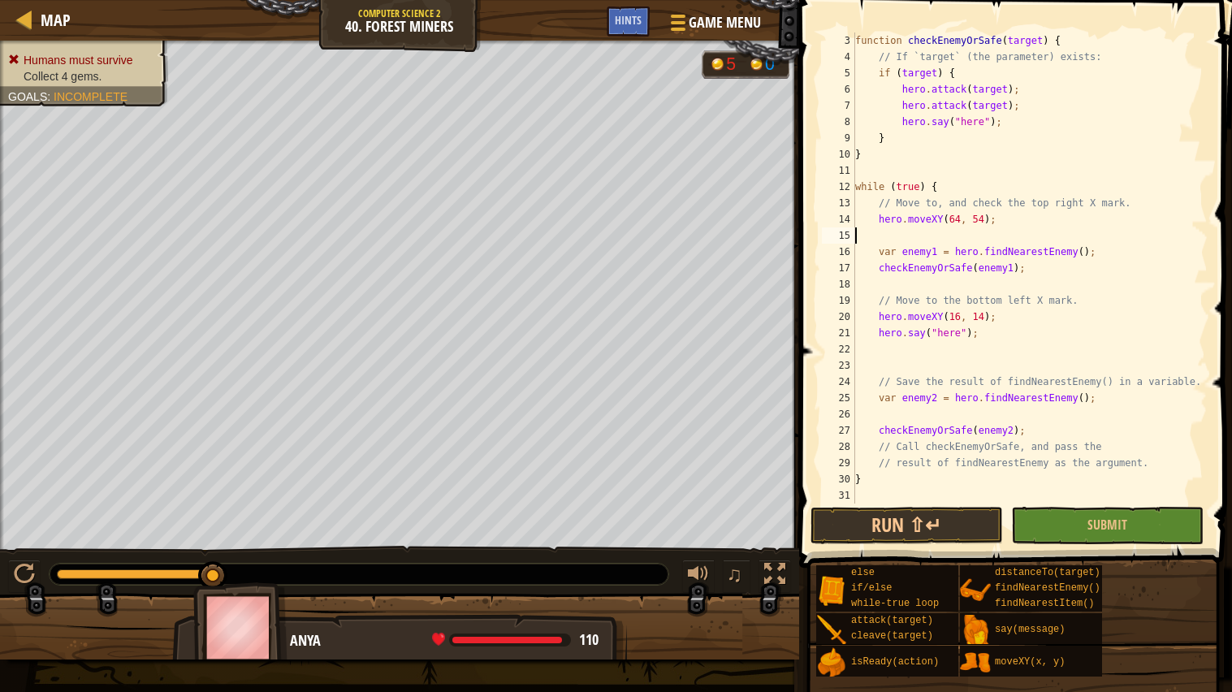
click at [915, 336] on div "function checkEnemyOrSafe ( target ) { // If `target` (the parameter) exists: i…" at bounding box center [1030, 284] width 356 height 504
type textarea "hero.say("here");"
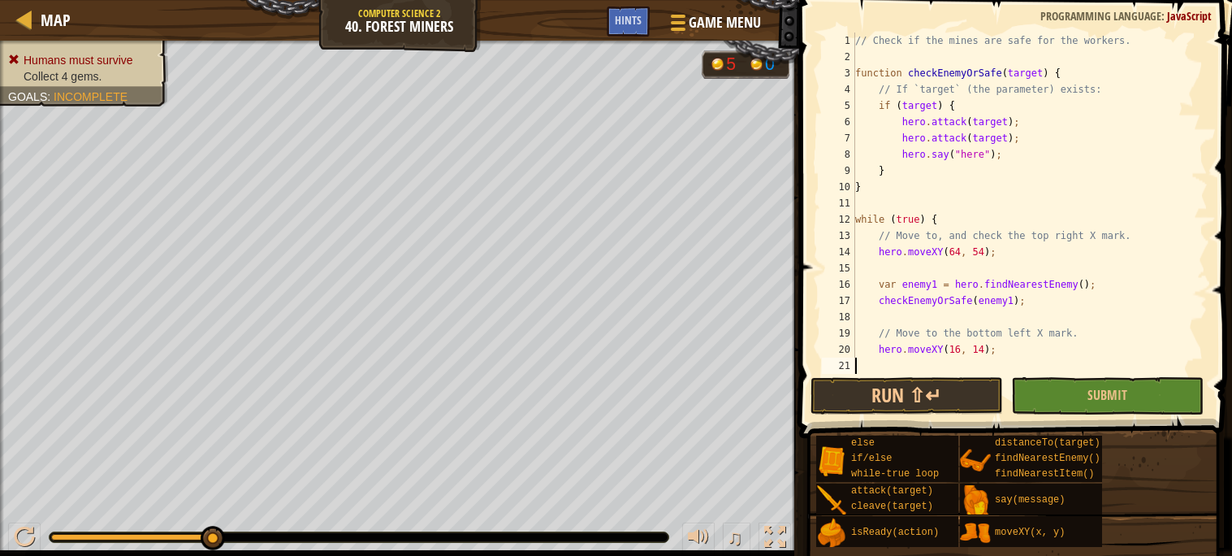
scroll to position [0, 0]
drag, startPoint x: 1051, startPoint y: 132, endPoint x: 901, endPoint y: 140, distance: 150.5
click at [901, 140] on div "// Check if the mines are safe for the workers. function checkEnemyOrSafe ( tar…" at bounding box center [1030, 219] width 356 height 374
type textarea "hero.attack(target);"
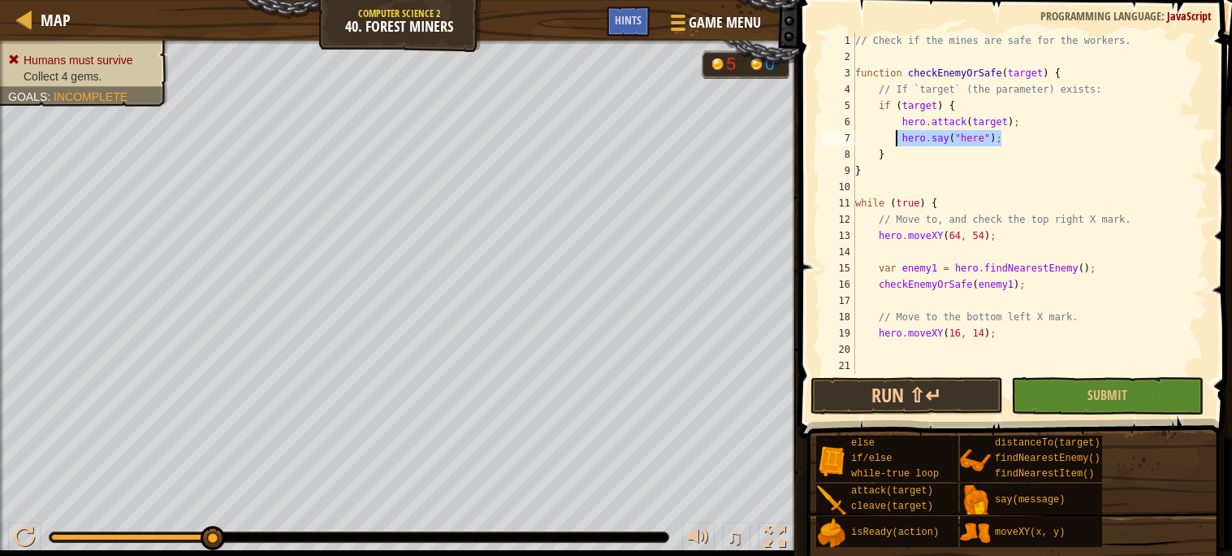
drag, startPoint x: 1021, startPoint y: 133, endPoint x: 897, endPoint y: 137, distance: 123.5
click at [897, 137] on div "// Check if the mines are safe for the workers. function checkEnemyOrSafe ( tar…" at bounding box center [1030, 219] width 356 height 374
type textarea "hero.say("here");"
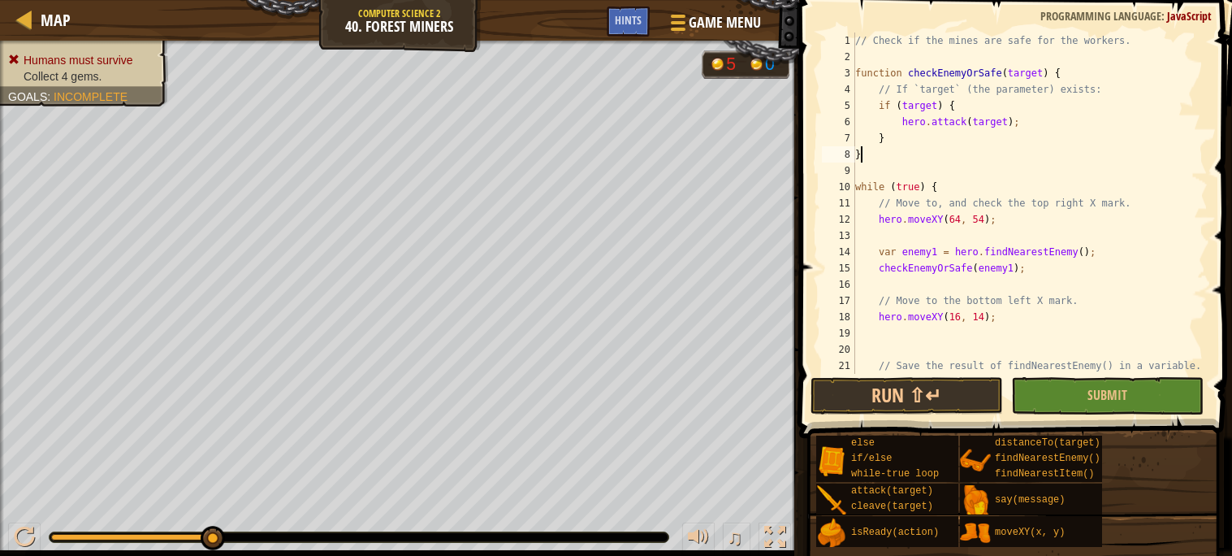
click at [897, 154] on div "// Check if the mines are safe for the workers. function checkEnemyOrSafe ( tar…" at bounding box center [1030, 219] width 356 height 374
click at [902, 137] on div "// Check if the mines are safe for the workers. function checkEnemyOrSafe ( tar…" at bounding box center [1030, 219] width 356 height 374
type textarea "}"
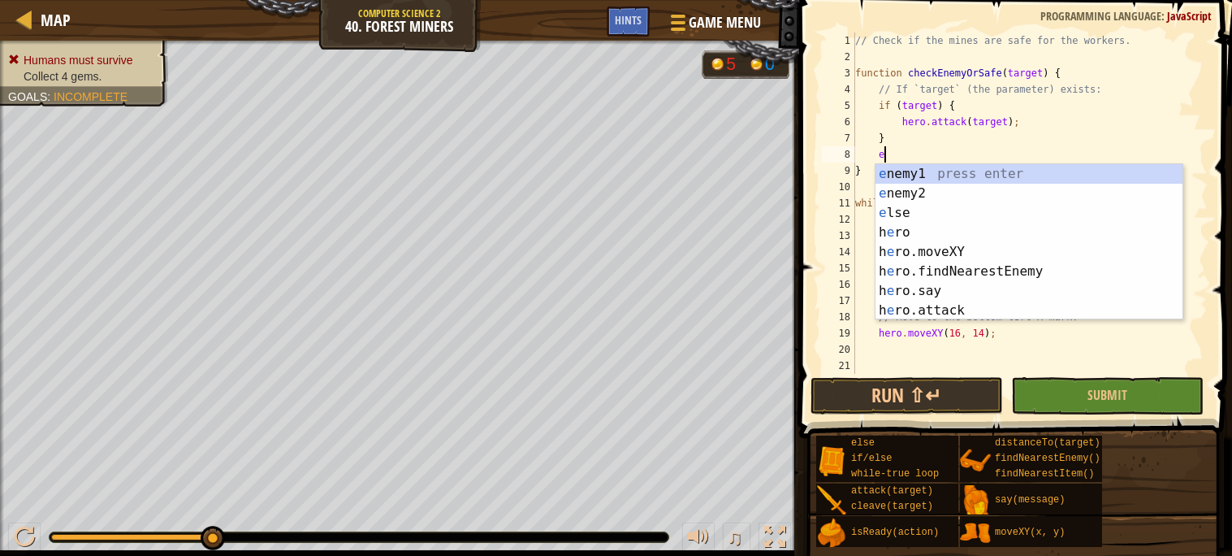
type textarea "else"
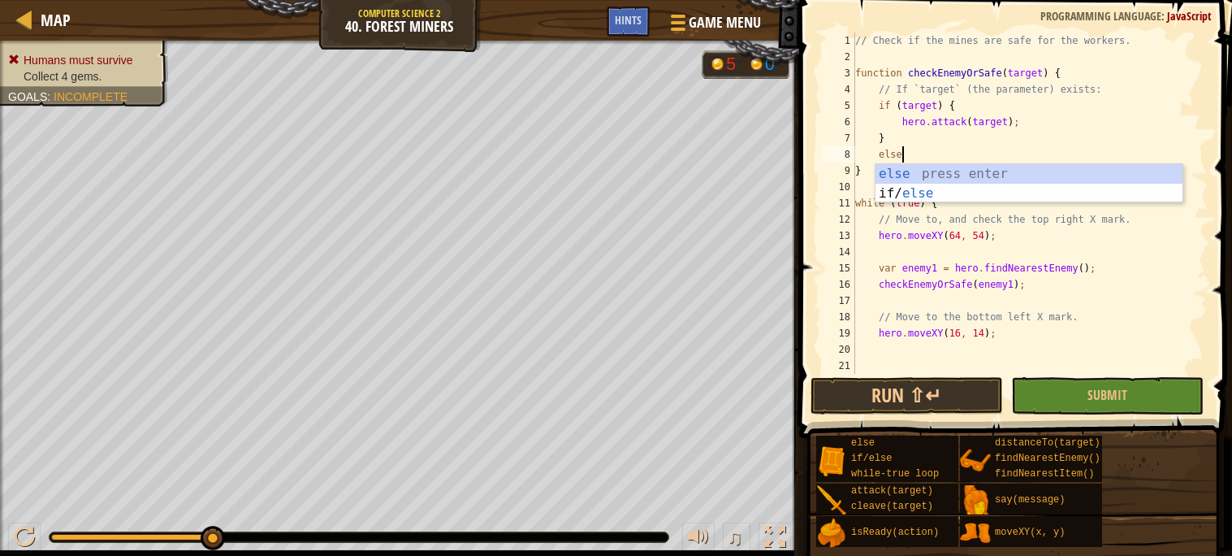
scroll to position [6, 2]
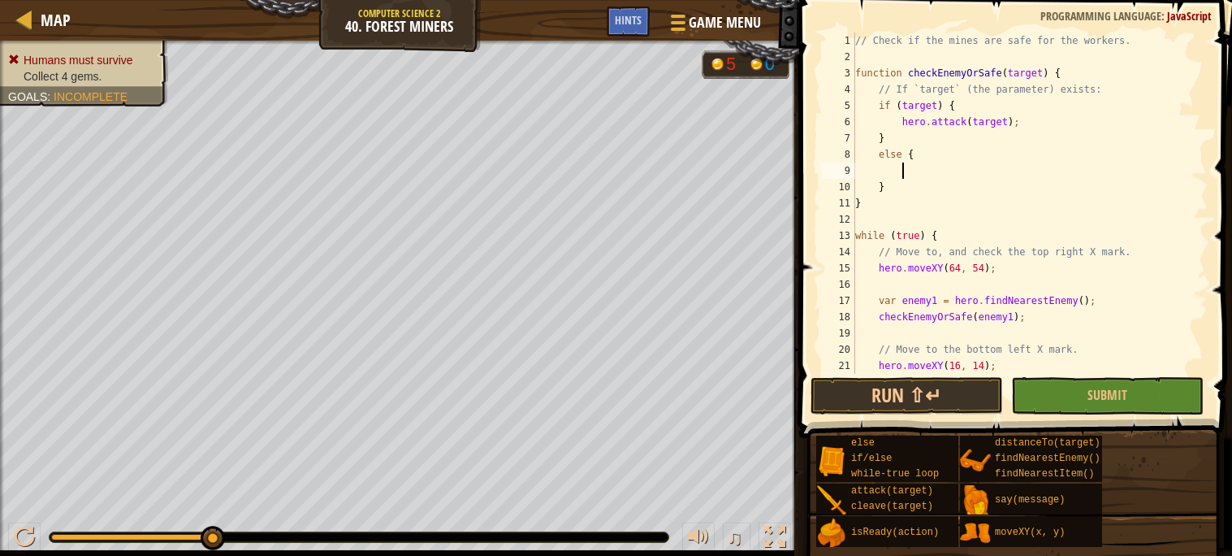
paste textarea "hero.say("here");"
click at [949, 181] on div "// Check if the mines are safe for the workers. function checkEnemyOrSafe ( tar…" at bounding box center [1030, 219] width 356 height 374
click at [929, 271] on div "// Check if the mines are safe for the workers. function checkEnemyOrSafe ( tar…" at bounding box center [1030, 219] width 356 height 374
type textarea "hero.moveXY(64, 54);"
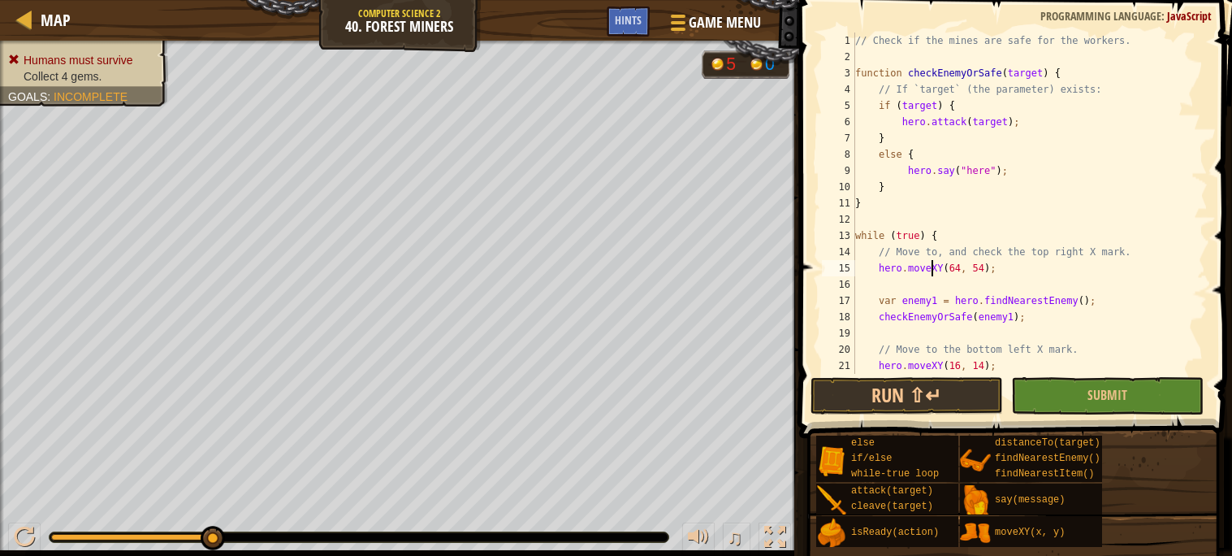
scroll to position [6, 0]
type textarea "checkEnemyOrSafe(enemy1);"
type textarea "hero.moveXY(16, 14);"
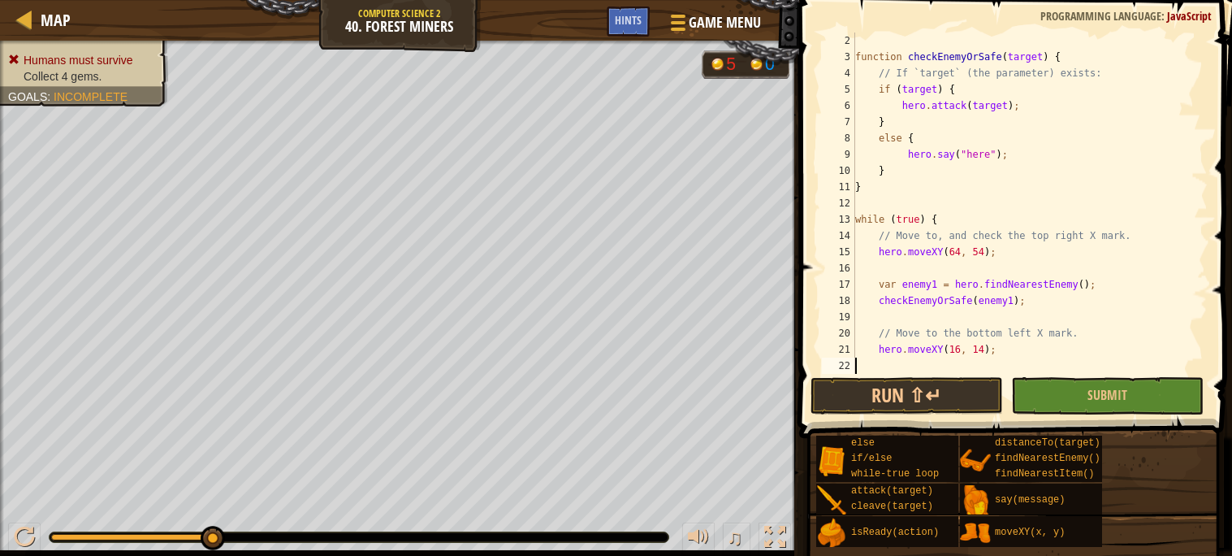
scroll to position [32, 0]
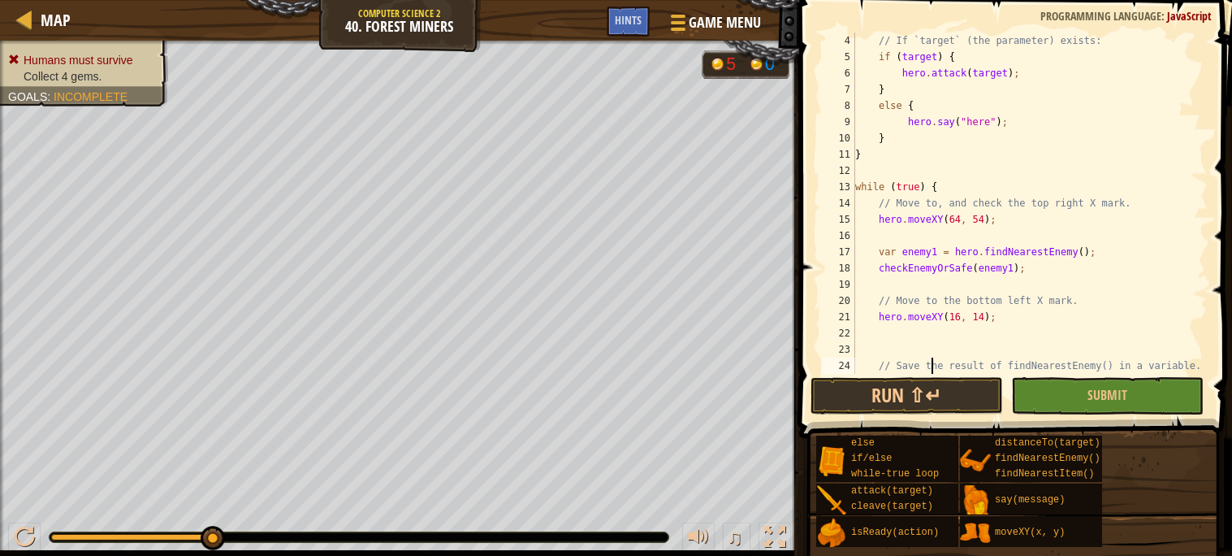
type textarea "var enemy2 = hero.findNearestEnemy();"
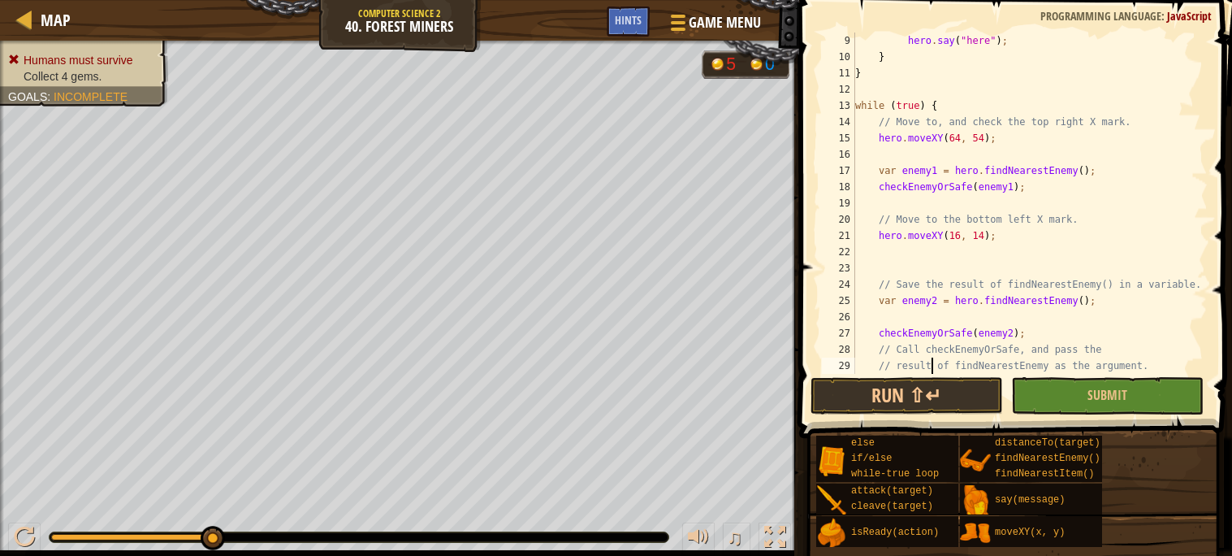
type textarea "}"
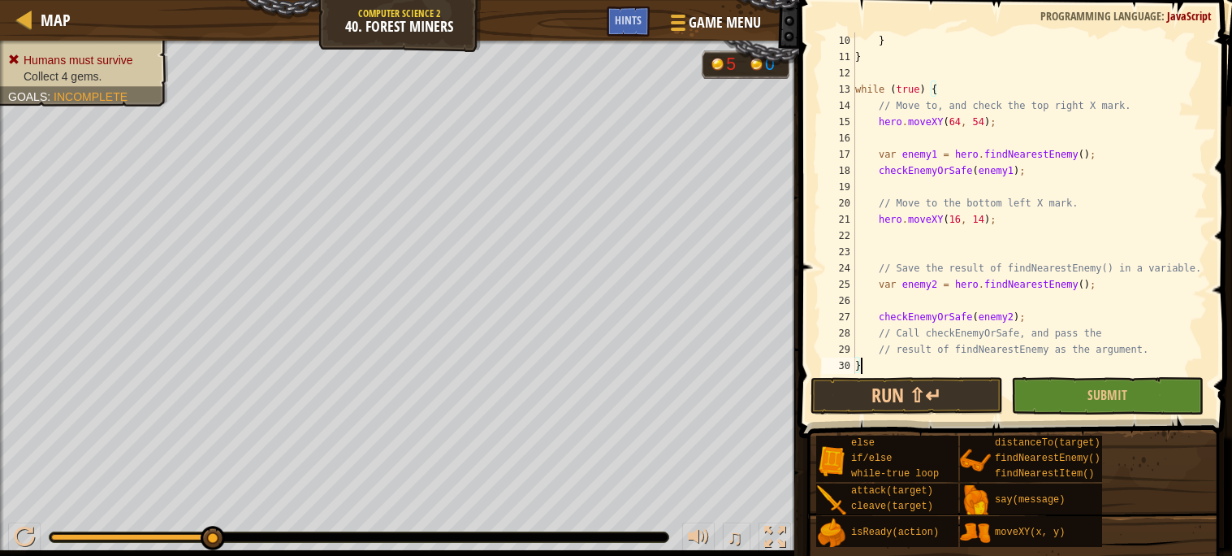
scroll to position [162, 0]
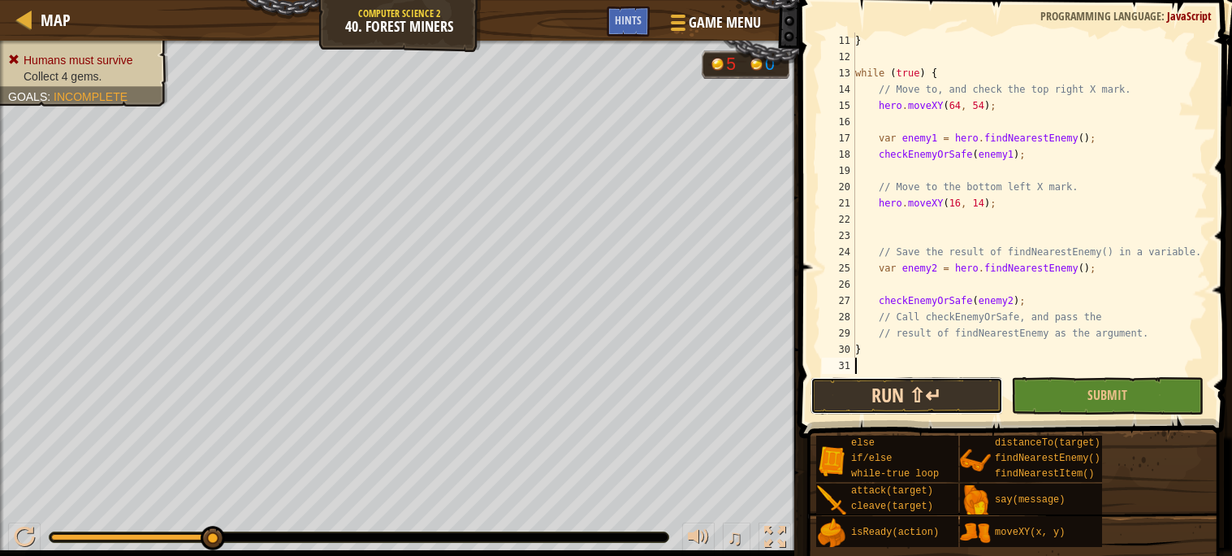
click at [874, 401] on button "Run ⇧↵" at bounding box center [907, 395] width 192 height 37
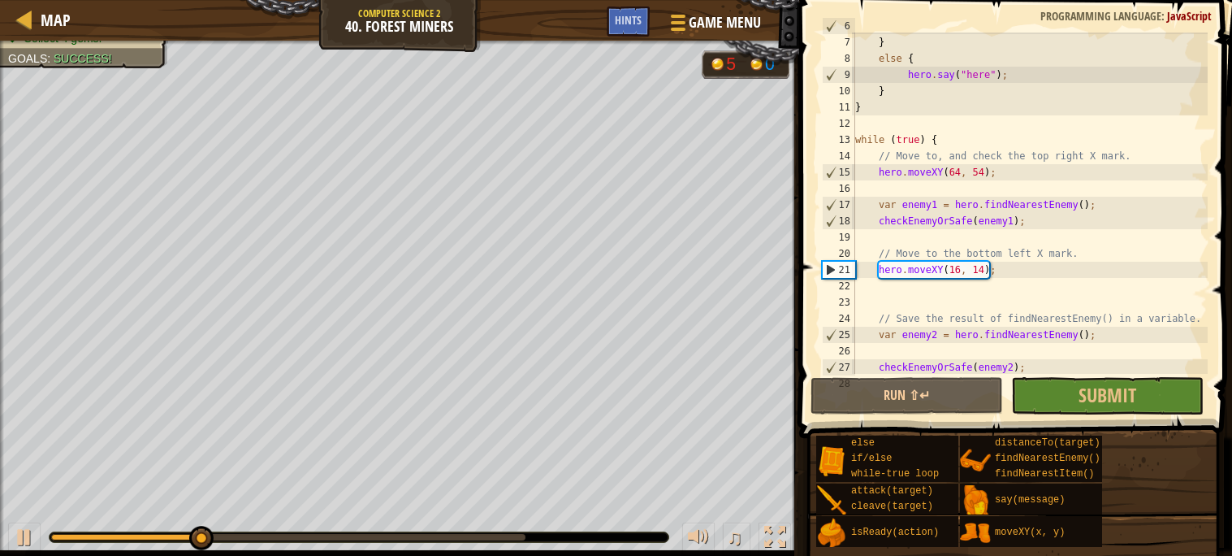
scroll to position [0, 0]
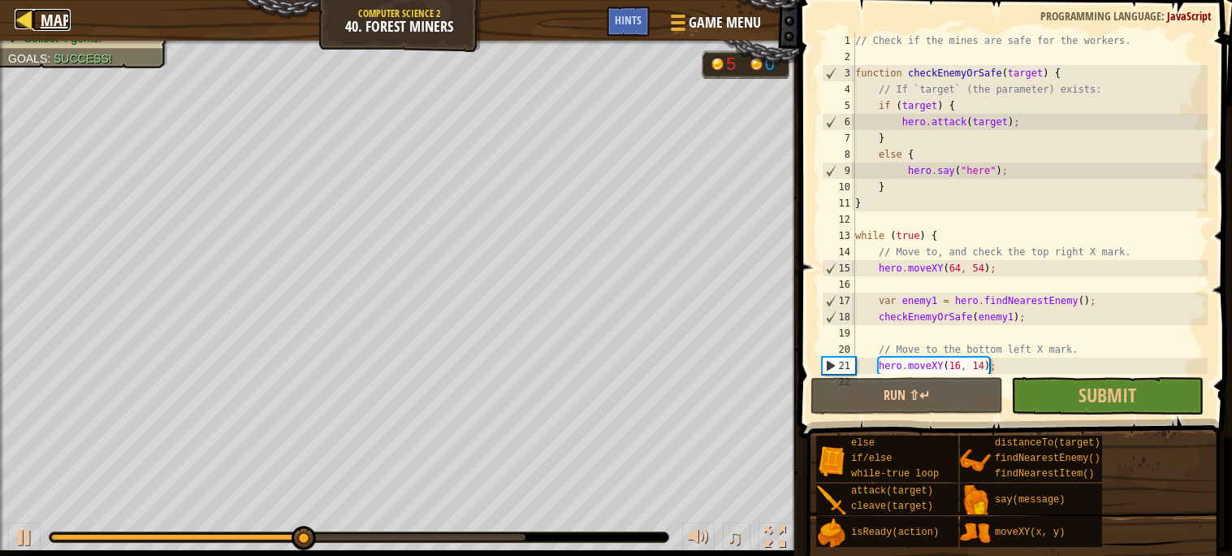
click at [27, 24] on div at bounding box center [25, 19] width 20 height 20
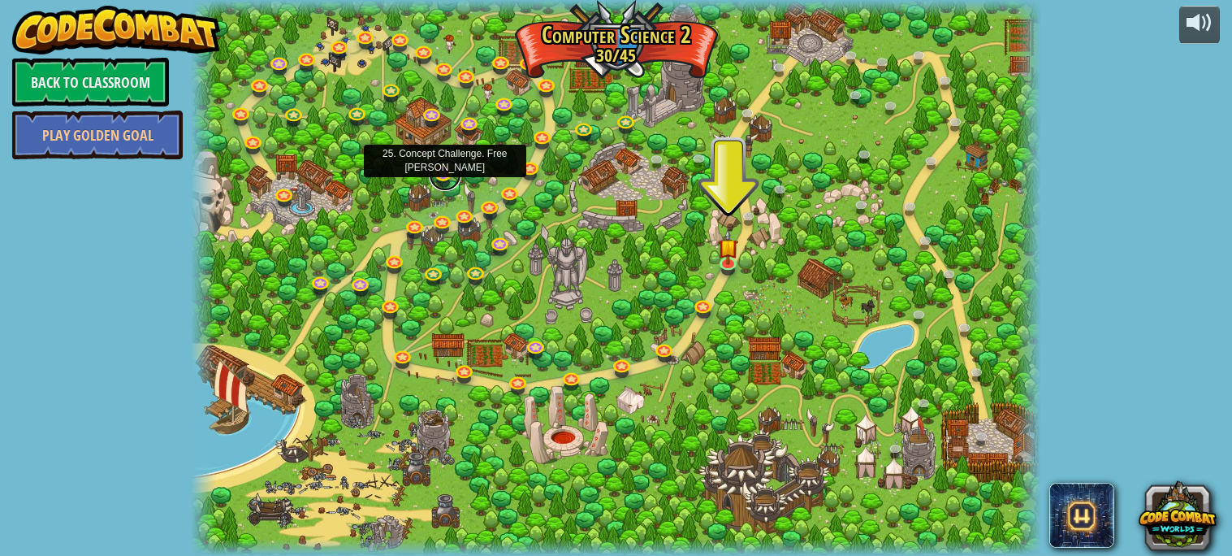
click at [438, 175] on link at bounding box center [445, 174] width 32 height 32
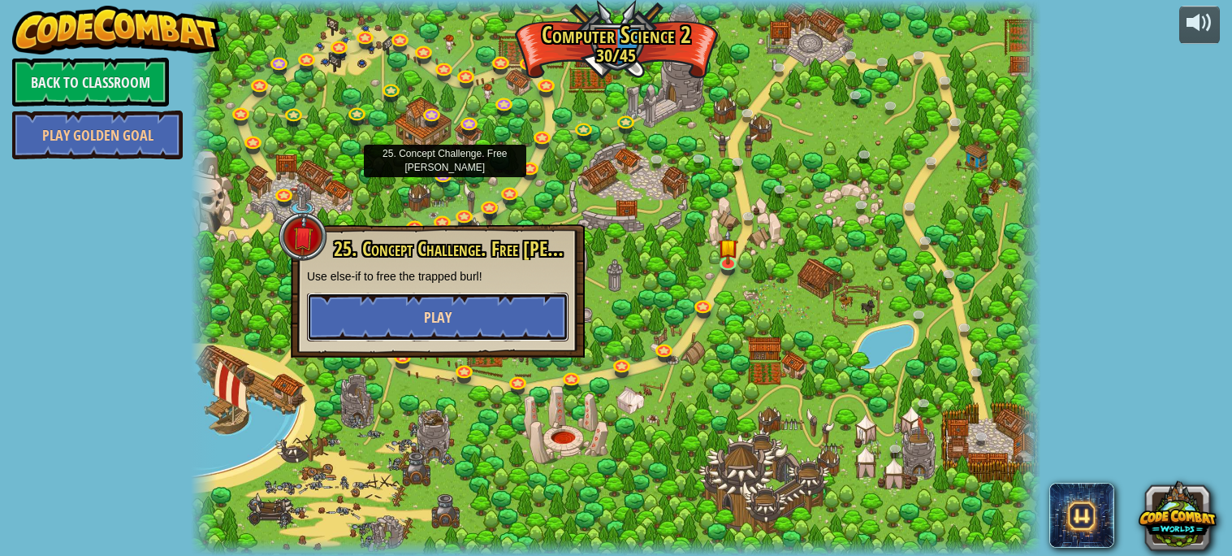
click at [477, 313] on button "Play" at bounding box center [438, 316] width 262 height 49
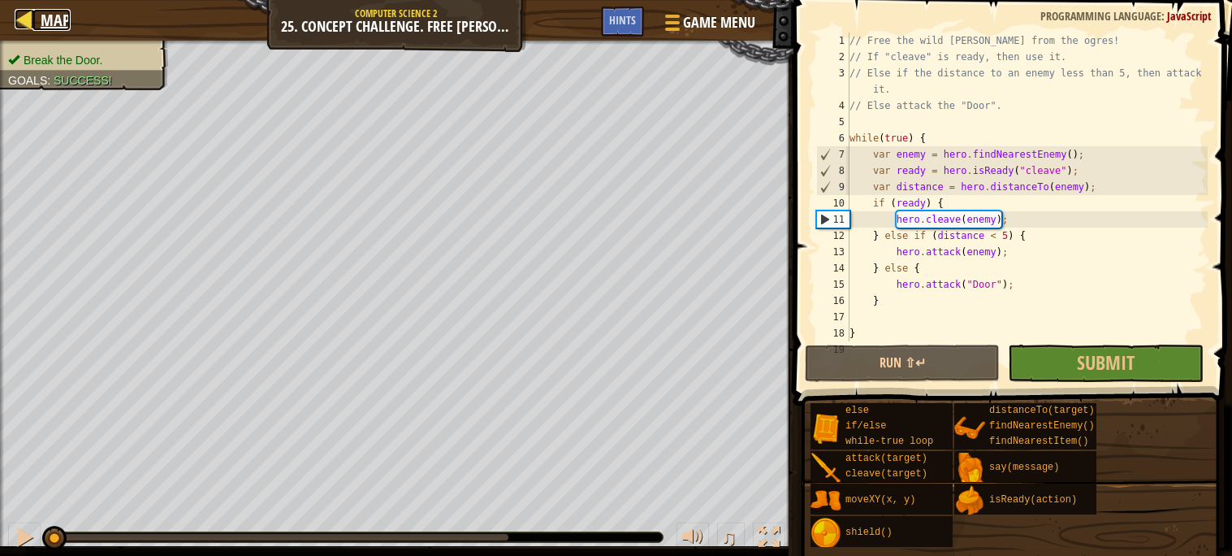
click at [35, 19] on link "Map" at bounding box center [51, 20] width 38 height 22
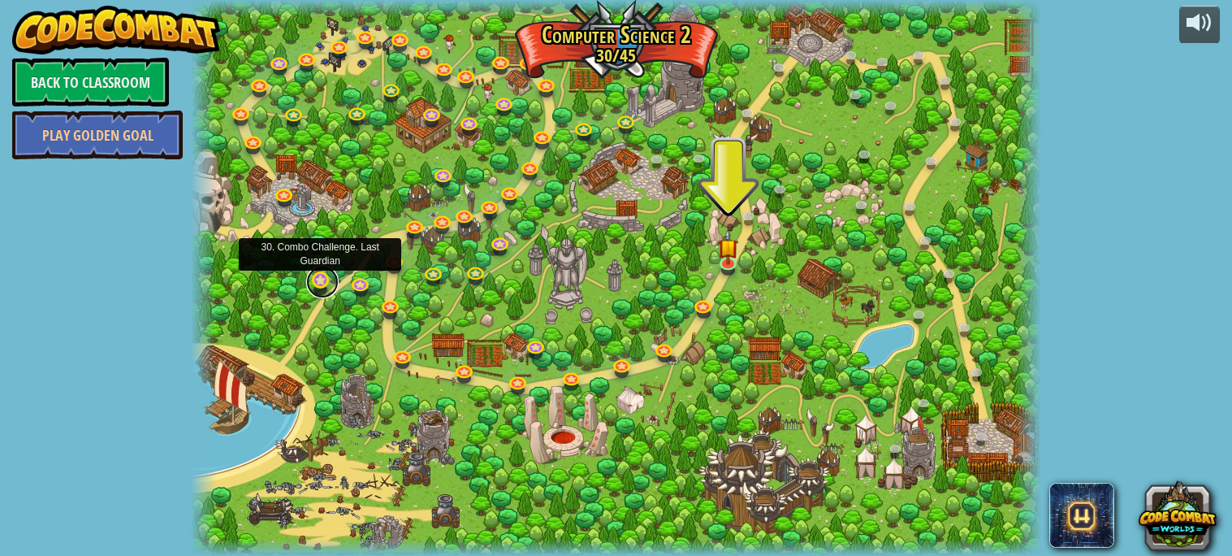
click at [315, 279] on link at bounding box center [322, 282] width 32 height 32
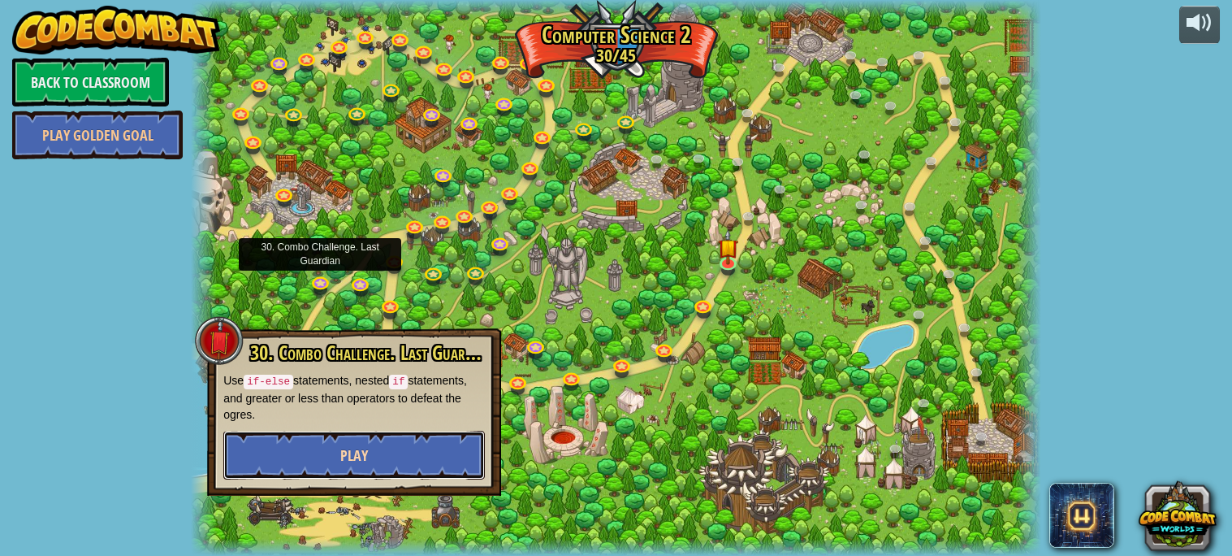
click at [409, 444] on button "Play" at bounding box center [354, 454] width 262 height 49
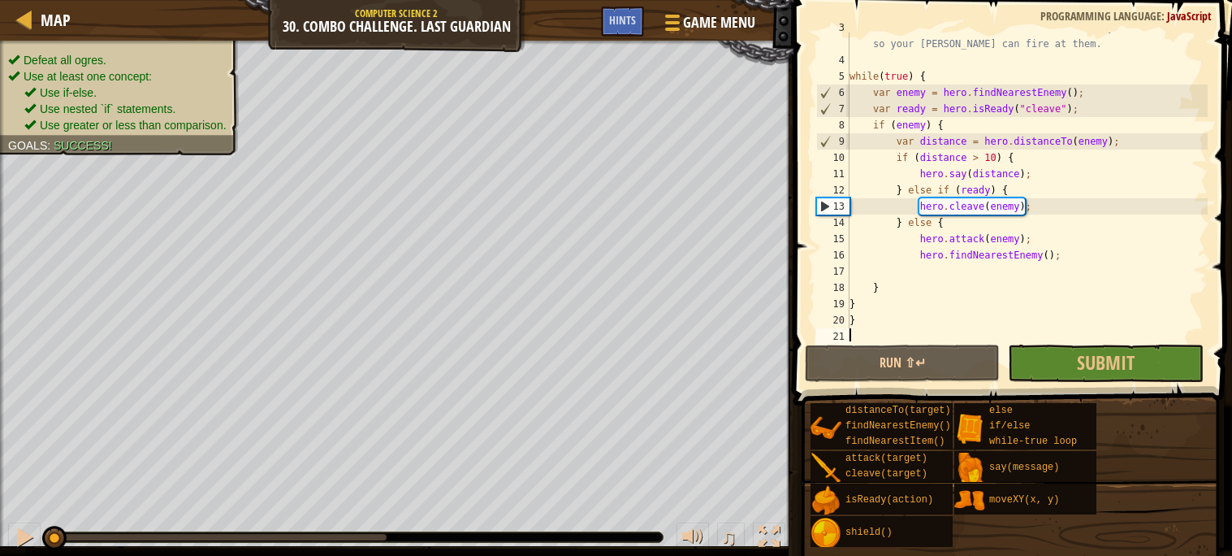
scroll to position [45, 0]
click at [50, 19] on span "Map" at bounding box center [56, 20] width 30 height 22
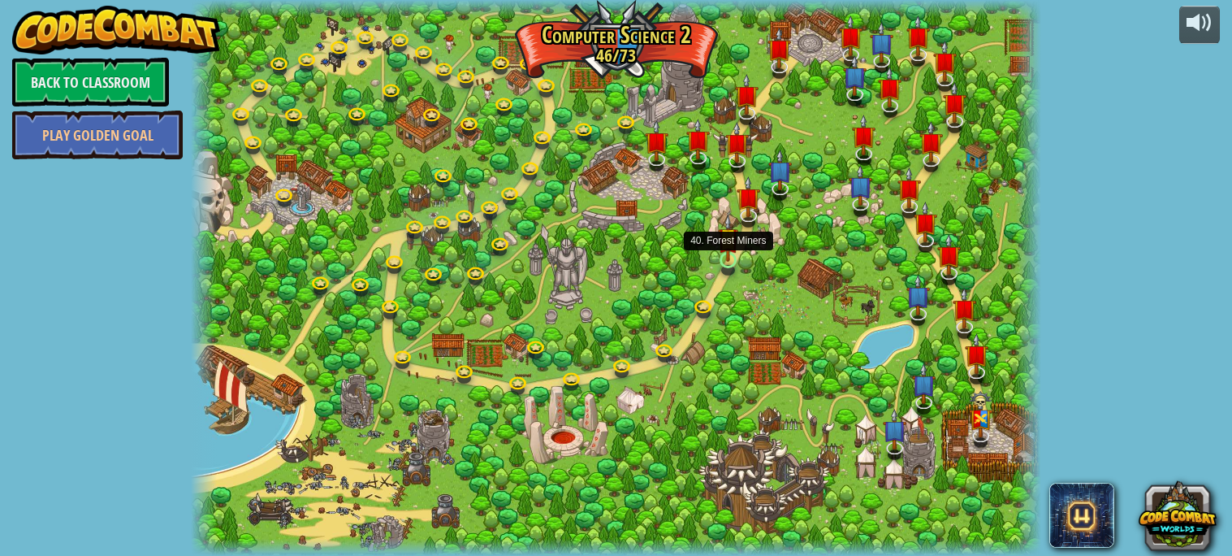
click at [729, 250] on img at bounding box center [728, 237] width 20 height 47
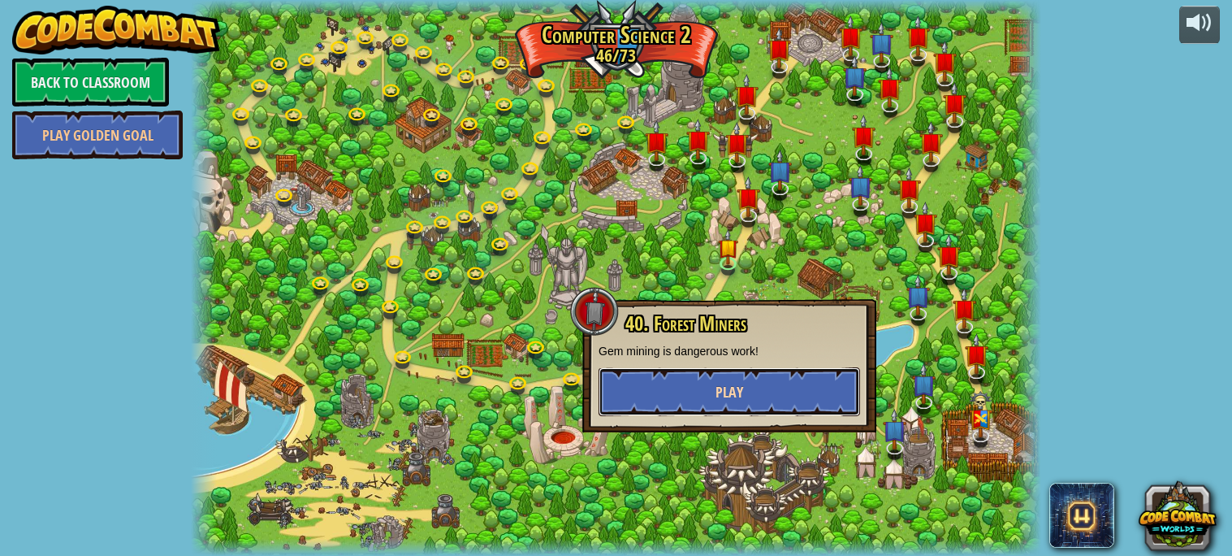
click at [685, 388] on button "Play" at bounding box center [730, 391] width 262 height 49
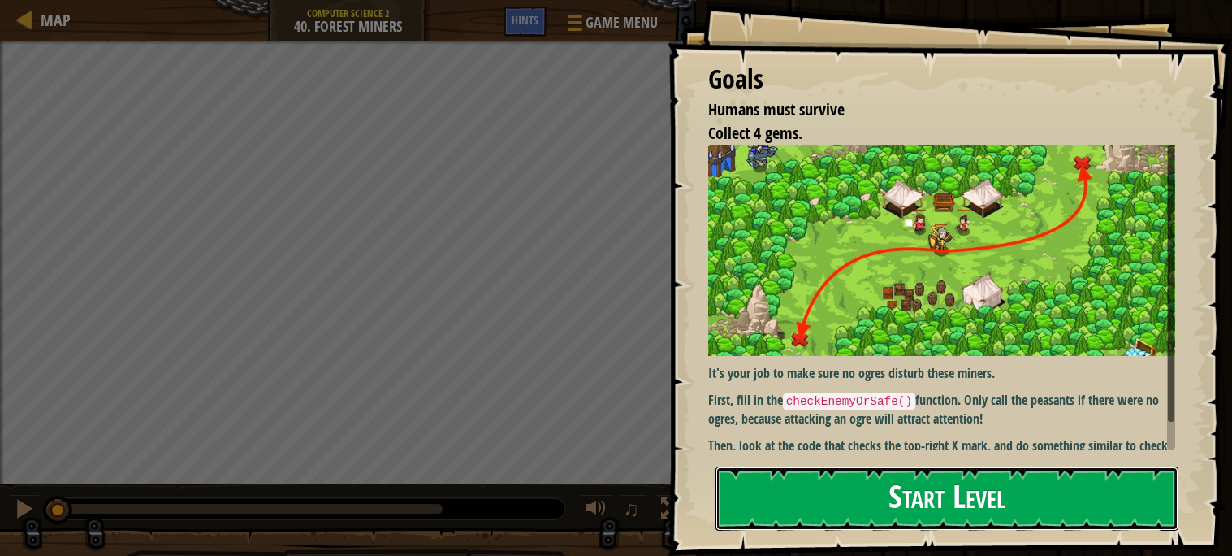
click at [981, 494] on button "Start Level" at bounding box center [947, 498] width 463 height 64
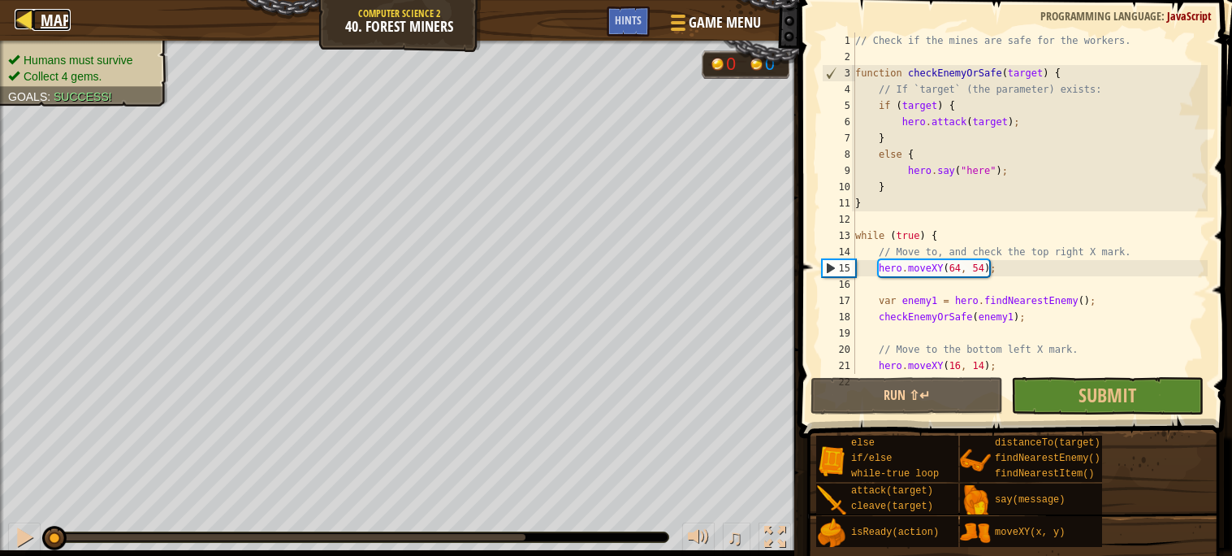
click at [45, 21] on span "Map" at bounding box center [56, 20] width 30 height 22
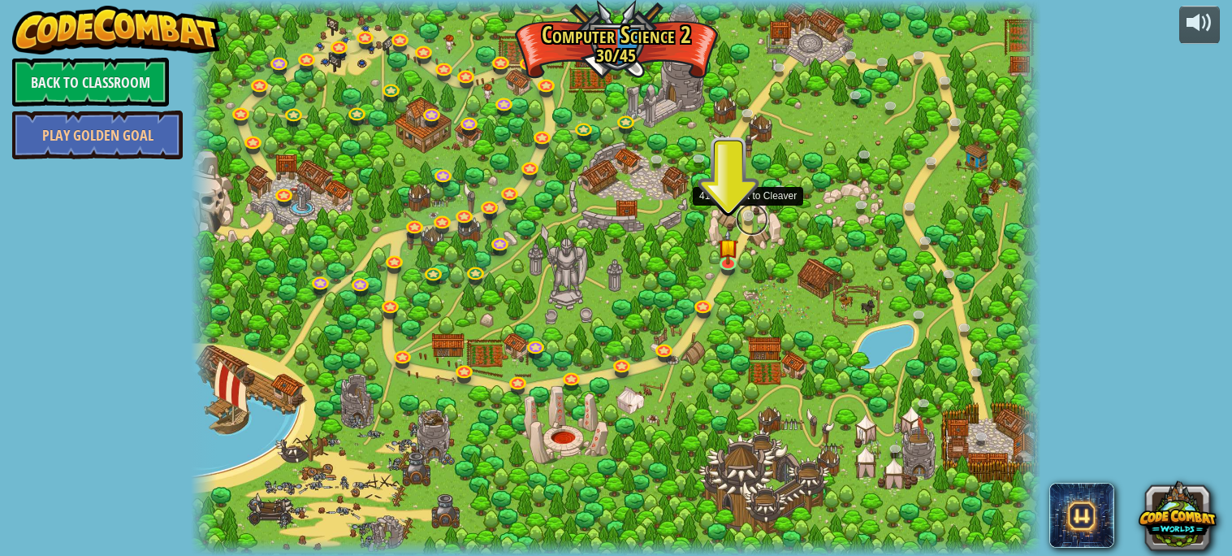
click at [754, 213] on link at bounding box center [752, 219] width 32 height 32
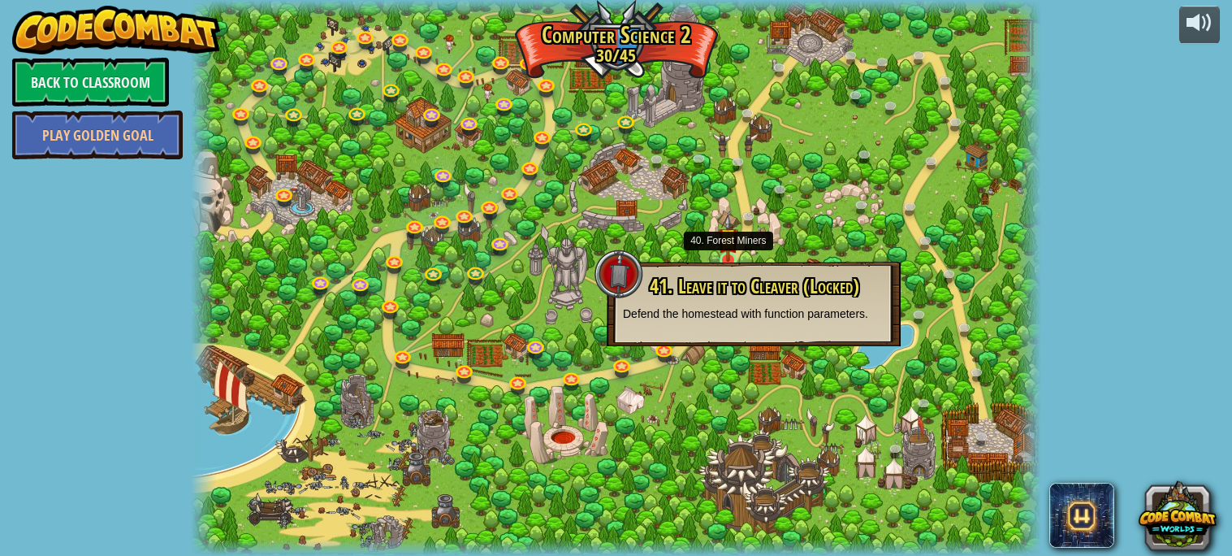
click at [724, 252] on img at bounding box center [728, 237] width 20 height 47
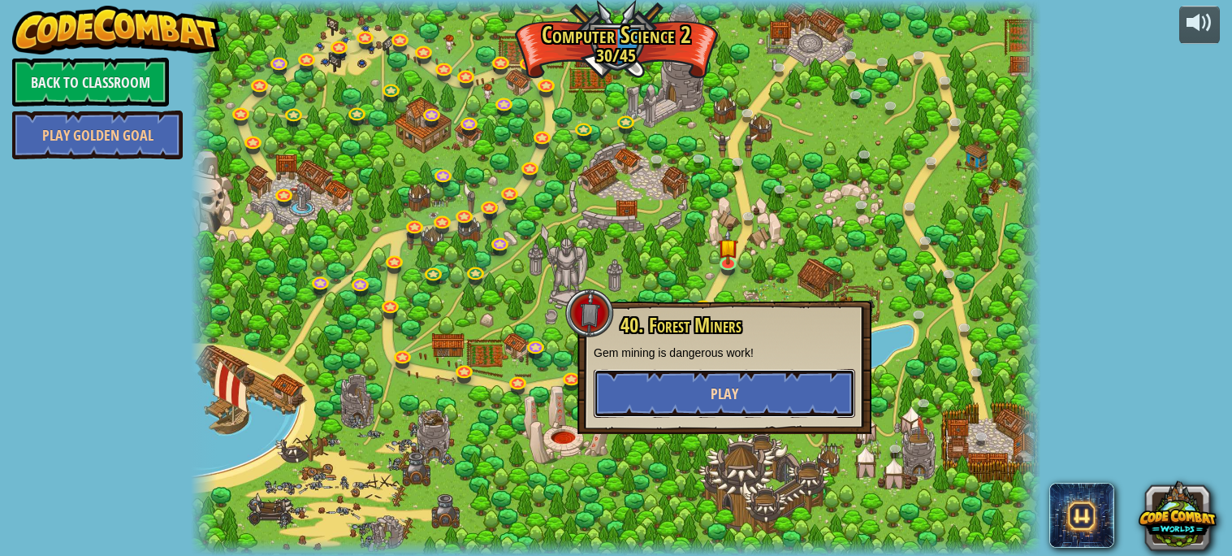
click at [713, 387] on span "Play" at bounding box center [725, 393] width 28 height 20
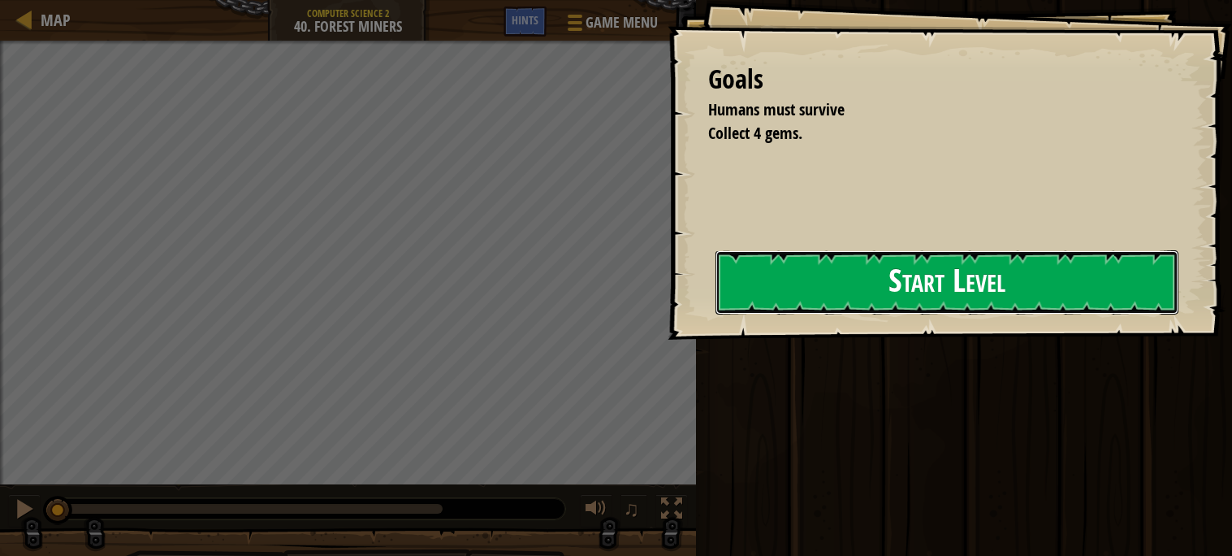
click at [828, 302] on button "Start Level" at bounding box center [947, 282] width 463 height 64
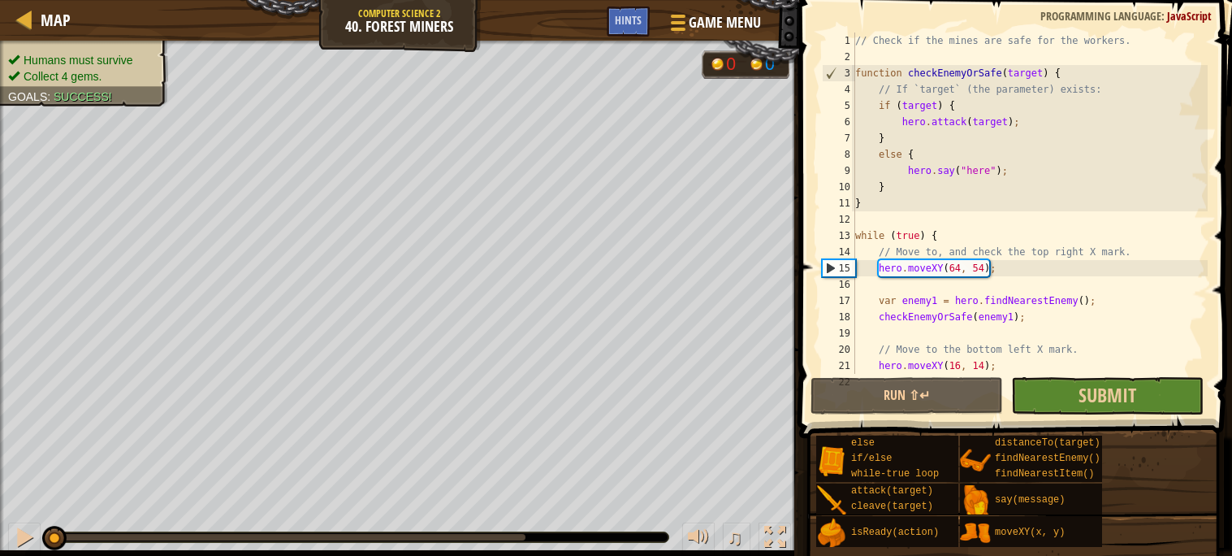
click at [1031, 296] on div "// Check if the mines are safe for the workers. function checkEnemyOrSafe ( tar…" at bounding box center [1030, 219] width 356 height 374
type textarea "var enemy1 = hero.findNearestEnemy();"
click at [1069, 403] on button "Submit" at bounding box center [1107, 395] width 192 height 37
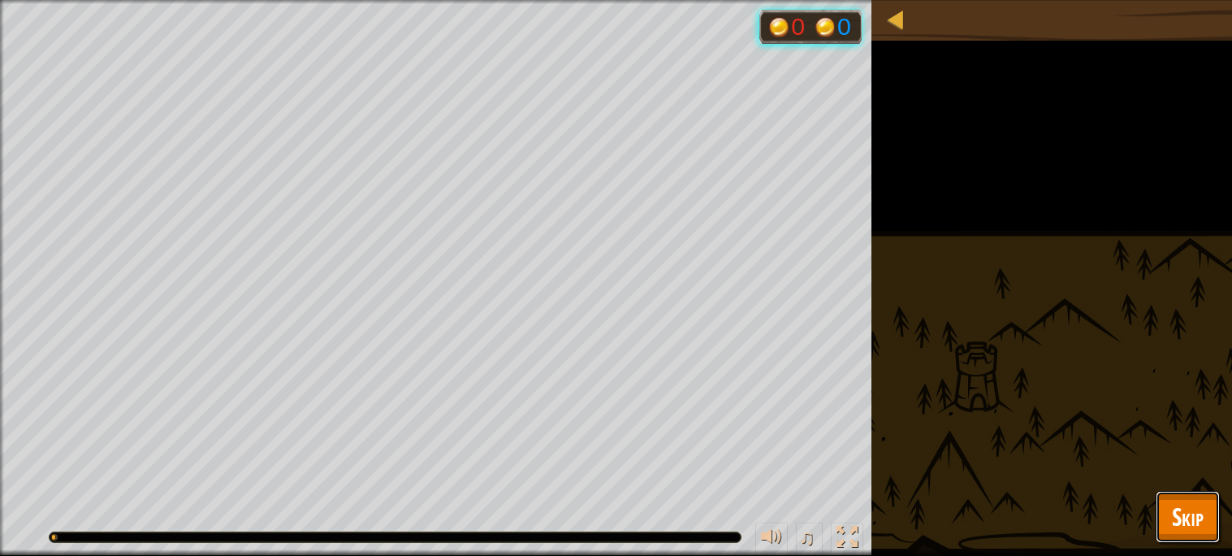
click at [1178, 503] on span "Skip" at bounding box center [1188, 515] width 32 height 33
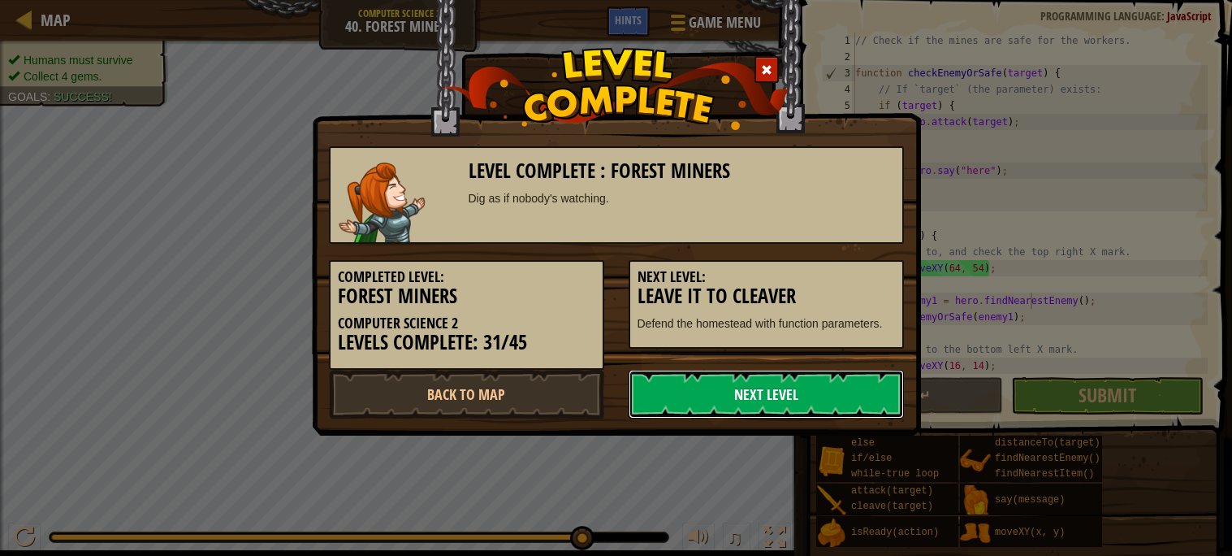
click at [802, 388] on link "Next Level" at bounding box center [766, 394] width 275 height 49
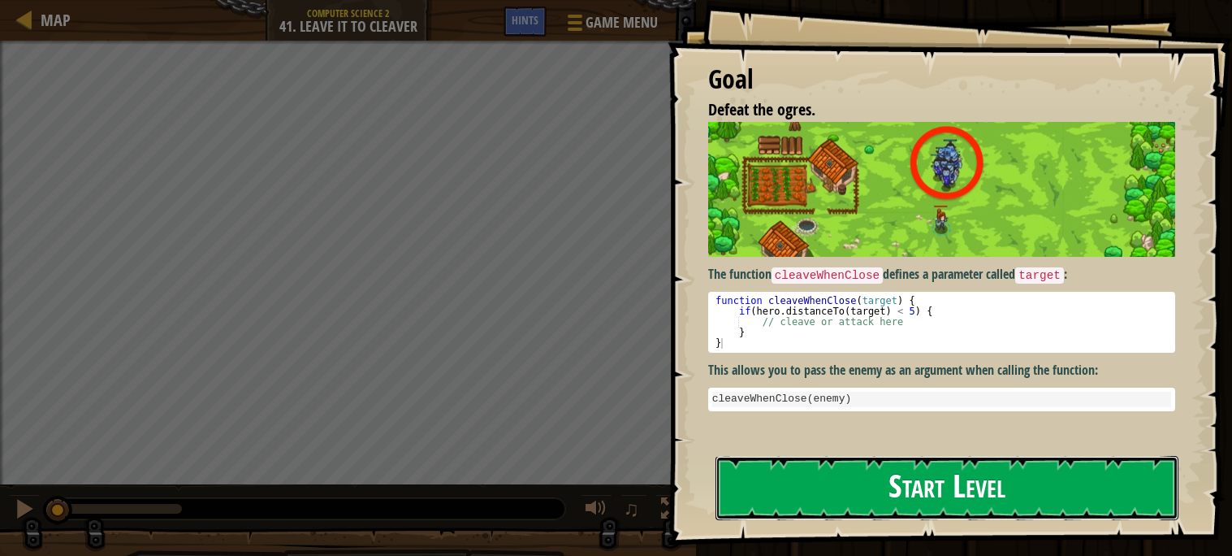
click at [1131, 516] on button "Start Level" at bounding box center [947, 488] width 463 height 64
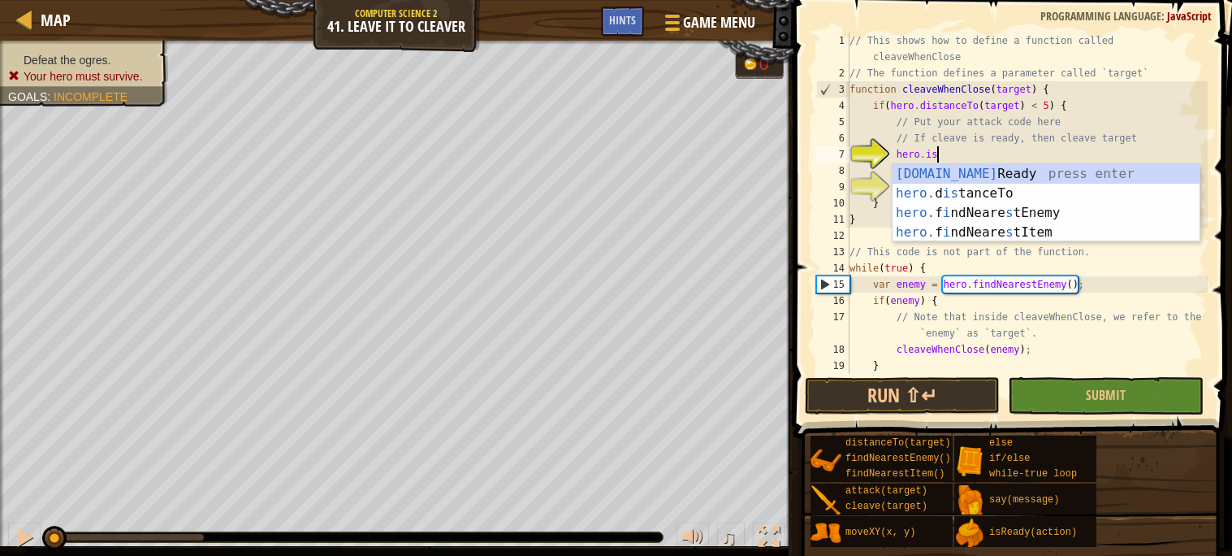
scroll to position [6, 6]
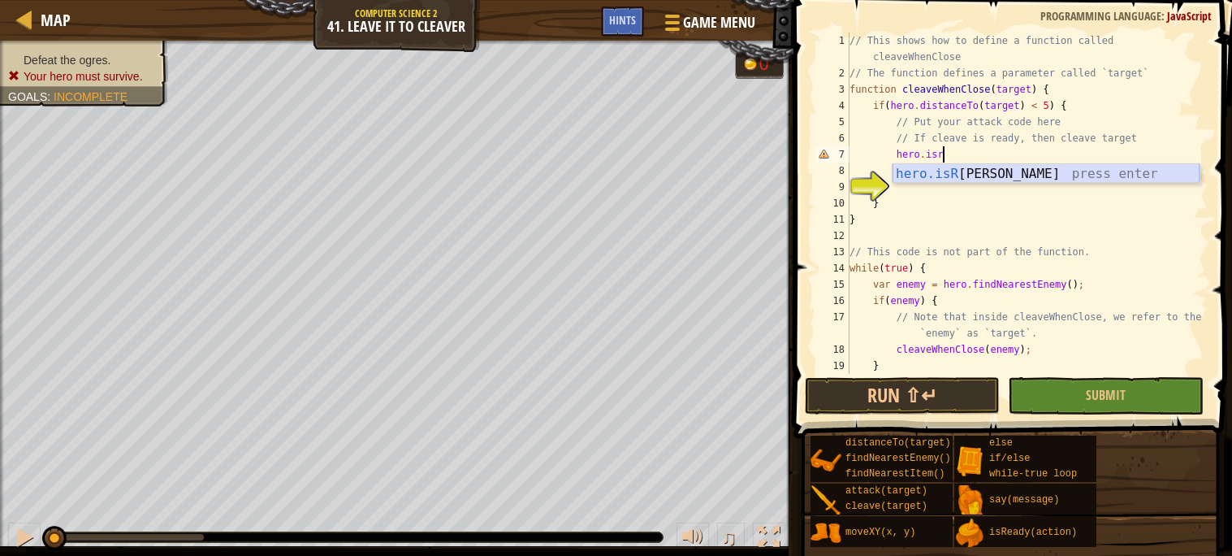
click at [1067, 171] on div "hero.isR [PERSON_NAME] press enter" at bounding box center [1046, 193] width 307 height 58
type textarea "var ready = hero.isReady("cleave");"
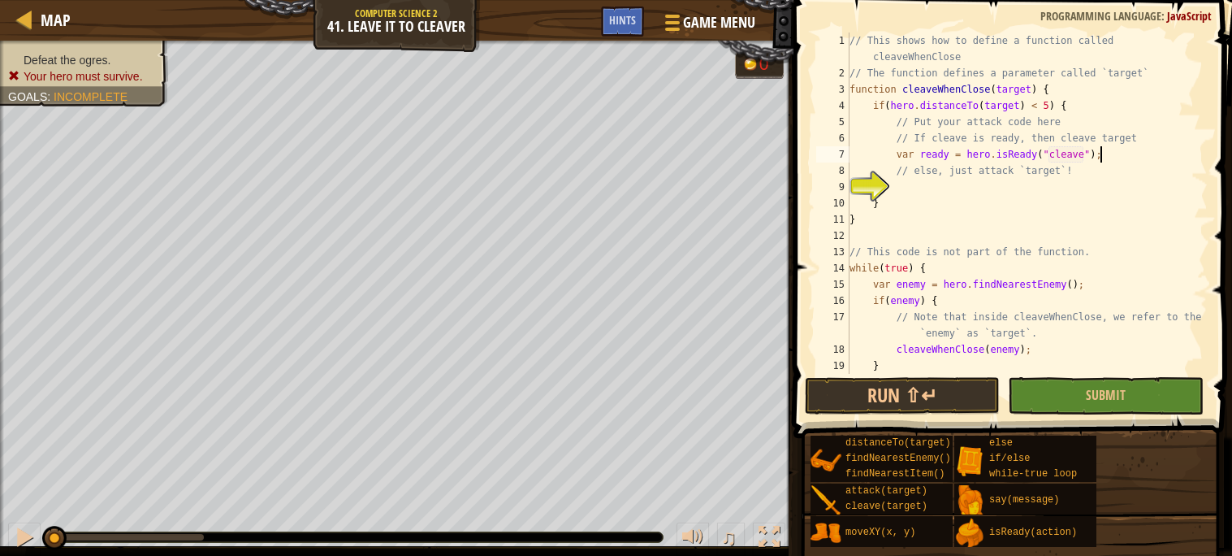
click at [1127, 155] on div "// This shows how to define a function called cleaveWhenClose // The function d…" at bounding box center [1026, 227] width 361 height 390
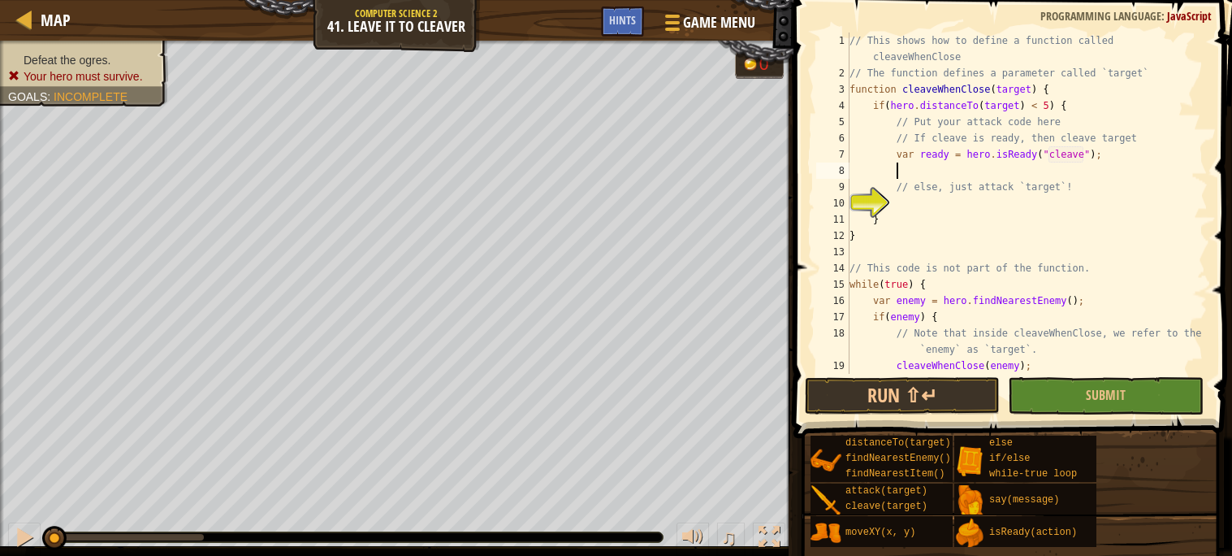
type textarea "if"
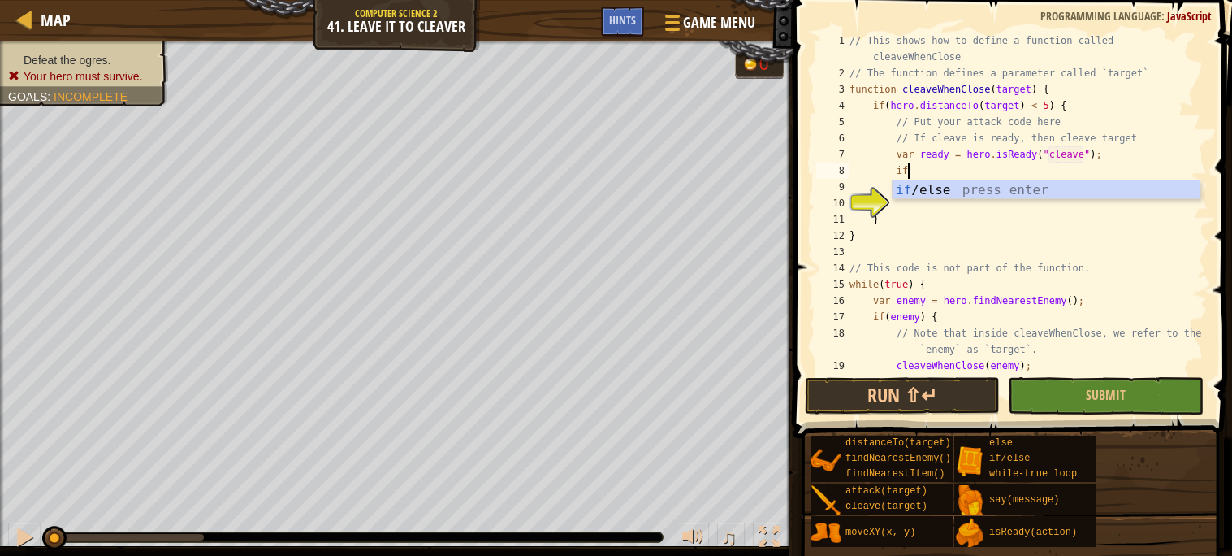
scroll to position [6, 3]
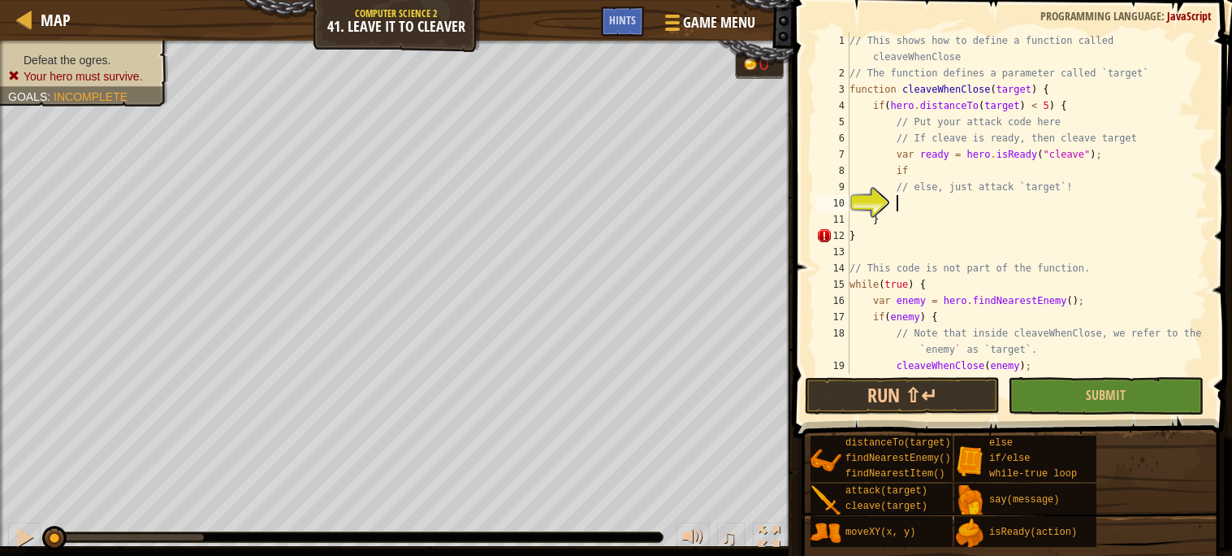
click at [969, 204] on div "// This shows how to define a function called cleaveWhenClose // The function d…" at bounding box center [1026, 227] width 361 height 390
click at [951, 175] on div "// This shows how to define a function called cleaveWhenClose // The function d…" at bounding box center [1026, 227] width 361 height 390
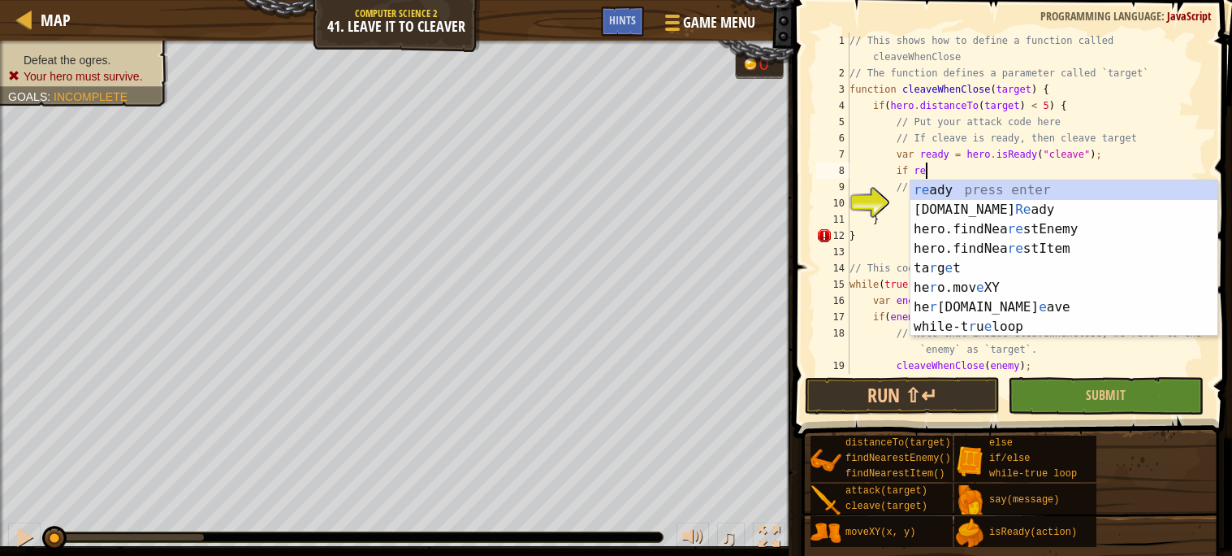
scroll to position [6, 5]
click at [961, 187] on div "re ady press enter [DOMAIN_NAME] Re ady press enter hero.findNea re stEnemy pre…" at bounding box center [1063, 277] width 307 height 195
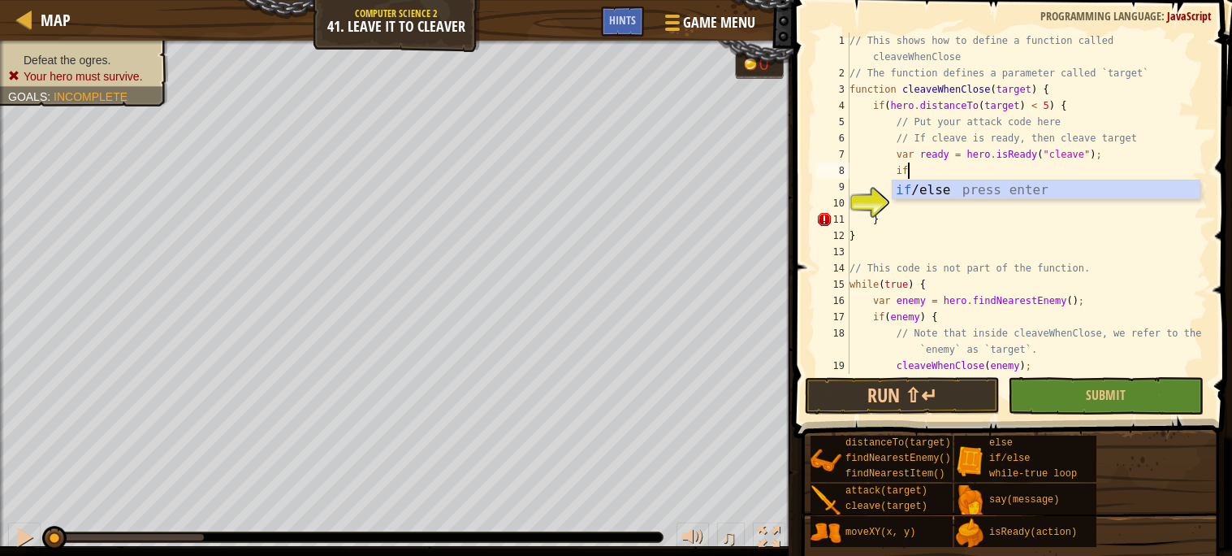
type textarea "i"
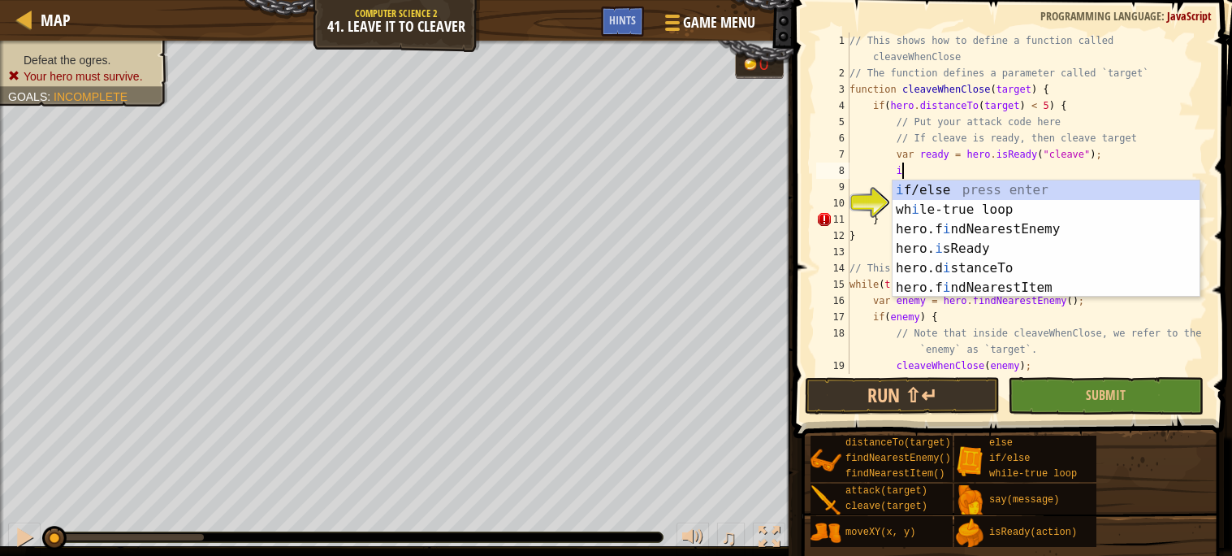
scroll to position [6, 2]
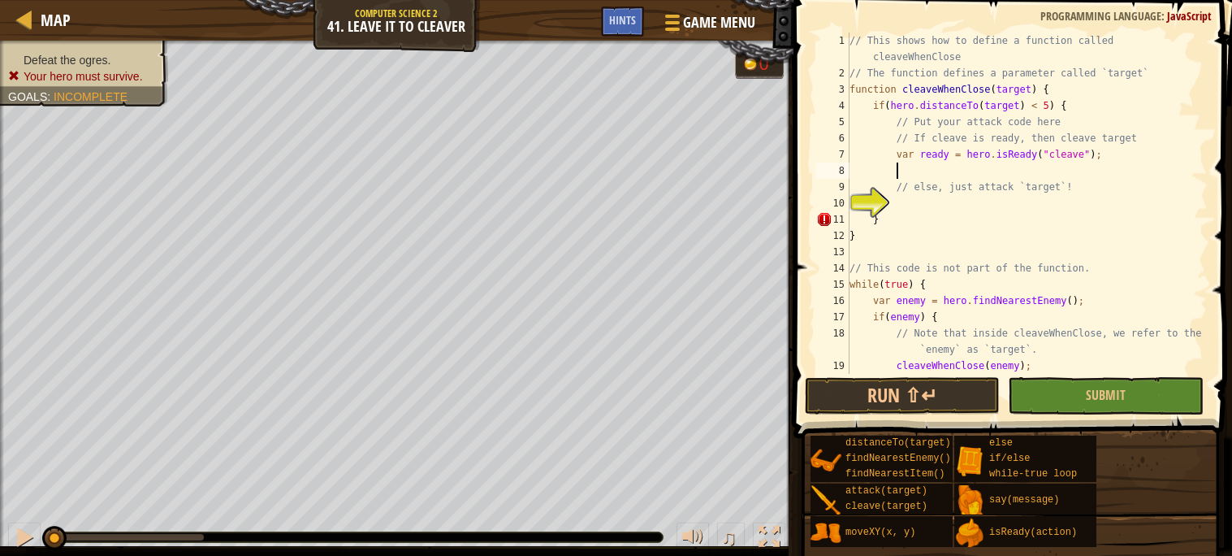
type textarea "f"
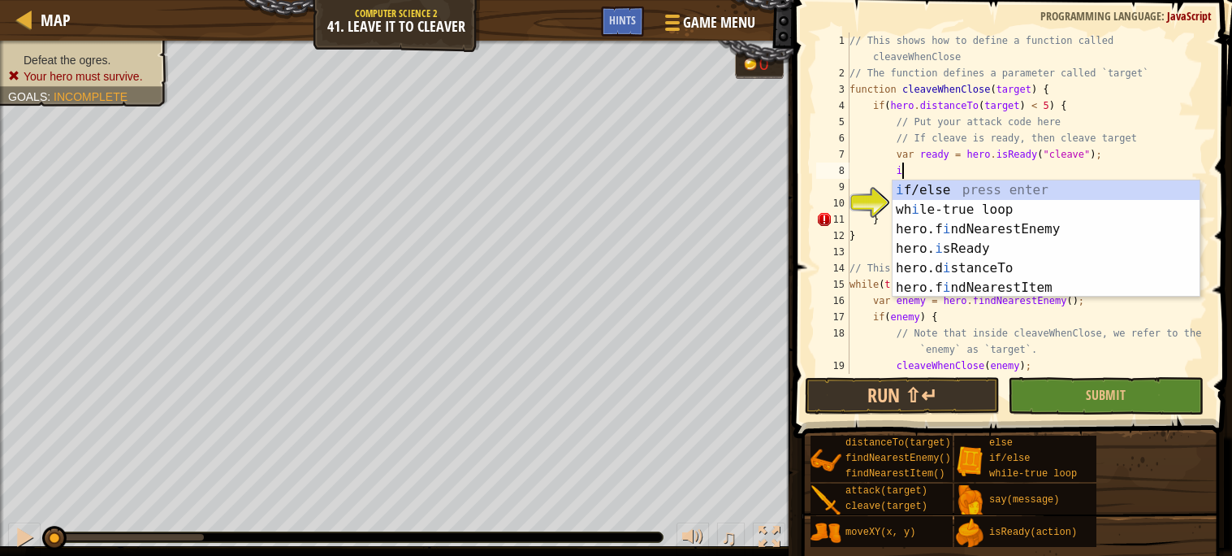
scroll to position [6, 3]
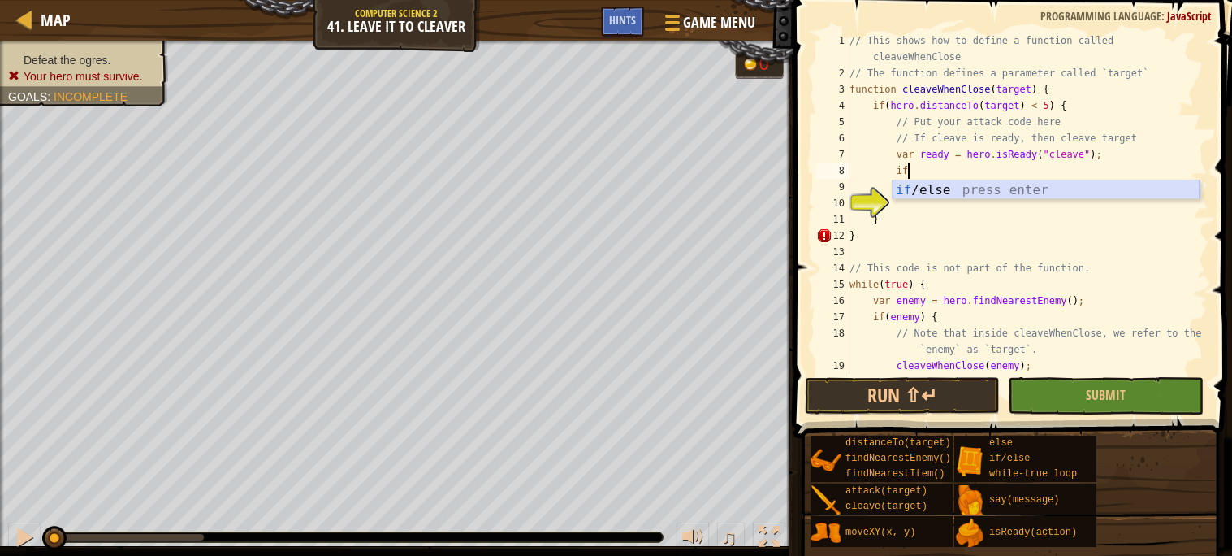
click at [952, 194] on div "if /else press enter" at bounding box center [1046, 209] width 307 height 58
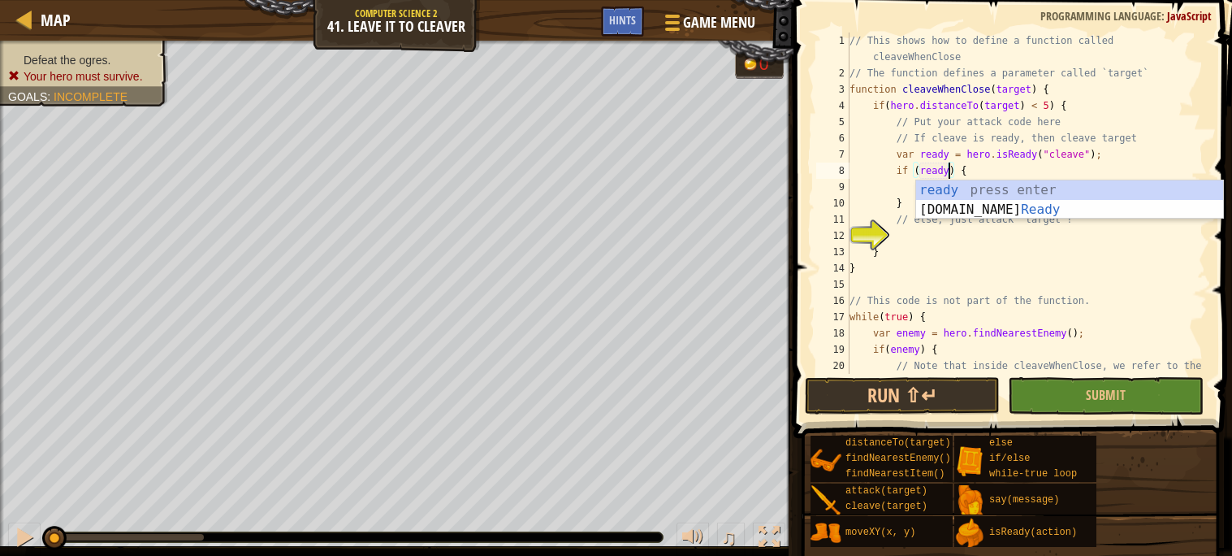
click at [885, 197] on div "// This shows how to define a function called cleaveWhenClose // The function d…" at bounding box center [1026, 235] width 361 height 406
type textarea "}"
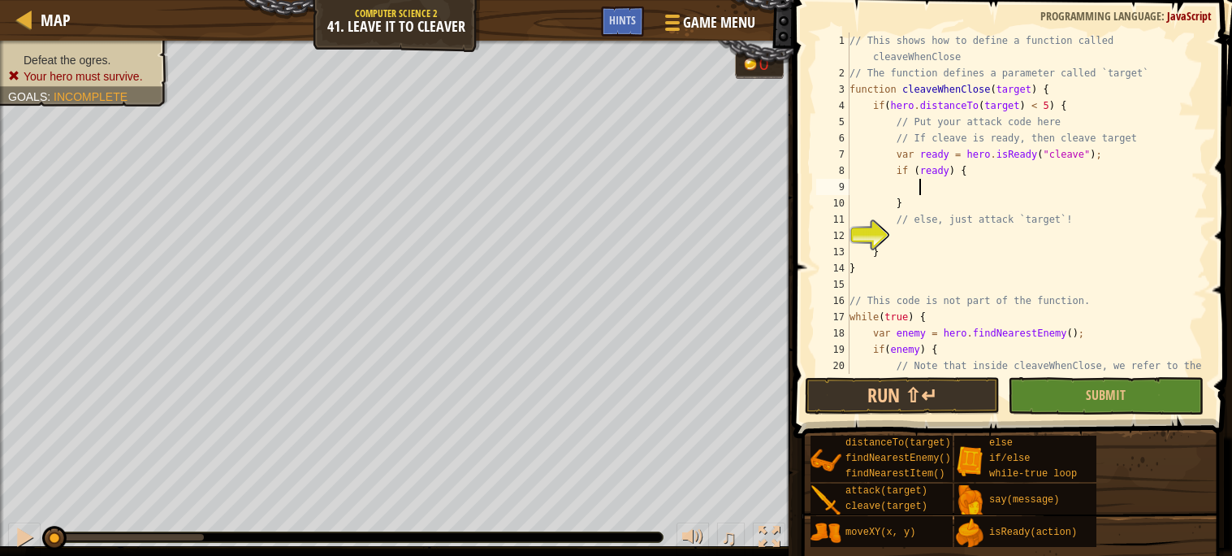
click at [918, 191] on div "// This shows how to define a function called cleaveWhenClose // The function d…" at bounding box center [1026, 235] width 361 height 406
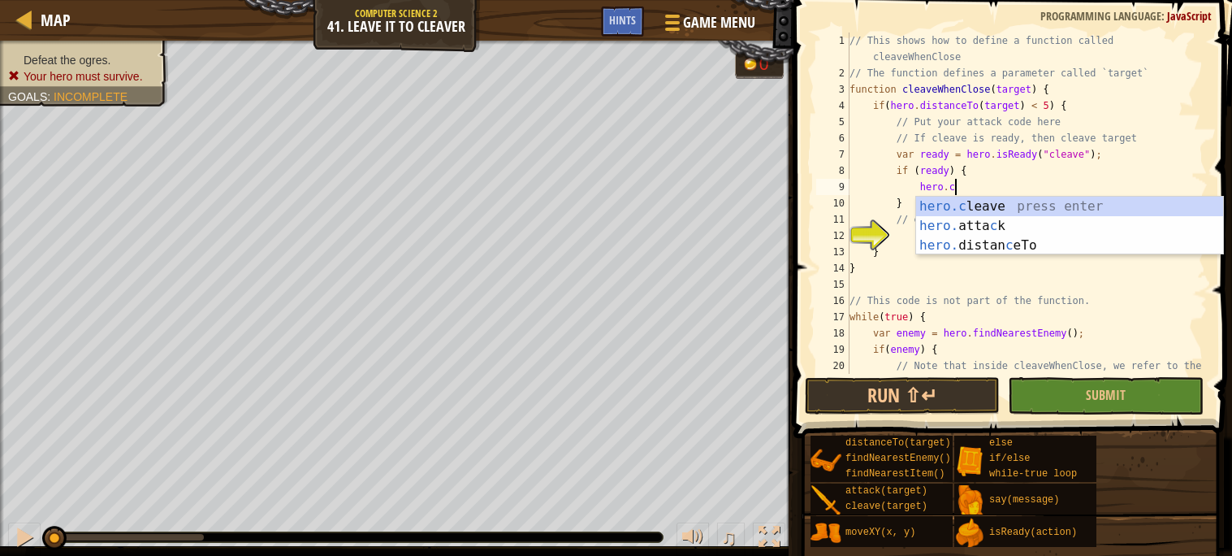
scroll to position [6, 7]
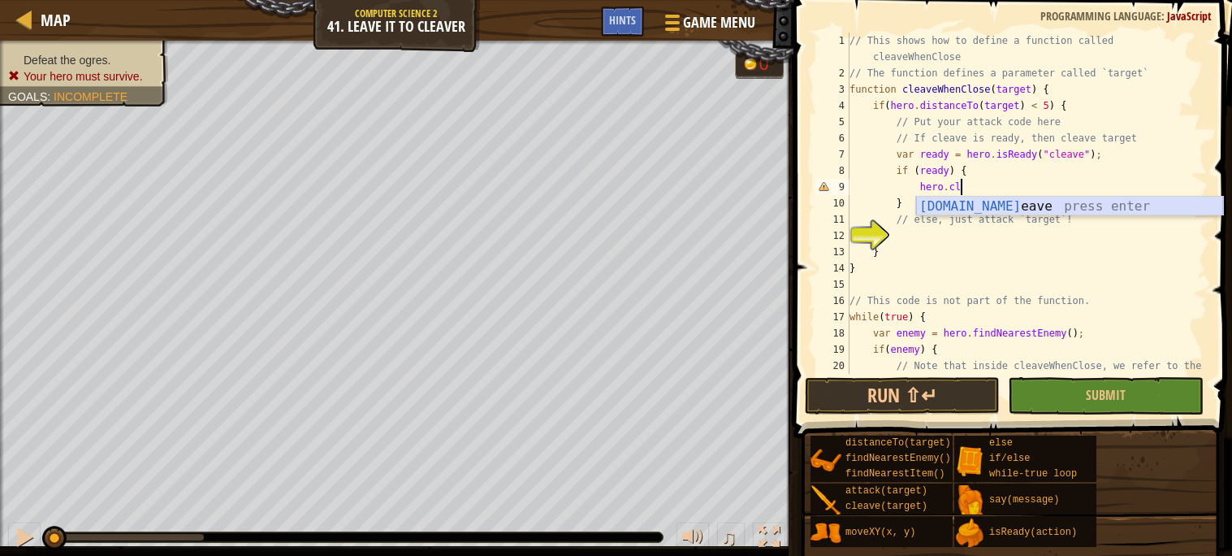
click at [918, 207] on div "[DOMAIN_NAME] eave press enter" at bounding box center [1069, 226] width 307 height 58
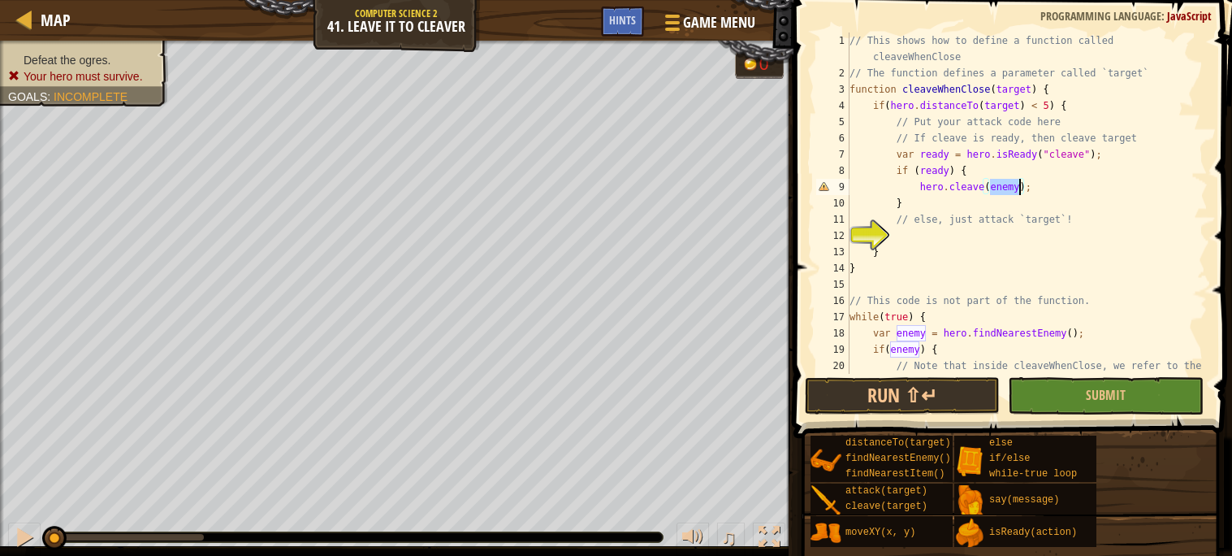
click at [923, 197] on div "// This shows how to define a function called cleaveWhenClose // The function d…" at bounding box center [1026, 235] width 361 height 406
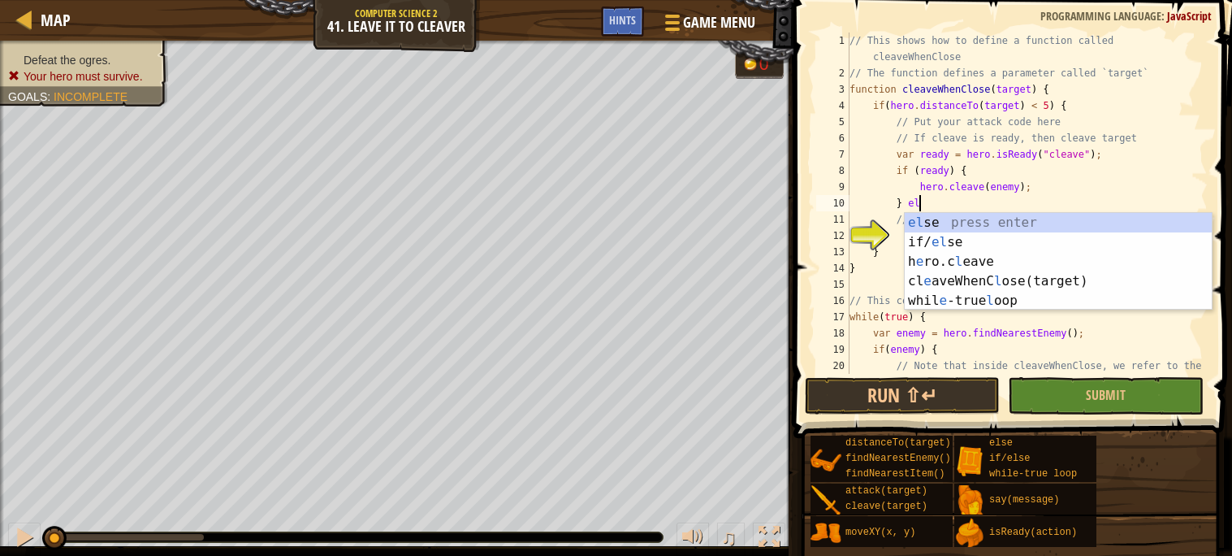
scroll to position [6, 5]
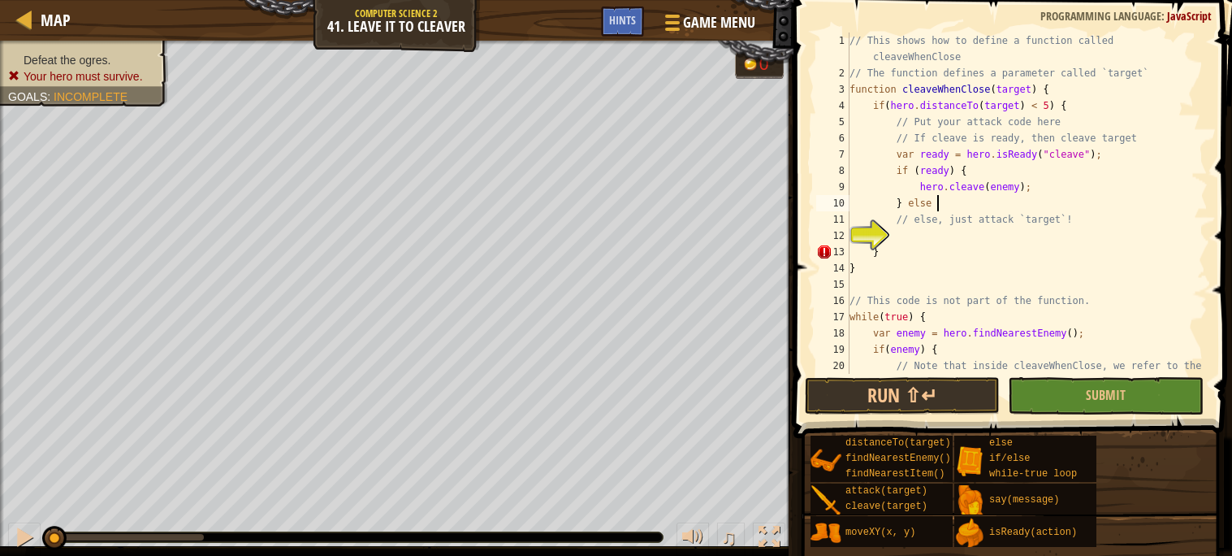
type textarea "} else {"
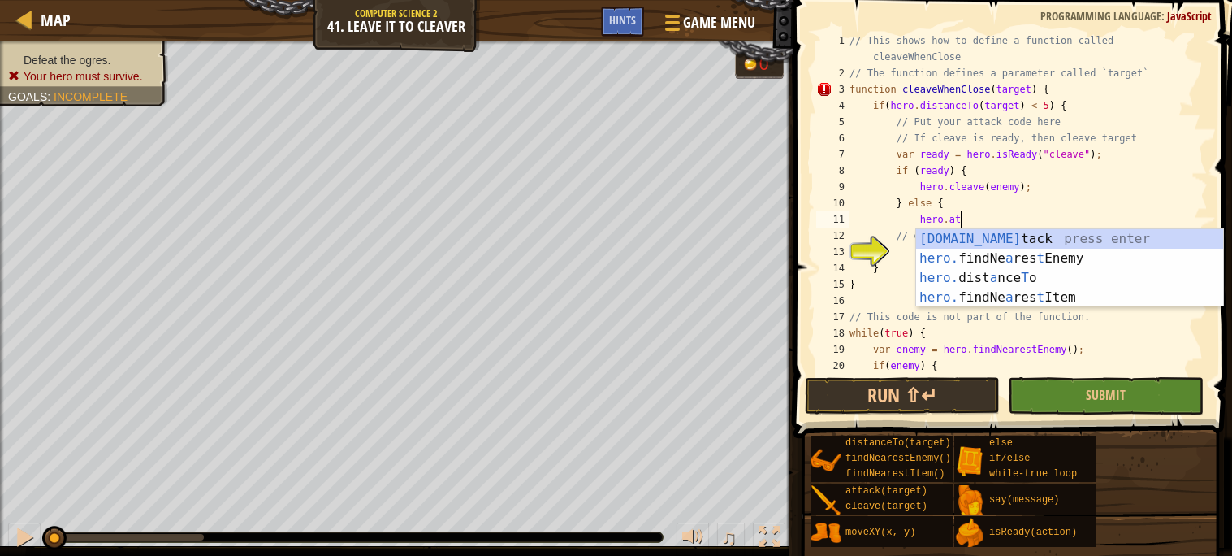
scroll to position [6, 7]
click at [934, 236] on div "[DOMAIN_NAME] tack press enter hero. findNe a res t Enemy press enter hero. dis…" at bounding box center [1069, 287] width 307 height 117
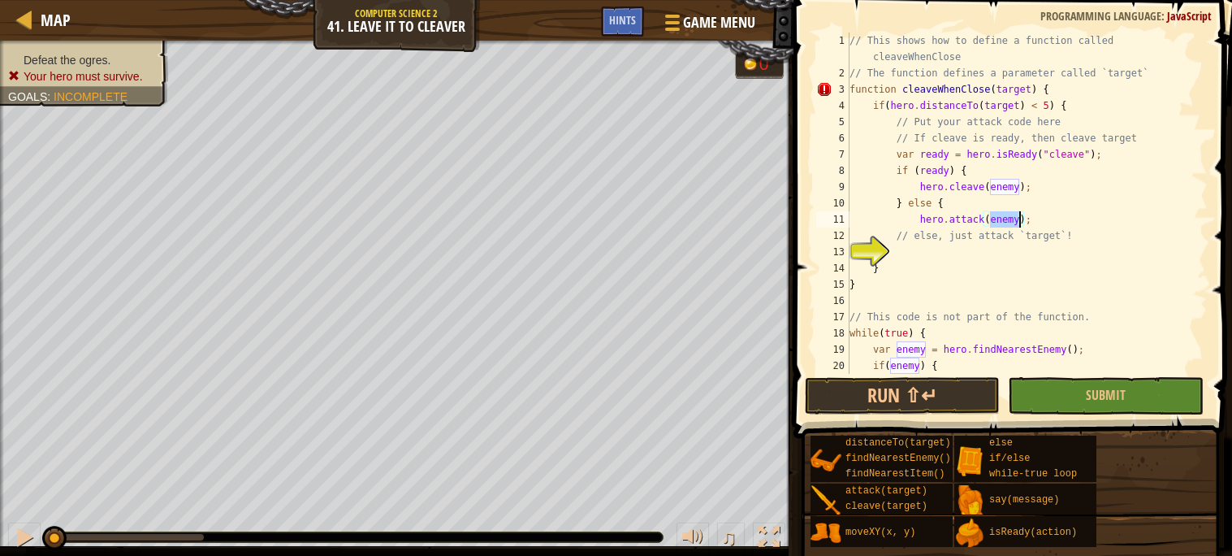
click at [952, 225] on div "// This shows how to define a function called cleaveWhenClose // The function d…" at bounding box center [1026, 235] width 361 height 406
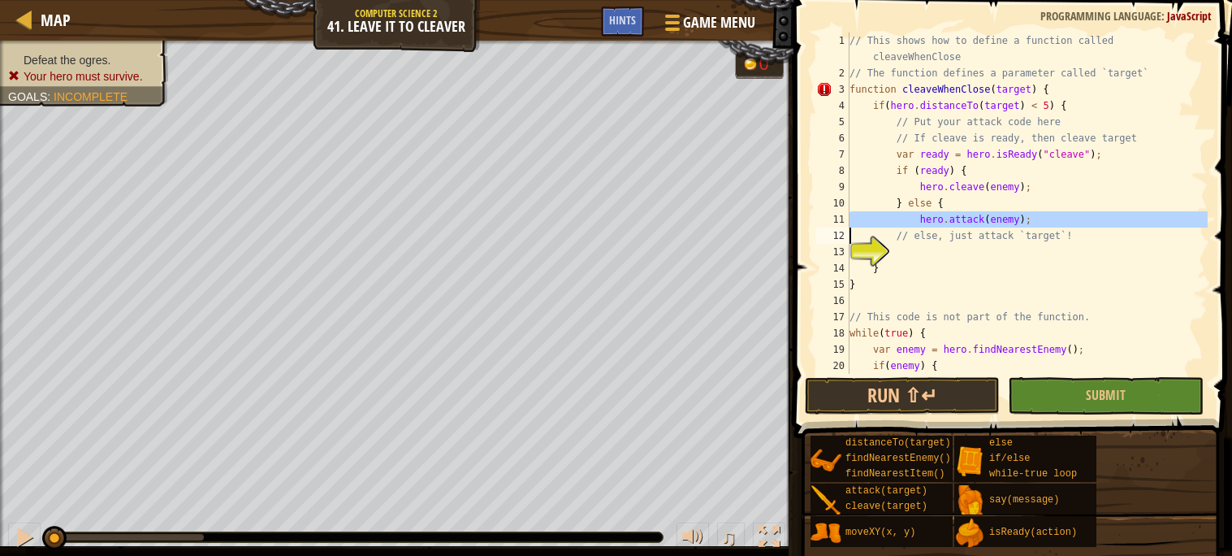
click at [1031, 217] on div "// This shows how to define a function called cleaveWhenClose // The function d…" at bounding box center [1026, 202] width 361 height 341
type textarea "hero.attack(enemy);"
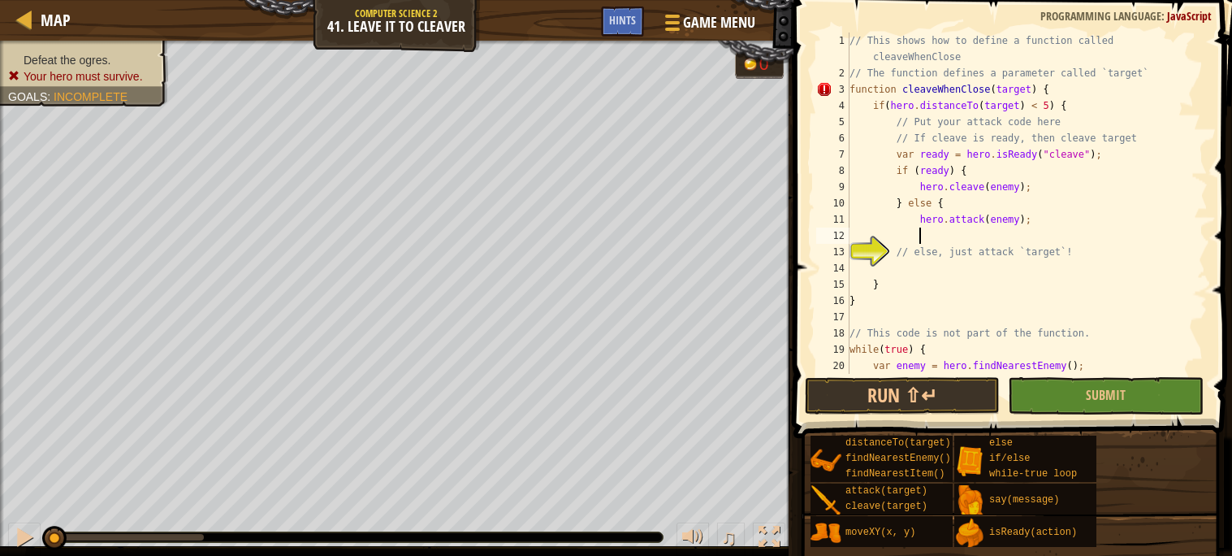
paste textarea
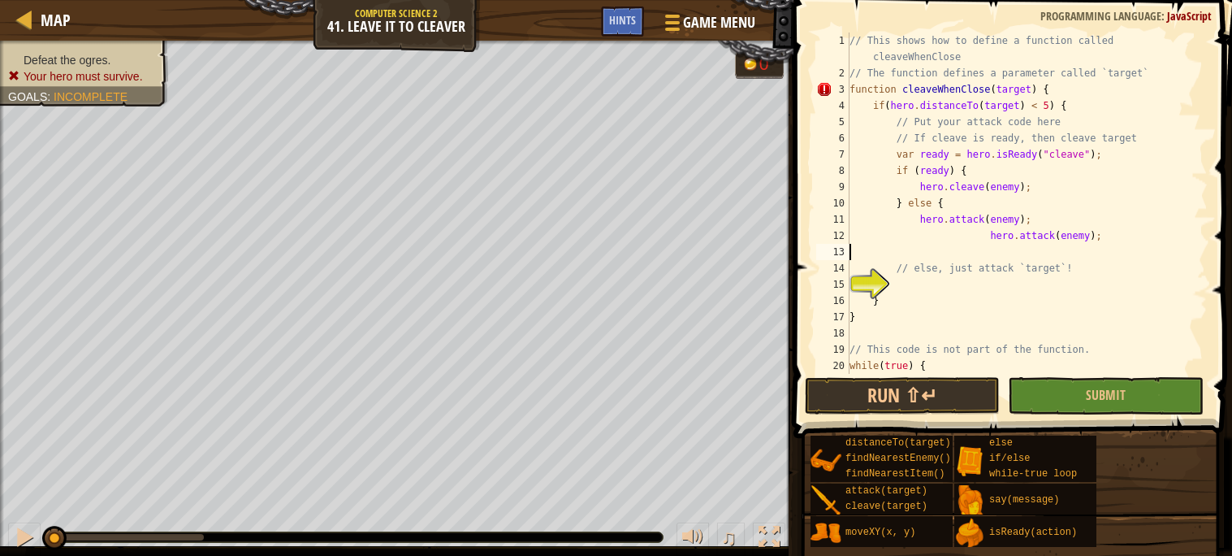
click at [994, 235] on div "// This shows how to define a function called cleaveWhenClose // The function d…" at bounding box center [1026, 227] width 361 height 390
click at [885, 323] on div "// This shows how to define a function called cleaveWhenClose // The function d…" at bounding box center [1026, 227] width 361 height 390
type textarea "}"
type textarea "{"
click at [967, 334] on div "// This shows how to define a function called cleaveWhenClose // The function d…" at bounding box center [1026, 227] width 361 height 390
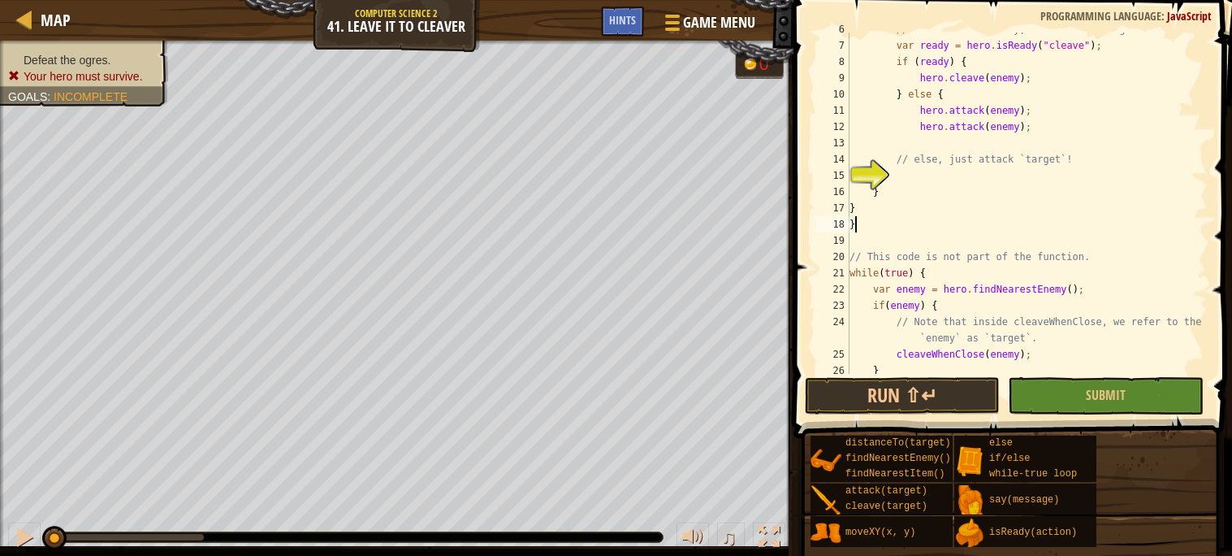
scroll to position [145, 0]
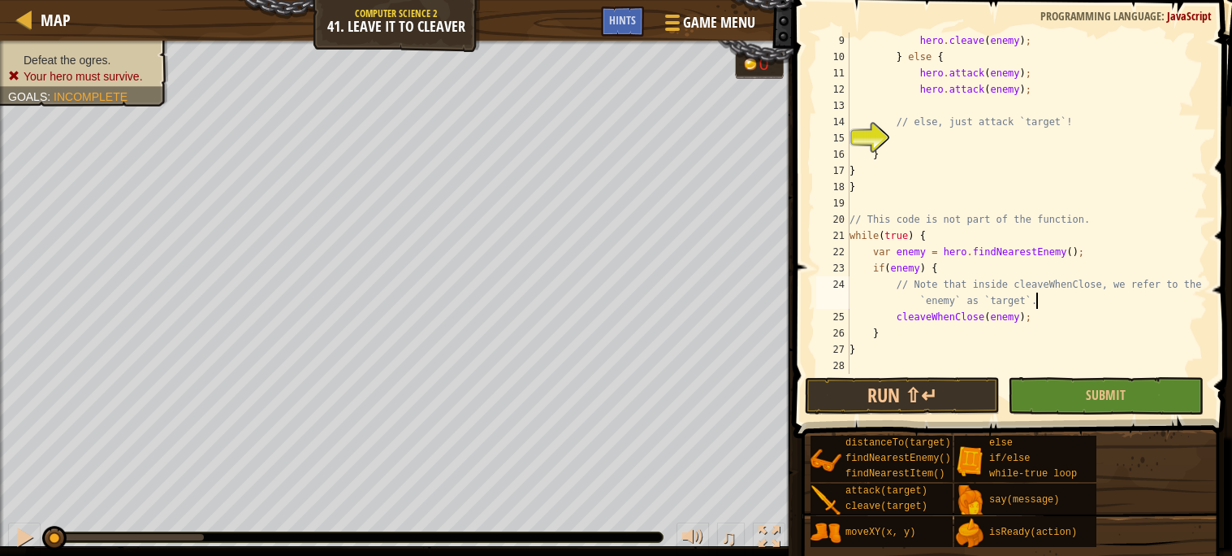
click at [1055, 305] on div "hero . cleave ( enemy ) ; } else { hero . attack ( enemy ) ; hero . attack ( en…" at bounding box center [1026, 219] width 361 height 374
type textarea "// Note that inside cleaveWhenClose, we refer to the `enemy` as `target`."
click at [939, 389] on button "Run ⇧↵" at bounding box center [902, 395] width 195 height 37
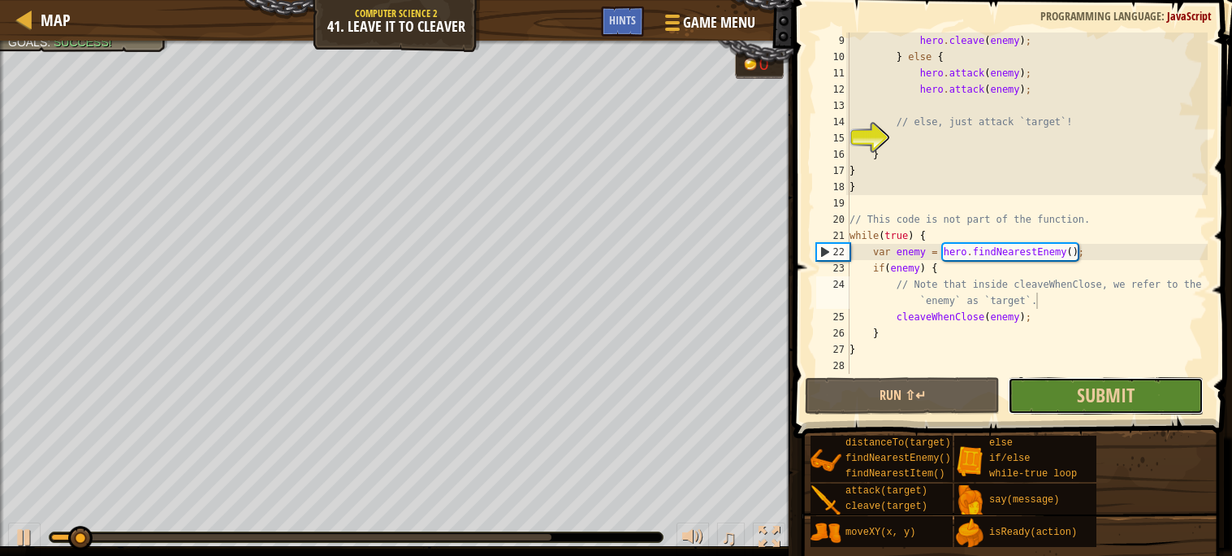
click at [1039, 386] on button "Submit" at bounding box center [1105, 395] width 195 height 37
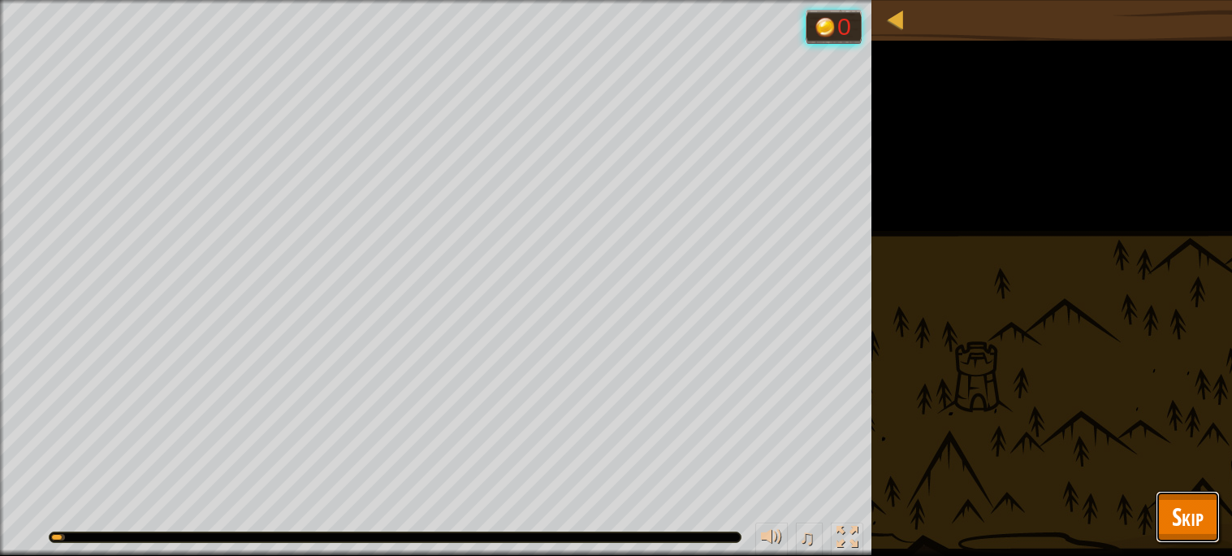
click at [1190, 506] on span "Skip" at bounding box center [1188, 515] width 32 height 33
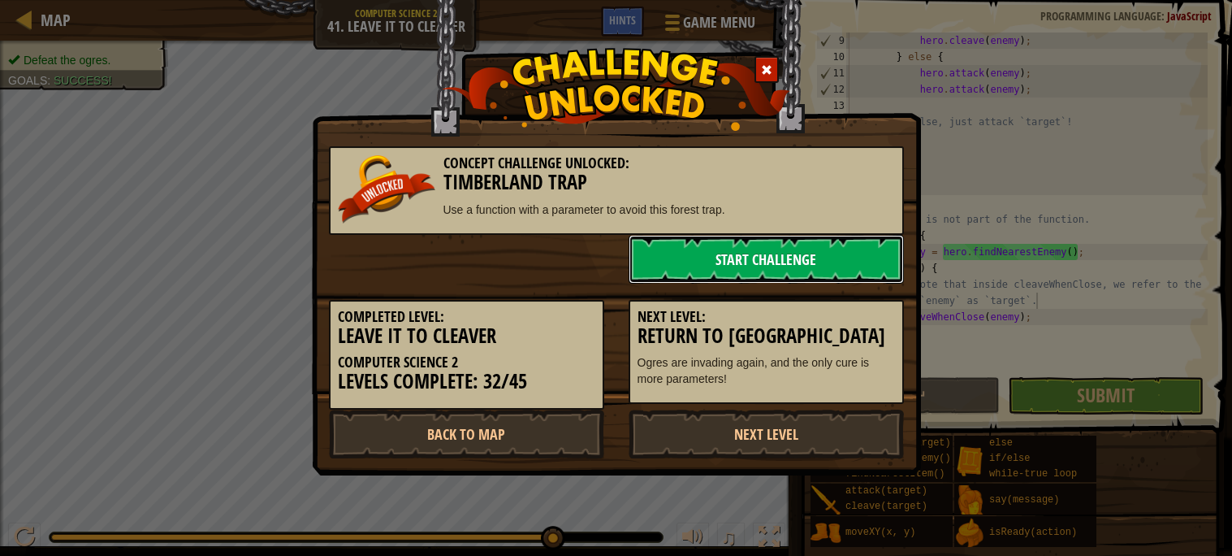
click at [893, 262] on link "Start Challenge" at bounding box center [766, 259] width 275 height 49
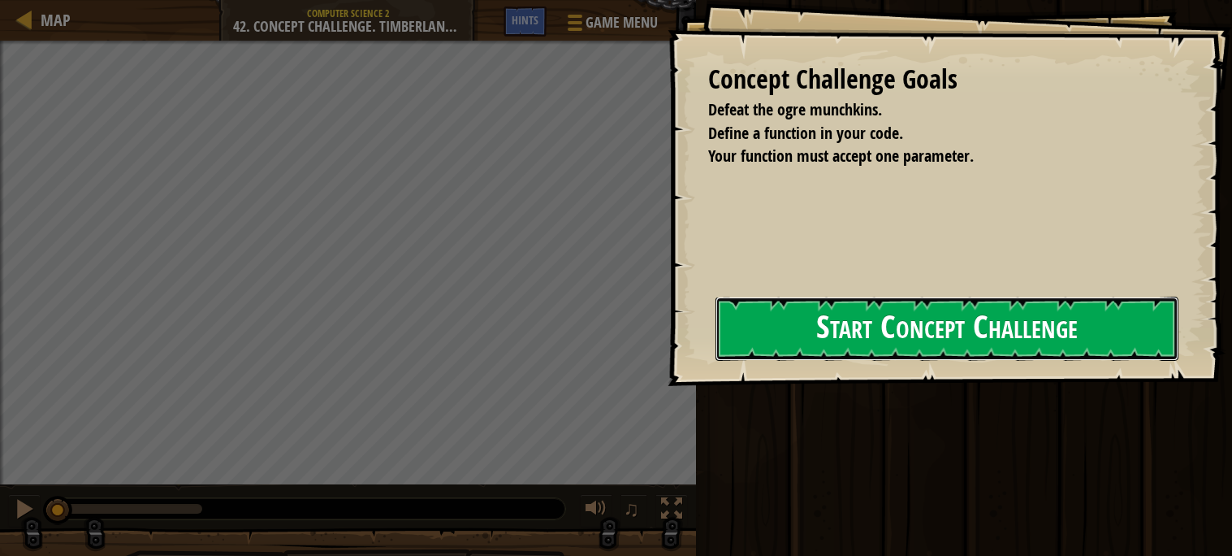
click at [875, 334] on button "Start Concept Challenge" at bounding box center [947, 328] width 463 height 64
